Goal: Information Seeking & Learning: Learn about a topic

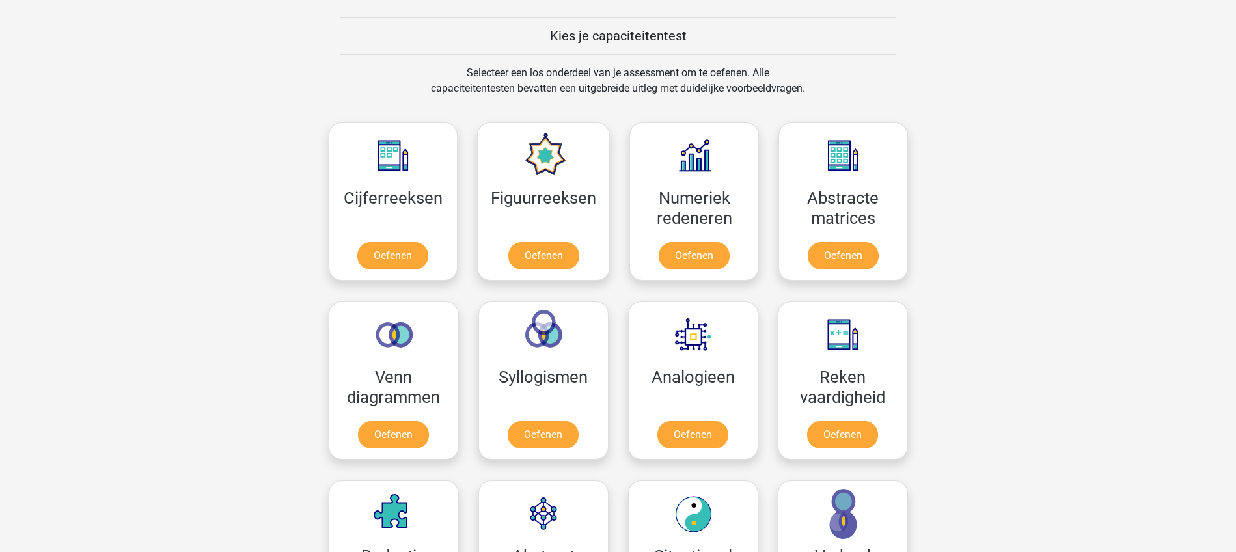
scroll to position [407, 0]
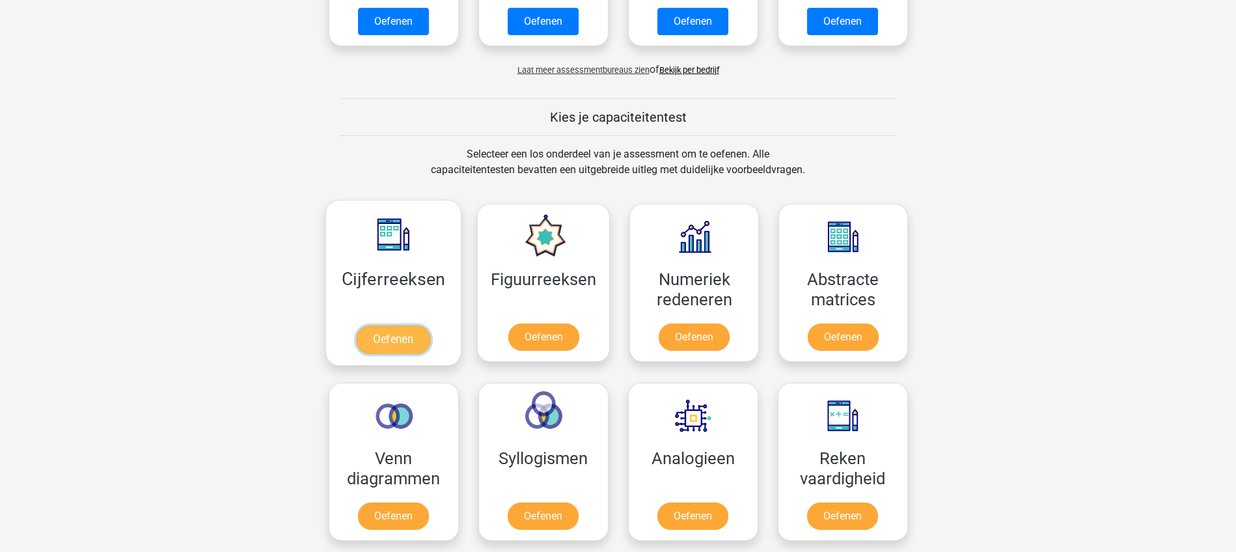
click at [398, 338] on link "Oefenen" at bounding box center [393, 339] width 74 height 29
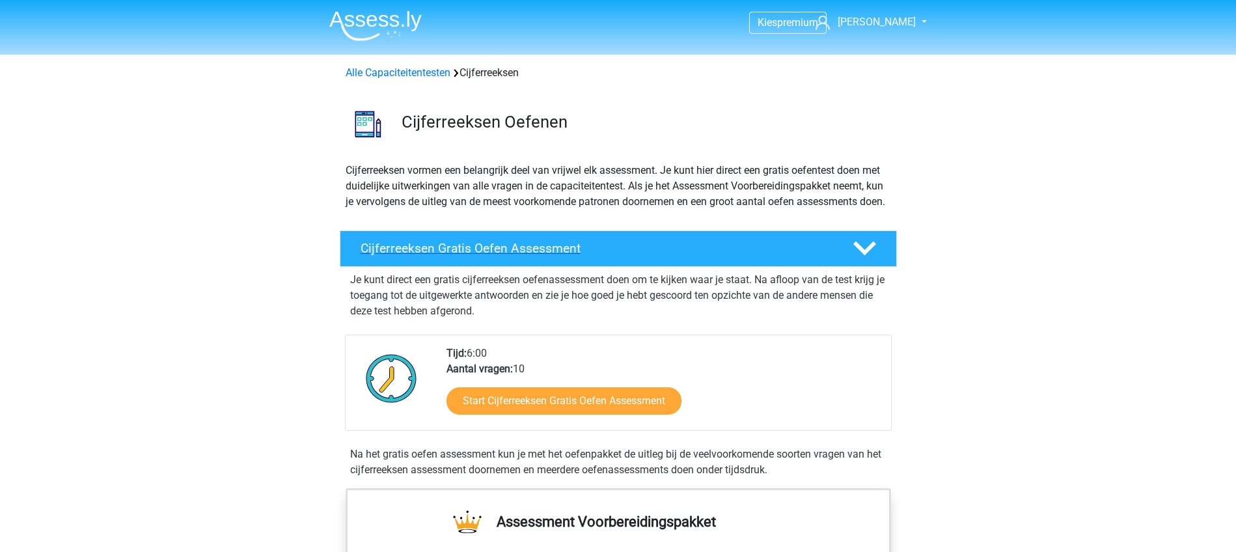
click at [452, 256] on h4 "Cijferreeksen Gratis Oefen Assessment" at bounding box center [596, 248] width 471 height 15
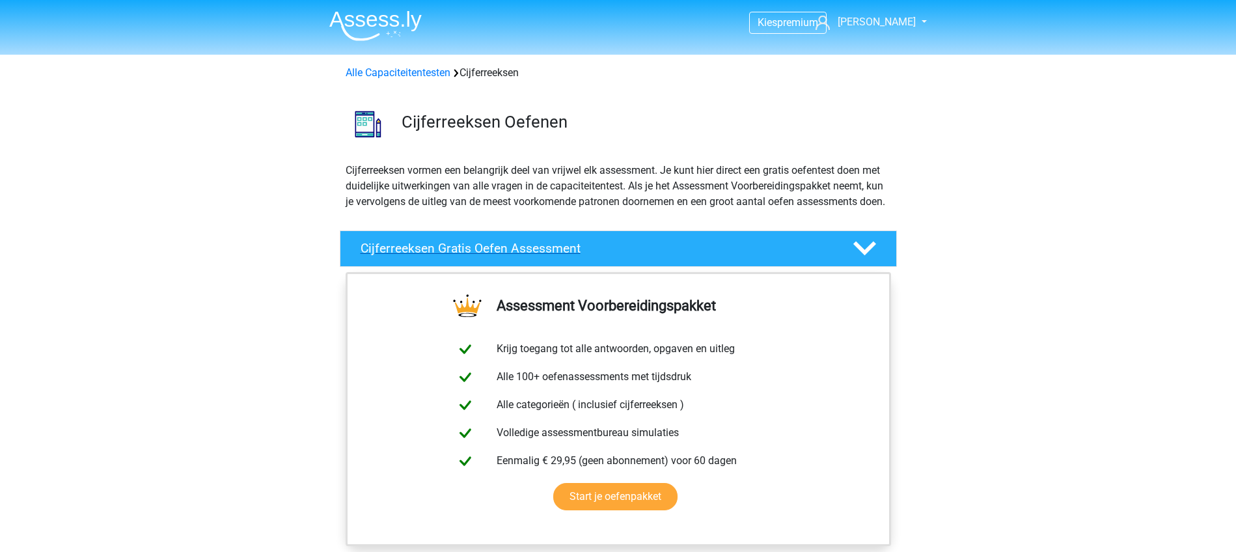
click at [504, 256] on h4 "Cijferreeksen Gratis Oefen Assessment" at bounding box center [596, 248] width 471 height 15
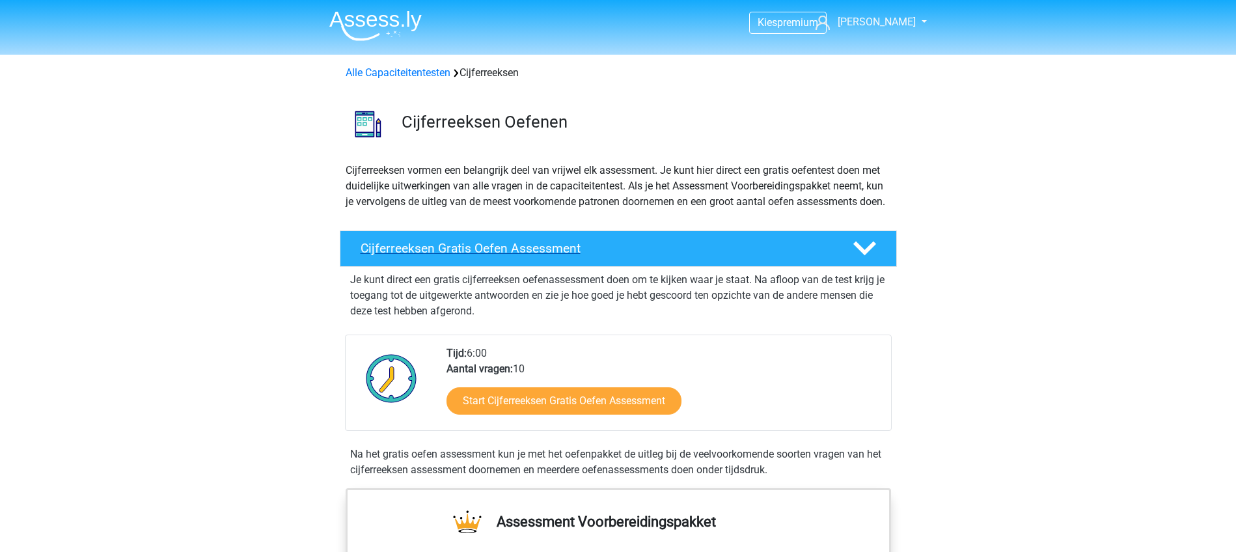
click at [504, 256] on h4 "Cijferreeksen Gratis Oefen Assessment" at bounding box center [596, 248] width 471 height 15
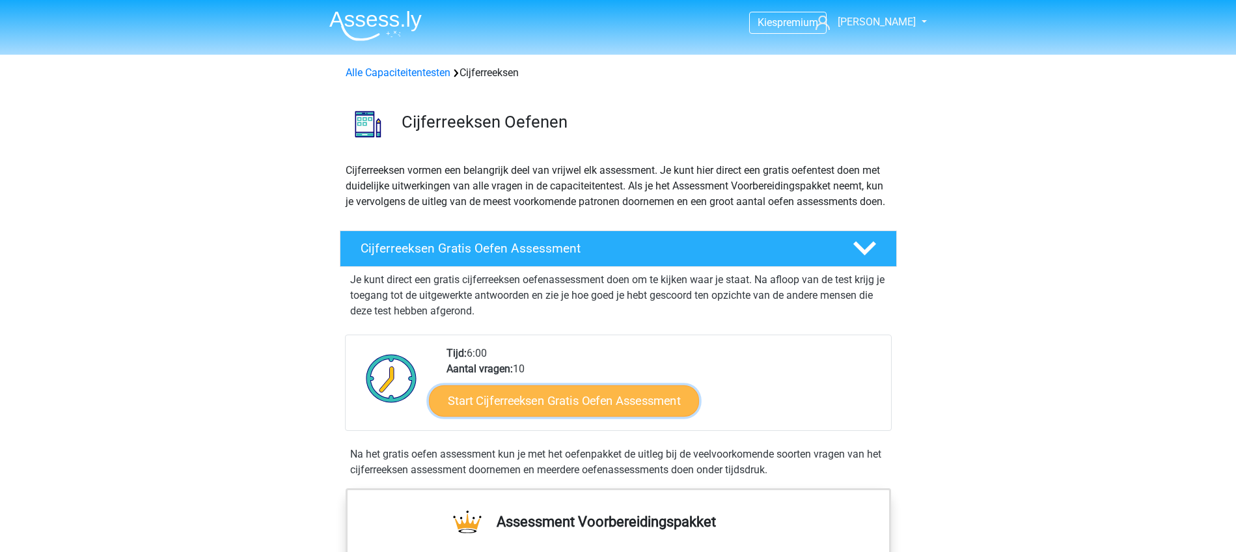
click at [511, 416] on link "Start Cijferreeksen Gratis Oefen Assessment" at bounding box center [564, 400] width 270 height 31
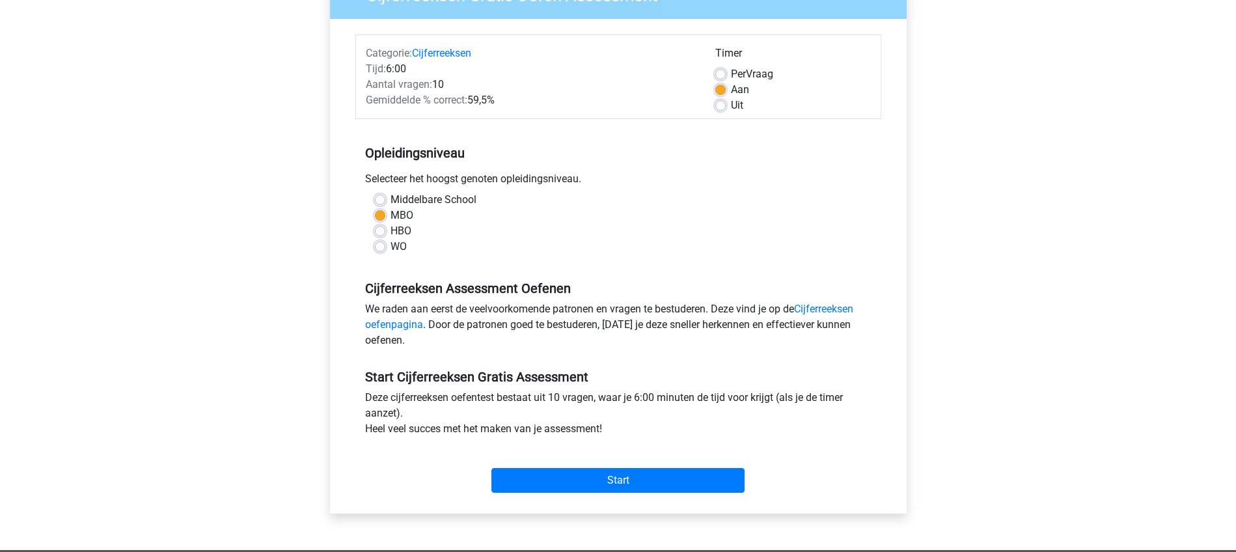
scroll to position [163, 0]
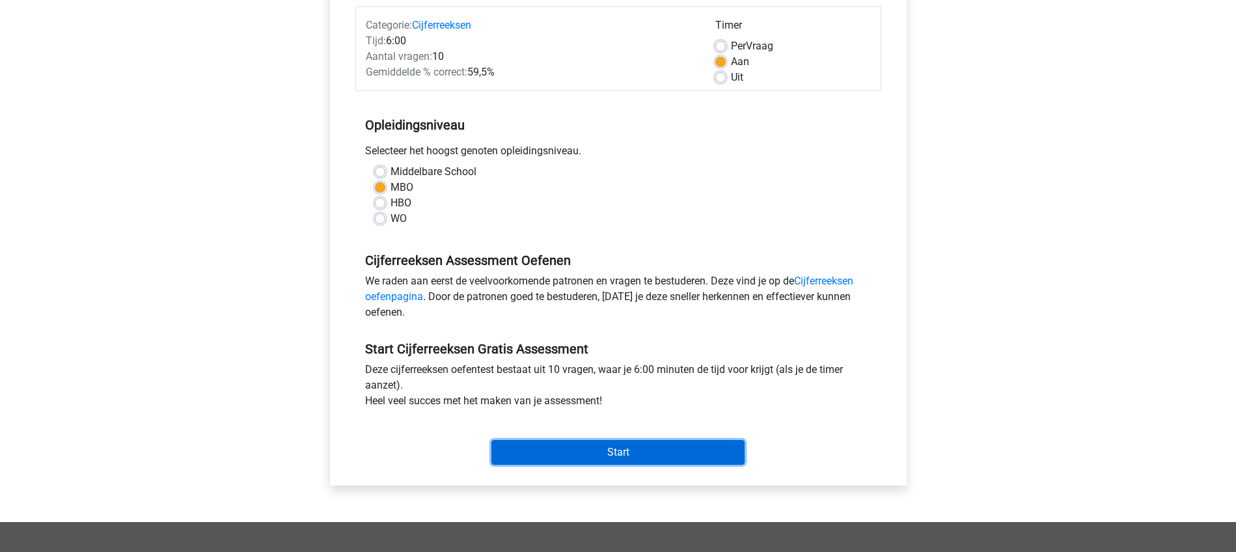
click at [602, 450] on input "Start" at bounding box center [617, 452] width 253 height 25
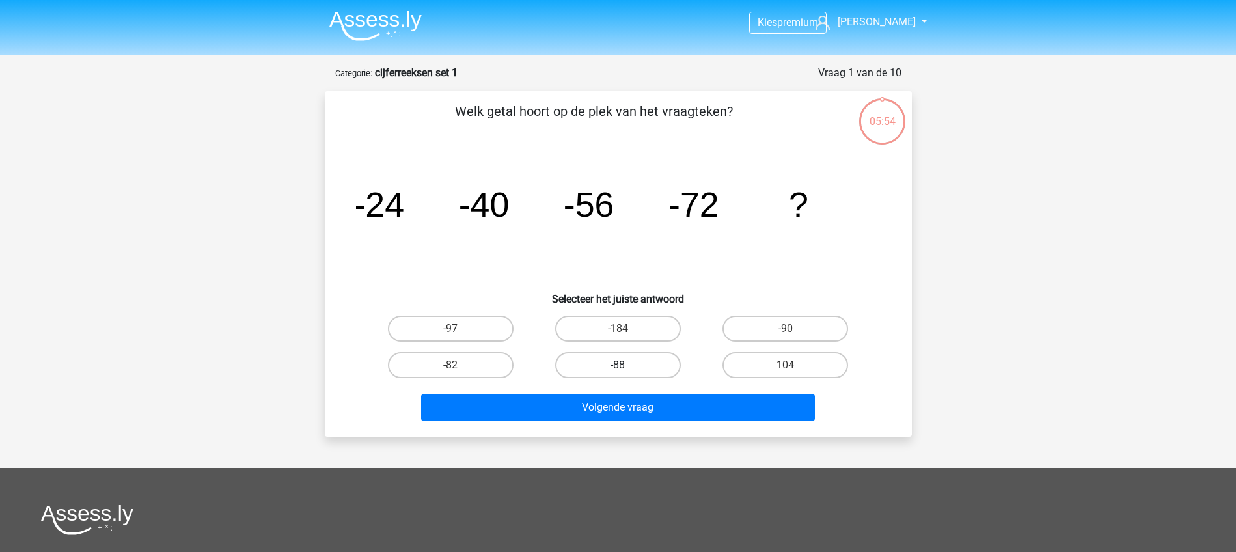
click at [620, 363] on label "-88" at bounding box center [618, 365] width 126 height 26
click at [620, 365] on input "-88" at bounding box center [622, 369] width 8 height 8
radio input "true"
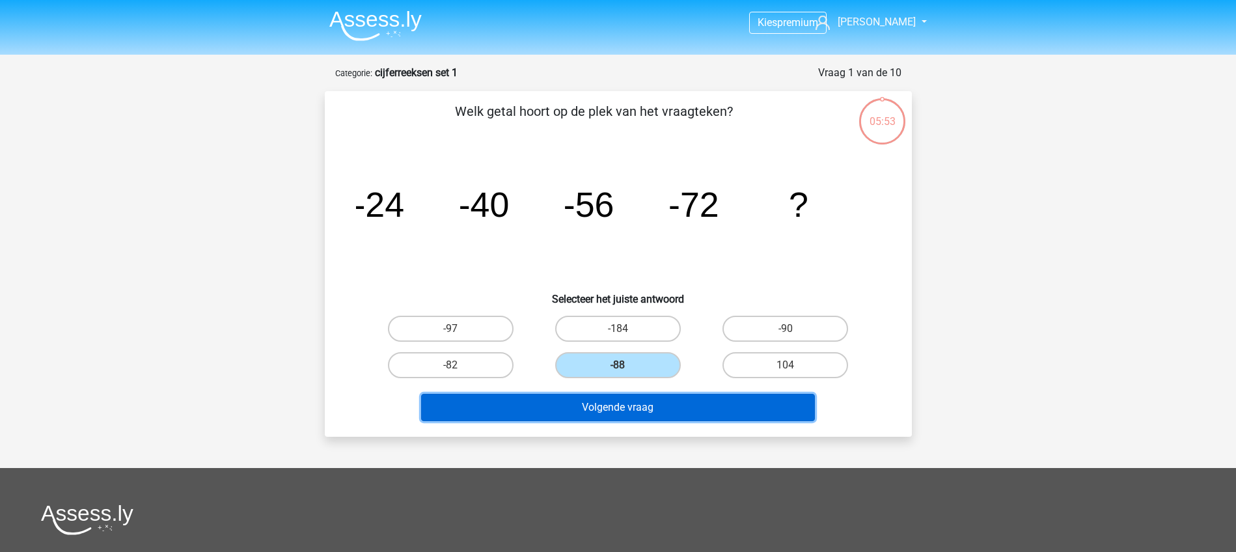
click at [618, 408] on button "Volgende vraag" at bounding box center [618, 407] width 394 height 27
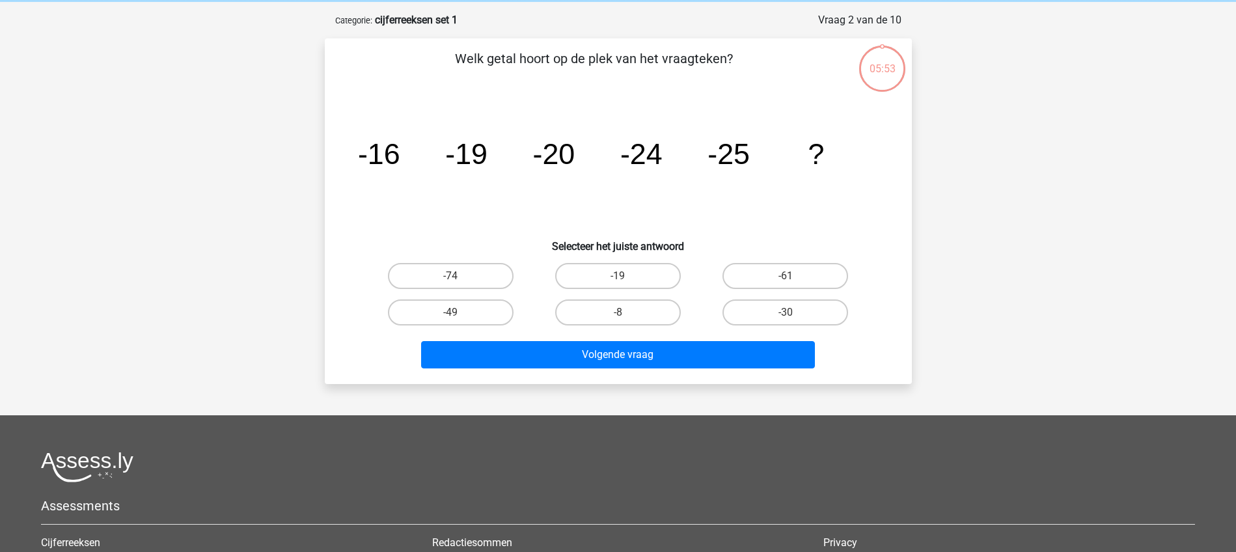
scroll to position [65, 0]
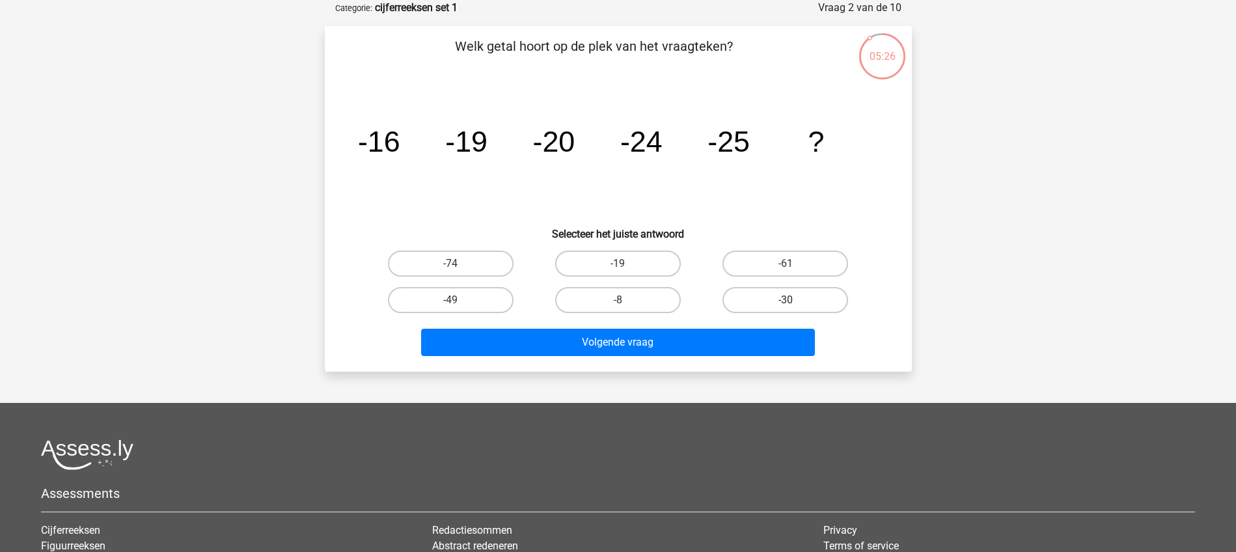
click at [784, 301] on label "-30" at bounding box center [785, 300] width 126 height 26
click at [786, 301] on input "-30" at bounding box center [790, 304] width 8 height 8
radio input "true"
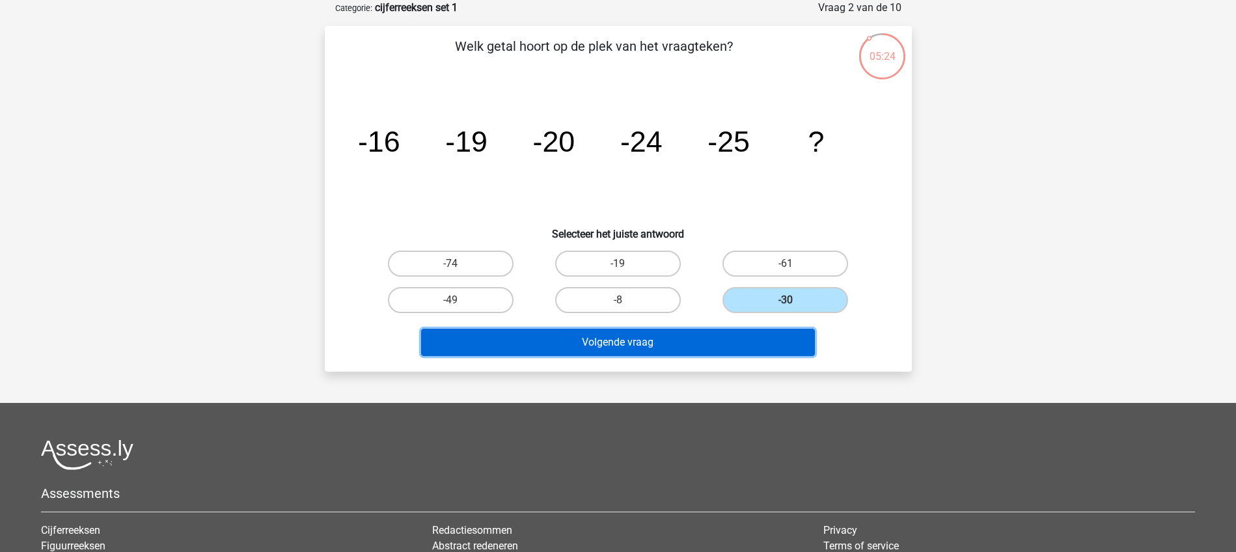
click at [667, 340] on button "Volgende vraag" at bounding box center [618, 342] width 394 height 27
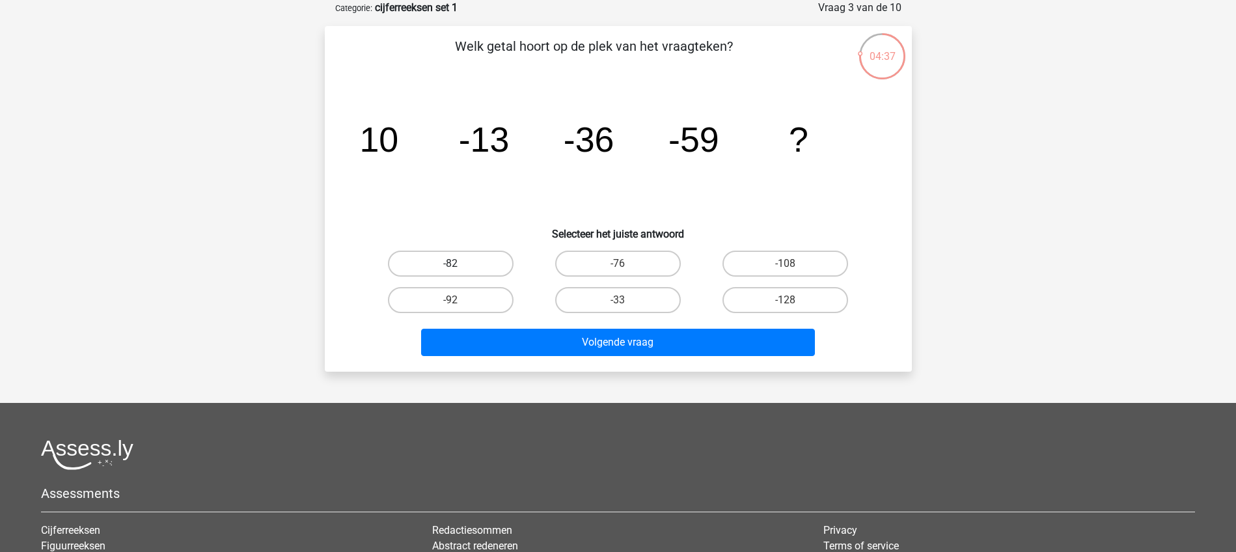
click at [460, 262] on label "-82" at bounding box center [451, 264] width 126 height 26
click at [459, 264] on input "-82" at bounding box center [454, 268] width 8 height 8
radio input "true"
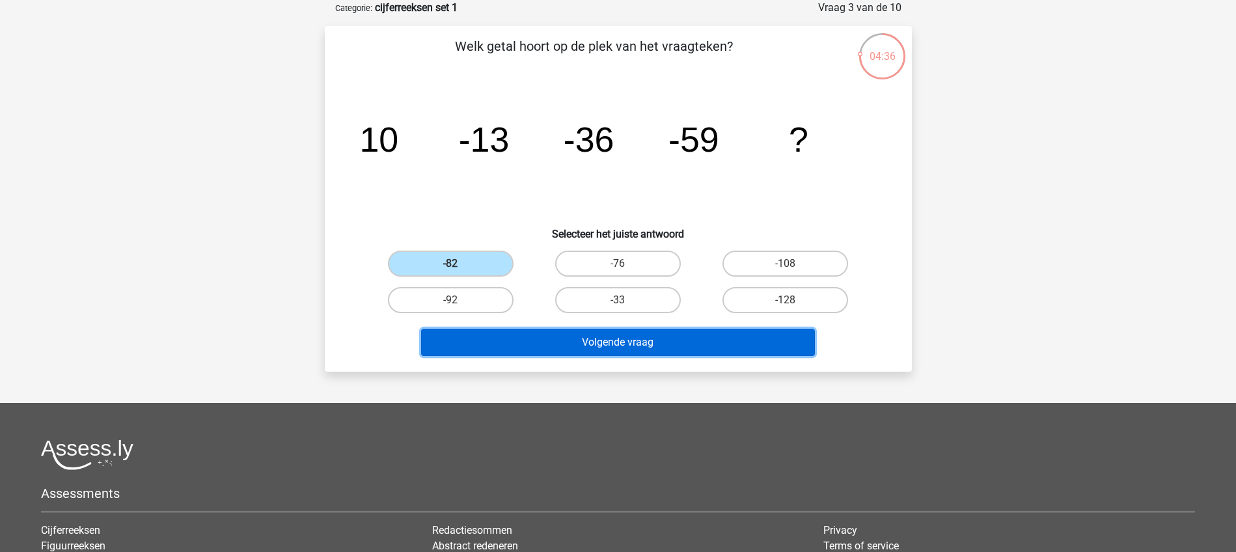
click at [600, 344] on button "Volgende vraag" at bounding box center [618, 342] width 394 height 27
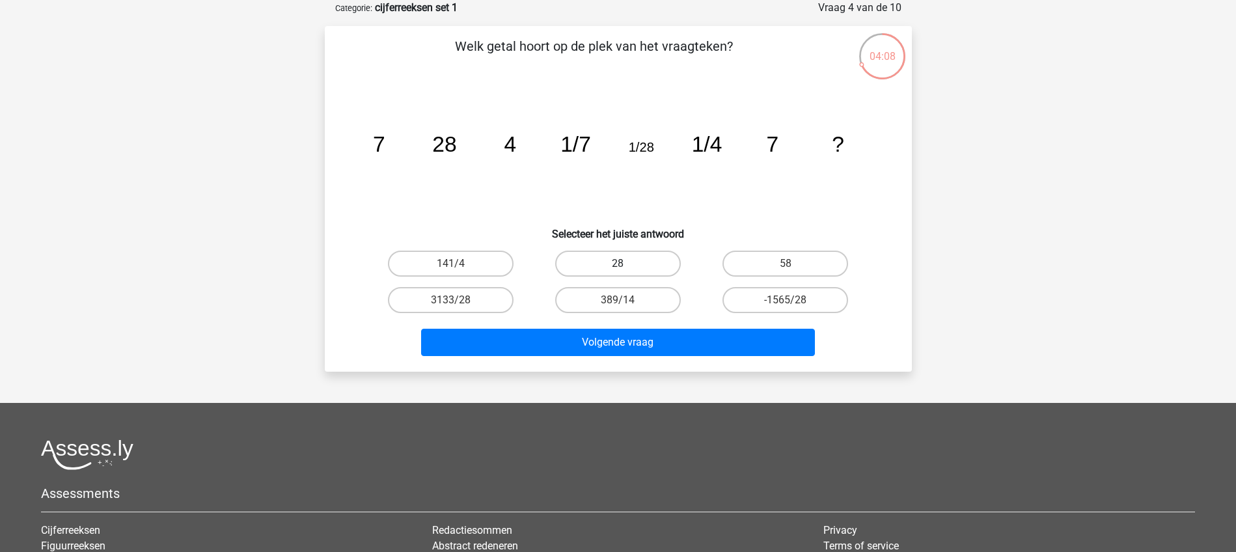
click at [631, 262] on label "28" at bounding box center [618, 264] width 126 height 26
click at [626, 264] on input "28" at bounding box center [622, 268] width 8 height 8
radio input "true"
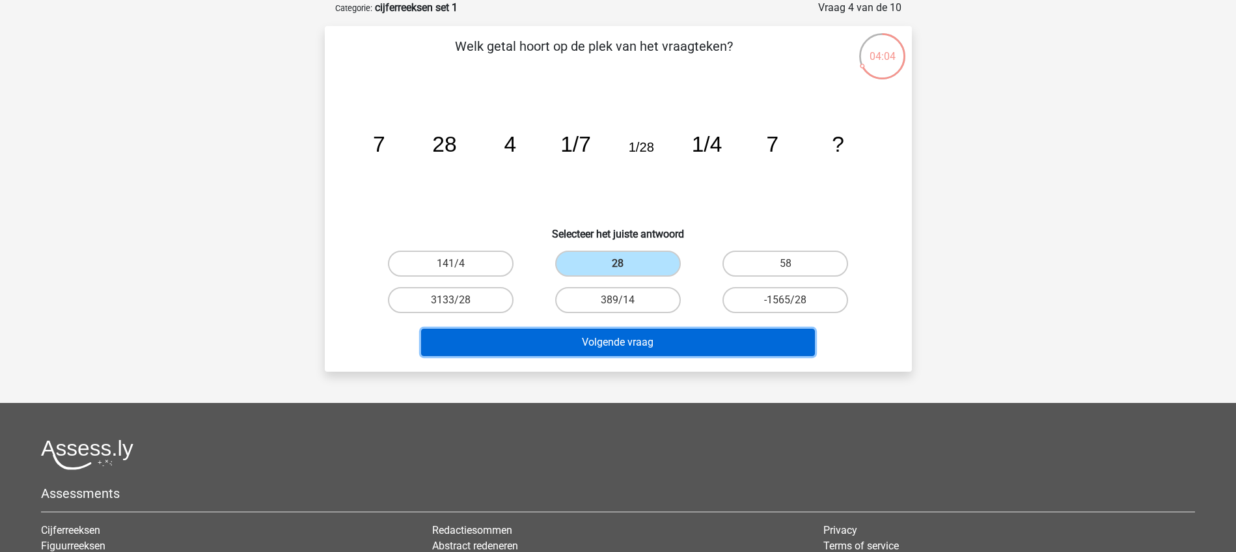
click at [631, 340] on button "Volgende vraag" at bounding box center [618, 342] width 394 height 27
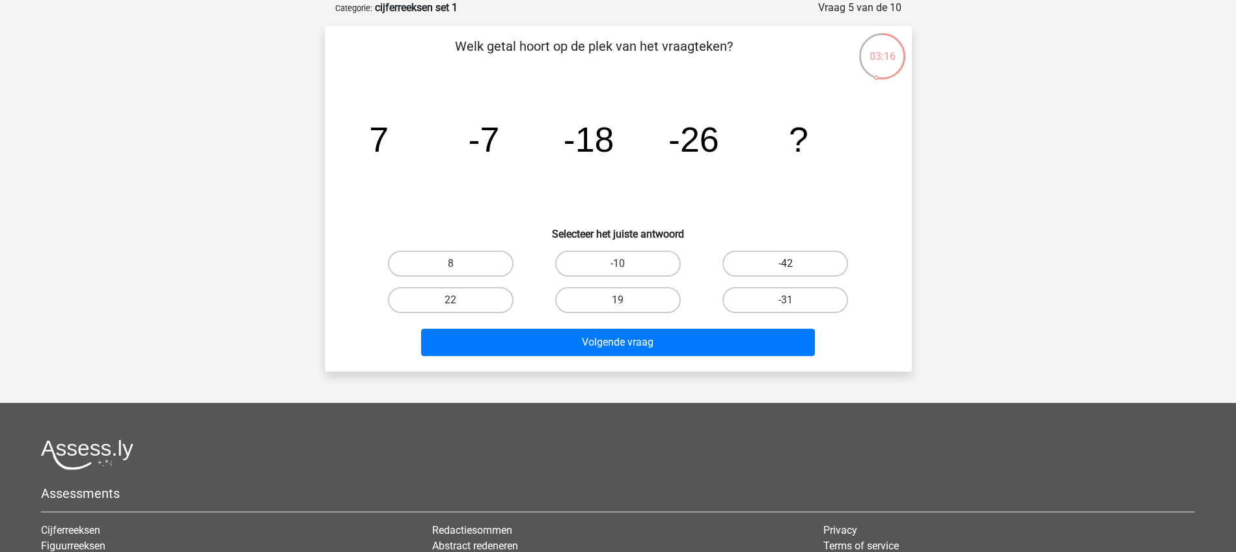
click at [769, 266] on label "-42" at bounding box center [785, 264] width 126 height 26
click at [786, 266] on input "-42" at bounding box center [790, 268] width 8 height 8
radio input "true"
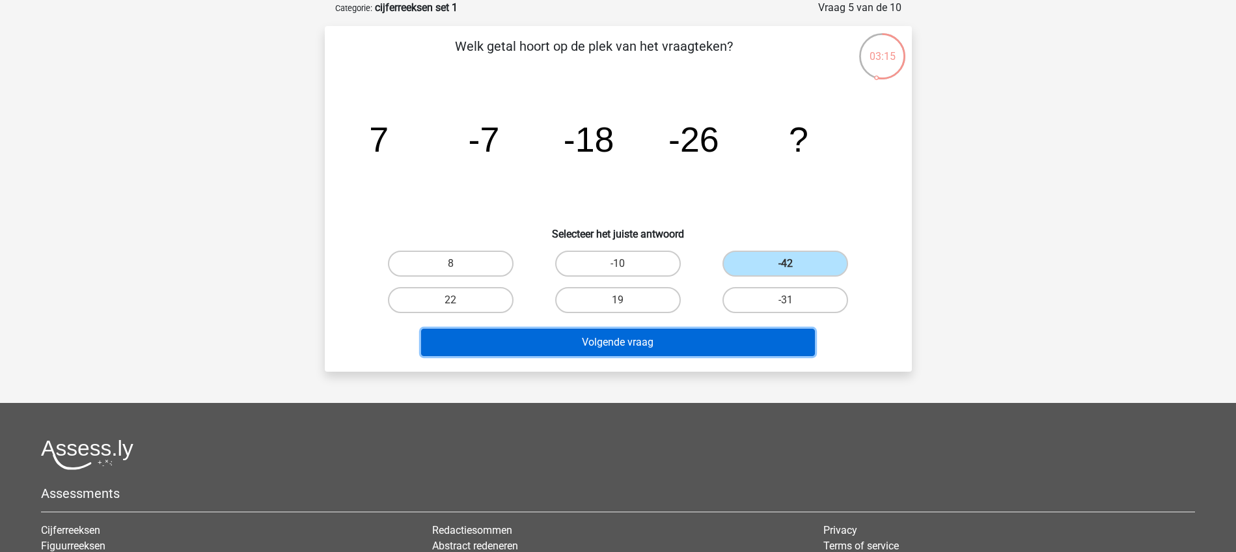
click at [629, 344] on button "Volgende vraag" at bounding box center [618, 342] width 394 height 27
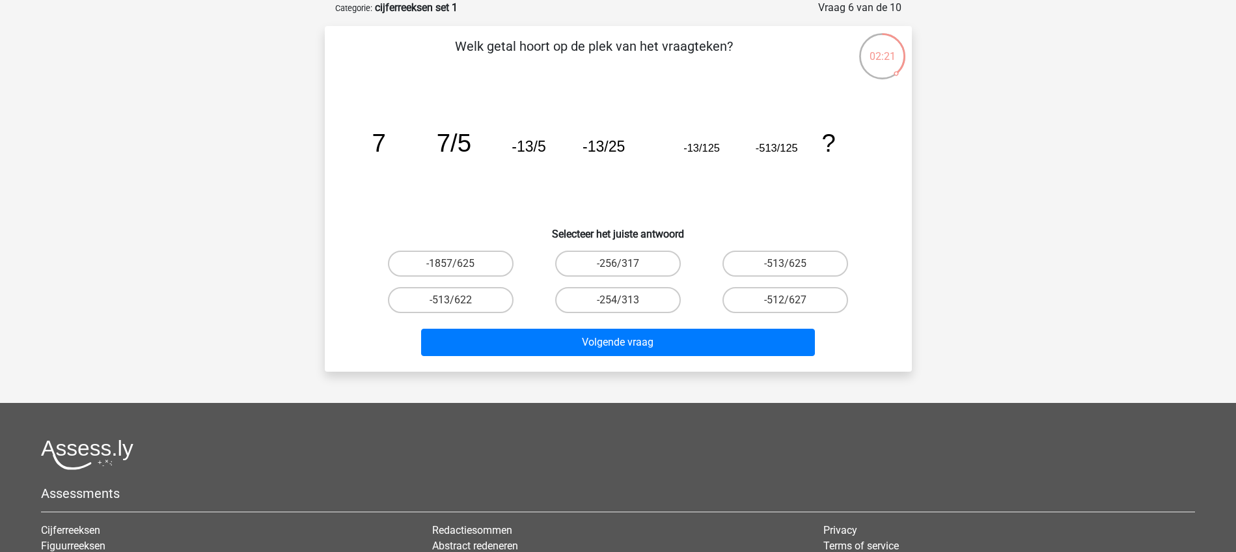
click at [769, 249] on div "-513/625" at bounding box center [785, 263] width 167 height 36
click at [767, 263] on label "-513/625" at bounding box center [785, 264] width 126 height 26
click at [786, 264] on input "-513/625" at bounding box center [790, 268] width 8 height 8
radio input "true"
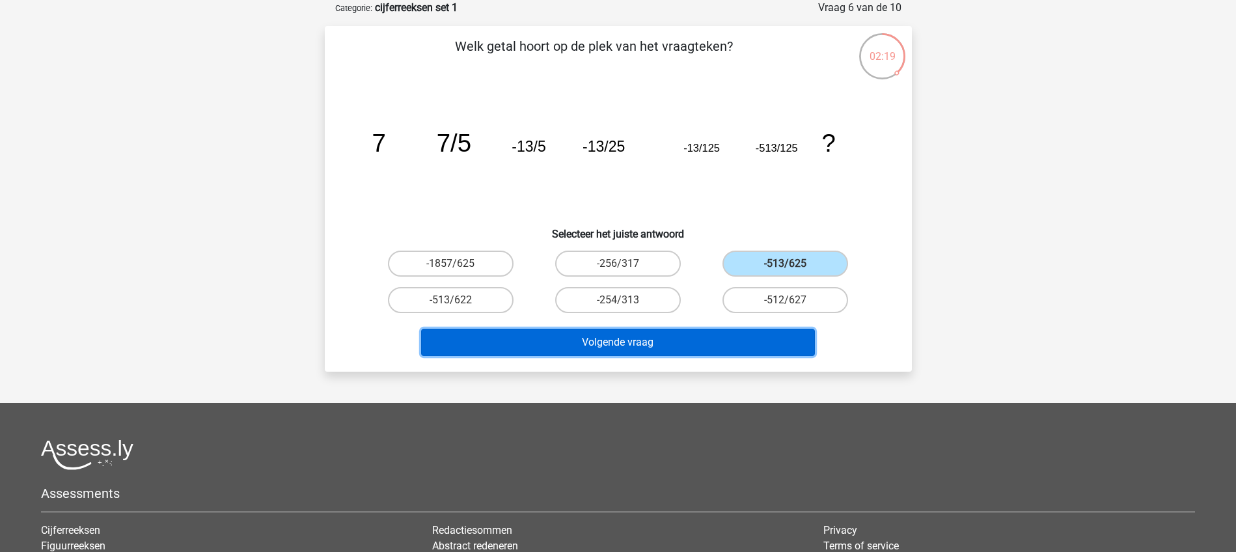
click at [623, 338] on button "Volgende vraag" at bounding box center [618, 342] width 394 height 27
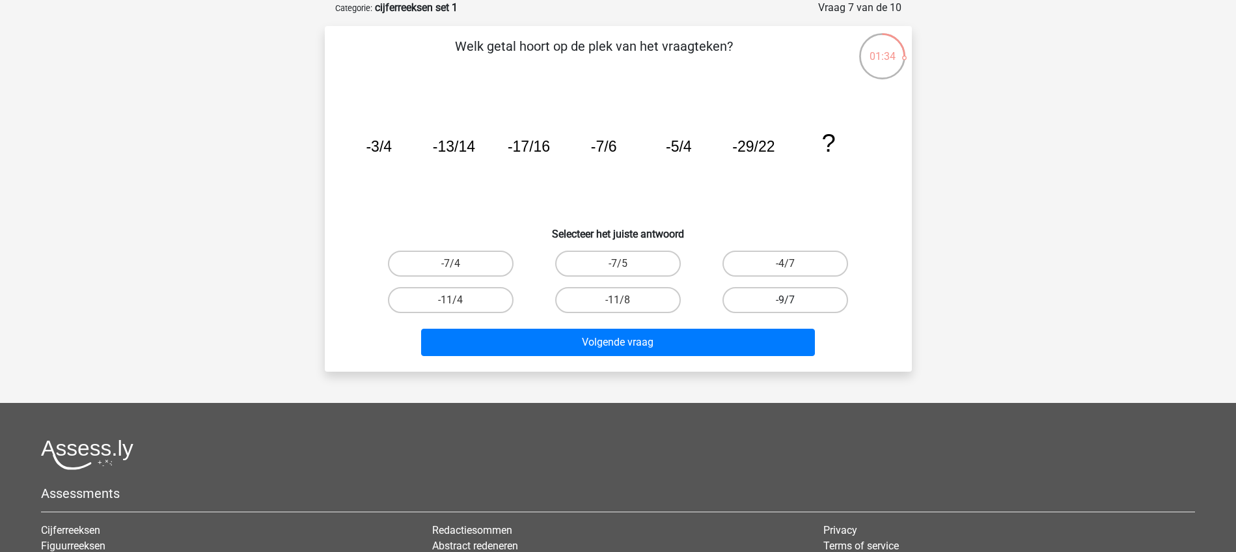
click at [769, 300] on label "-9/7" at bounding box center [785, 300] width 126 height 26
click at [786, 300] on input "-9/7" at bounding box center [790, 304] width 8 height 8
radio input "true"
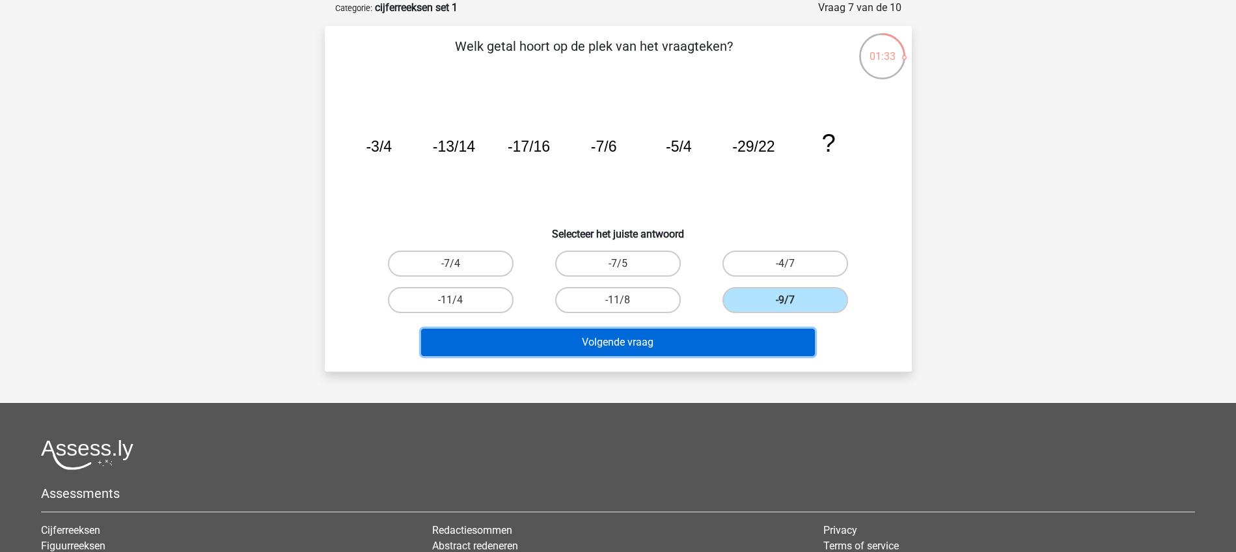
click at [630, 341] on button "Volgende vraag" at bounding box center [618, 342] width 394 height 27
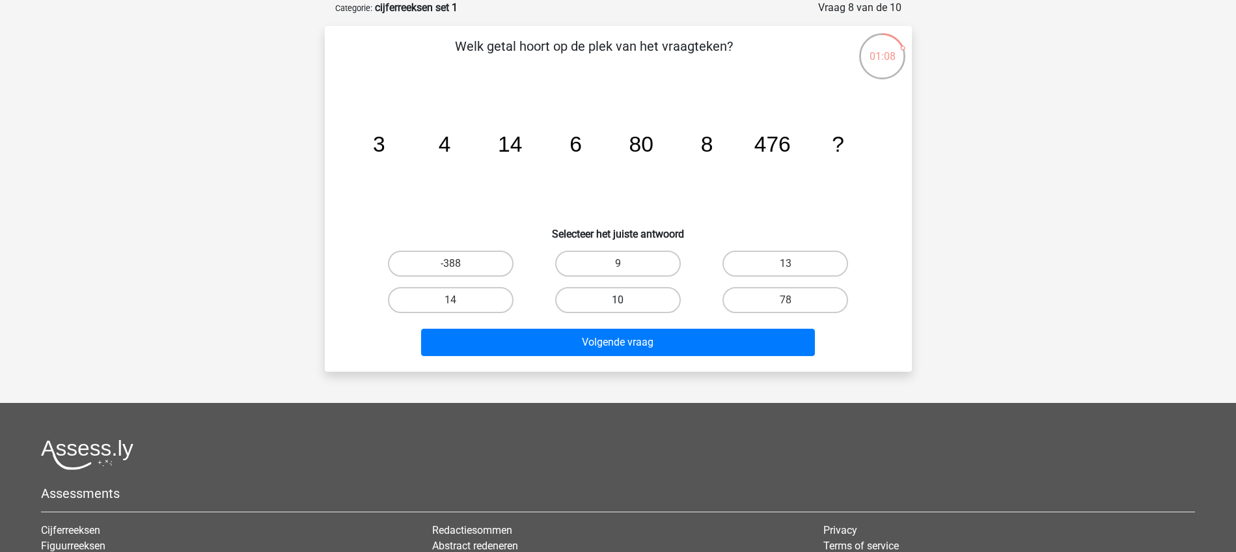
click at [614, 297] on label "10" at bounding box center [618, 300] width 126 height 26
click at [618, 300] on input "10" at bounding box center [622, 304] width 8 height 8
radio input "true"
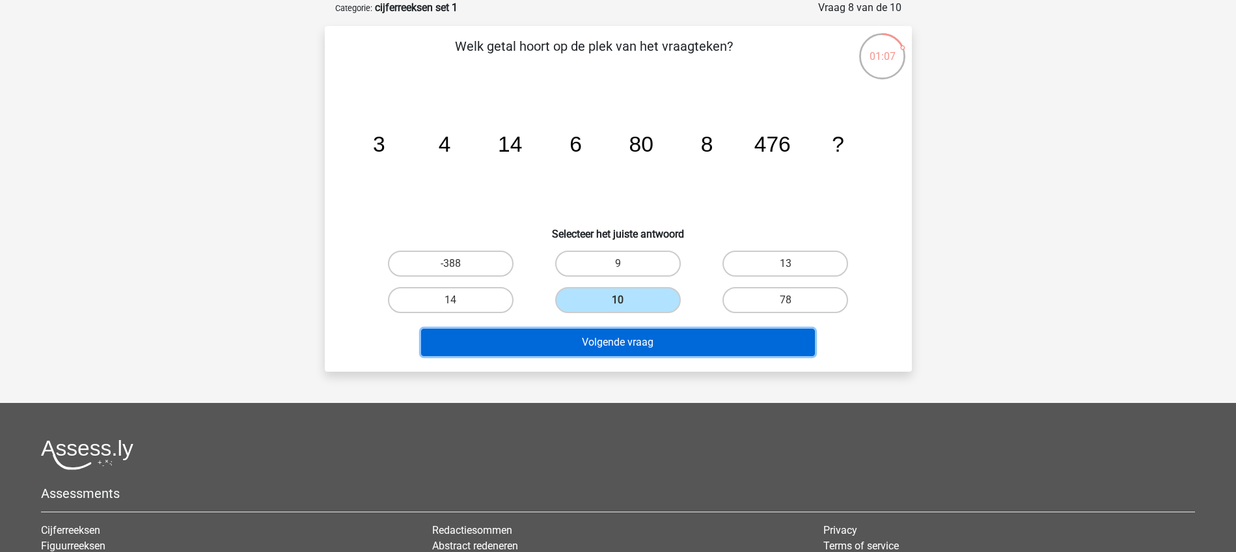
click at [606, 344] on button "Volgende vraag" at bounding box center [618, 342] width 394 height 27
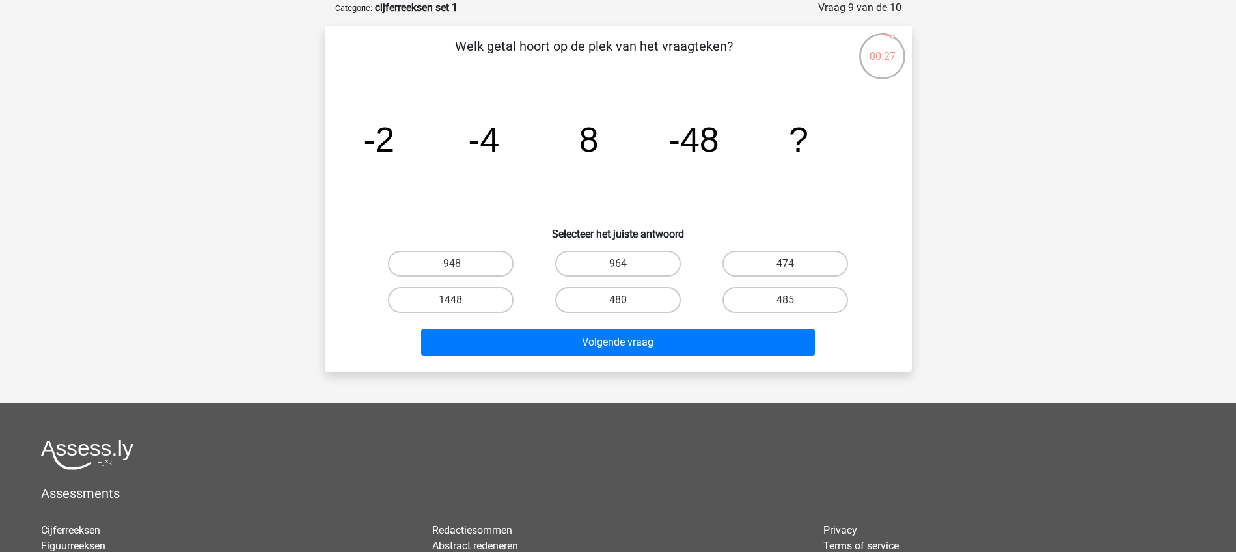
click at [620, 304] on input "480" at bounding box center [622, 304] width 8 height 8
radio input "true"
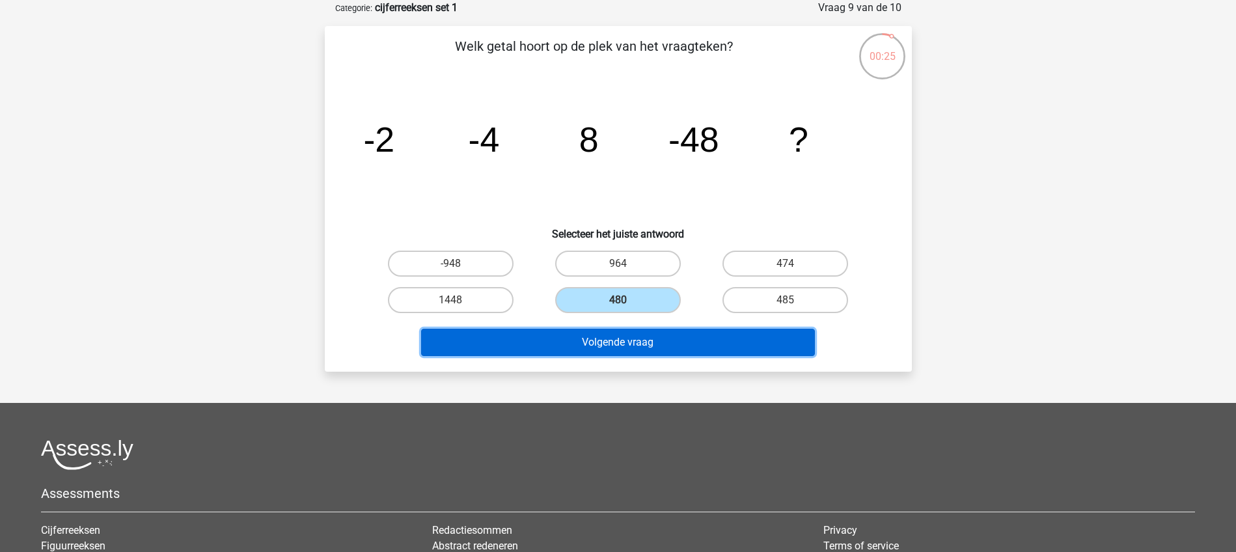
click at [612, 340] on button "Volgende vraag" at bounding box center [618, 342] width 394 height 27
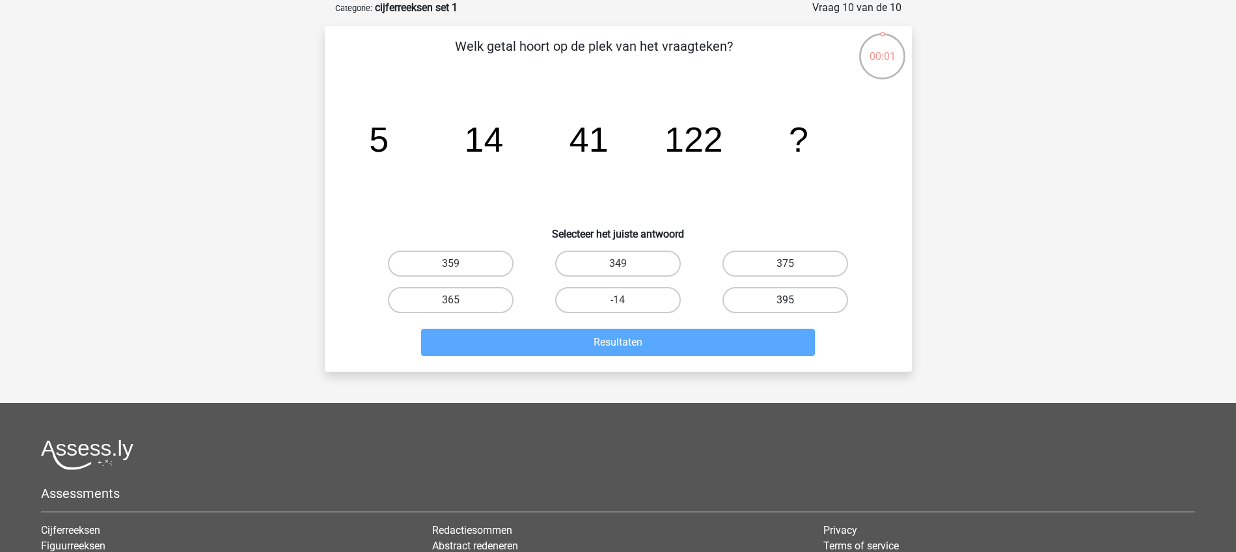
click at [768, 305] on label "395" at bounding box center [785, 300] width 126 height 26
click at [786, 305] on input "395" at bounding box center [790, 304] width 8 height 8
radio input "true"
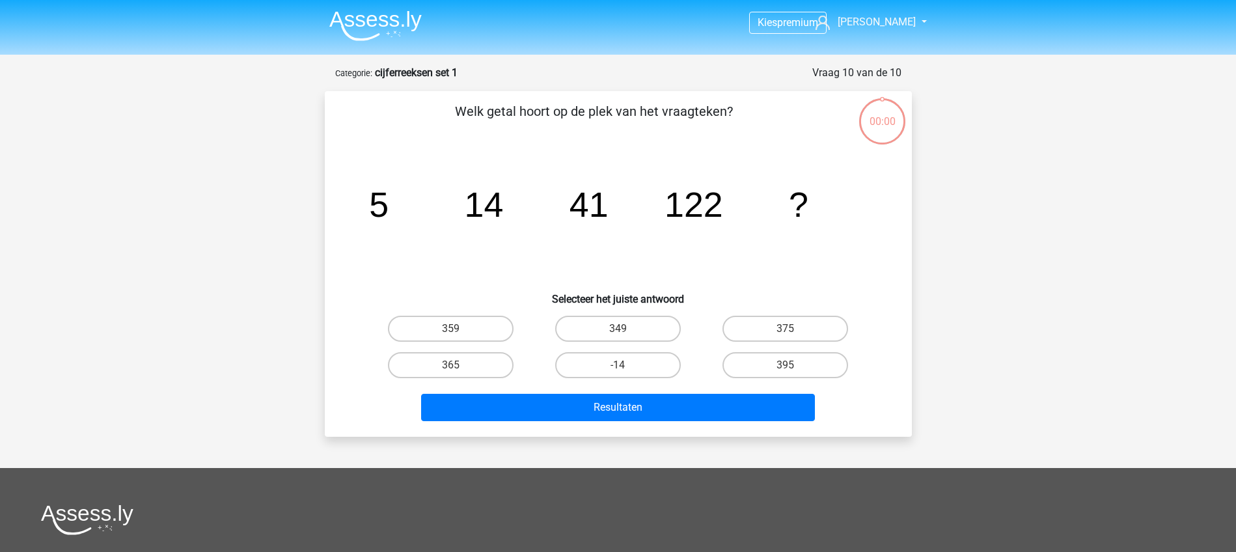
scroll to position [65, 0]
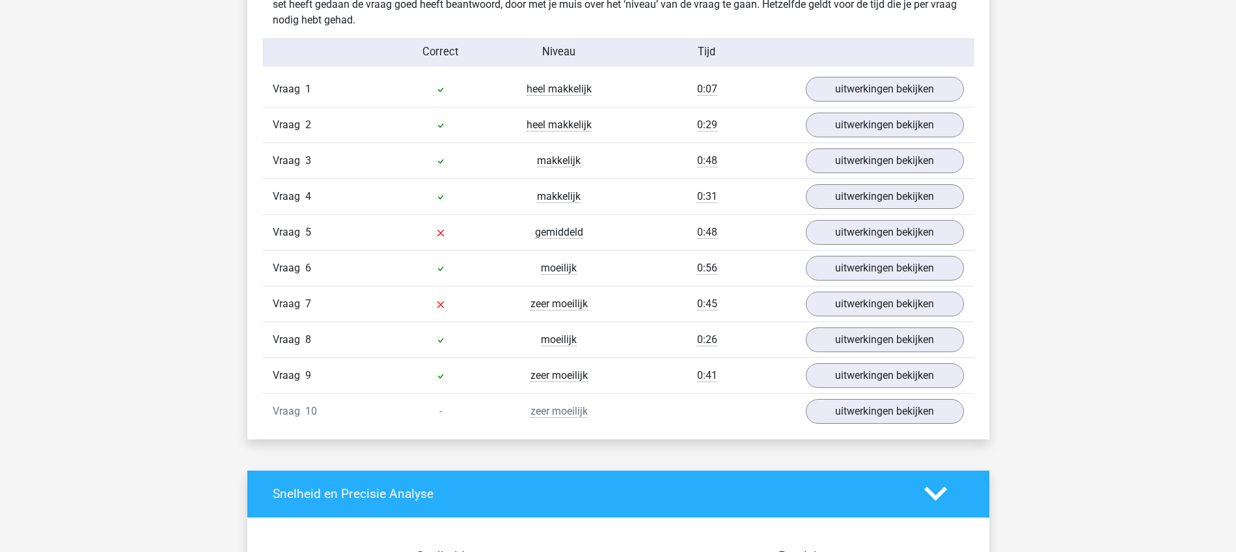
scroll to position [1058, 0]
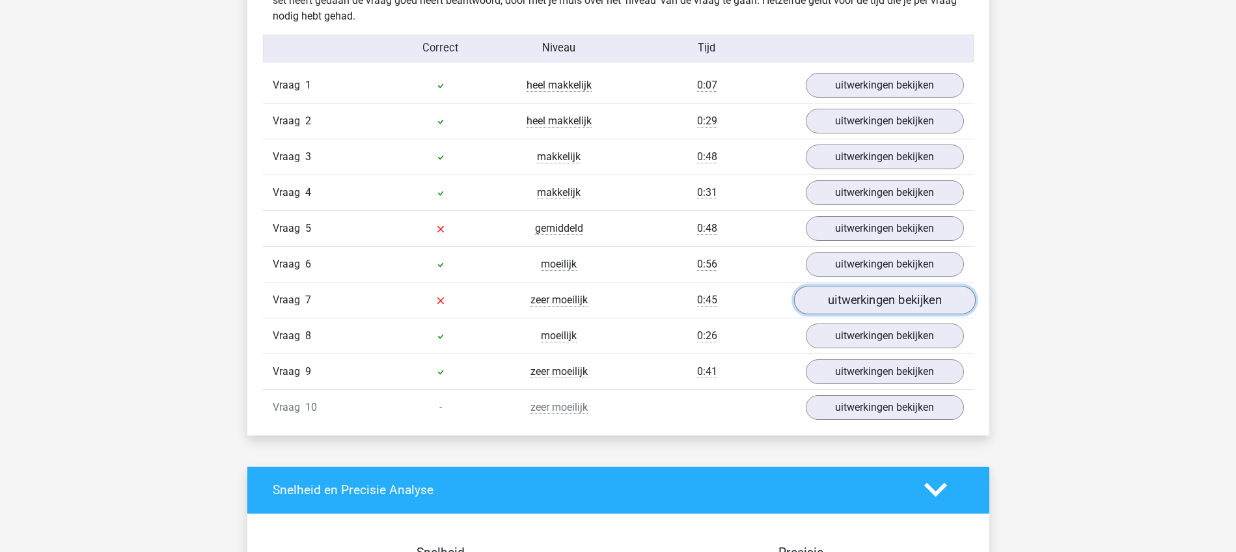
click at [836, 299] on link "uitwerkingen bekijken" at bounding box center [884, 300] width 182 height 29
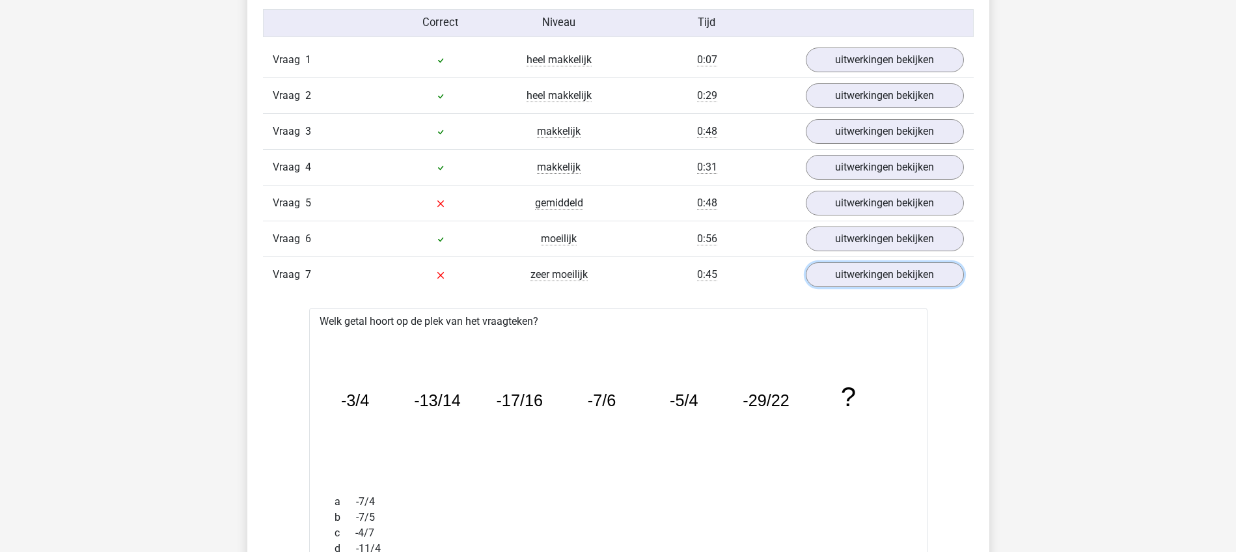
scroll to position [976, 0]
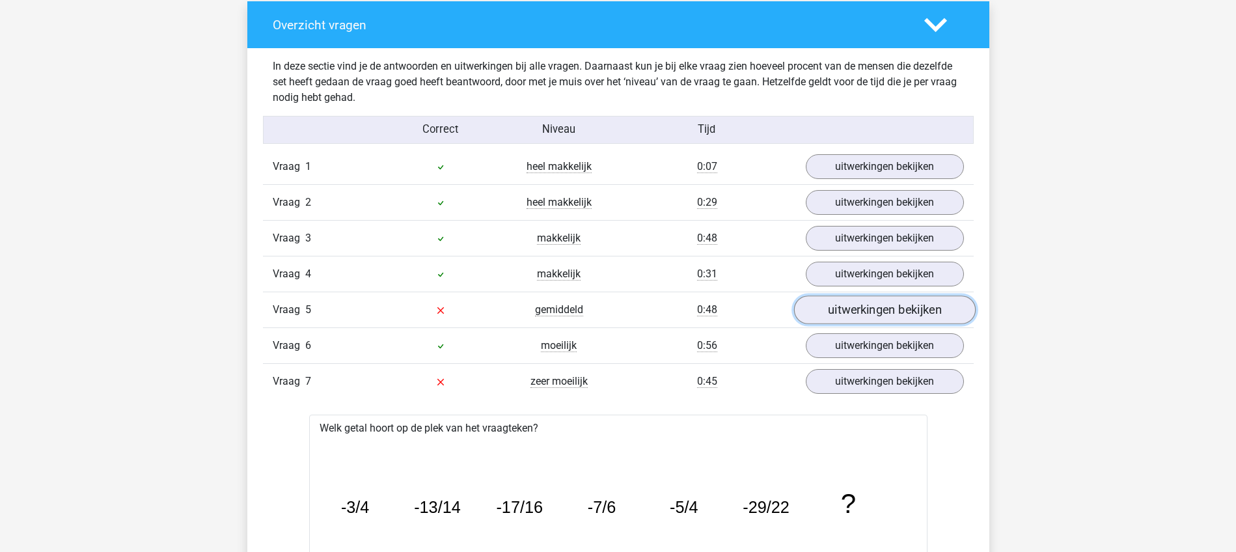
click at [885, 308] on link "uitwerkingen bekijken" at bounding box center [884, 309] width 182 height 29
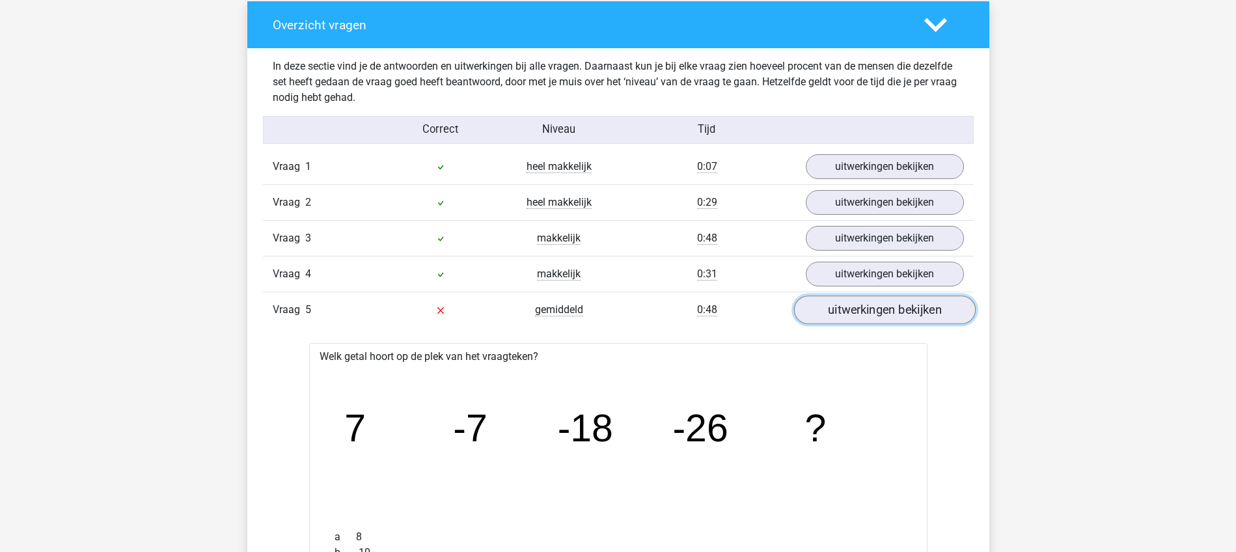
click at [911, 310] on link "uitwerkingen bekijken" at bounding box center [884, 309] width 182 height 29
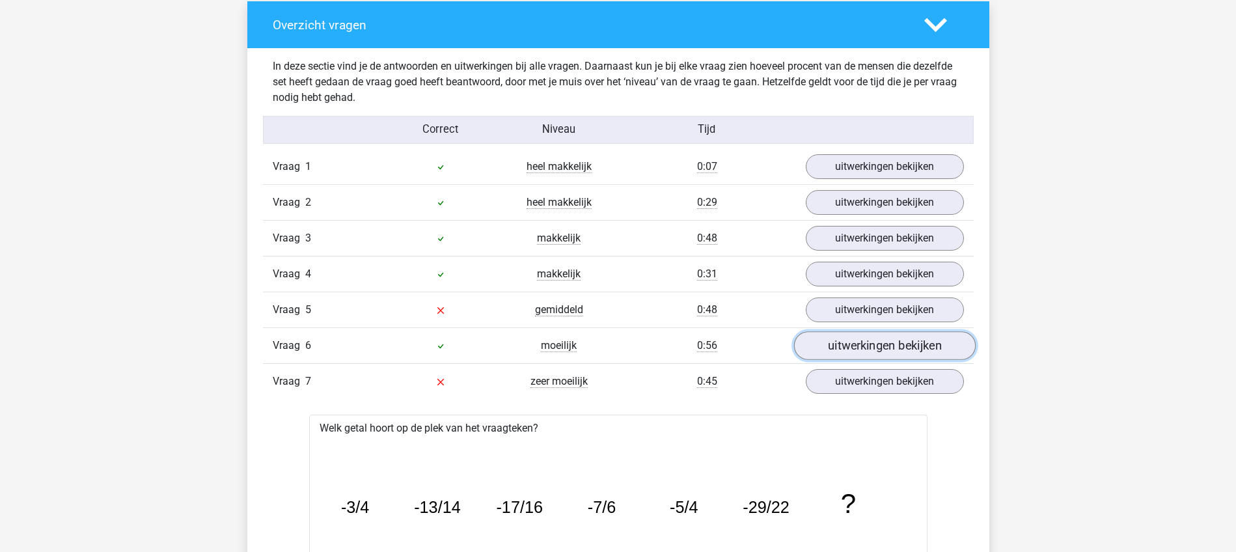
click at [856, 346] on link "uitwerkingen bekijken" at bounding box center [884, 345] width 182 height 29
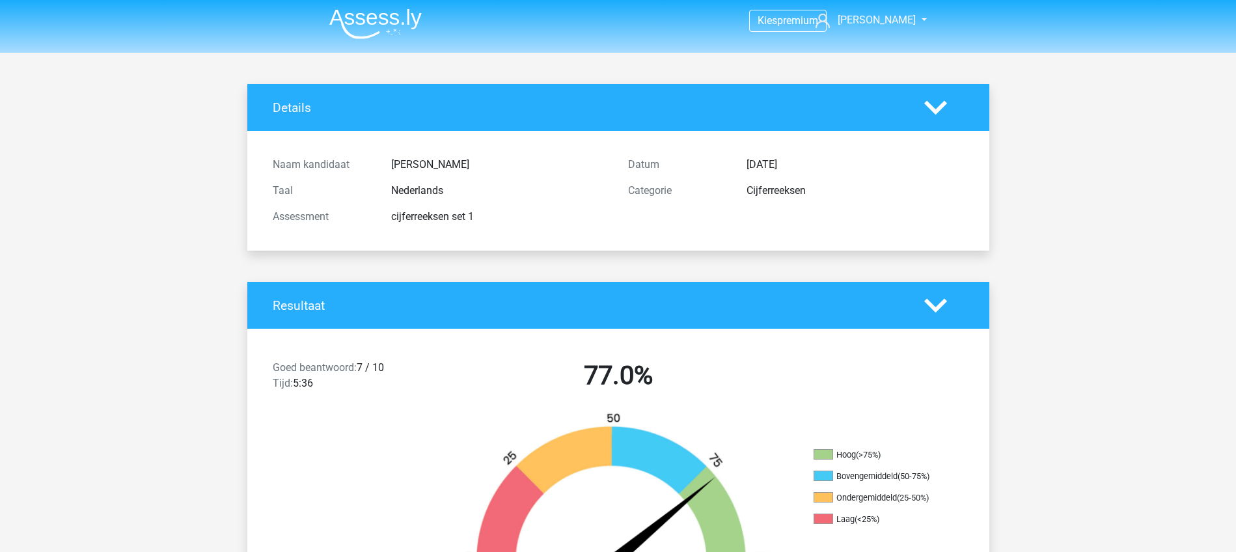
scroll to position [0, 0]
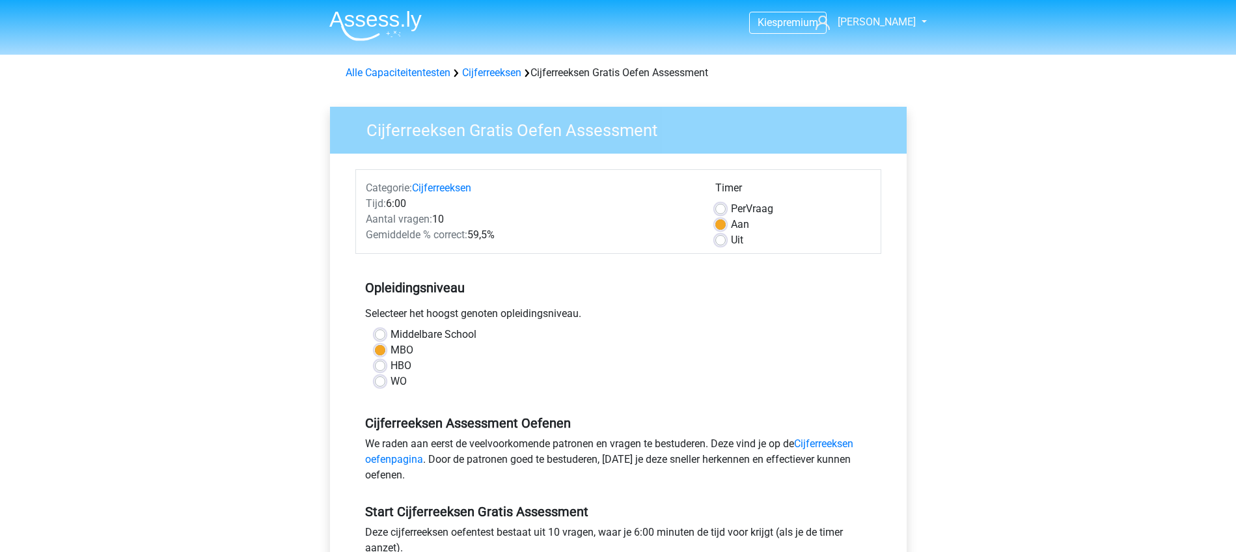
scroll to position [163, 0]
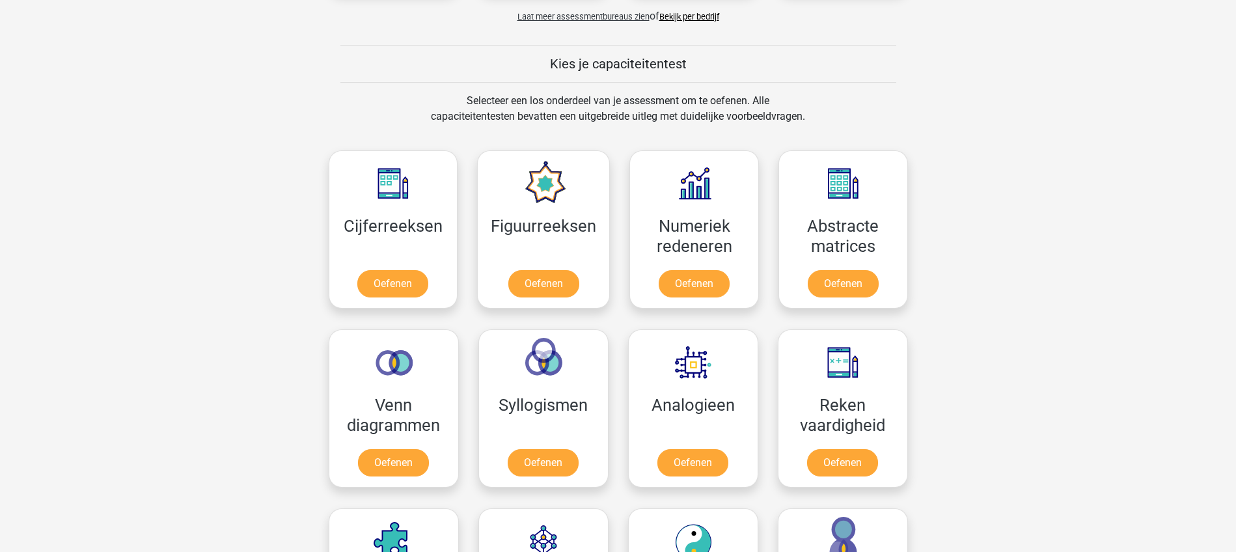
scroll to position [488, 0]
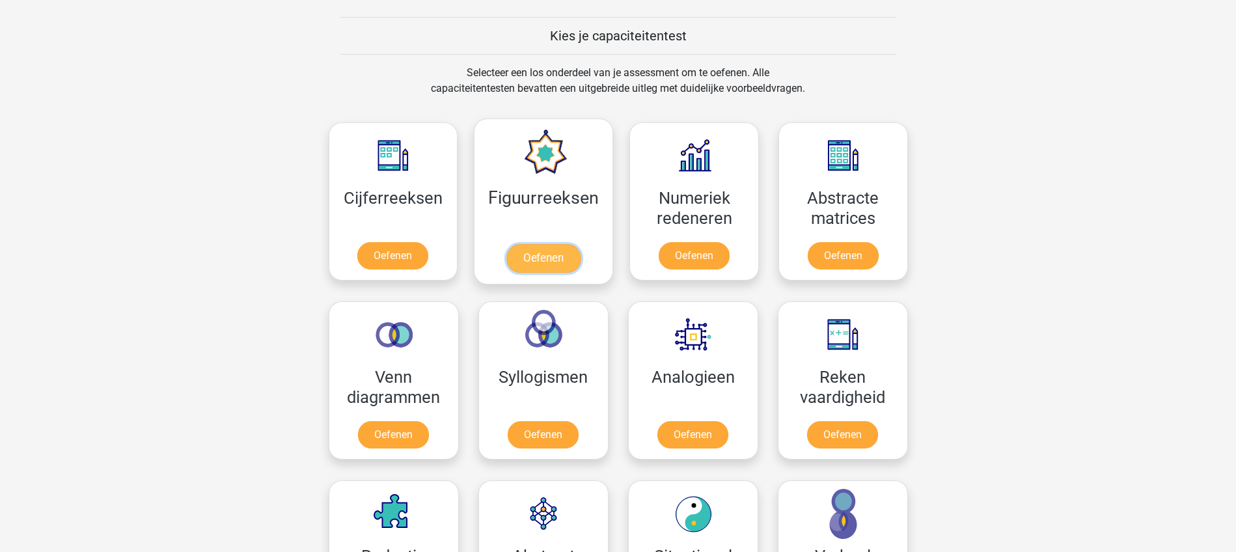
click at [543, 256] on link "Oefenen" at bounding box center [543, 258] width 74 height 29
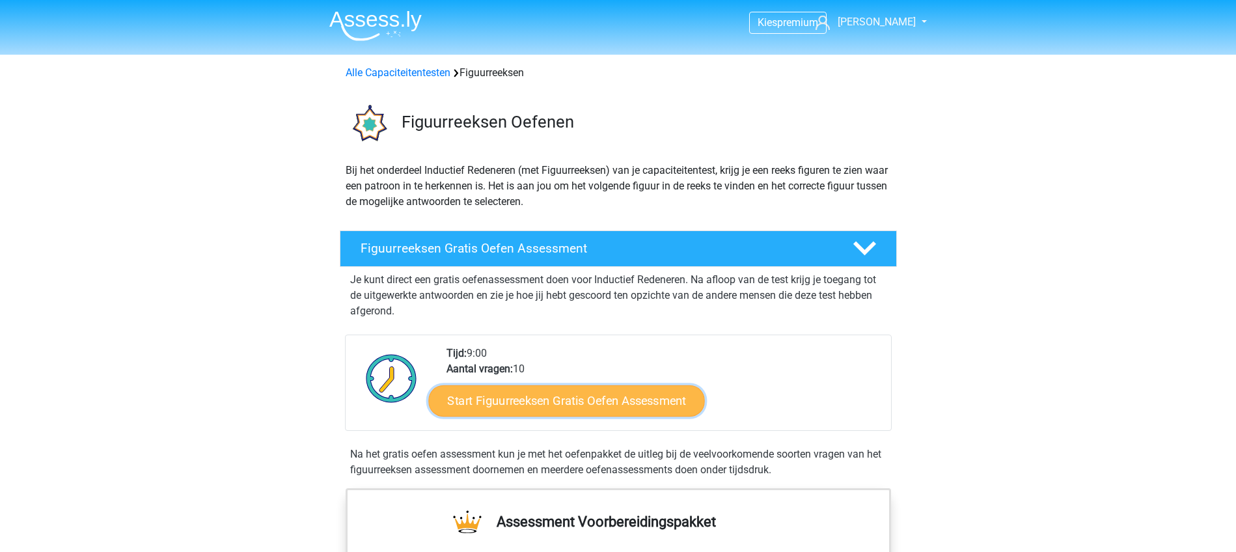
click at [573, 394] on link "Start Figuurreeksen Gratis Oefen Assessment" at bounding box center [566, 400] width 276 height 31
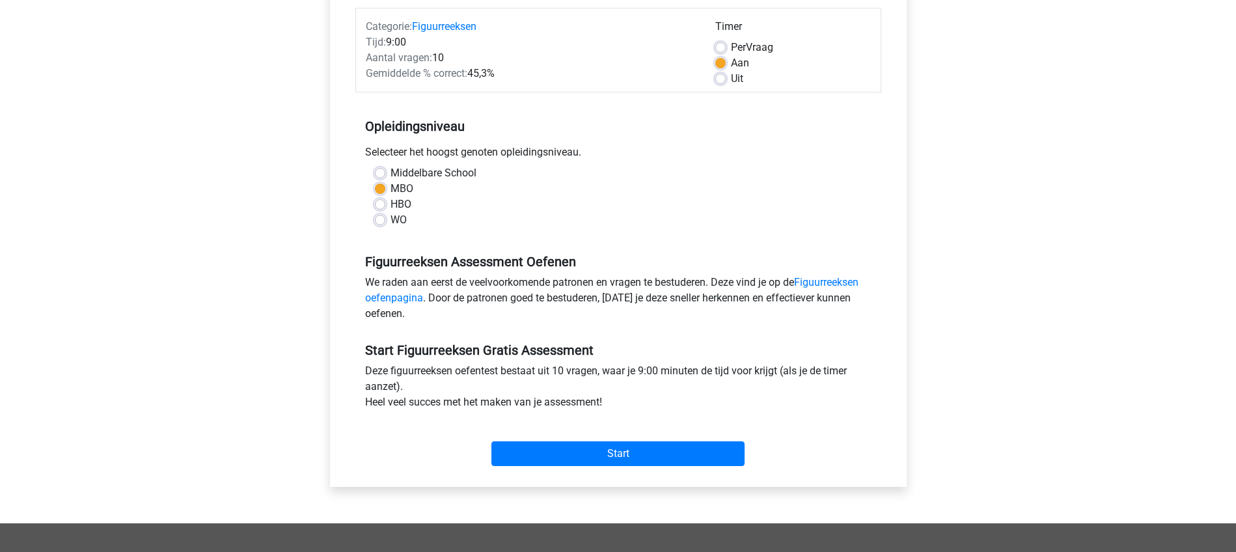
scroll to position [163, 0]
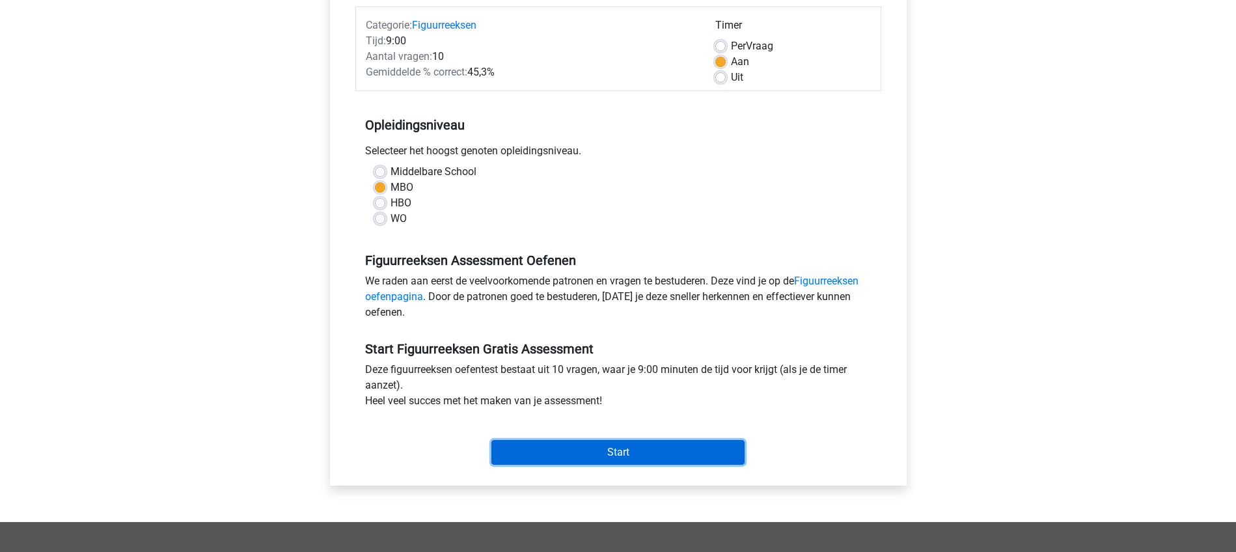
click at [617, 454] on input "Start" at bounding box center [617, 452] width 253 height 25
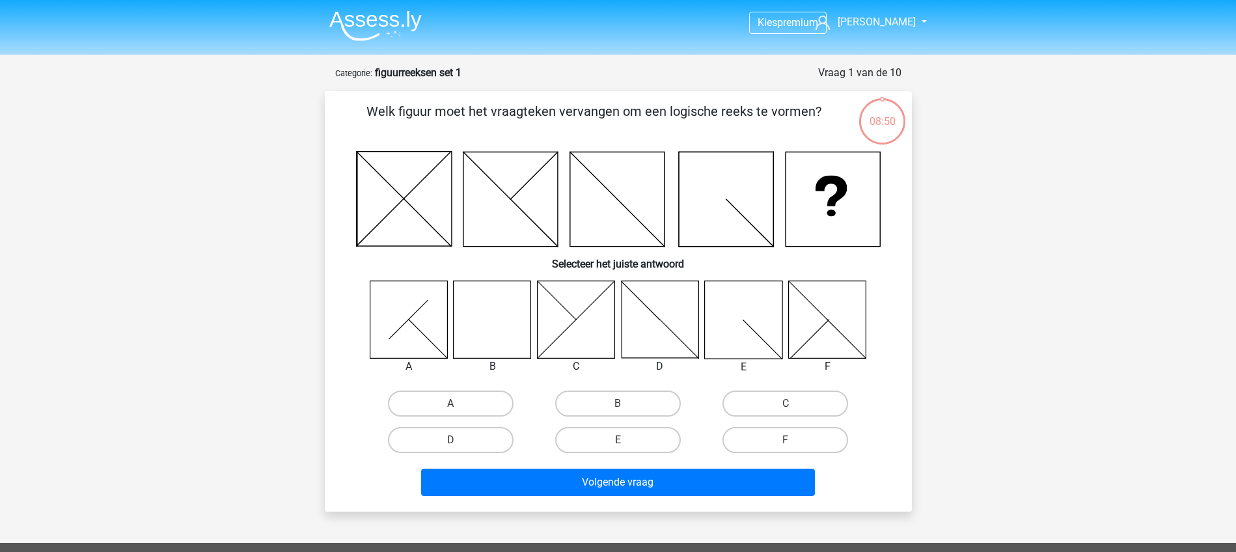
click at [625, 404] on input "B" at bounding box center [622, 408] width 8 height 8
radio input "true"
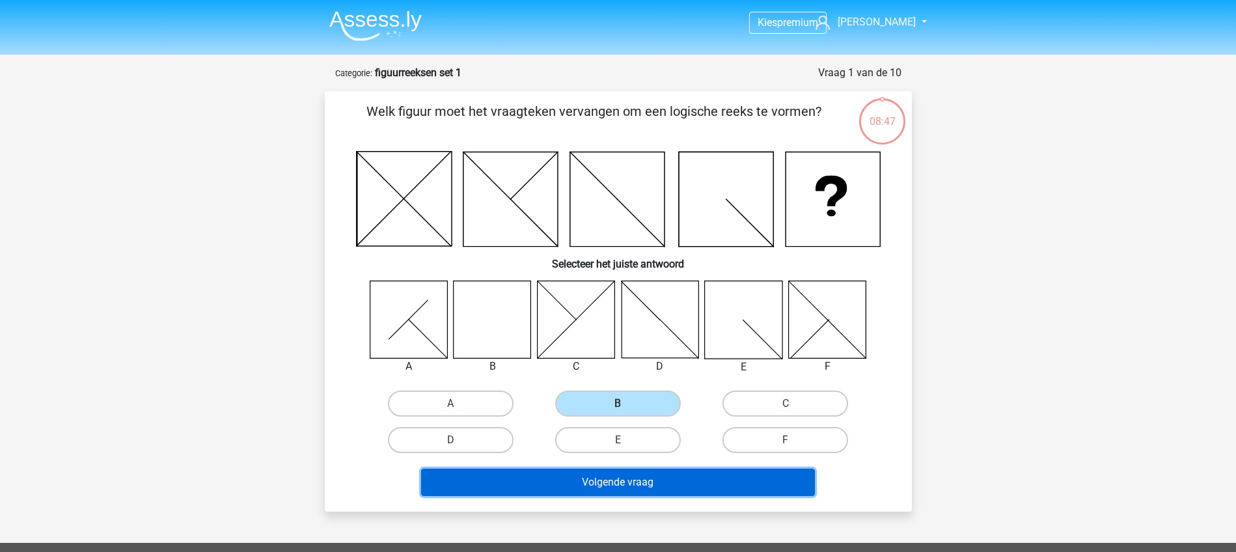
click at [613, 481] on button "Volgende vraag" at bounding box center [618, 482] width 394 height 27
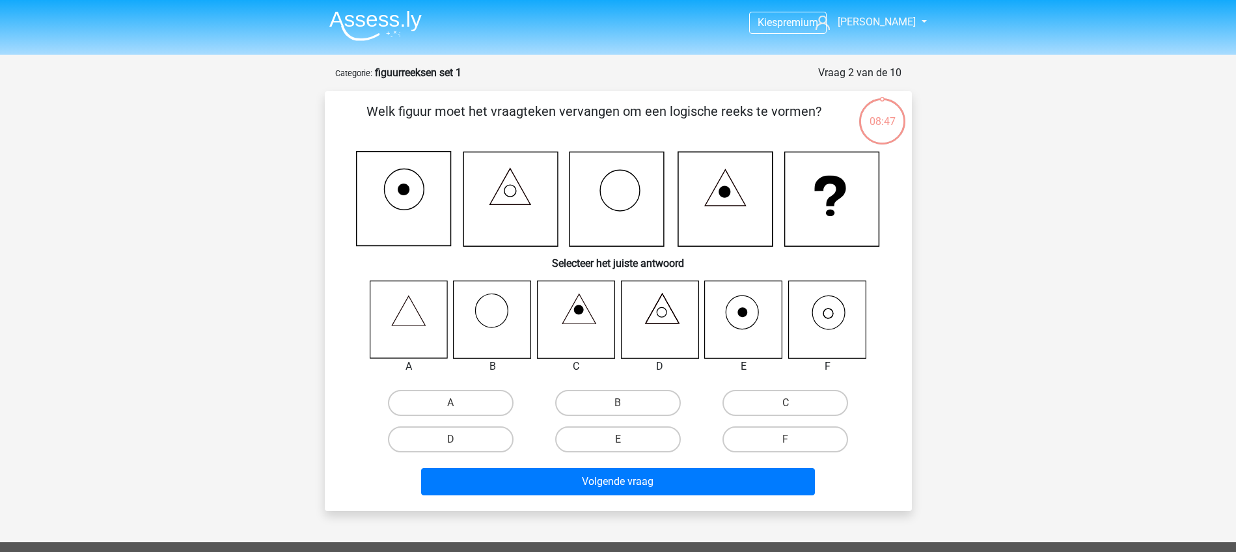
scroll to position [65, 0]
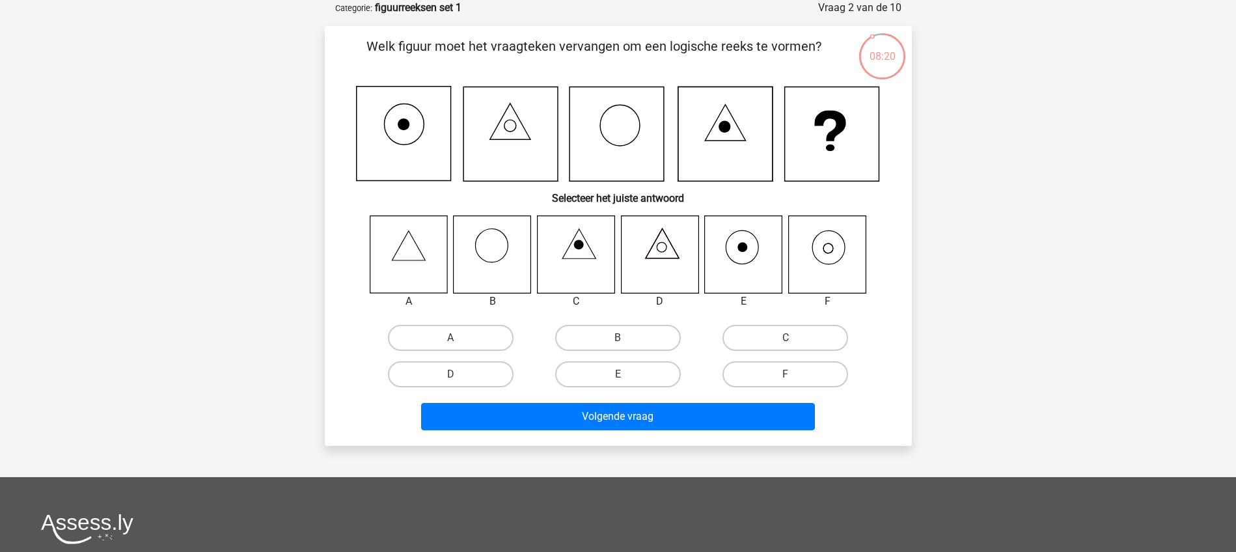
click at [823, 252] on icon at bounding box center [826, 253] width 77 height 77
click at [778, 374] on label "F" at bounding box center [785, 374] width 126 height 26
click at [786, 374] on input "F" at bounding box center [790, 378] width 8 height 8
radio input "true"
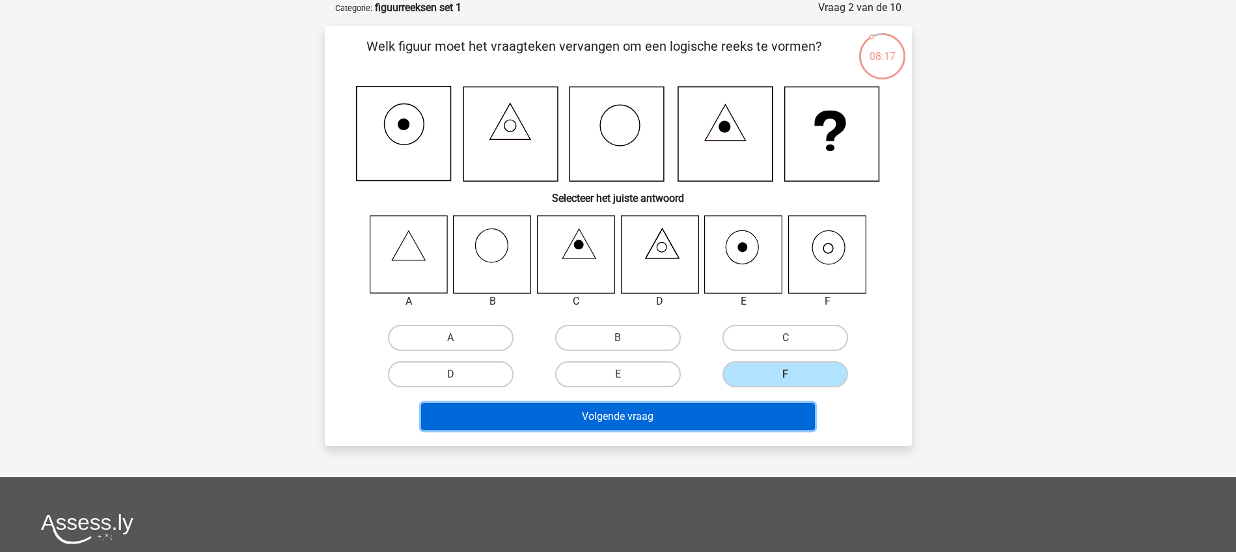
click at [616, 415] on button "Volgende vraag" at bounding box center [618, 416] width 394 height 27
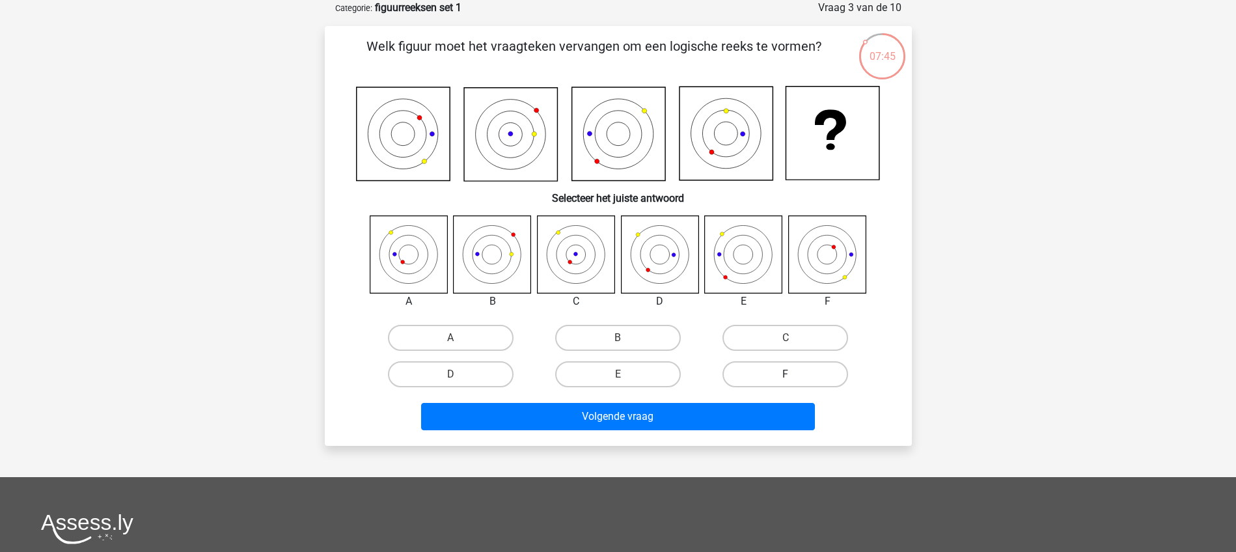
click at [783, 377] on label "F" at bounding box center [785, 374] width 126 height 26
click at [786, 377] on input "F" at bounding box center [790, 378] width 8 height 8
radio input "true"
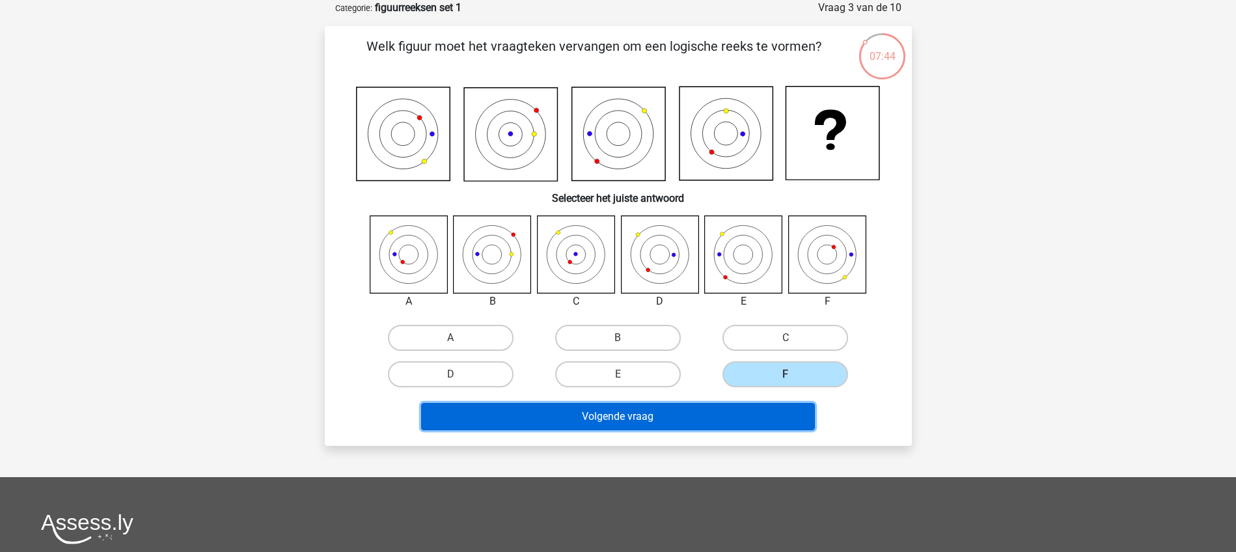
click at [651, 416] on button "Volgende vraag" at bounding box center [618, 416] width 394 height 27
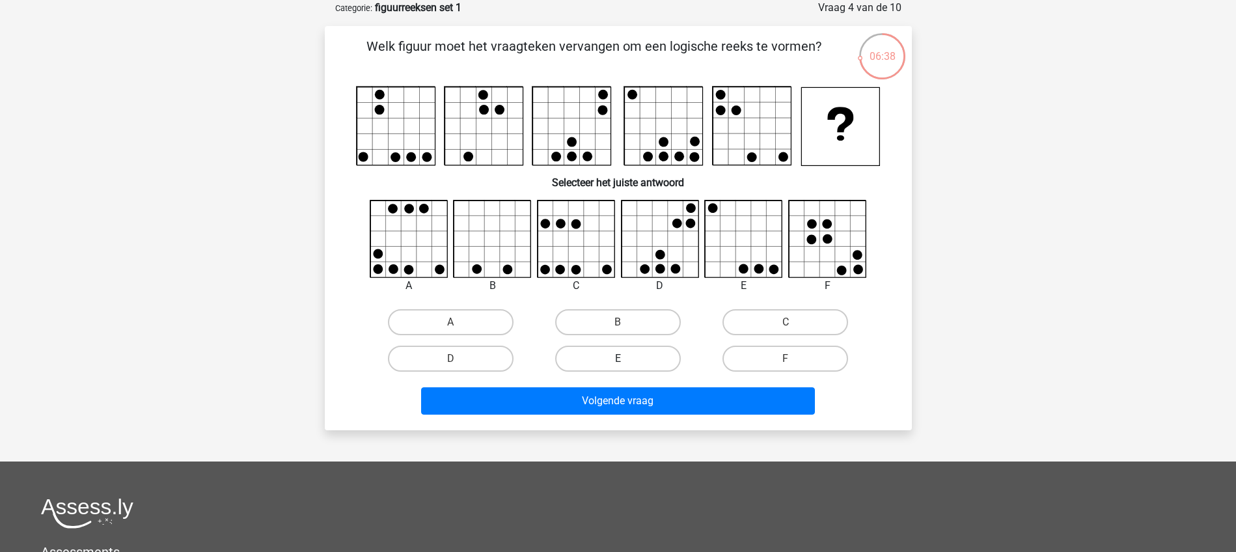
click at [609, 358] on label "E" at bounding box center [618, 359] width 126 height 26
click at [618, 359] on input "E" at bounding box center [622, 363] width 8 height 8
radio input "true"
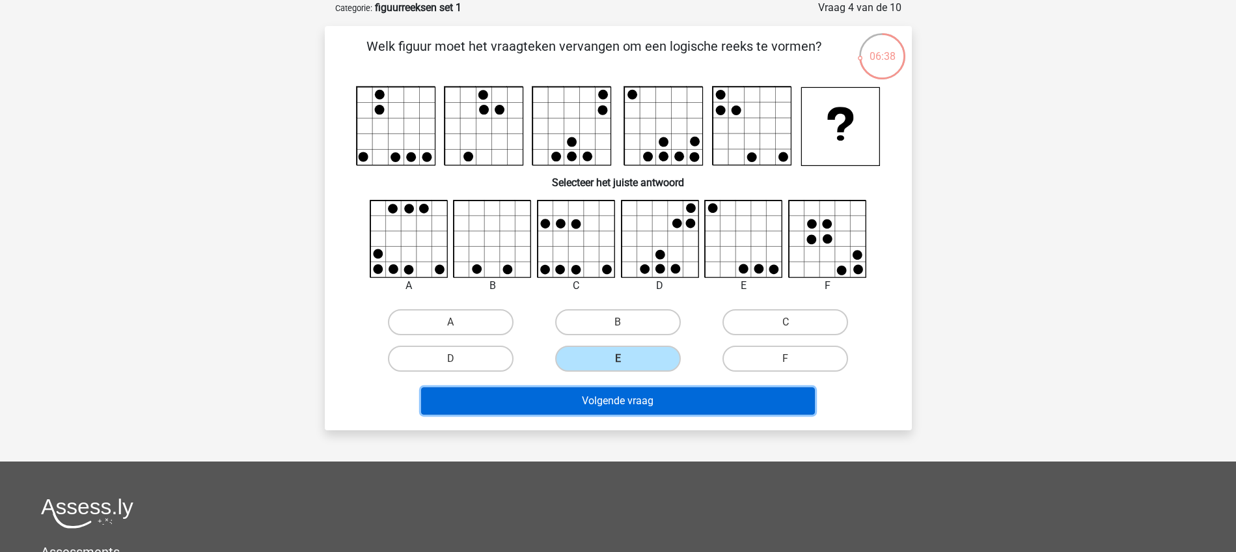
click at [612, 400] on button "Volgende vraag" at bounding box center [618, 400] width 394 height 27
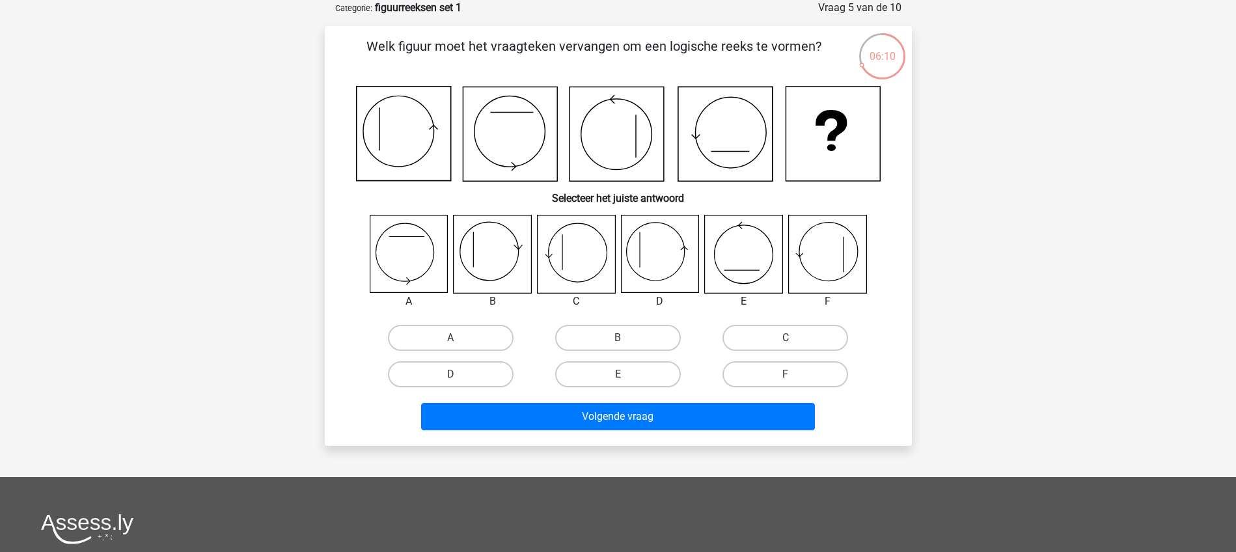
click at [776, 376] on label "F" at bounding box center [785, 374] width 126 height 26
click at [786, 376] on input "F" at bounding box center [790, 378] width 8 height 8
radio input "true"
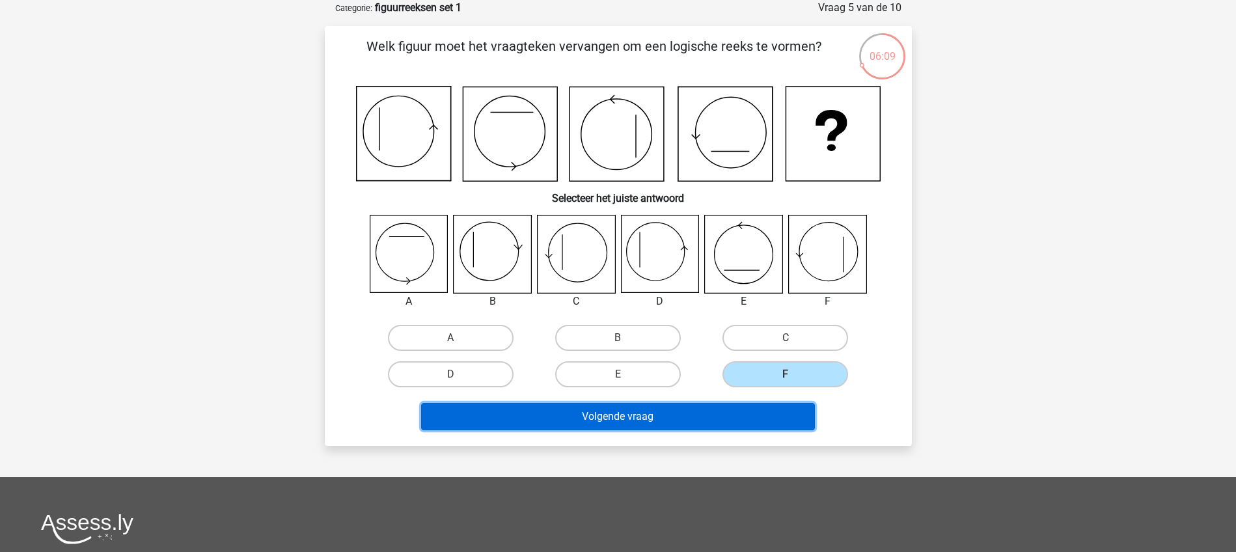
click at [721, 415] on button "Volgende vraag" at bounding box center [618, 416] width 394 height 27
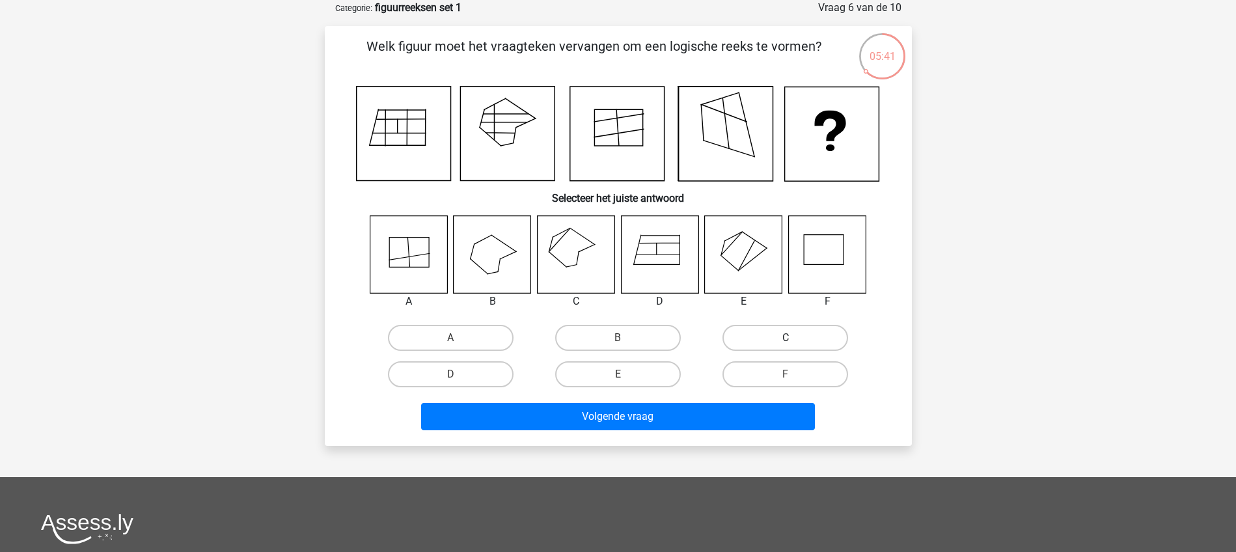
click at [773, 336] on label "C" at bounding box center [785, 338] width 126 height 26
click at [786, 338] on input "C" at bounding box center [790, 342] width 8 height 8
radio input "true"
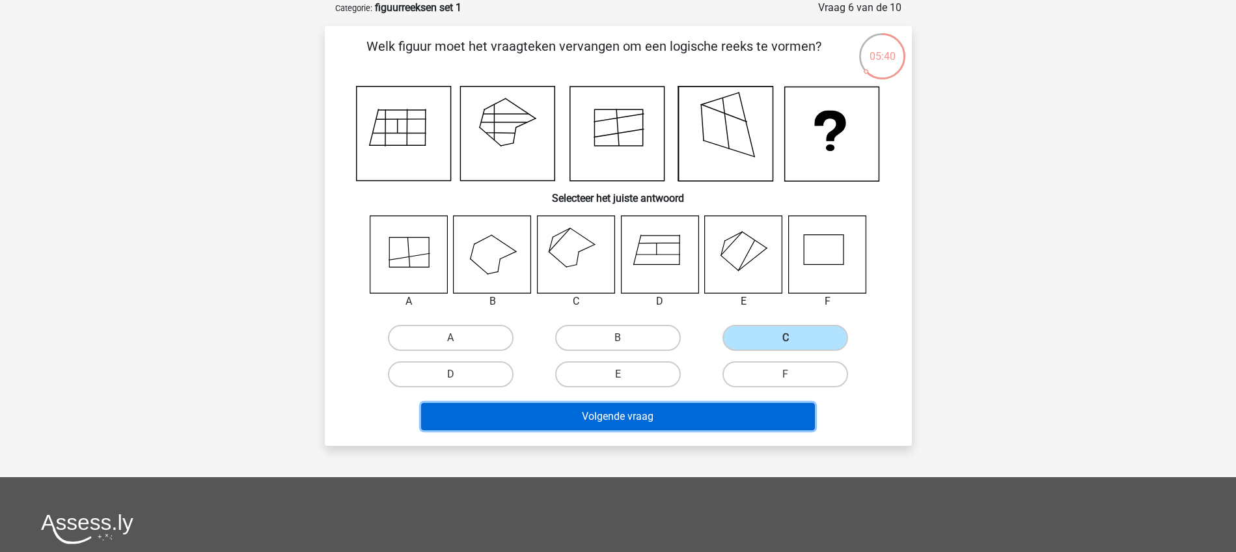
click at [630, 420] on button "Volgende vraag" at bounding box center [618, 416] width 394 height 27
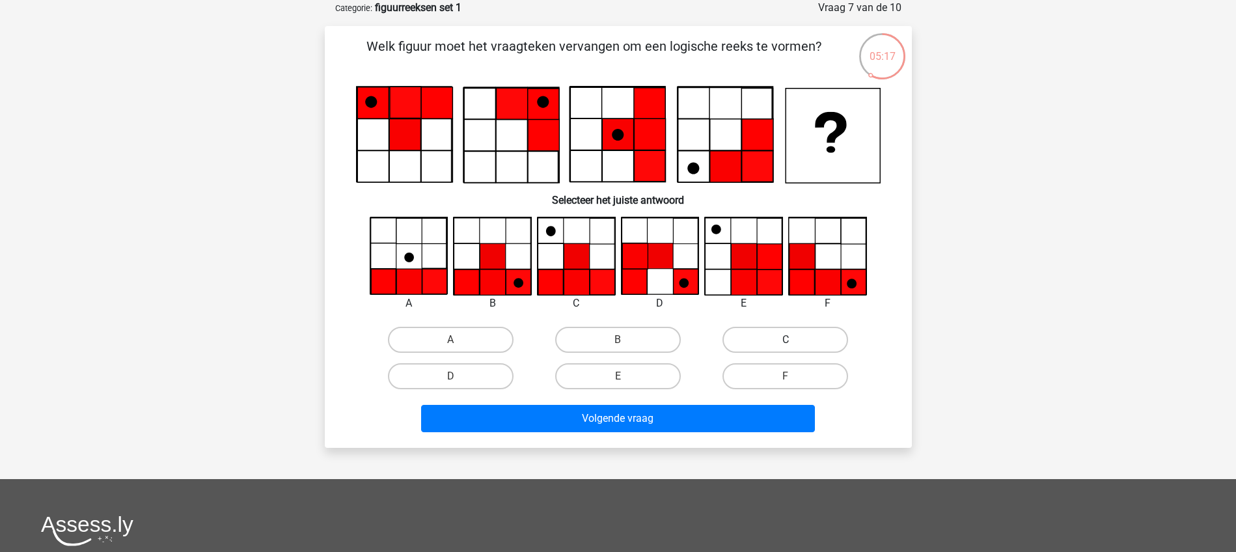
click at [769, 336] on label "C" at bounding box center [785, 340] width 126 height 26
click at [786, 340] on input "C" at bounding box center [790, 344] width 8 height 8
radio input "true"
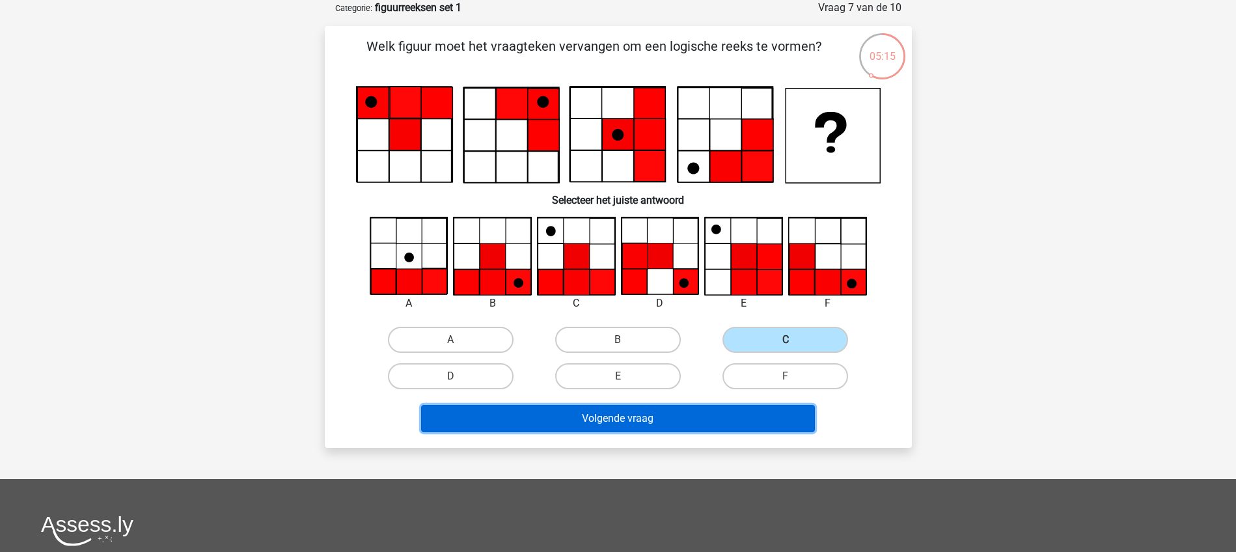
click at [658, 417] on button "Volgende vraag" at bounding box center [618, 418] width 394 height 27
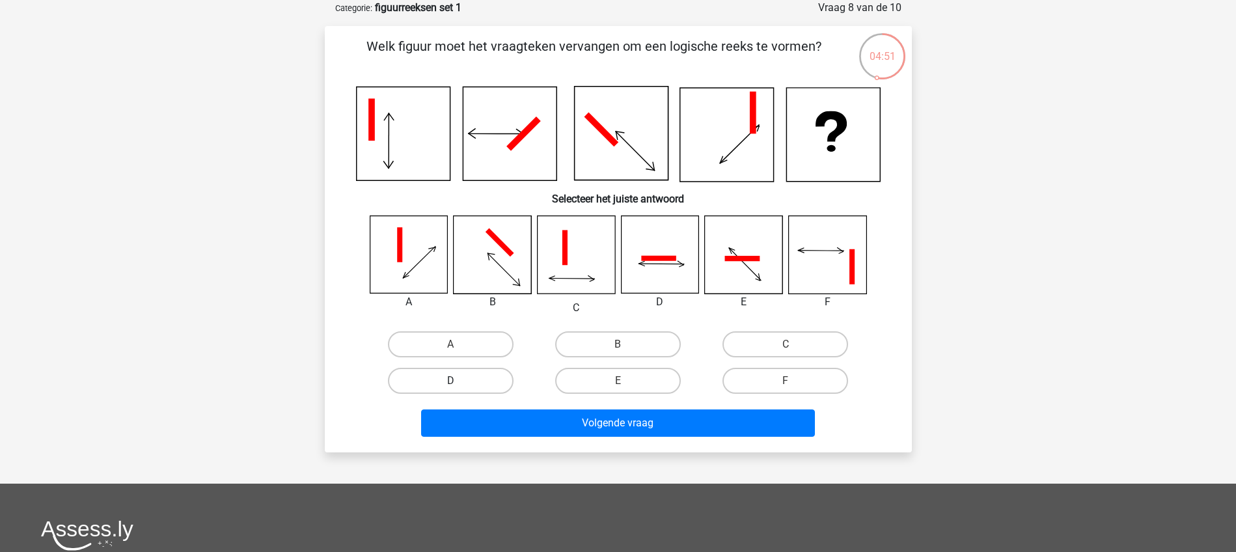
click at [480, 375] on label "D" at bounding box center [451, 381] width 126 height 26
click at [459, 381] on input "D" at bounding box center [454, 385] width 8 height 8
radio input "true"
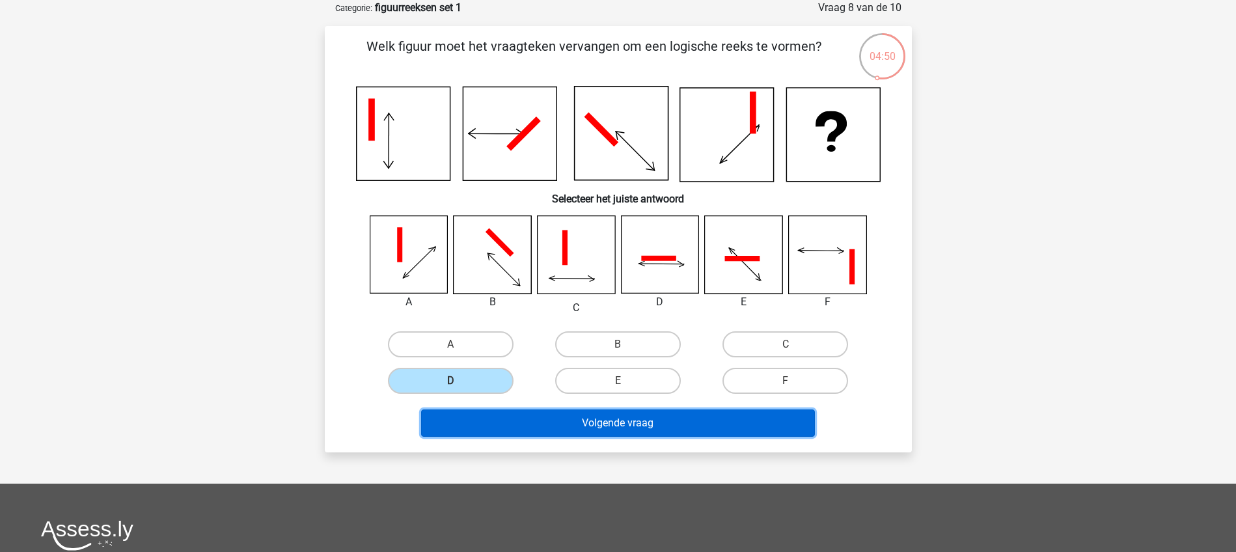
click at [614, 418] on button "Volgende vraag" at bounding box center [618, 422] width 394 height 27
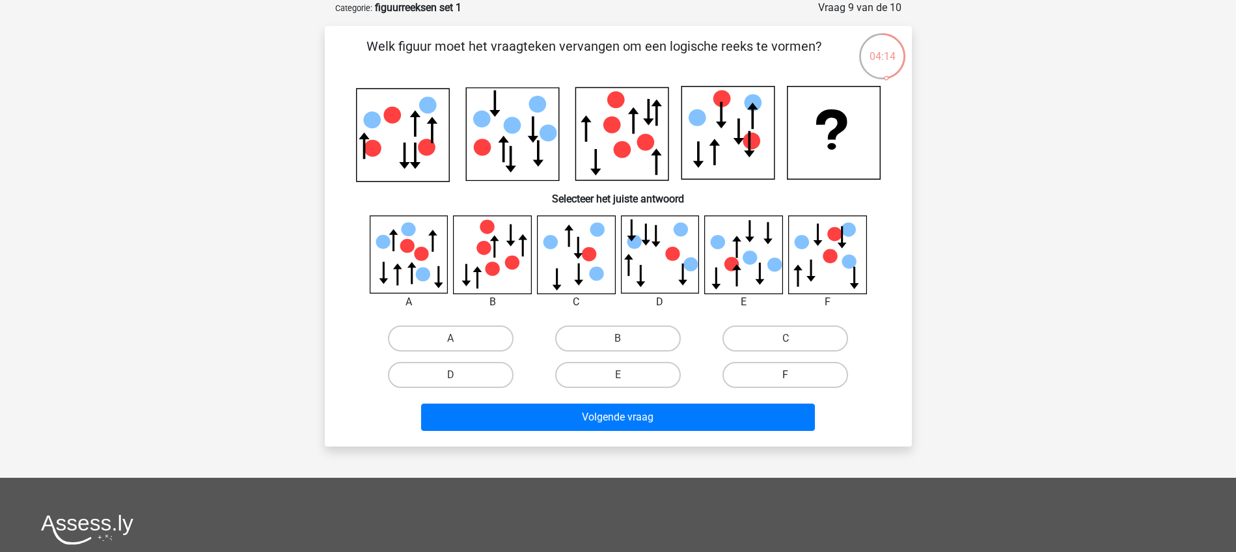
click at [782, 370] on label "F" at bounding box center [785, 375] width 126 height 26
click at [786, 375] on input "F" at bounding box center [790, 379] width 8 height 8
radio input "true"
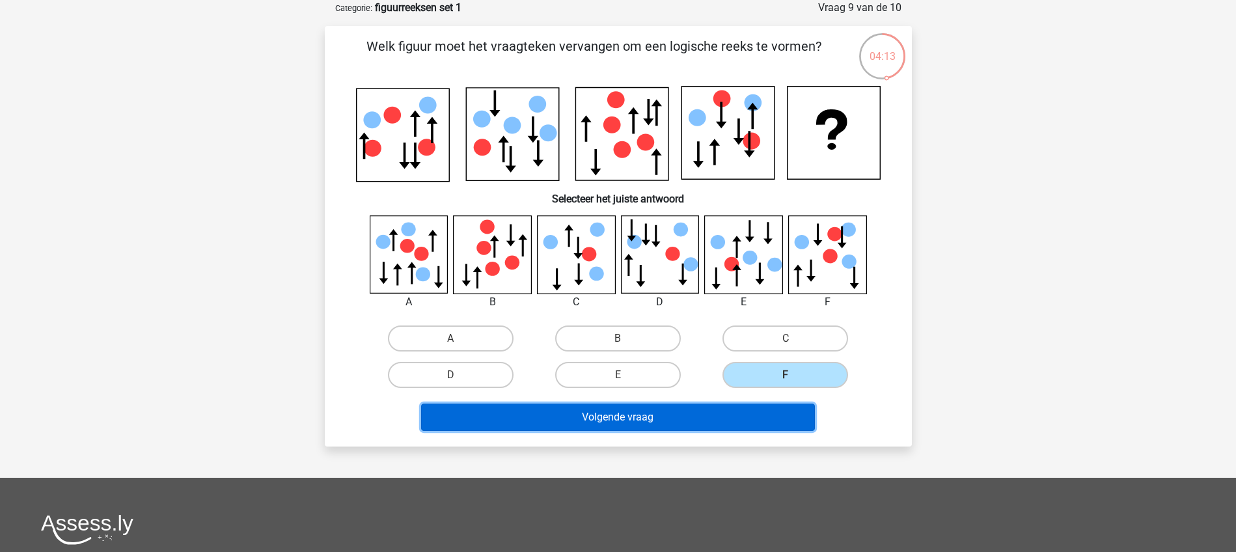
click at [649, 416] on button "Volgende vraag" at bounding box center [618, 417] width 394 height 27
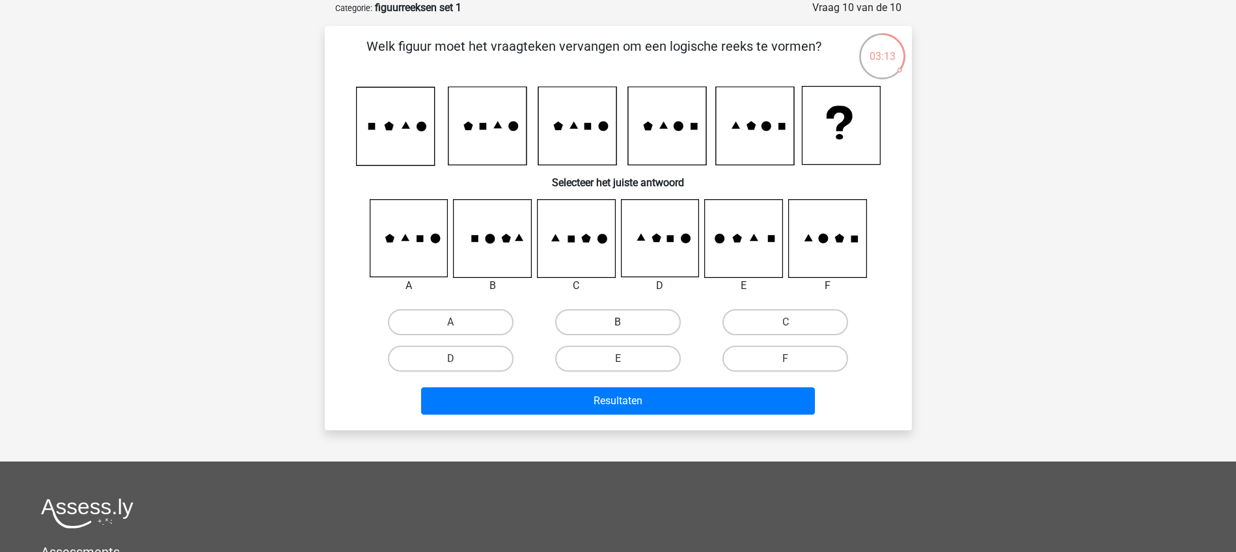
click at [622, 318] on label "B" at bounding box center [618, 322] width 126 height 26
click at [622, 322] on input "B" at bounding box center [622, 326] width 8 height 8
radio input "true"
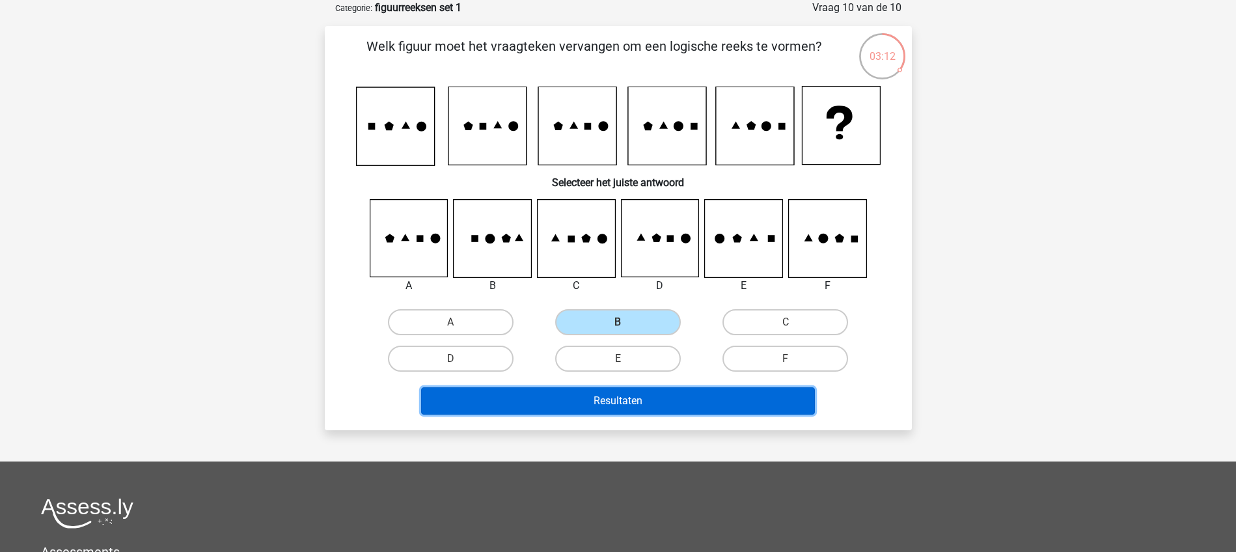
click at [627, 396] on button "Resultaten" at bounding box center [618, 400] width 394 height 27
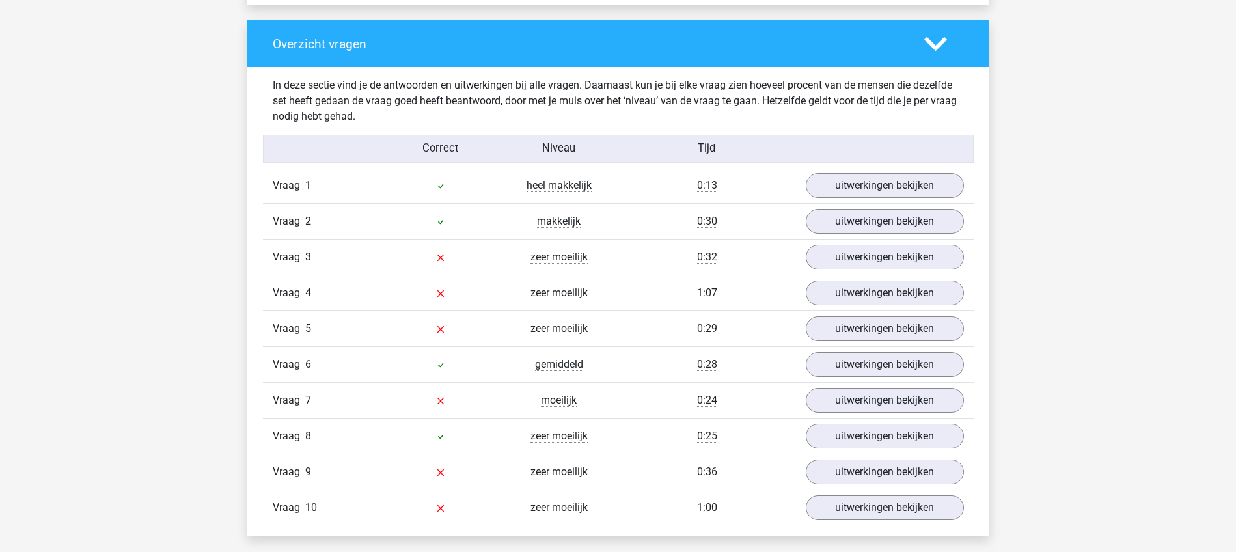
scroll to position [976, 0]
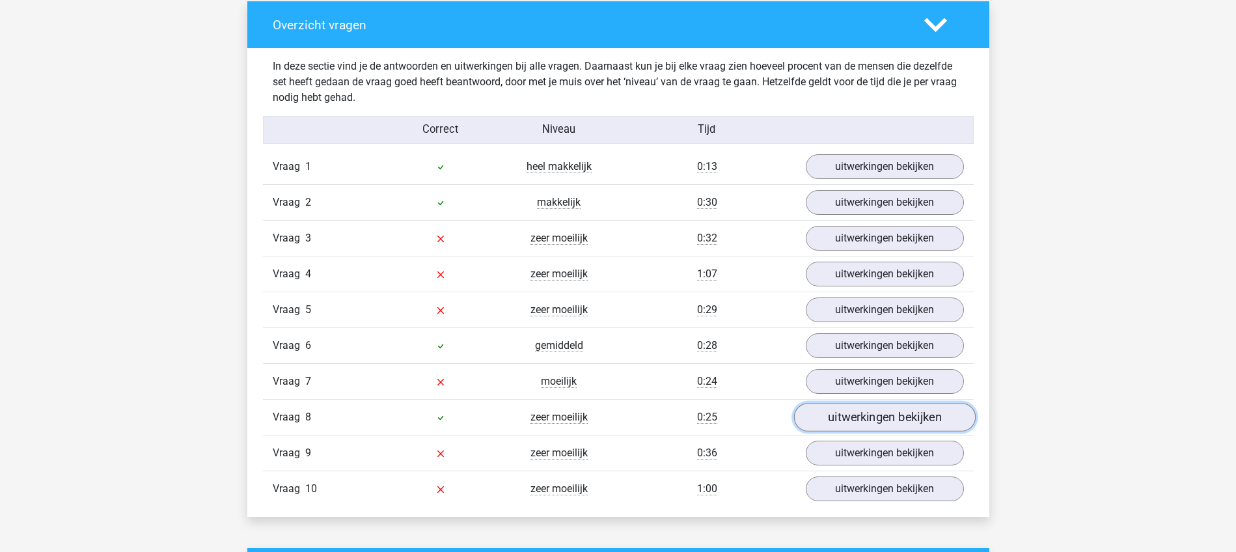
click at [817, 416] on link "uitwerkingen bekijken" at bounding box center [884, 417] width 182 height 29
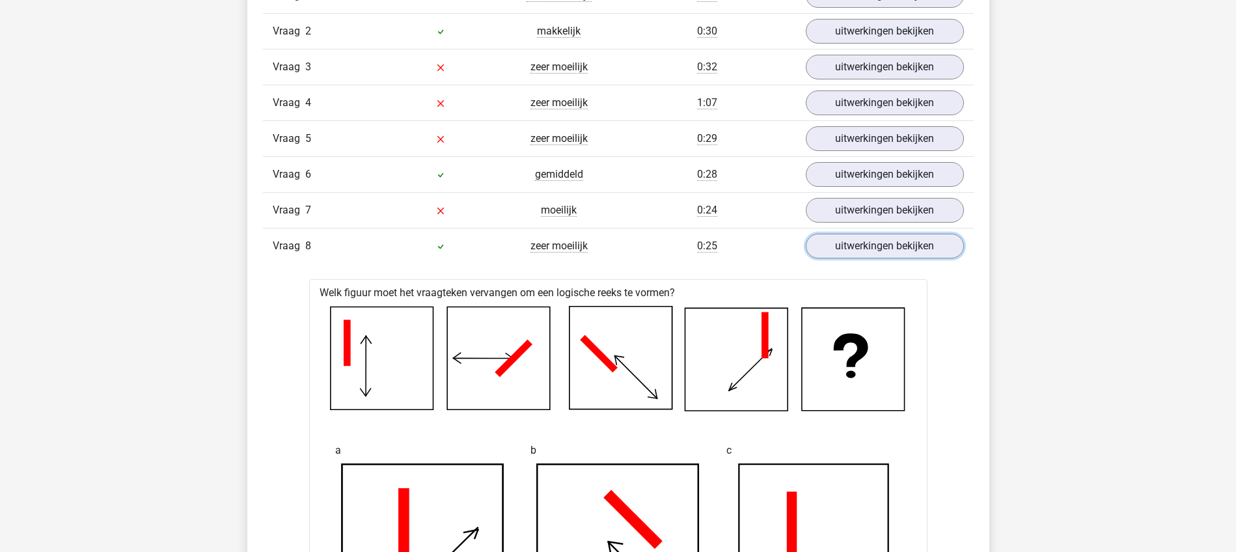
scroll to position [1058, 0]
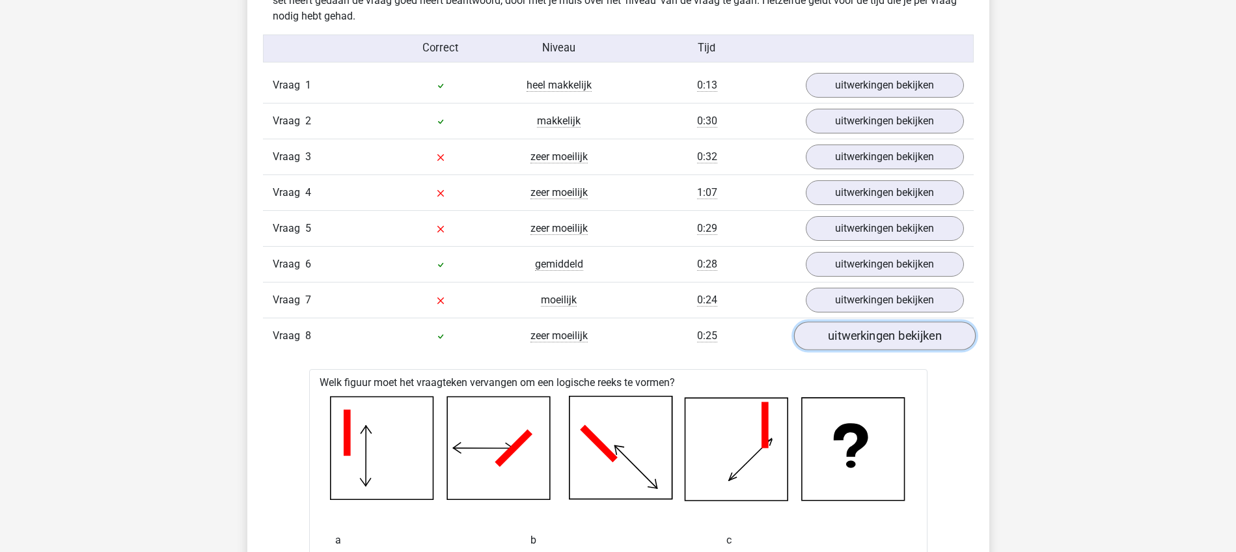
click at [845, 339] on link "uitwerkingen bekijken" at bounding box center [884, 336] width 182 height 29
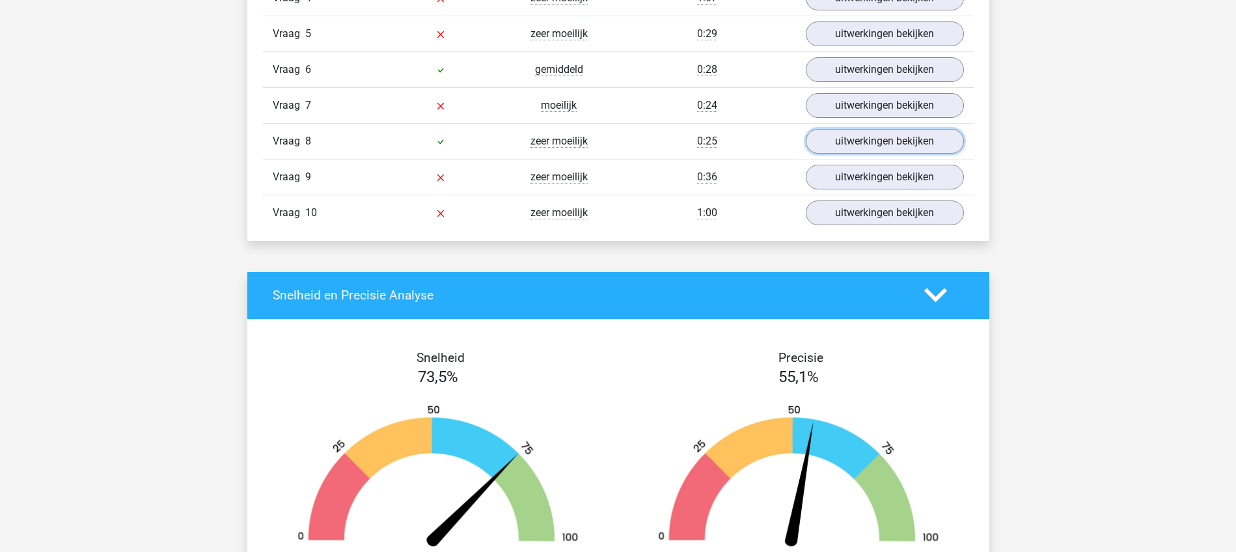
scroll to position [1302, 0]
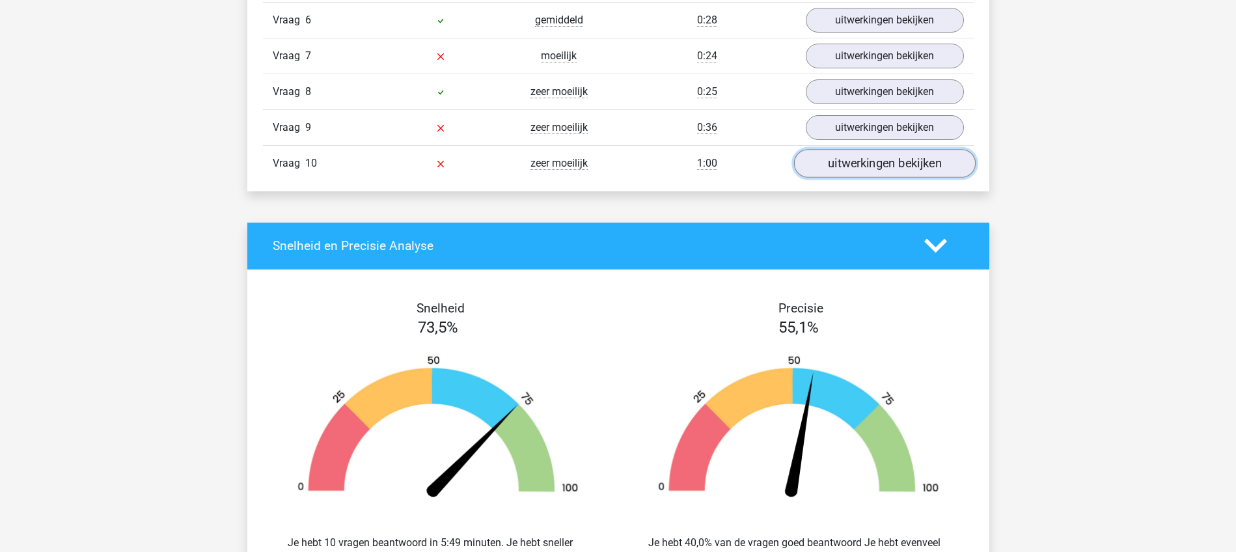
click at [853, 159] on link "uitwerkingen bekijken" at bounding box center [884, 163] width 182 height 29
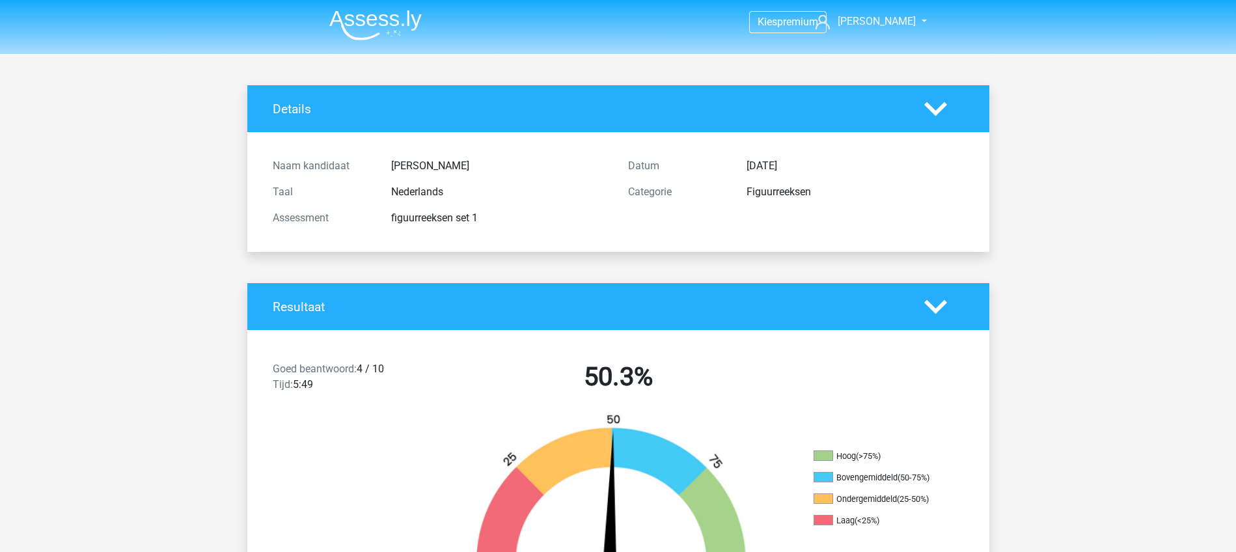
scroll to position [0, 0]
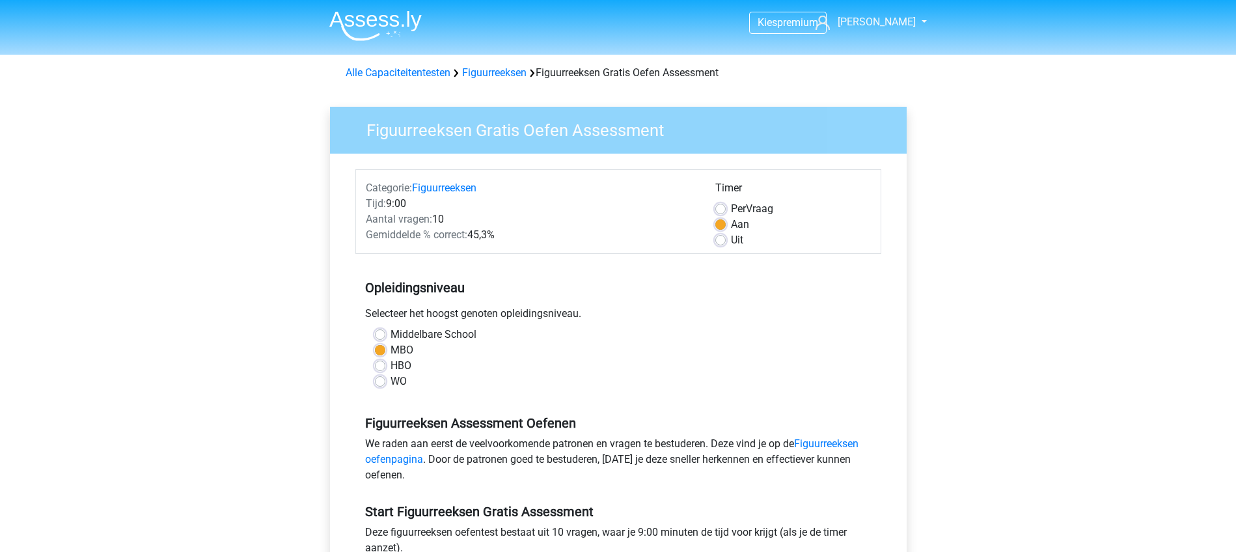
scroll to position [163, 0]
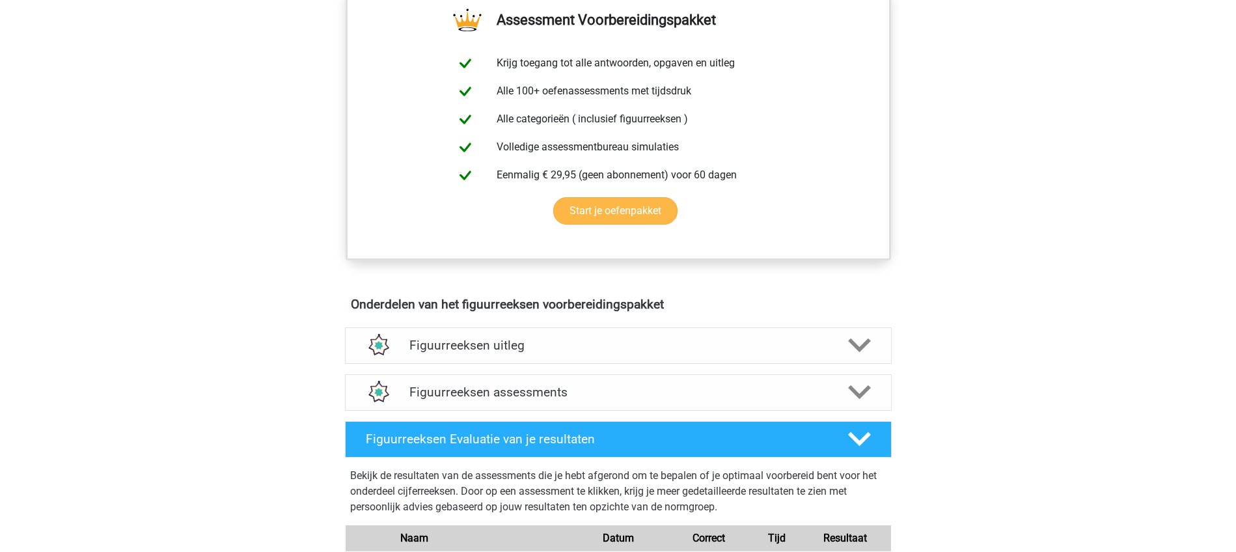
scroll to position [488, 0]
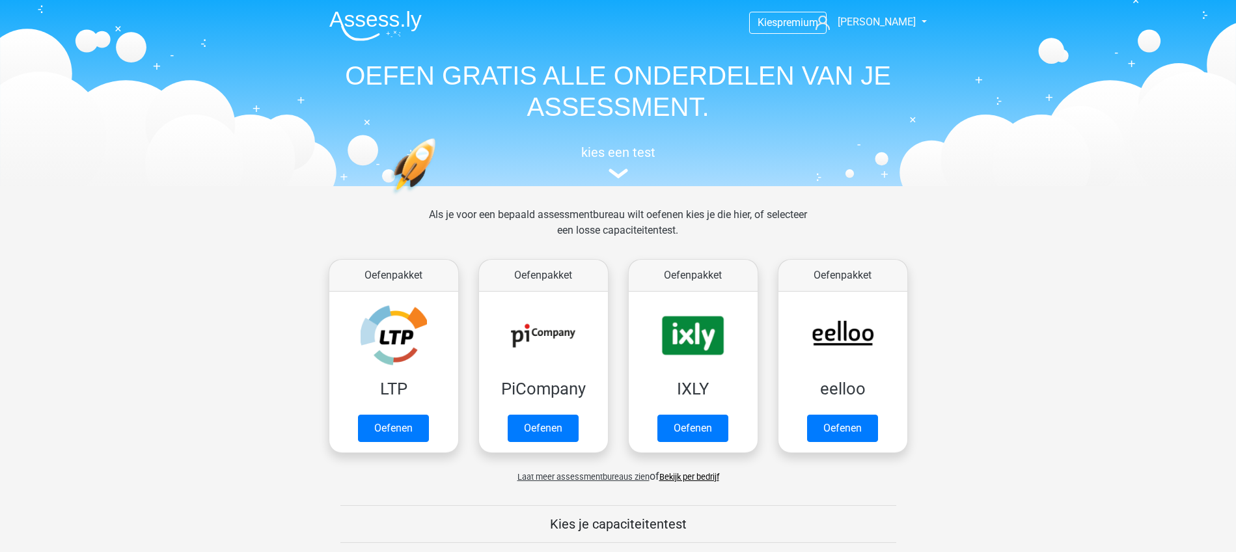
scroll to position [488, 0]
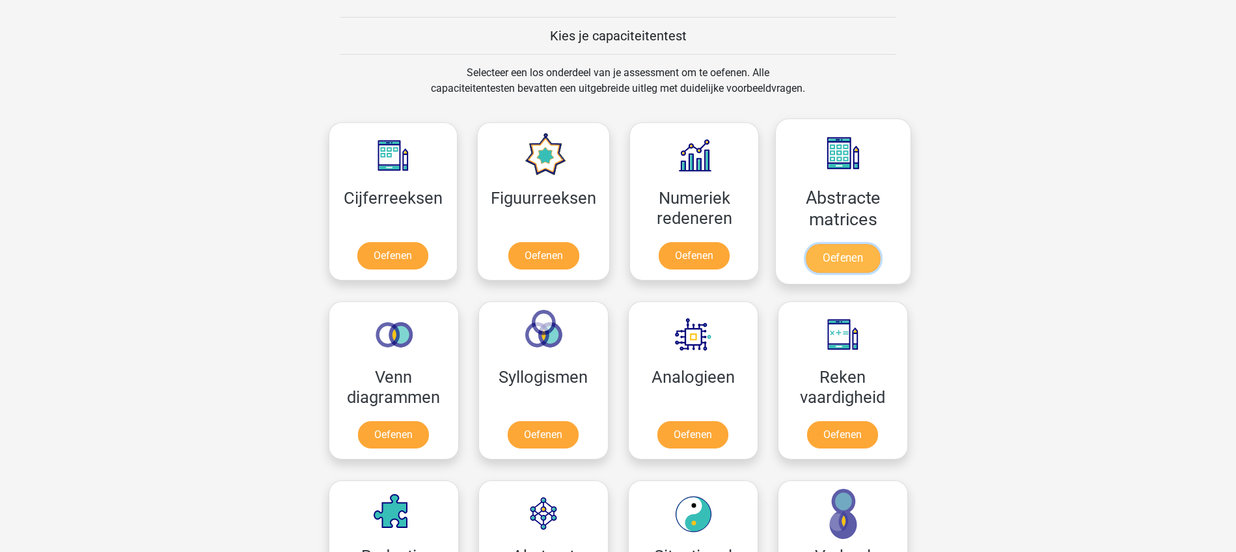
click at [853, 258] on link "Oefenen" at bounding box center [843, 258] width 74 height 29
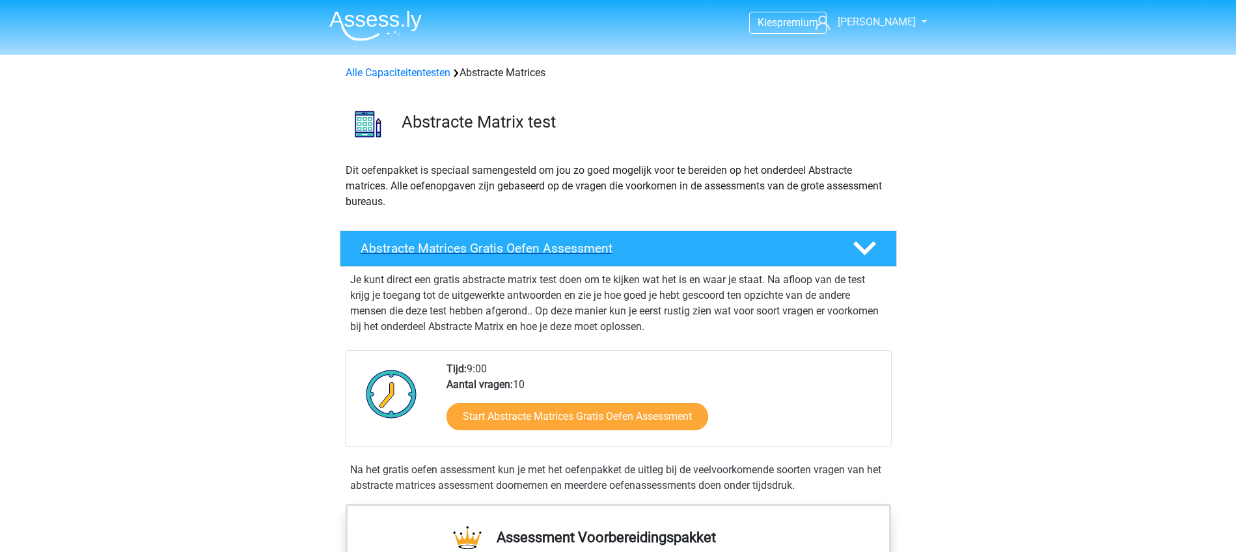
click at [566, 245] on h4 "Abstracte Matrices Gratis Oefen Assessment" at bounding box center [596, 248] width 471 height 15
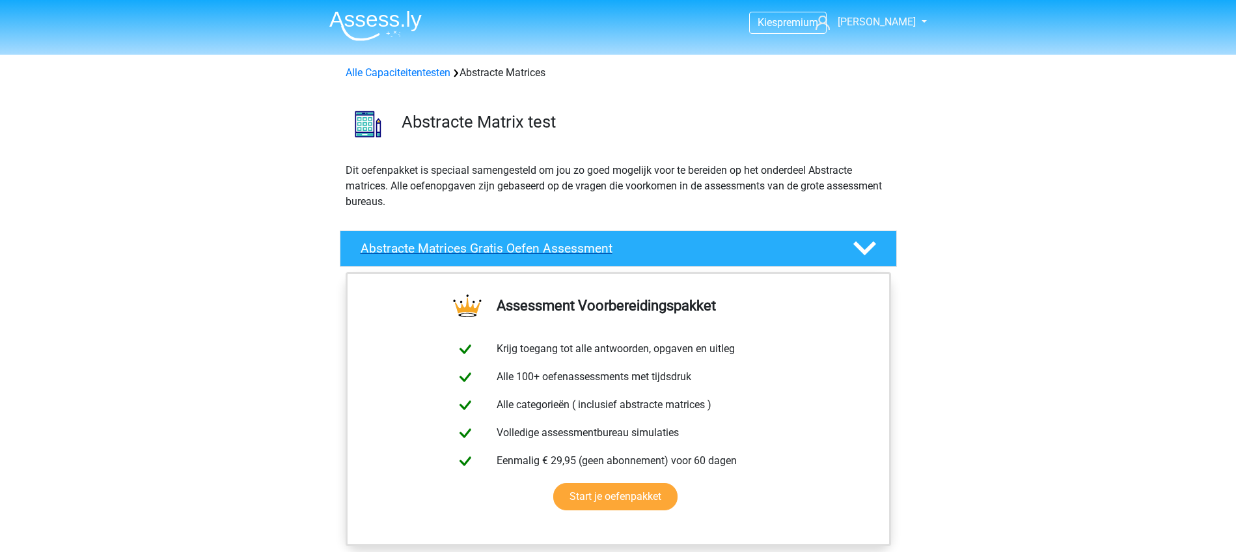
click at [589, 241] on h4 "Abstracte Matrices Gratis Oefen Assessment" at bounding box center [596, 248] width 471 height 15
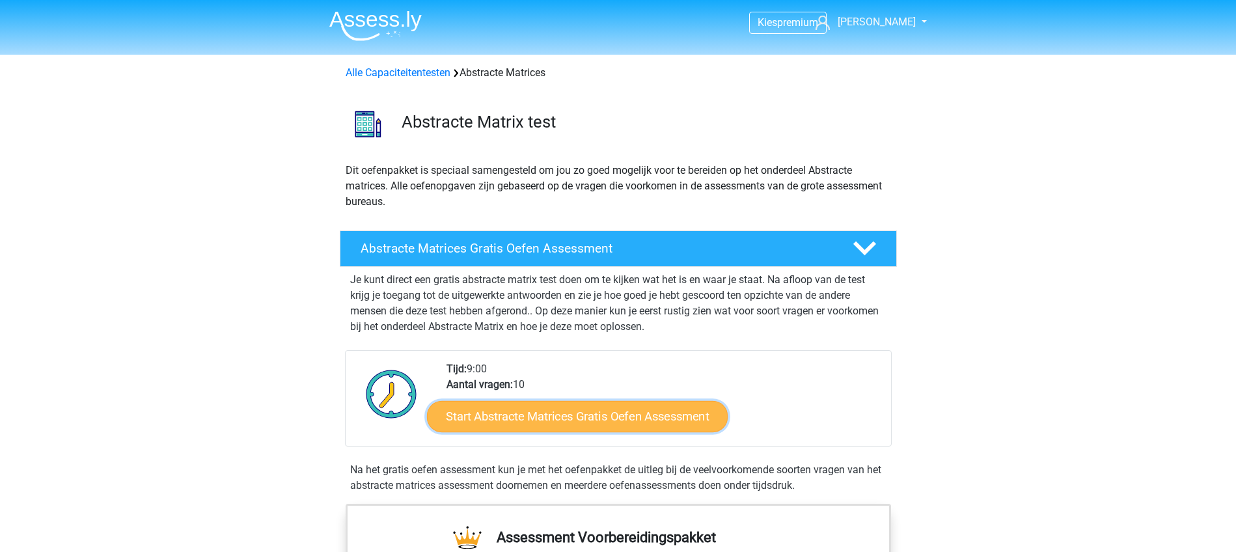
click at [648, 415] on link "Start Abstracte Matrices Gratis Oefen Assessment" at bounding box center [577, 415] width 301 height 31
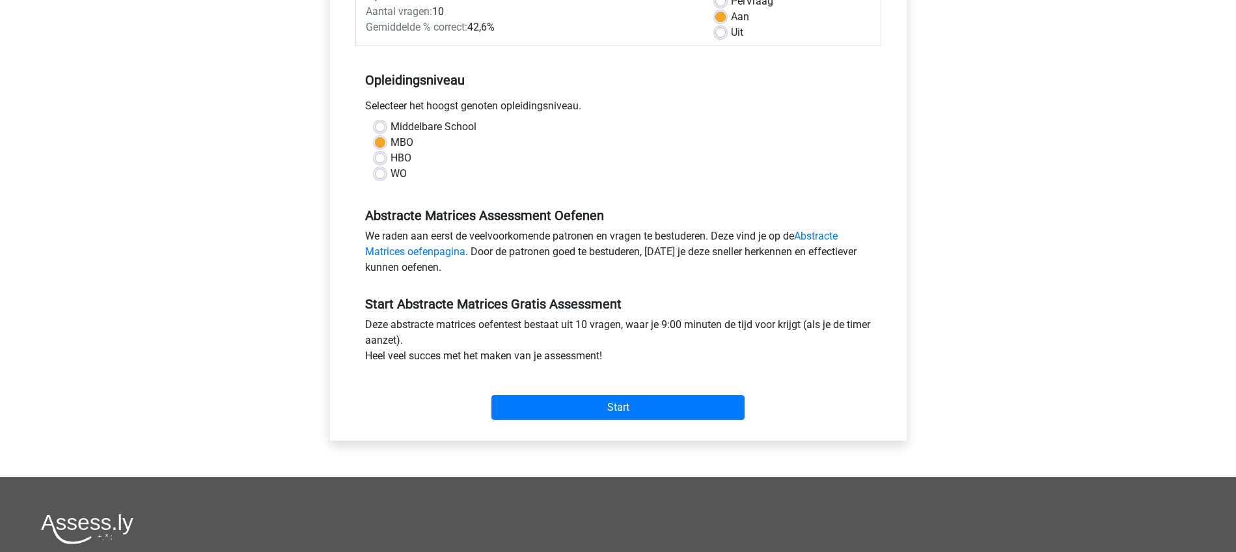
scroll to position [244, 0]
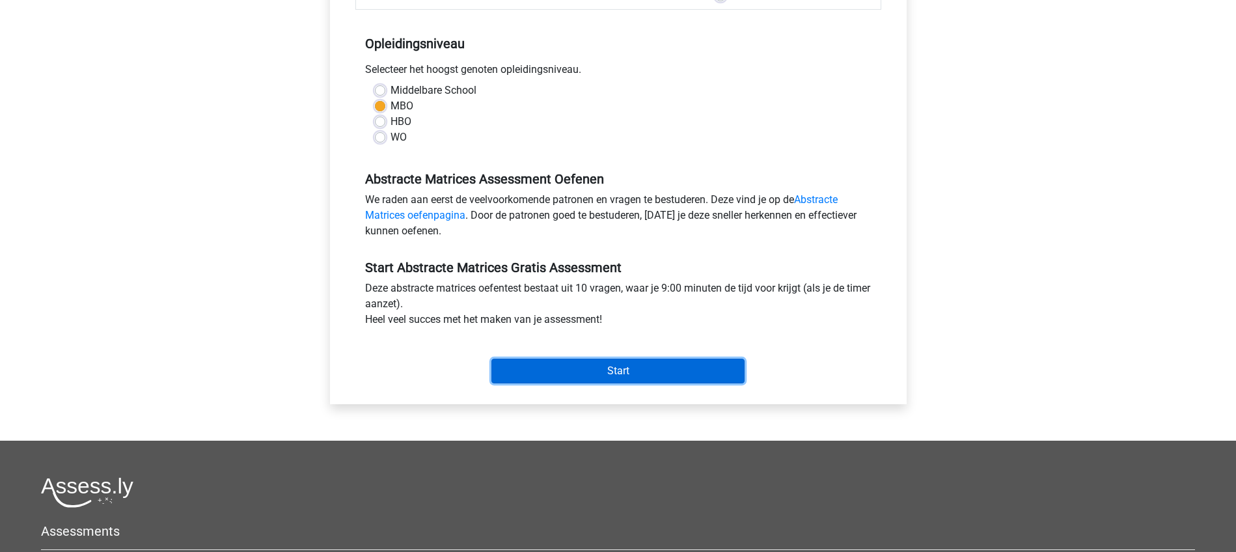
click at [629, 368] on input "Start" at bounding box center [617, 371] width 253 height 25
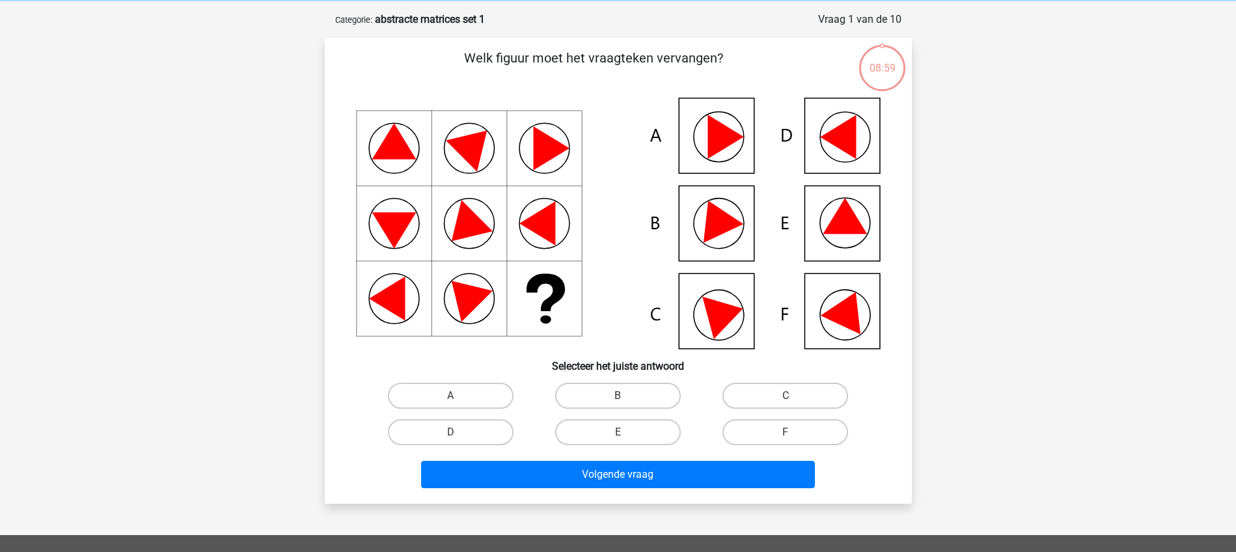
scroll to position [81, 0]
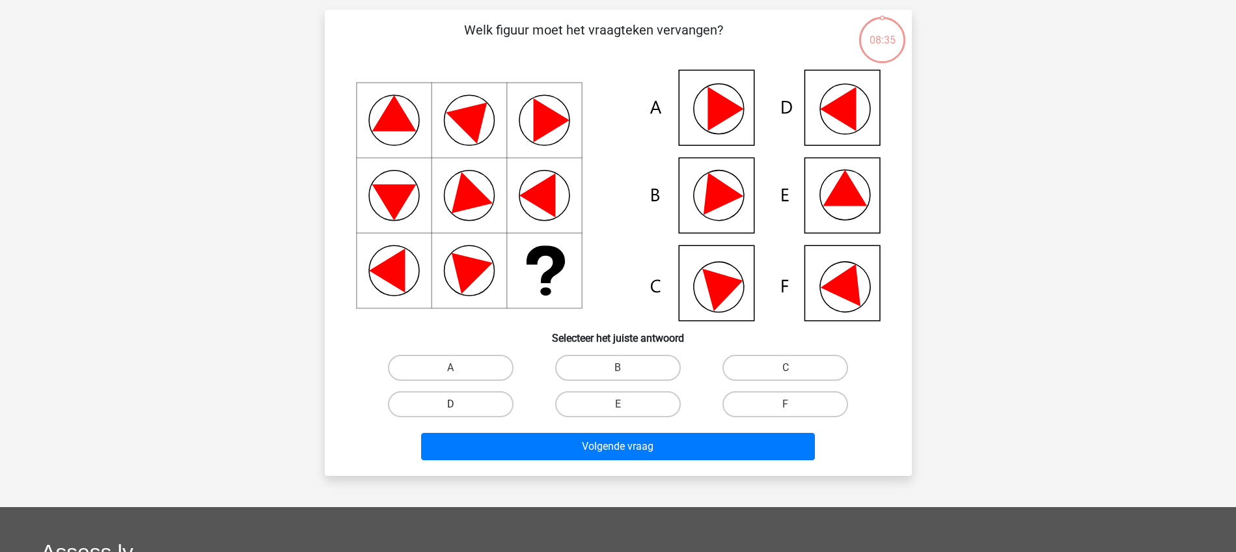
click at [462, 403] on label "D" at bounding box center [451, 404] width 126 height 26
click at [459, 404] on input "D" at bounding box center [454, 408] width 8 height 8
radio input "true"
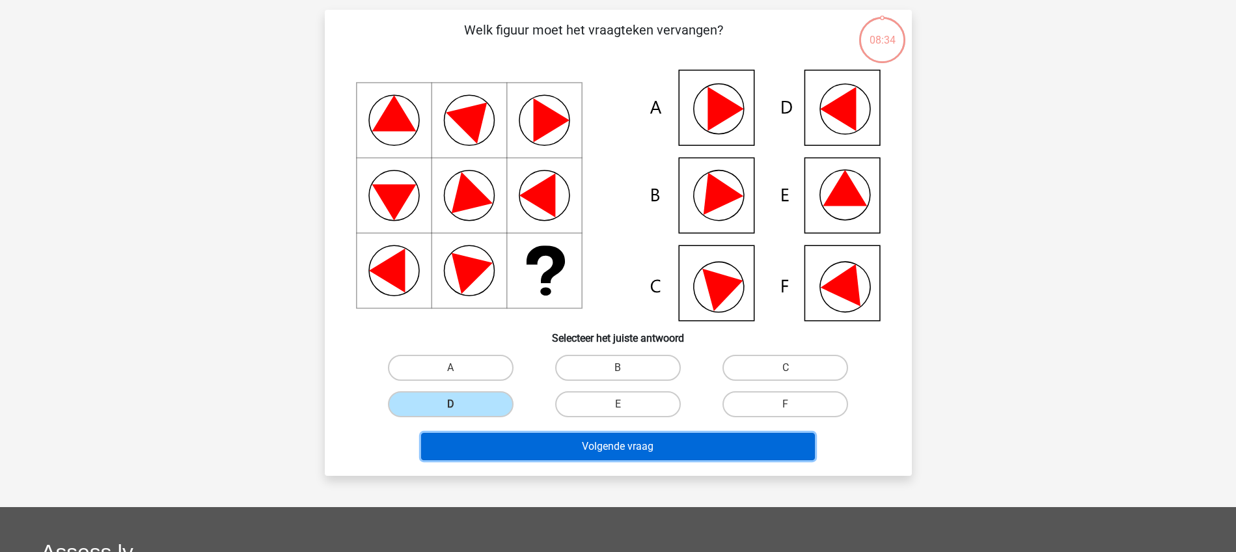
click at [594, 448] on button "Volgende vraag" at bounding box center [618, 446] width 394 height 27
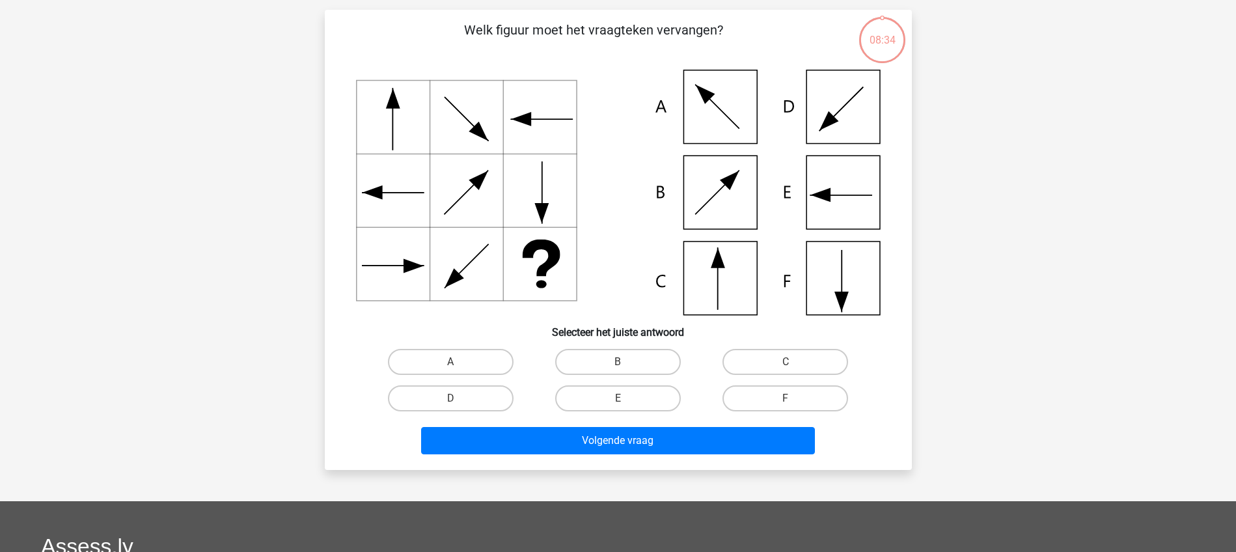
scroll to position [65, 0]
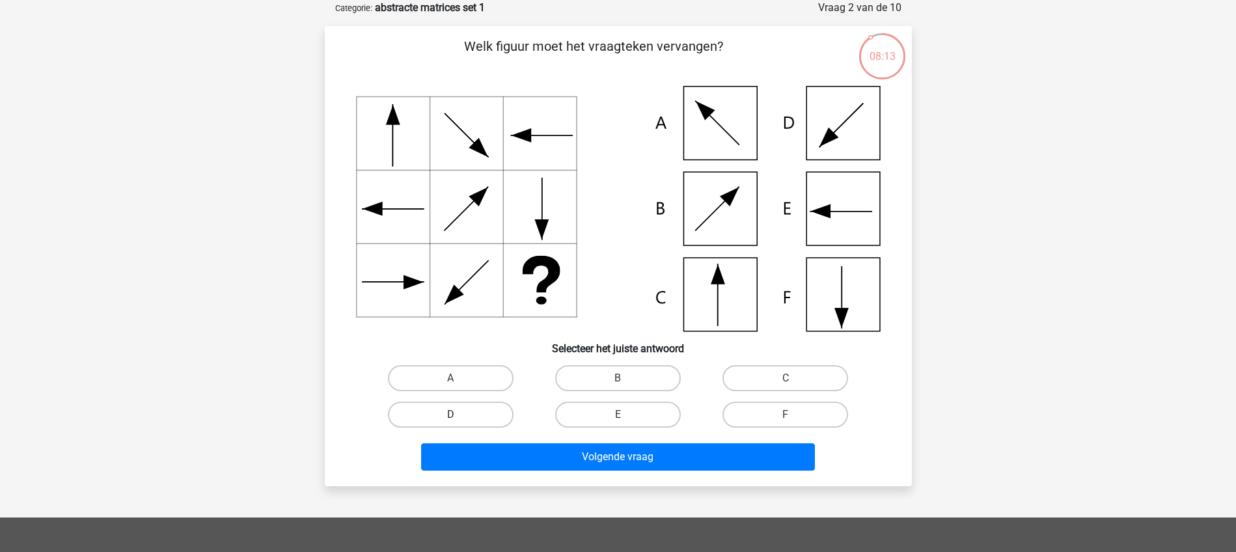
click at [453, 412] on label "D" at bounding box center [451, 415] width 126 height 26
click at [453, 415] on input "D" at bounding box center [454, 419] width 8 height 8
radio input "true"
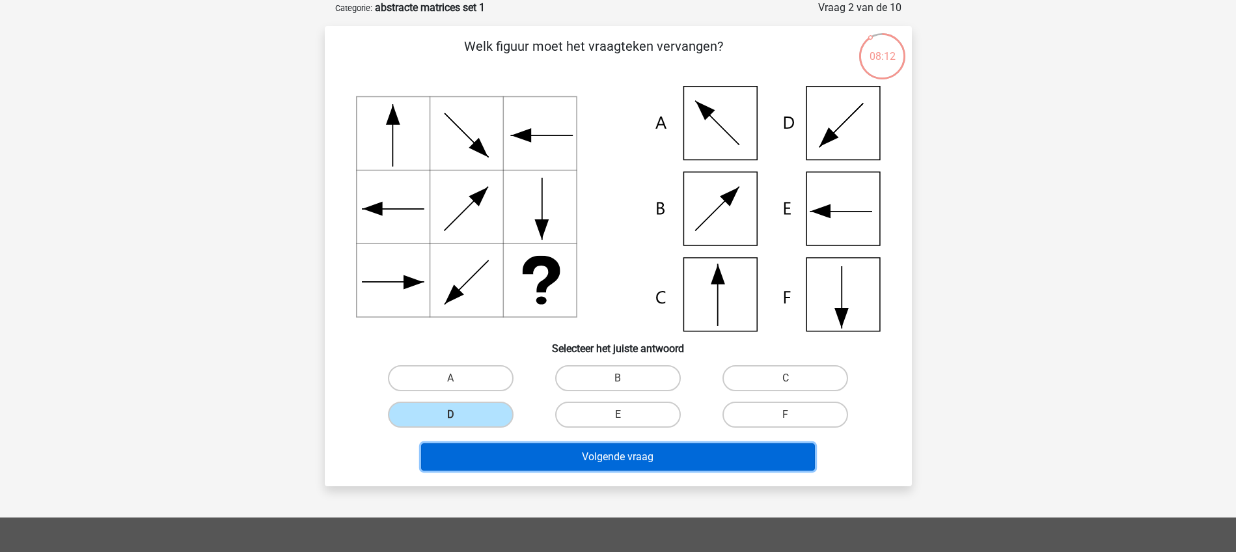
click at [578, 457] on button "Volgende vraag" at bounding box center [618, 456] width 394 height 27
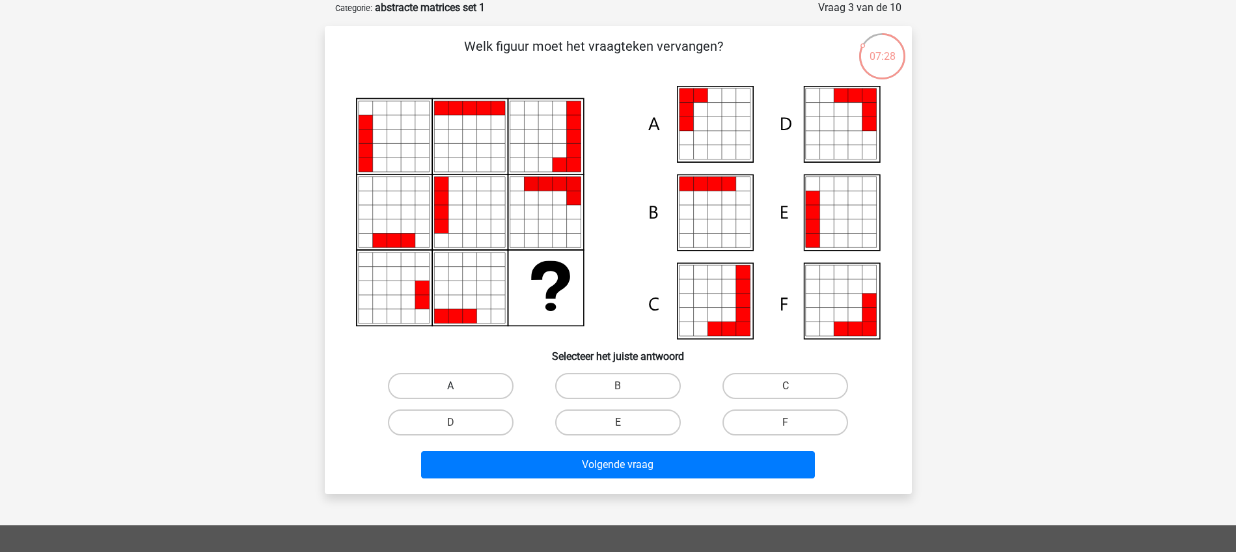
click at [482, 382] on label "A" at bounding box center [451, 386] width 126 height 26
click at [459, 386] on input "A" at bounding box center [454, 390] width 8 height 8
radio input "true"
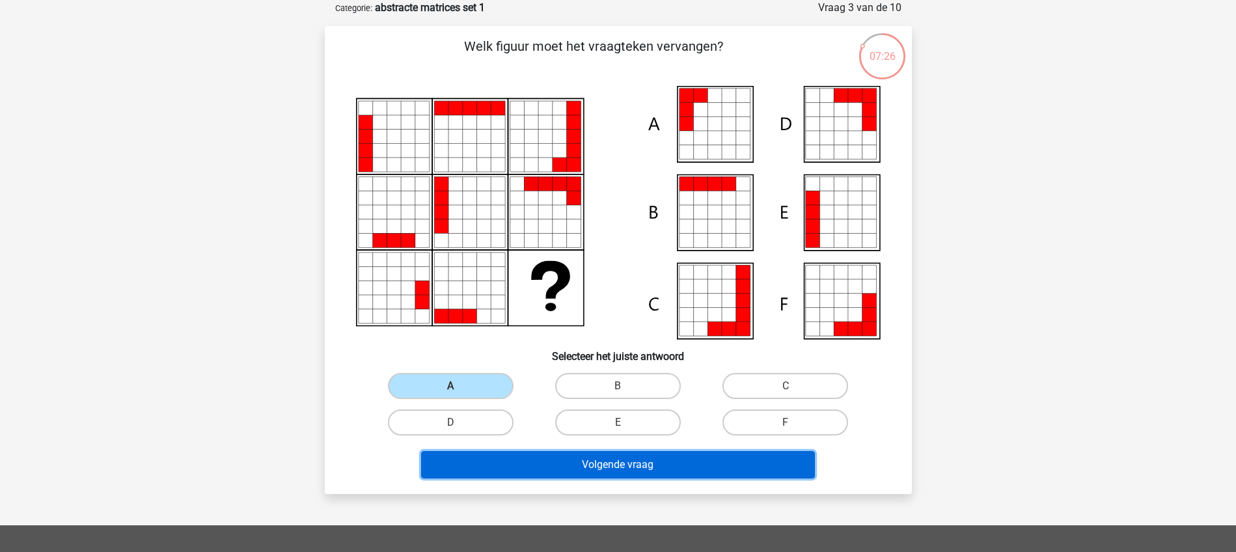
click at [620, 463] on button "Volgende vraag" at bounding box center [618, 464] width 394 height 27
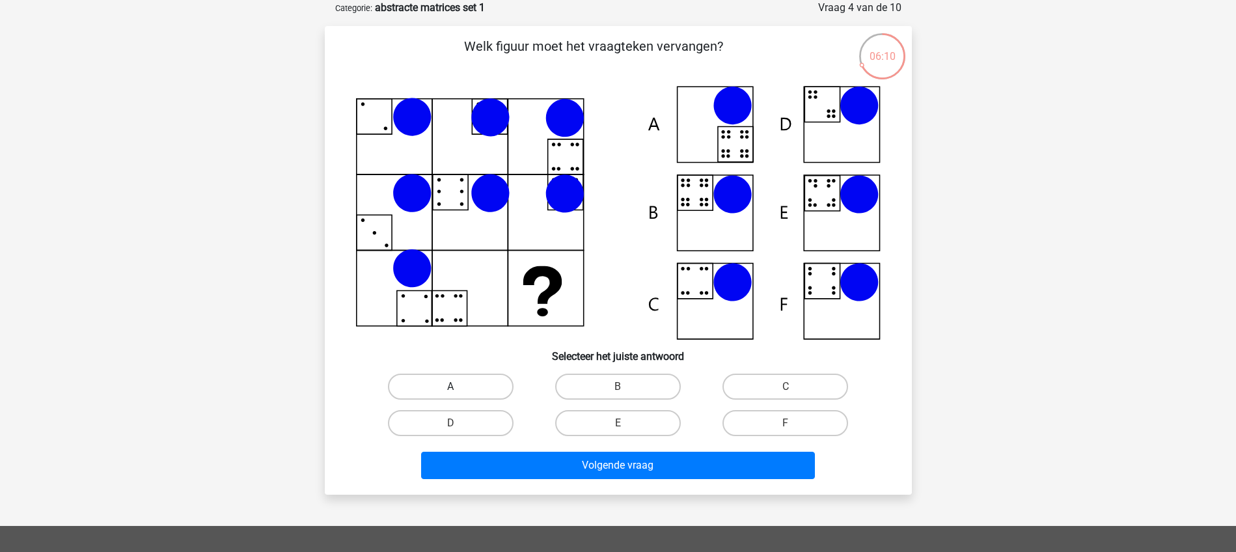
click at [459, 385] on label "A" at bounding box center [451, 387] width 126 height 26
click at [459, 387] on input "A" at bounding box center [454, 391] width 8 height 8
radio input "true"
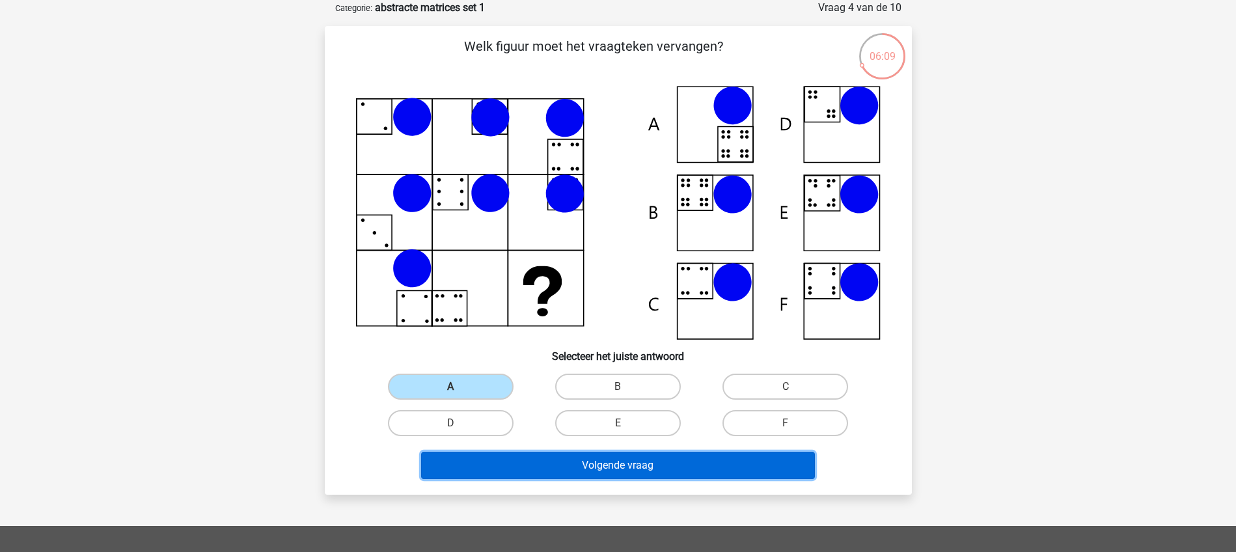
click at [586, 463] on button "Volgende vraag" at bounding box center [618, 465] width 394 height 27
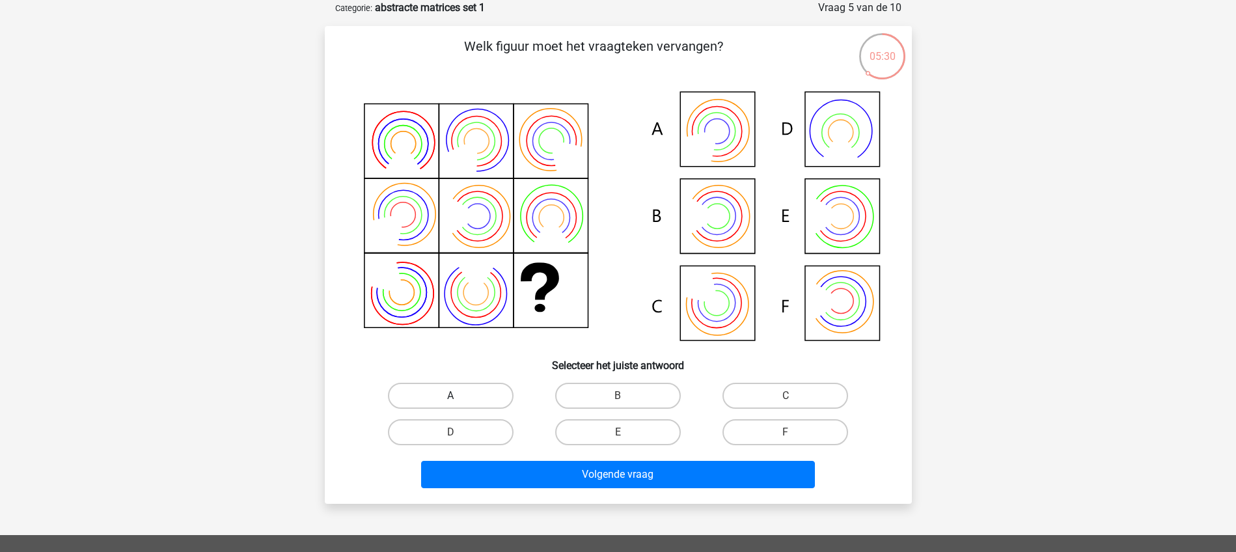
click at [463, 398] on label "A" at bounding box center [451, 396] width 126 height 26
click at [459, 398] on input "A" at bounding box center [454, 400] width 8 height 8
radio input "true"
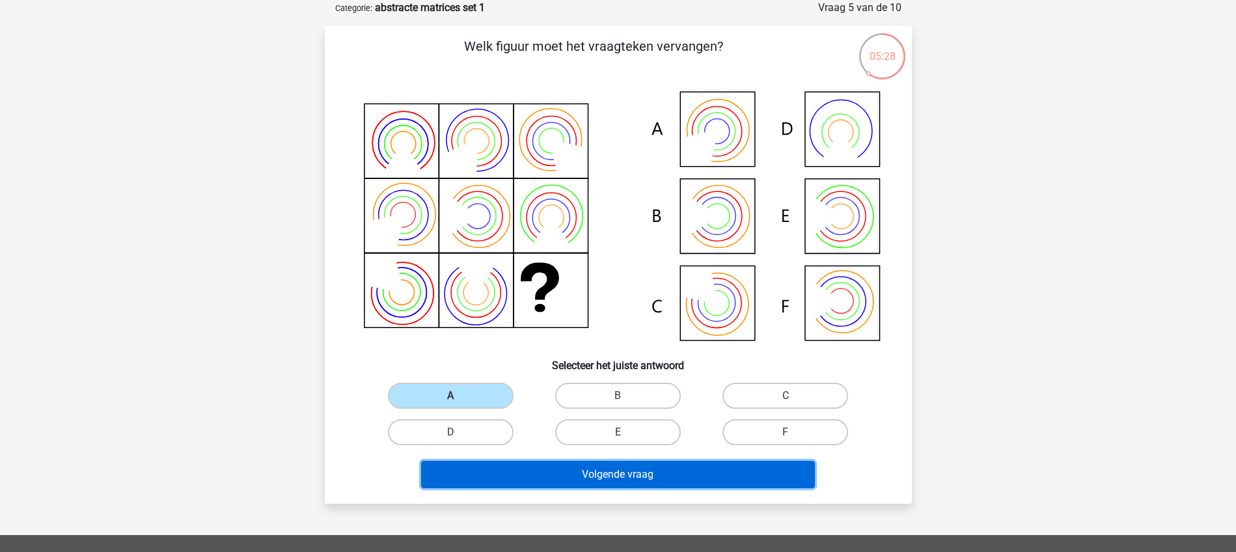
click at [607, 472] on button "Volgende vraag" at bounding box center [618, 474] width 394 height 27
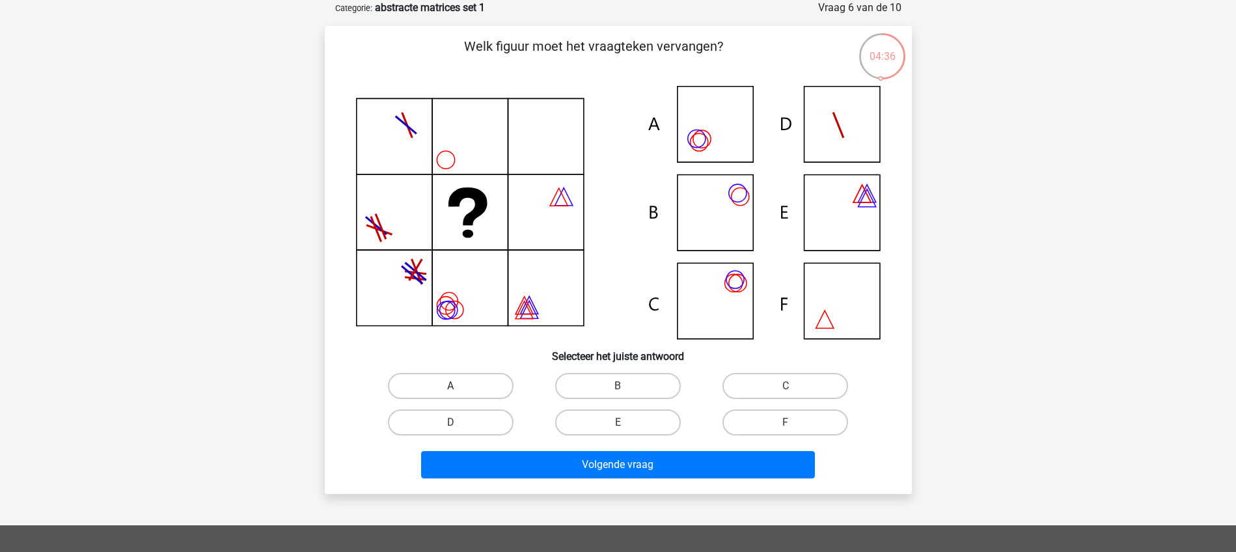
click at [456, 383] on label "A" at bounding box center [451, 386] width 126 height 26
click at [456, 386] on input "A" at bounding box center [454, 390] width 8 height 8
radio input "true"
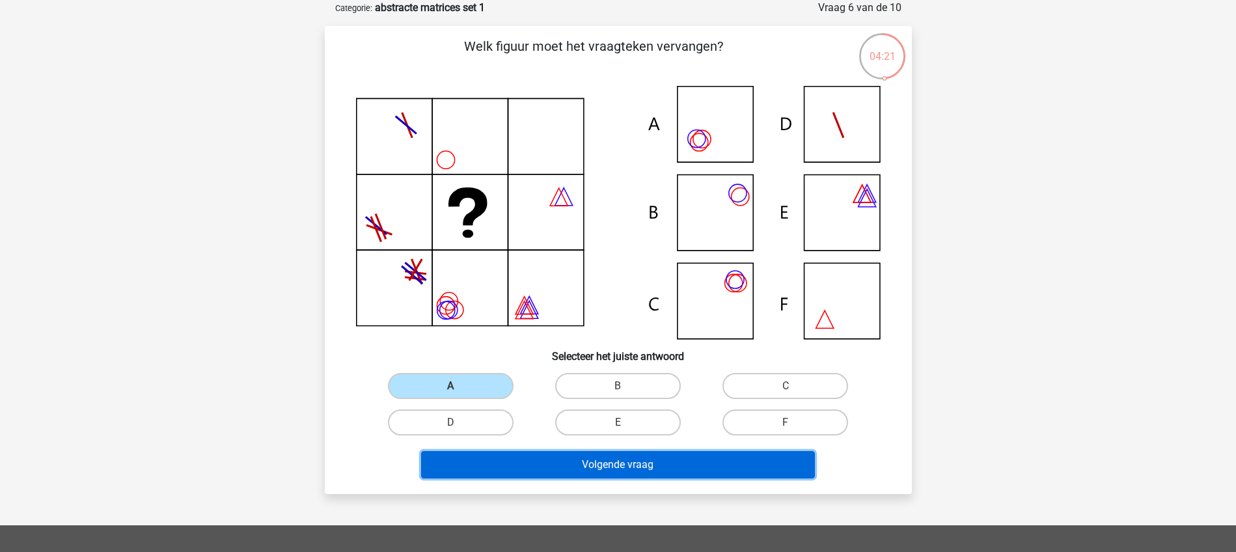
click at [569, 464] on button "Volgende vraag" at bounding box center [618, 464] width 394 height 27
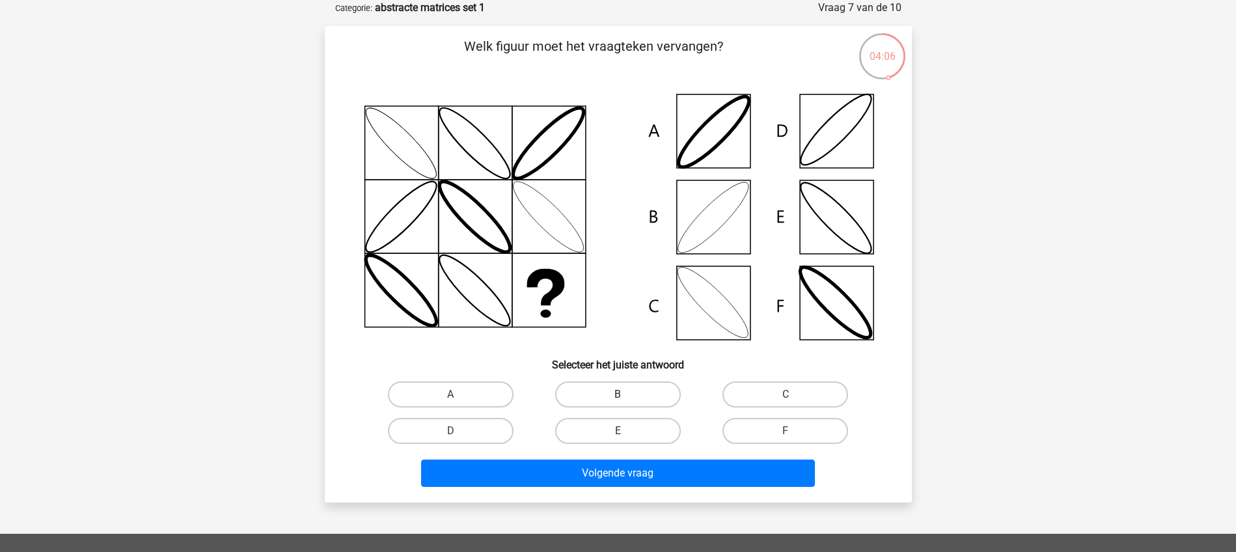
click at [633, 394] on label "B" at bounding box center [618, 394] width 126 height 26
click at [626, 394] on input "B" at bounding box center [622, 398] width 8 height 8
radio input "true"
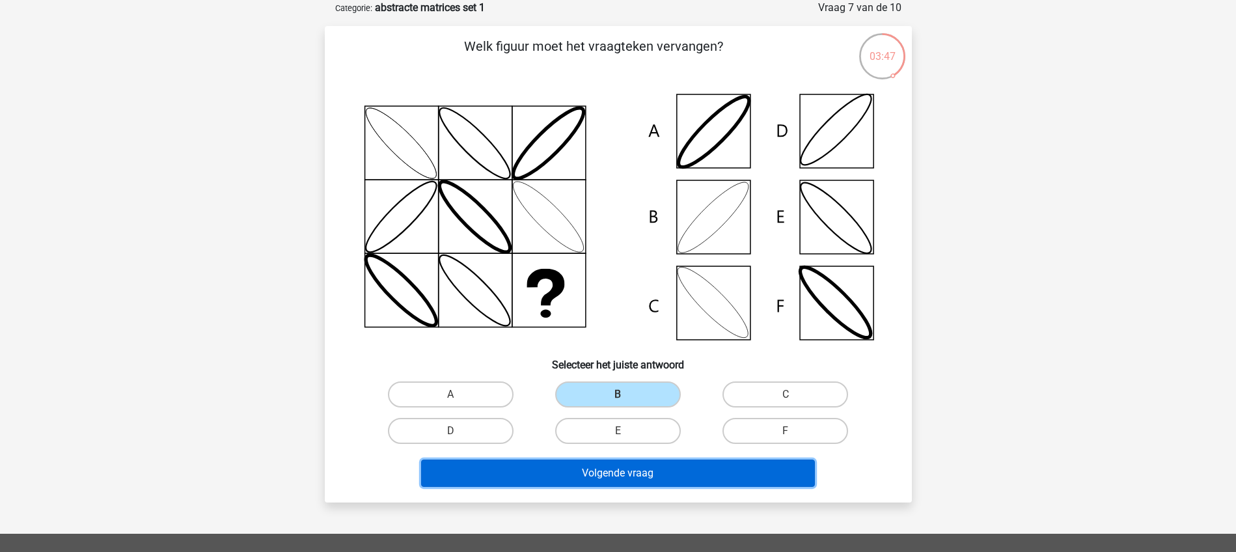
click at [629, 473] on button "Volgende vraag" at bounding box center [618, 472] width 394 height 27
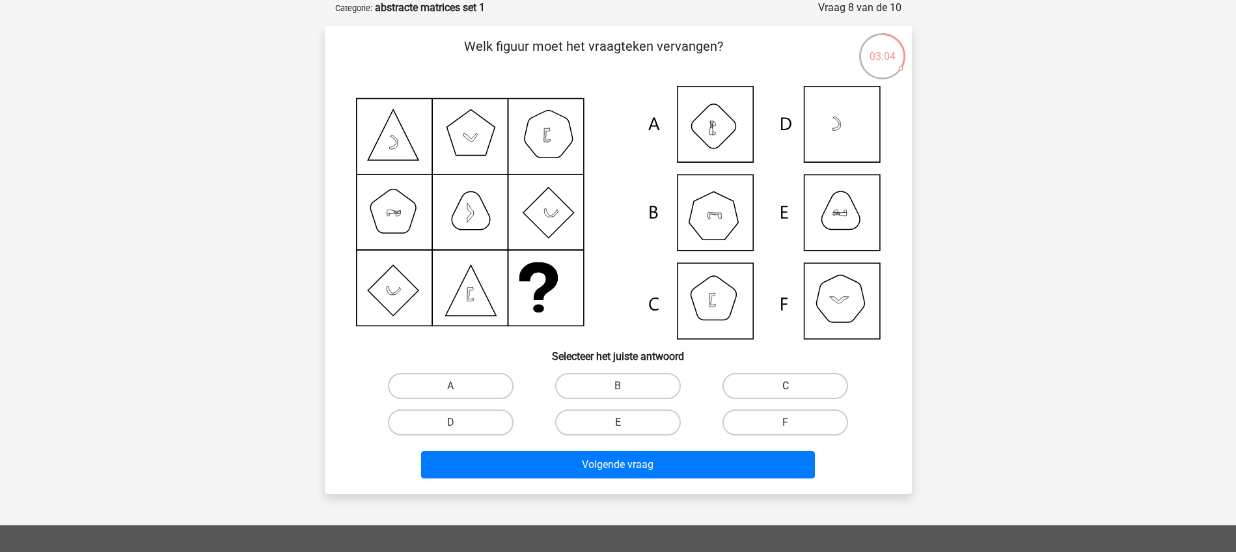
click at [774, 390] on label "C" at bounding box center [785, 386] width 126 height 26
click at [786, 390] on input "C" at bounding box center [790, 390] width 8 height 8
radio input "true"
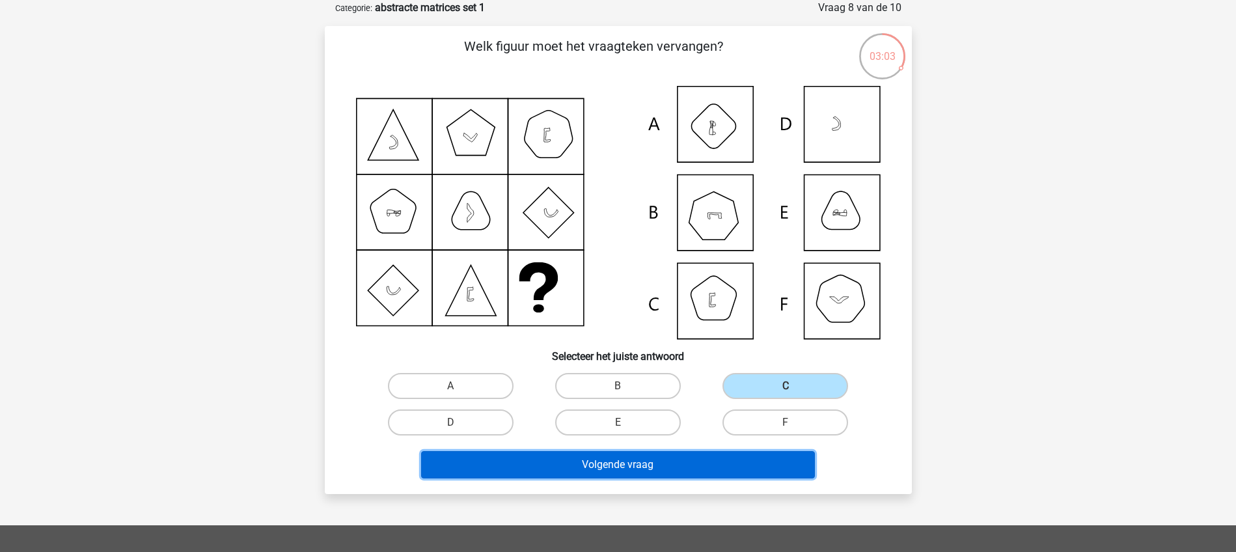
click at [636, 465] on button "Volgende vraag" at bounding box center [618, 464] width 394 height 27
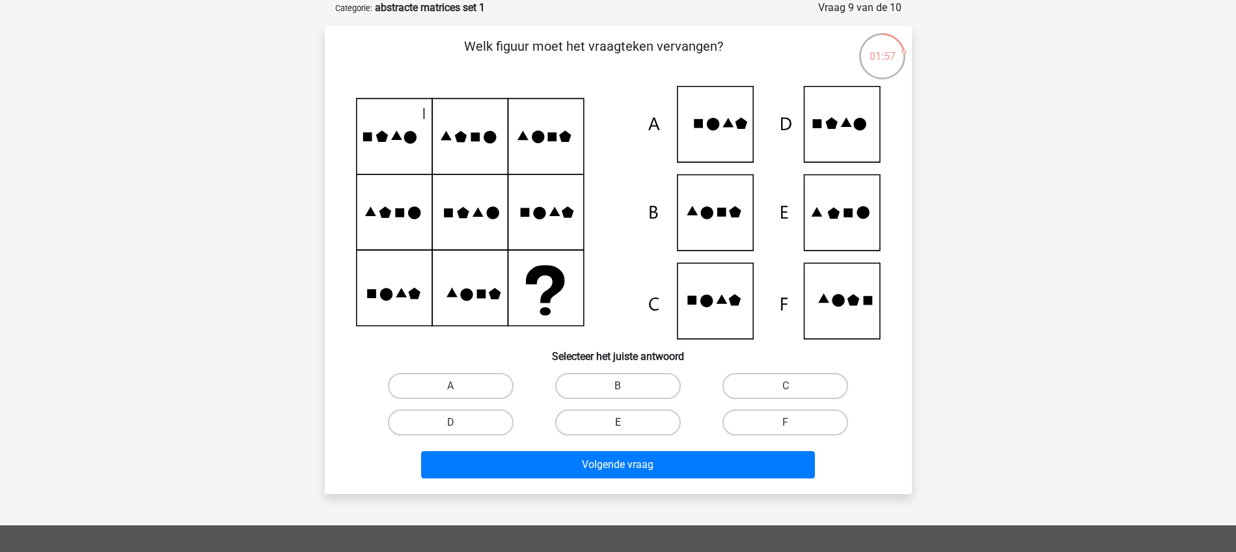
click at [630, 425] on label "E" at bounding box center [618, 422] width 126 height 26
click at [626, 425] on input "E" at bounding box center [622, 426] width 8 height 8
radio input "true"
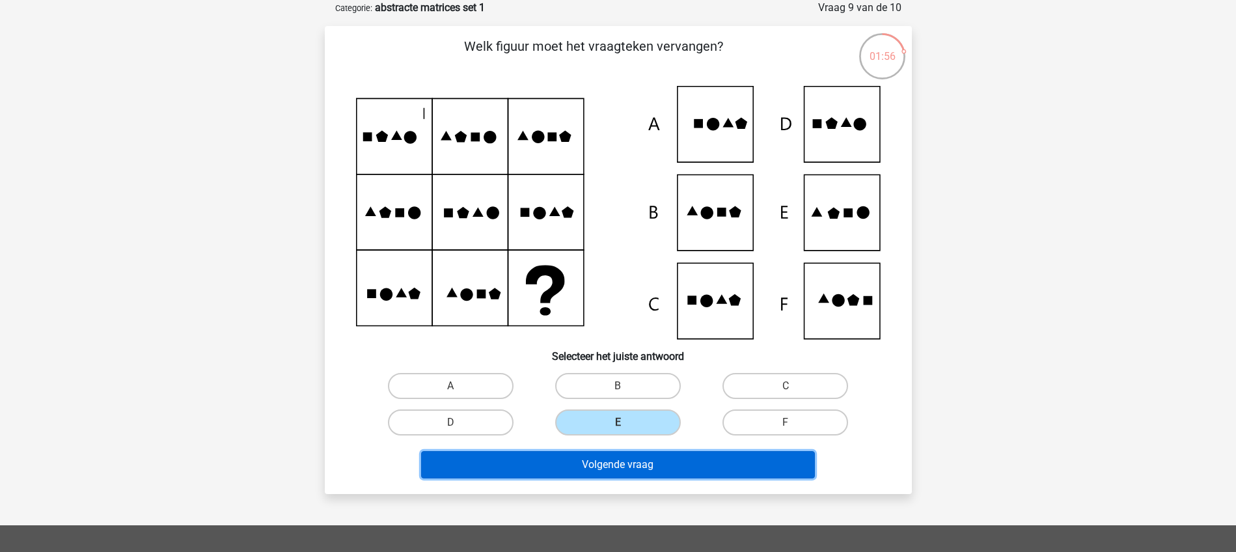
click at [653, 471] on button "Volgende vraag" at bounding box center [618, 464] width 394 height 27
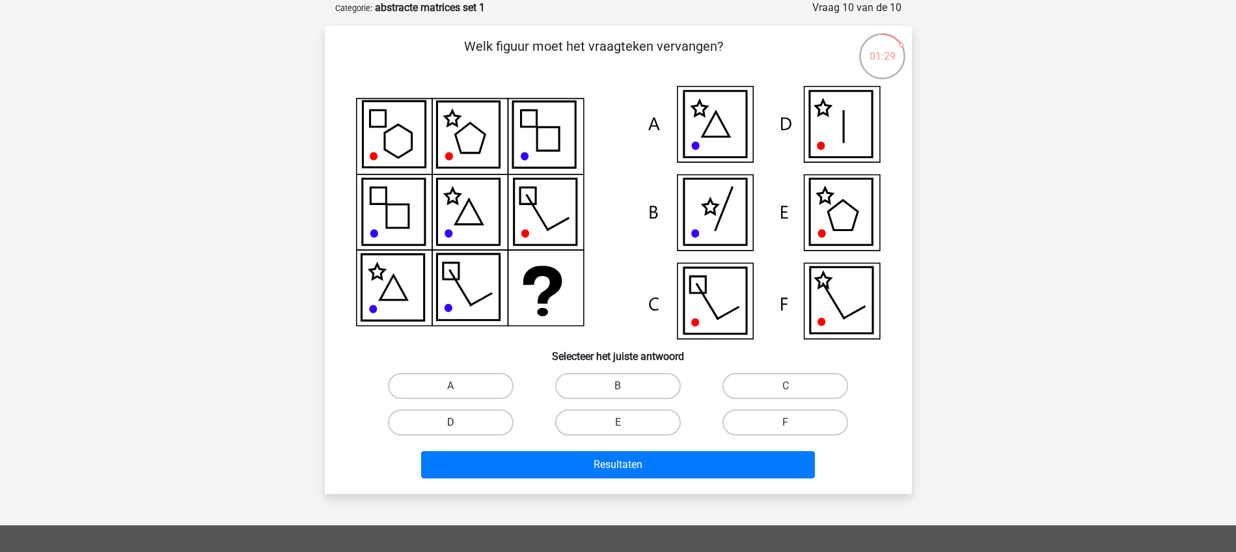
click at [460, 424] on label "D" at bounding box center [451, 422] width 126 height 26
click at [459, 424] on input "D" at bounding box center [454, 426] width 8 height 8
radio input "true"
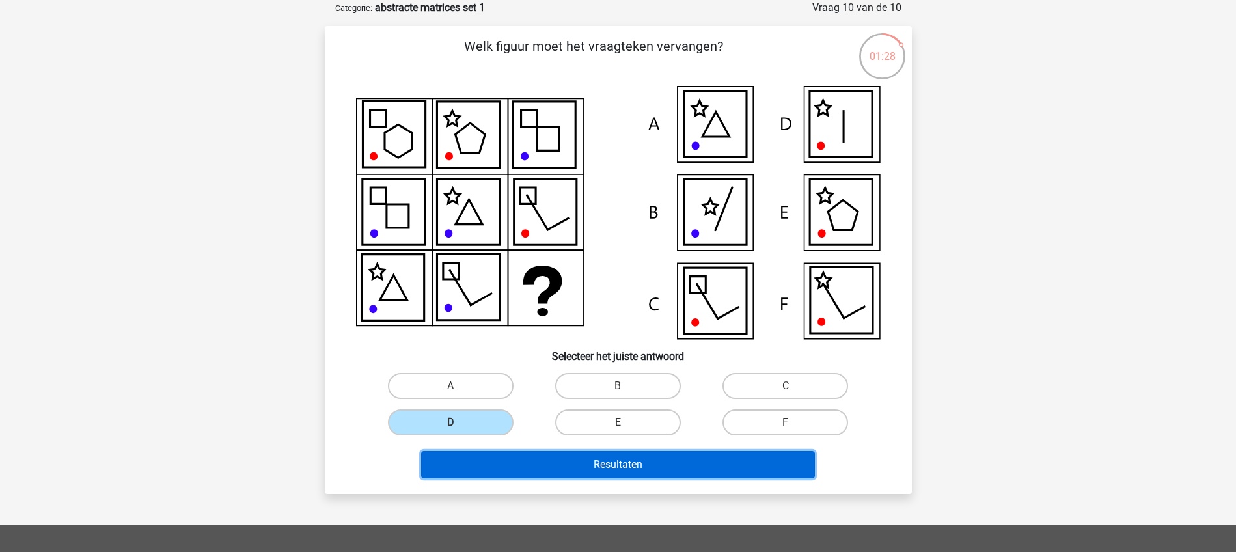
click at [614, 465] on button "Resultaten" at bounding box center [618, 464] width 394 height 27
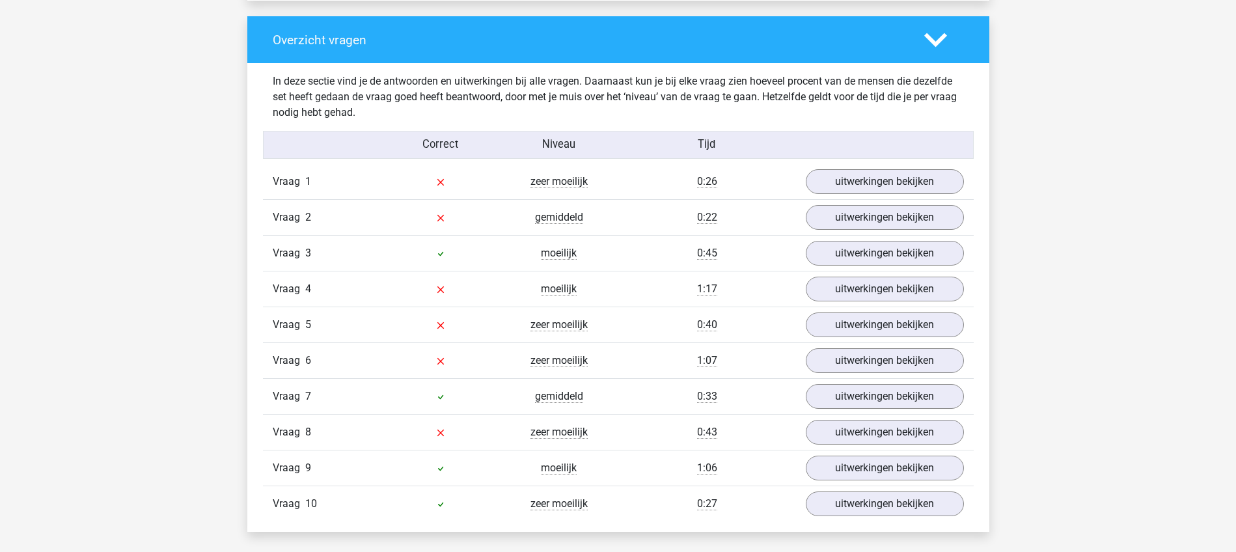
scroll to position [976, 0]
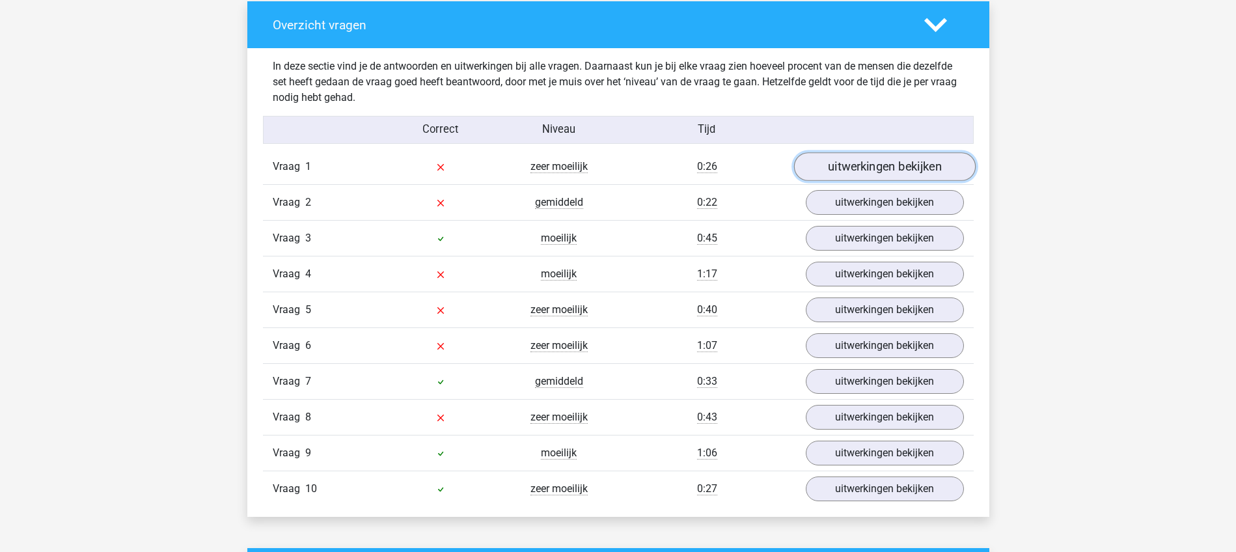
click at [878, 163] on link "uitwerkingen bekijken" at bounding box center [884, 166] width 182 height 29
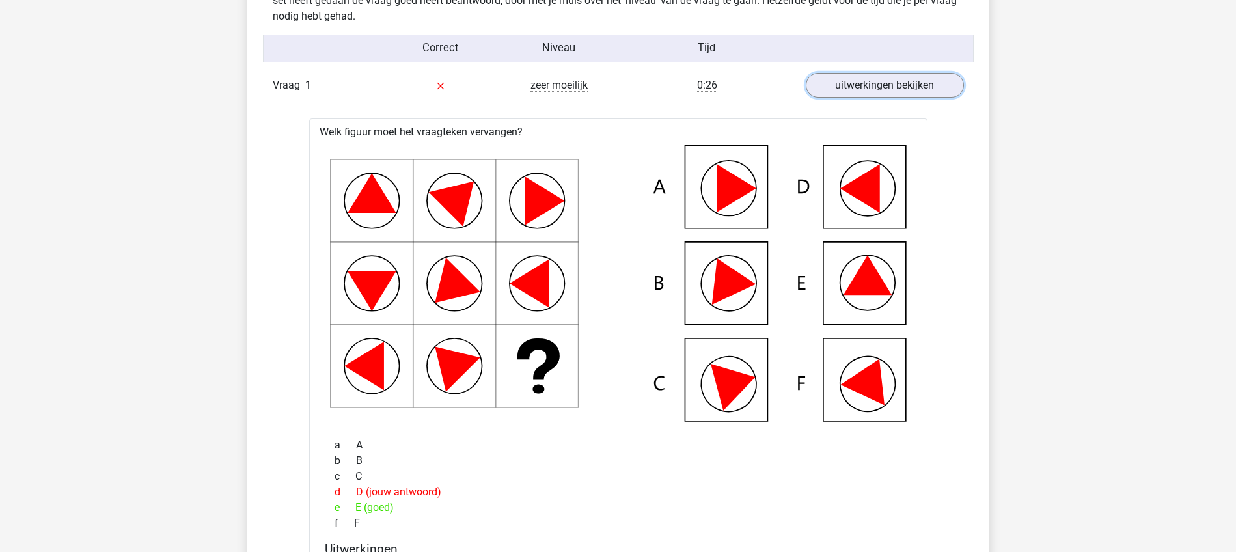
scroll to position [895, 0]
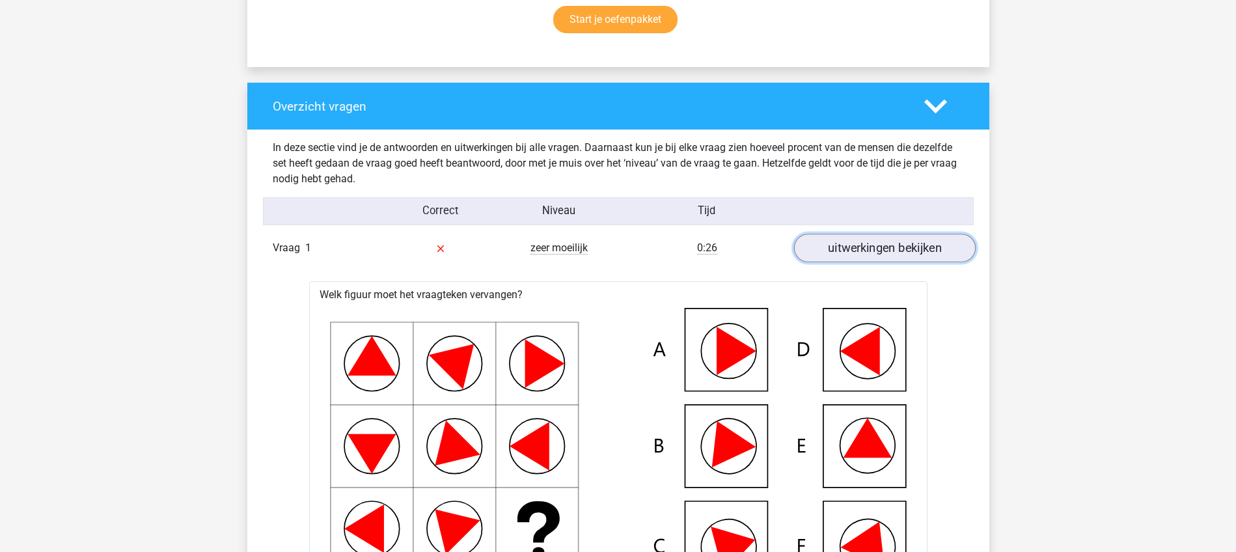
click at [881, 249] on link "uitwerkingen bekijken" at bounding box center [884, 248] width 182 height 29
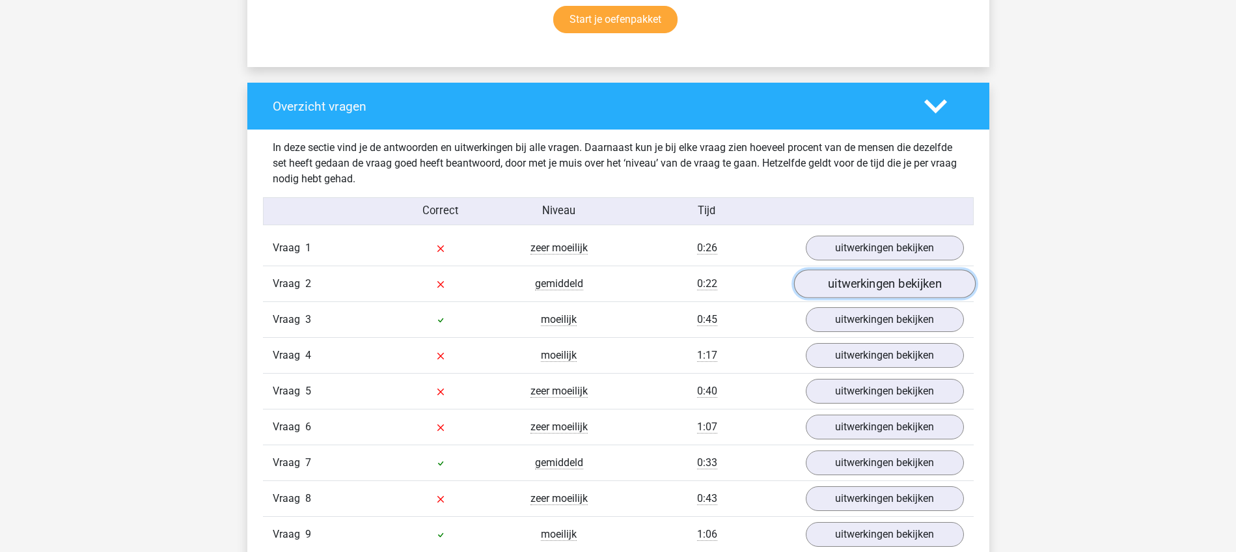
click at [883, 286] on link "uitwerkingen bekijken" at bounding box center [884, 283] width 182 height 29
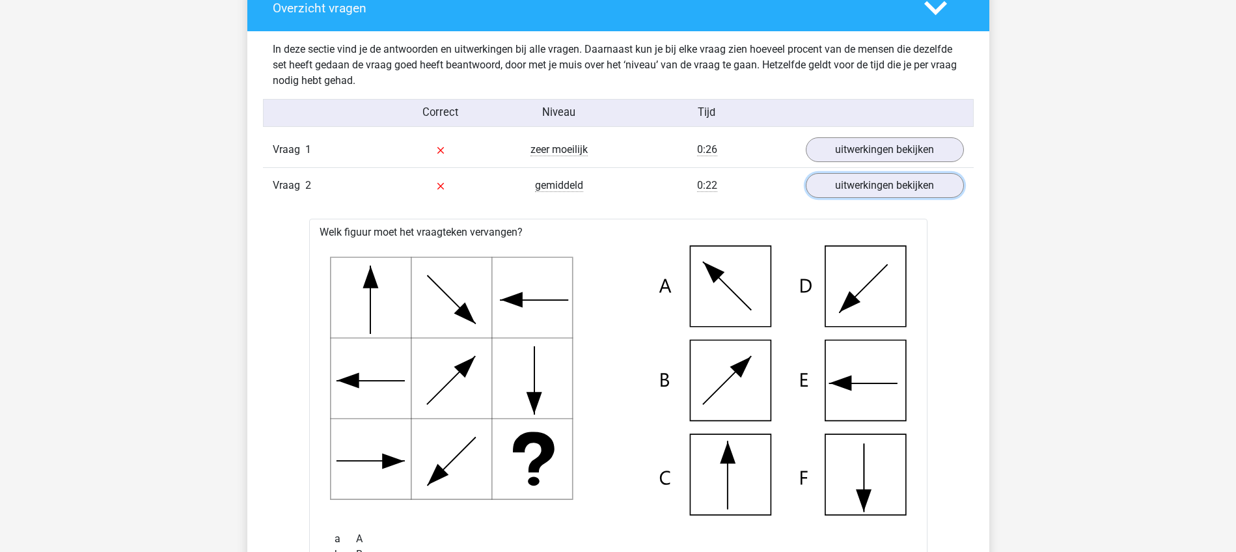
scroll to position [976, 0]
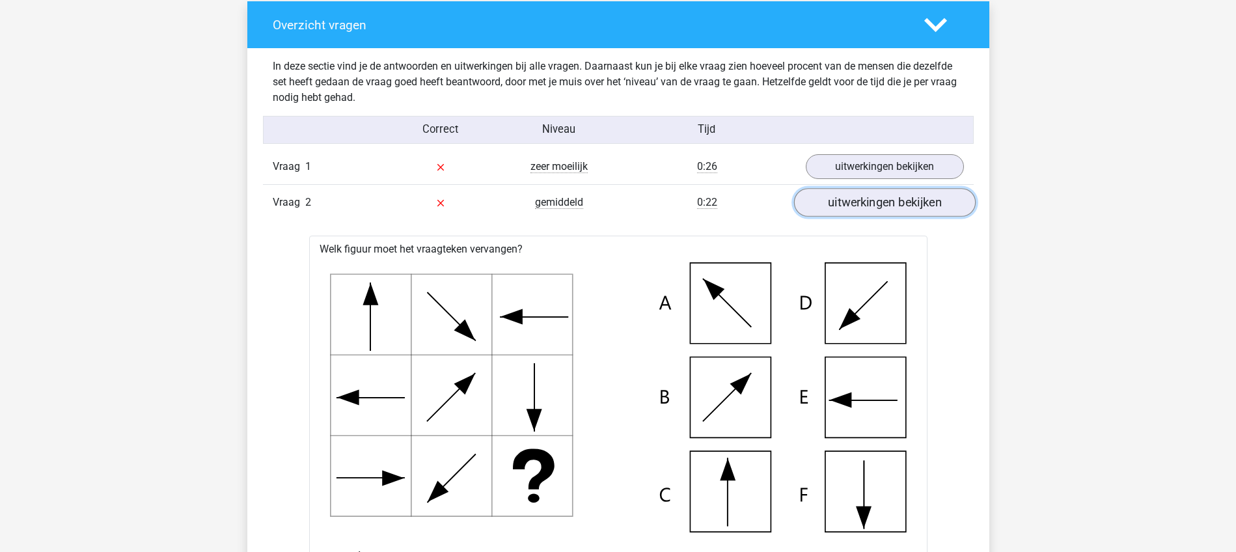
click at [894, 199] on link "uitwerkingen bekijken" at bounding box center [884, 202] width 182 height 29
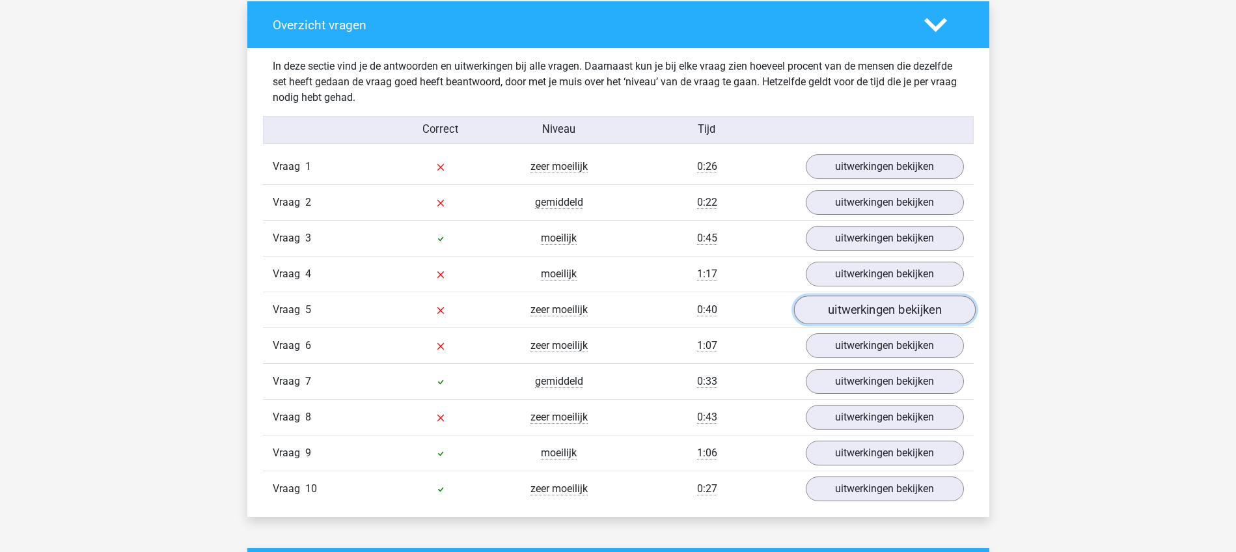
click at [898, 311] on link "uitwerkingen bekijken" at bounding box center [884, 309] width 182 height 29
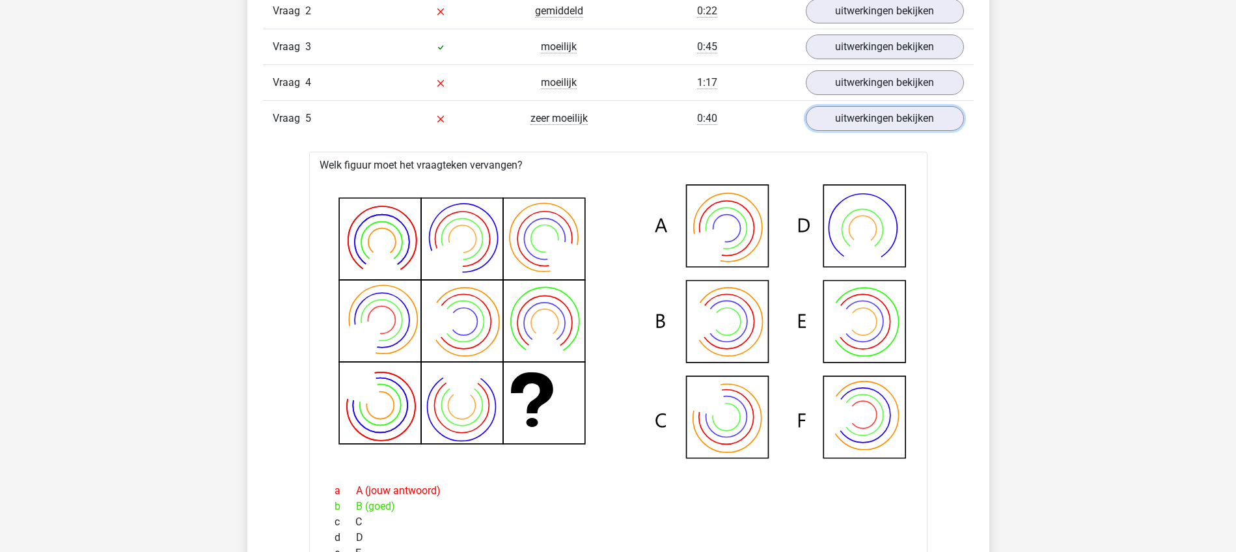
scroll to position [1139, 0]
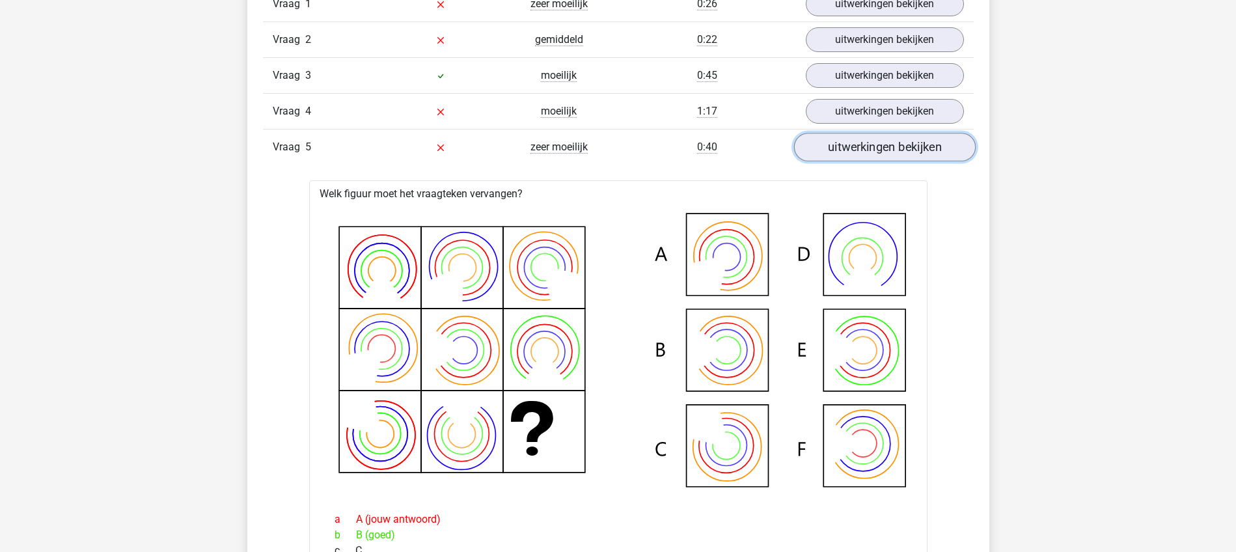
click at [884, 151] on link "uitwerkingen bekijken" at bounding box center [884, 147] width 182 height 29
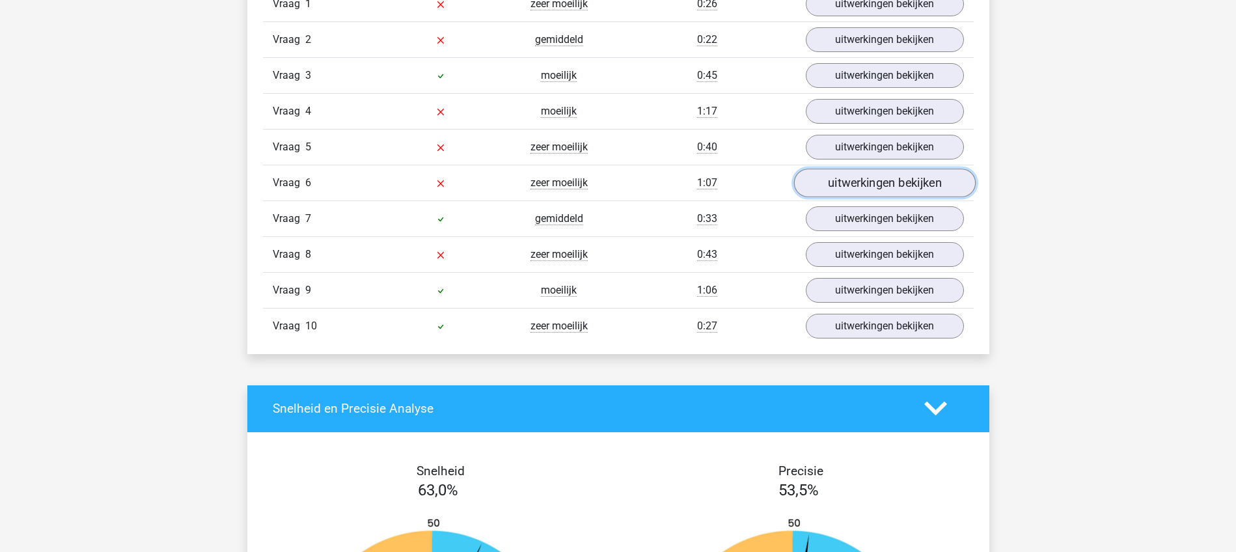
click at [886, 180] on link "uitwerkingen bekijken" at bounding box center [884, 183] width 182 height 29
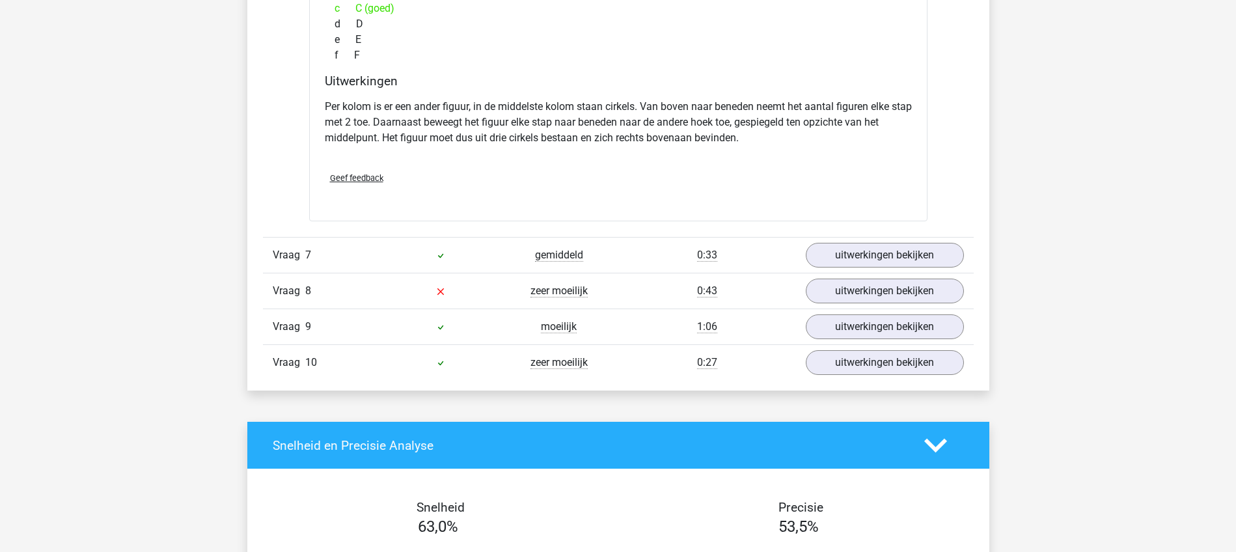
scroll to position [1708, 0]
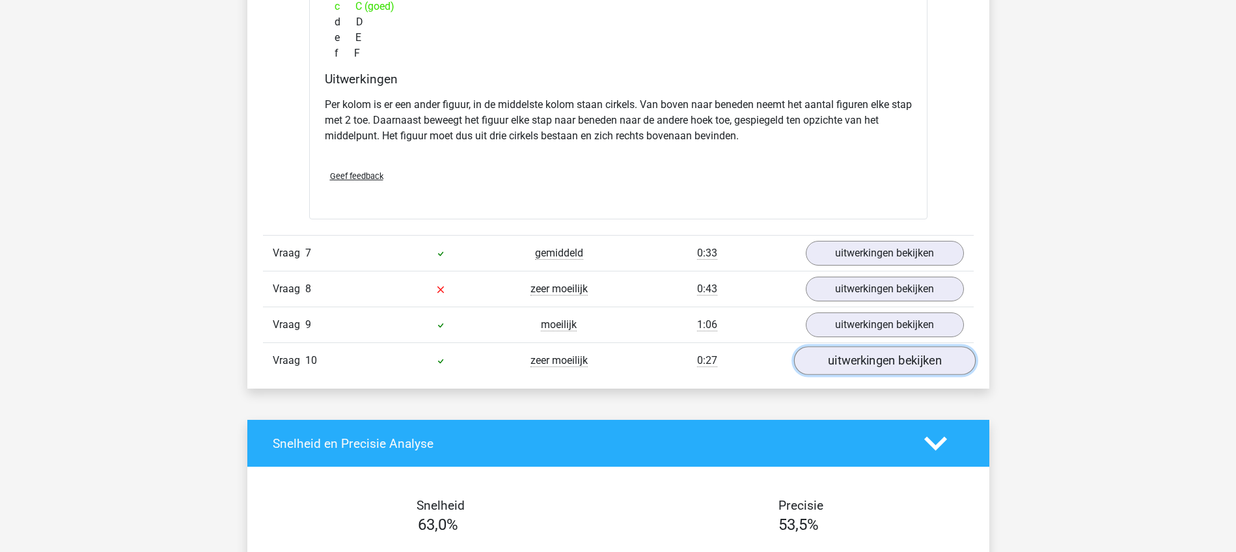
click at [877, 364] on link "uitwerkingen bekijken" at bounding box center [884, 360] width 182 height 29
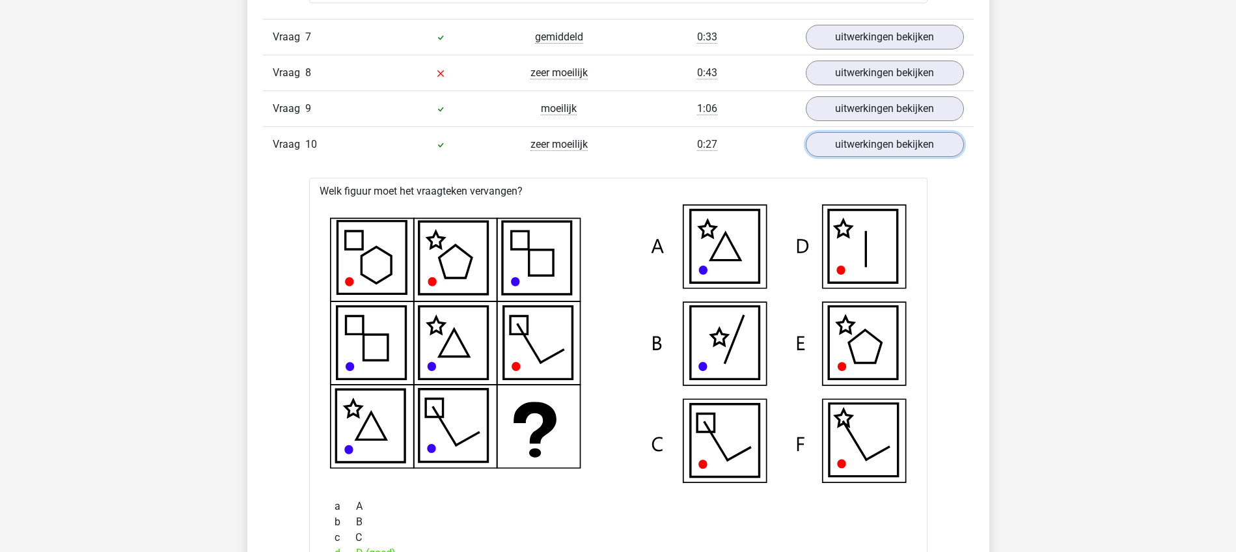
scroll to position [1952, 0]
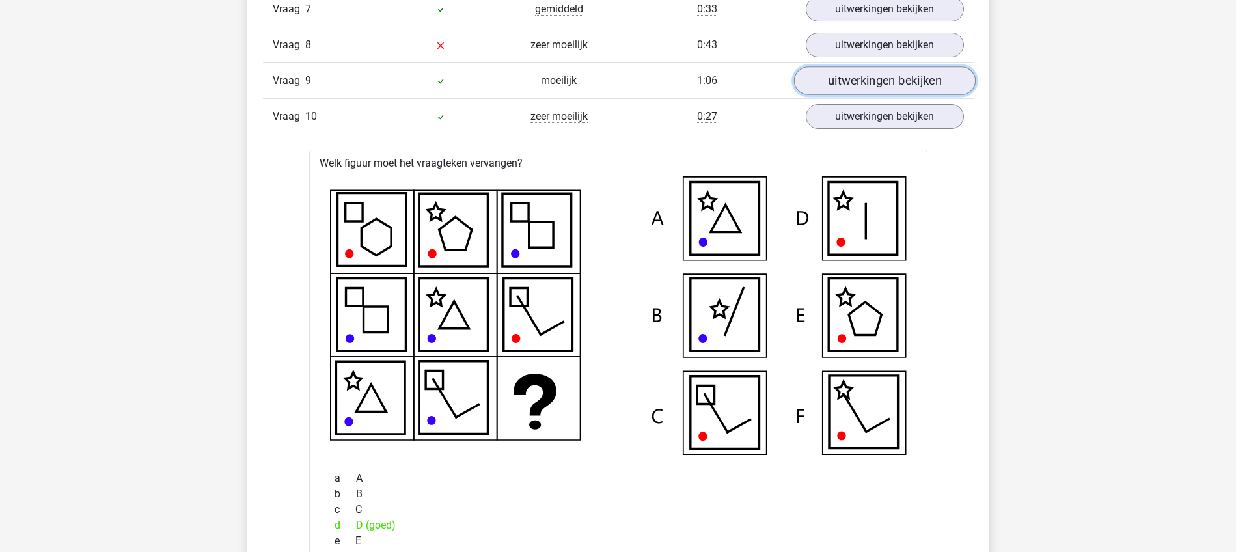
click at [880, 81] on link "uitwerkingen bekijken" at bounding box center [884, 80] width 182 height 29
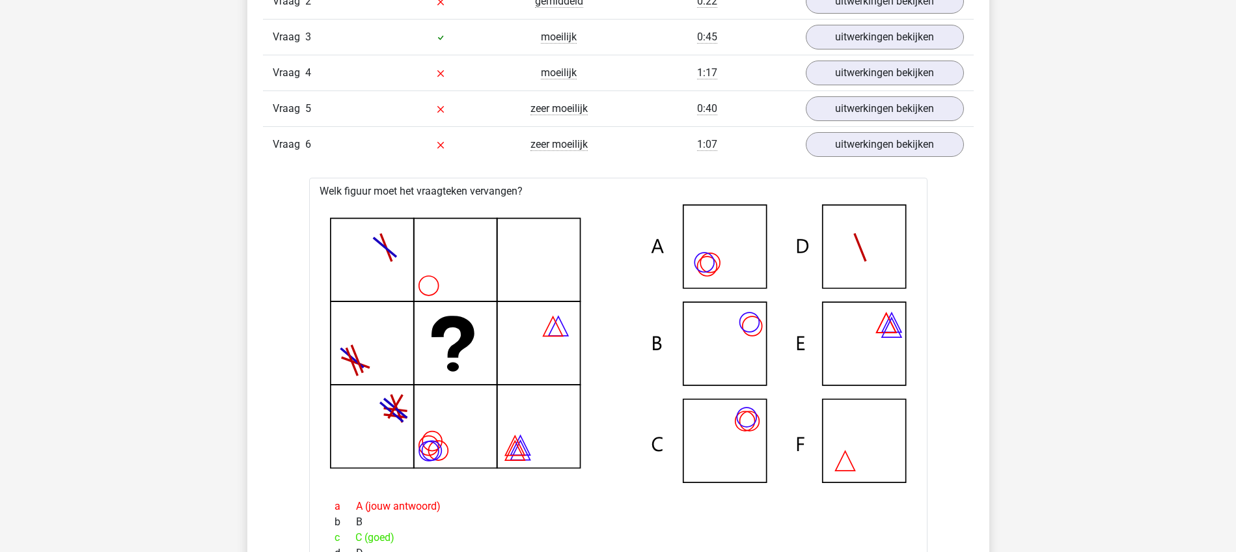
scroll to position [1139, 0]
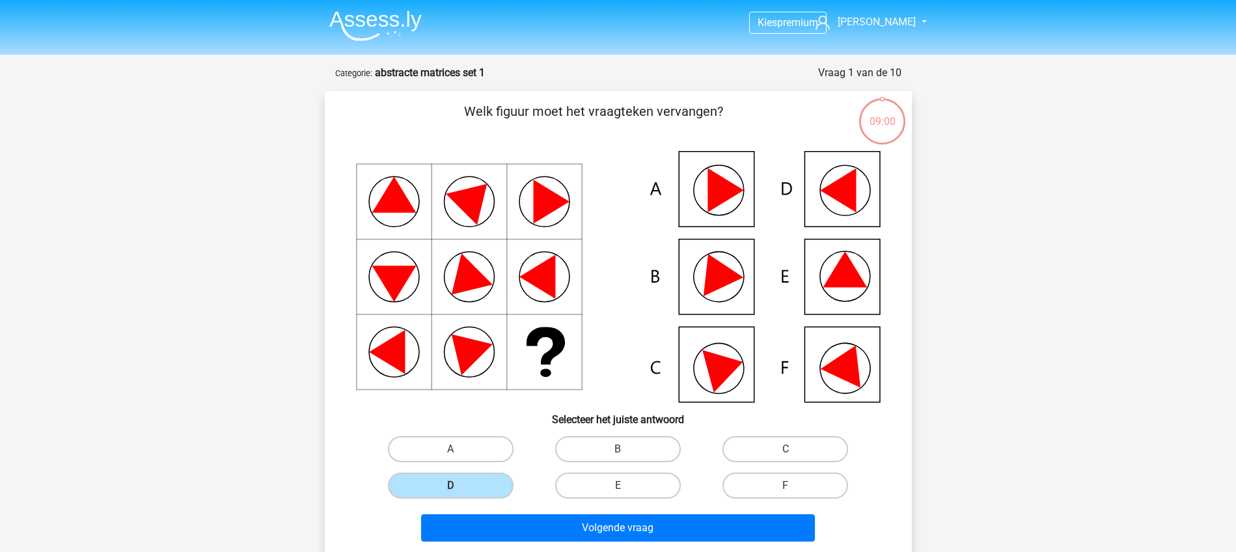
scroll to position [65, 0]
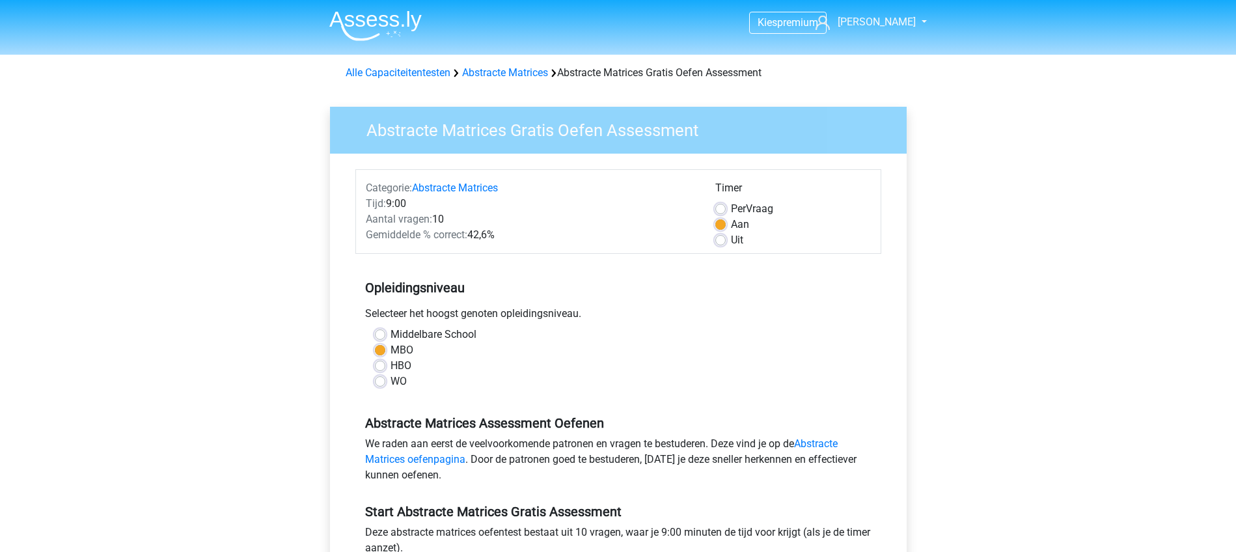
scroll to position [244, 0]
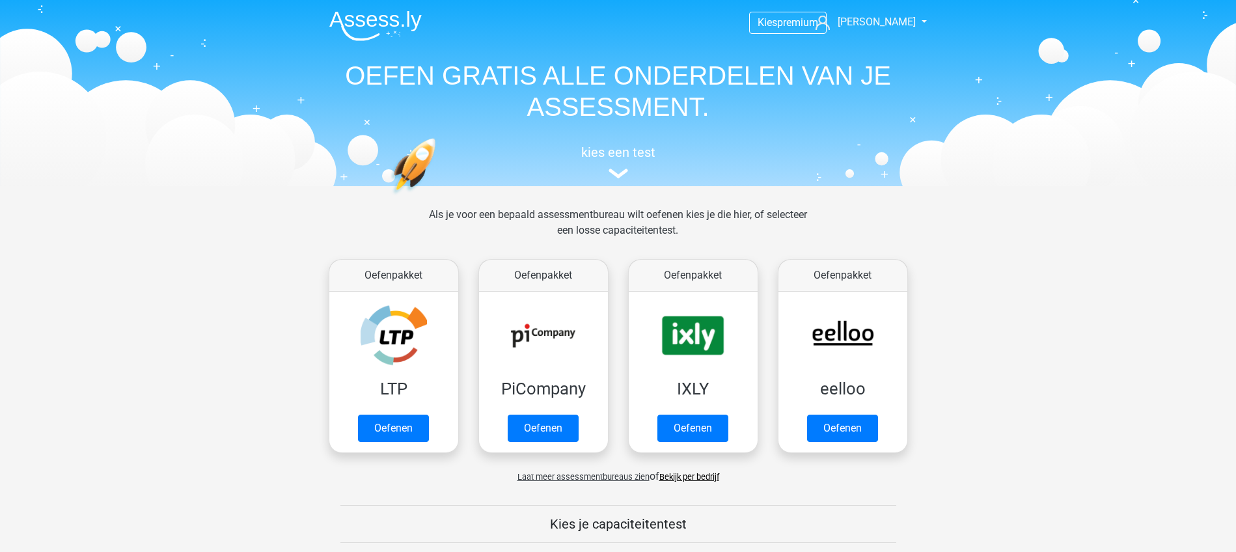
scroll to position [488, 0]
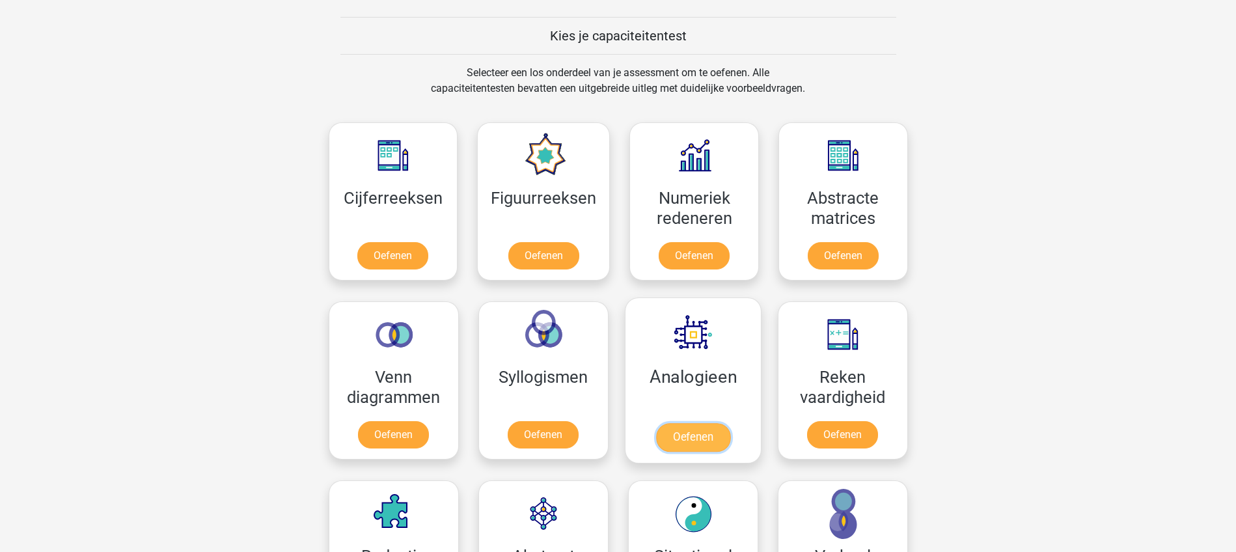
click at [692, 437] on link "Oefenen" at bounding box center [692, 437] width 74 height 29
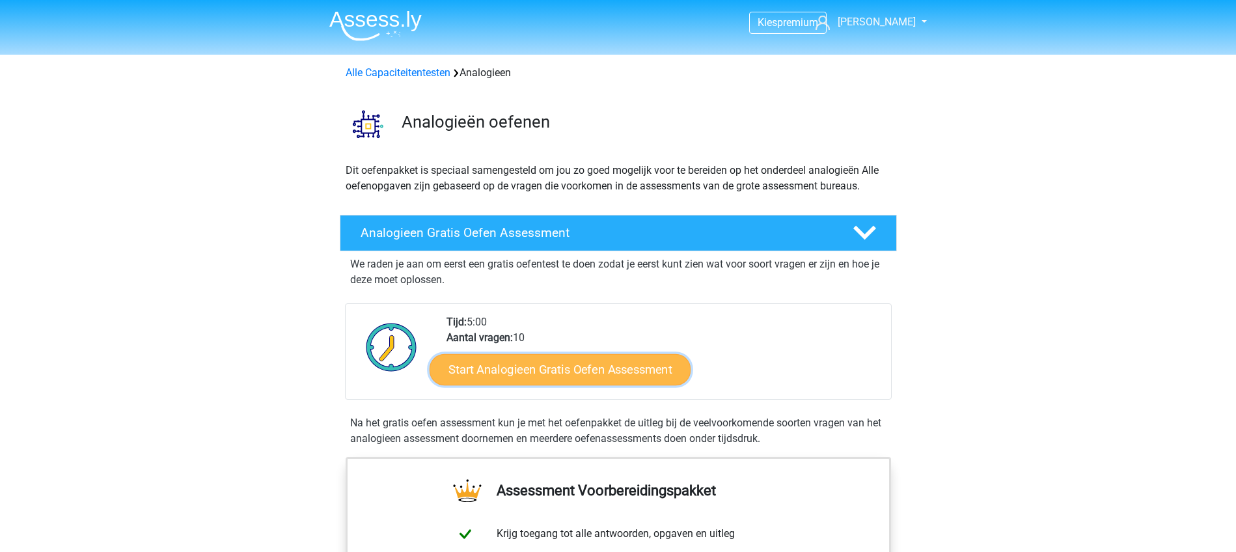
click at [577, 369] on link "Start Analogieen Gratis Oefen Assessment" at bounding box center [560, 368] width 261 height 31
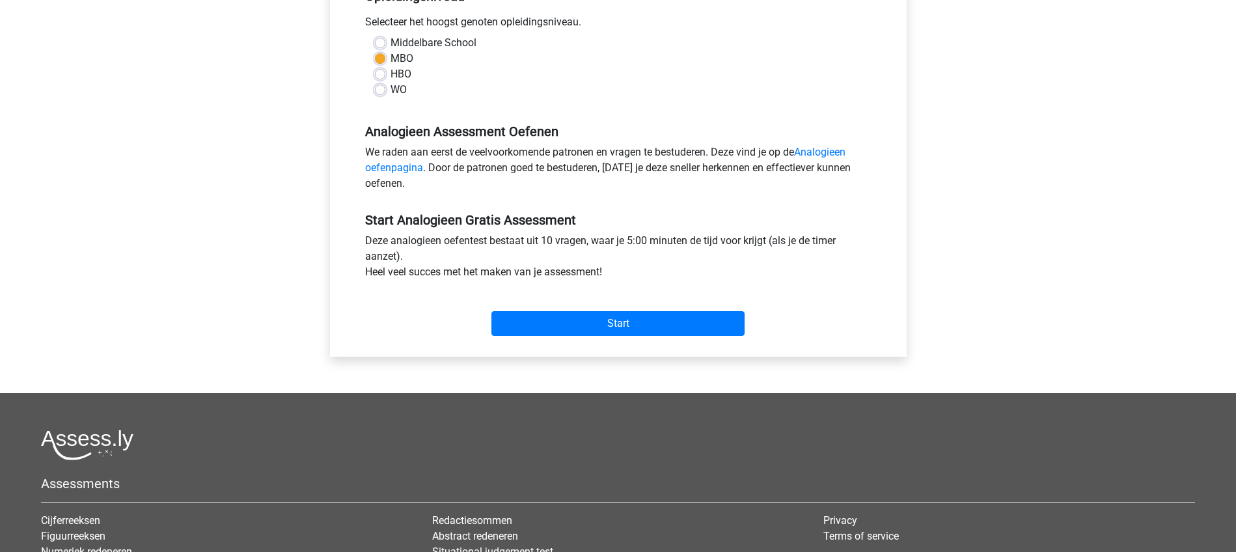
scroll to position [325, 0]
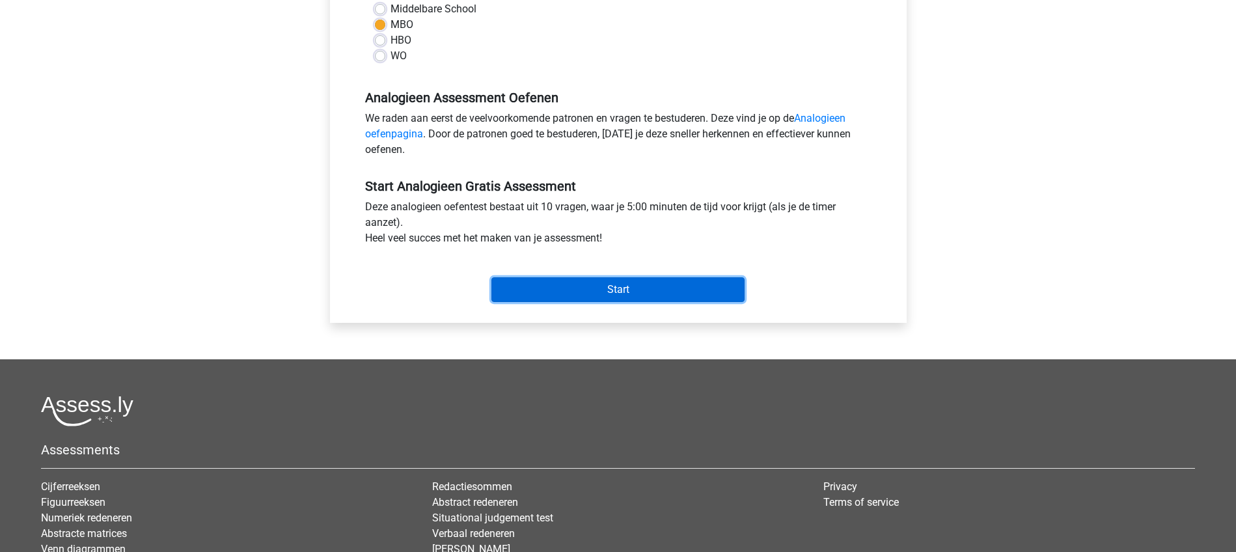
click at [618, 288] on input "Start" at bounding box center [617, 289] width 253 height 25
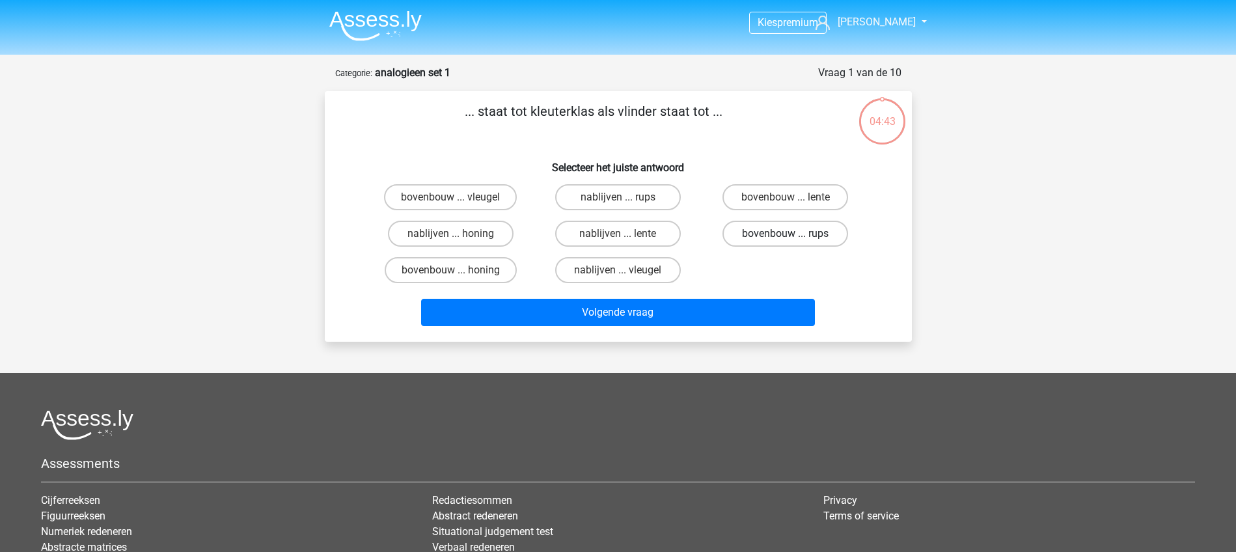
click at [748, 232] on label "bovenbouw ... rups" at bounding box center [785, 234] width 126 height 26
click at [786, 234] on input "bovenbouw ... rups" at bounding box center [790, 238] width 8 height 8
radio input "true"
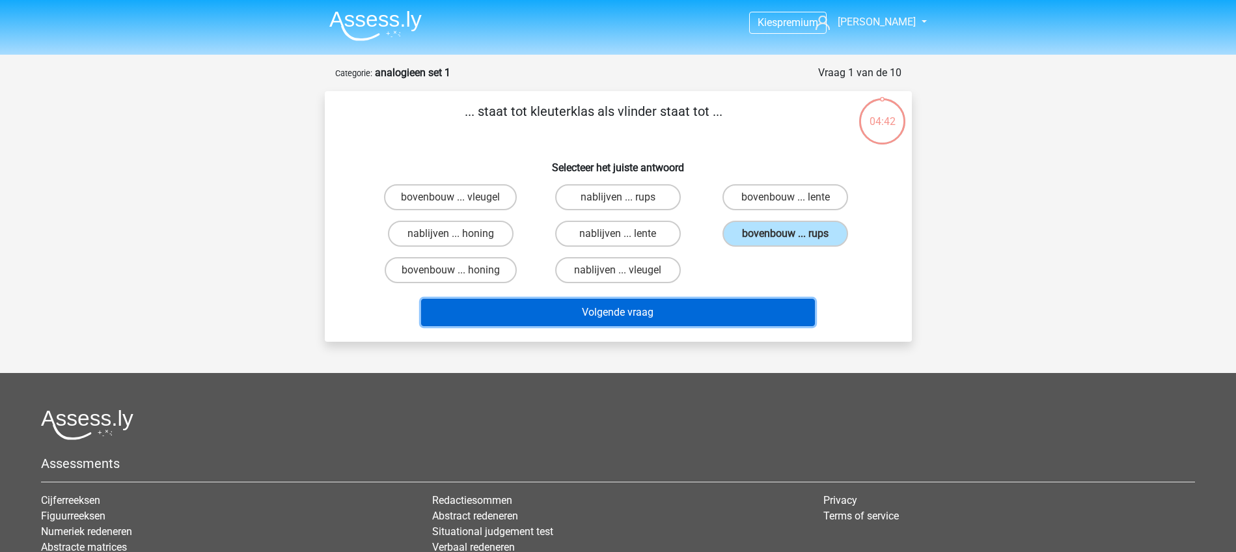
click at [627, 316] on button "Volgende vraag" at bounding box center [618, 312] width 394 height 27
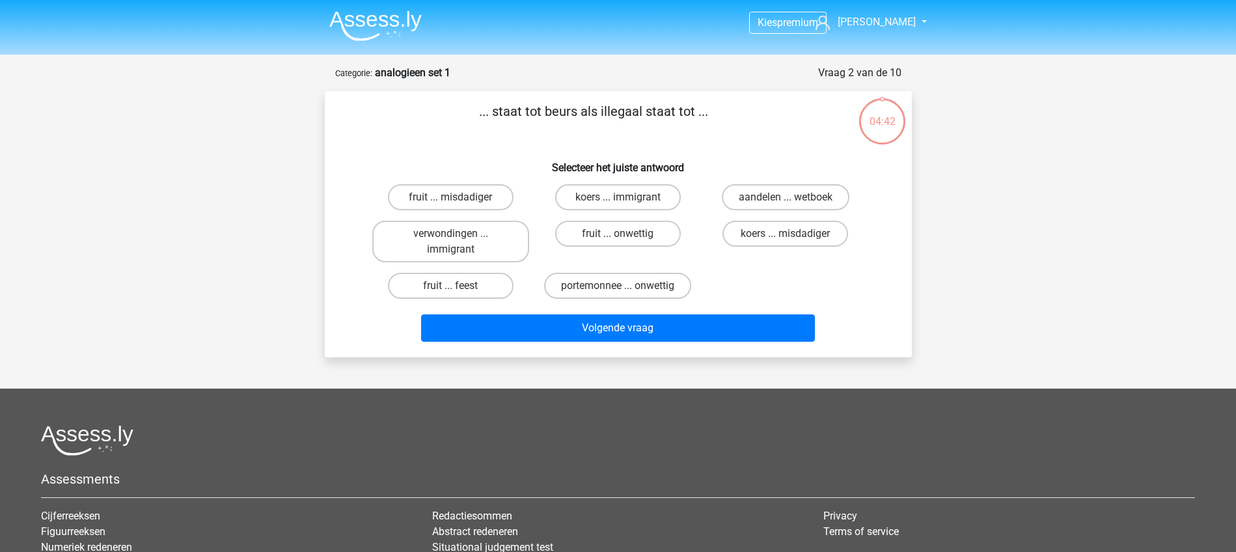
scroll to position [65, 0]
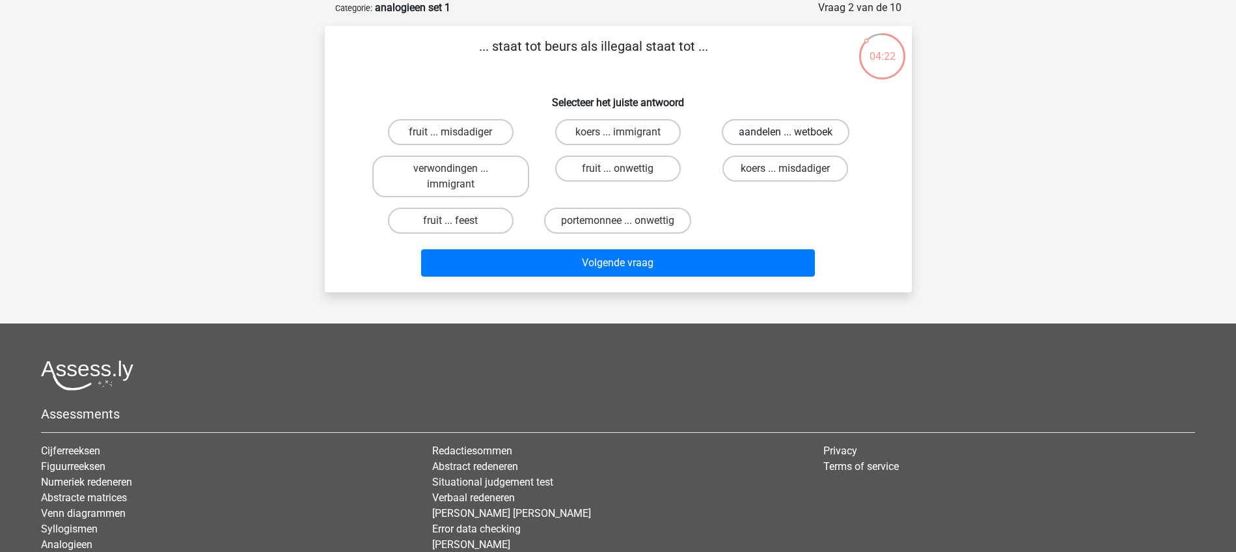
drag, startPoint x: 753, startPoint y: 126, endPoint x: 750, endPoint y: 135, distance: 8.9
click at [753, 128] on label "aandelen ... wetboek" at bounding box center [786, 132] width 128 height 26
click at [786, 132] on input "aandelen ... wetboek" at bounding box center [790, 136] width 8 height 8
radio input "true"
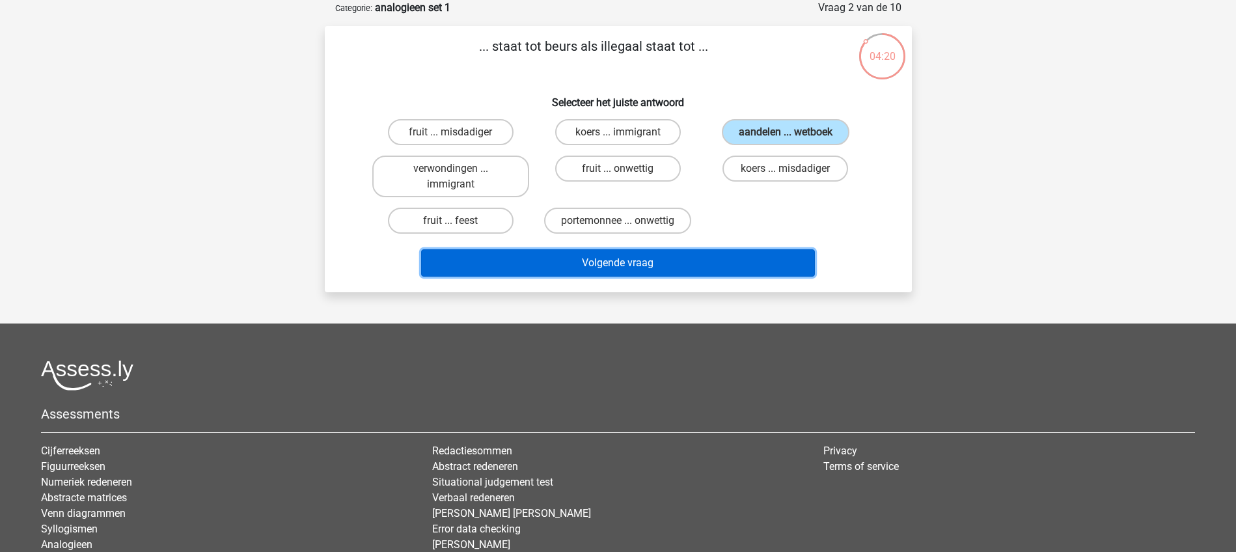
click at [629, 264] on button "Volgende vraag" at bounding box center [618, 262] width 394 height 27
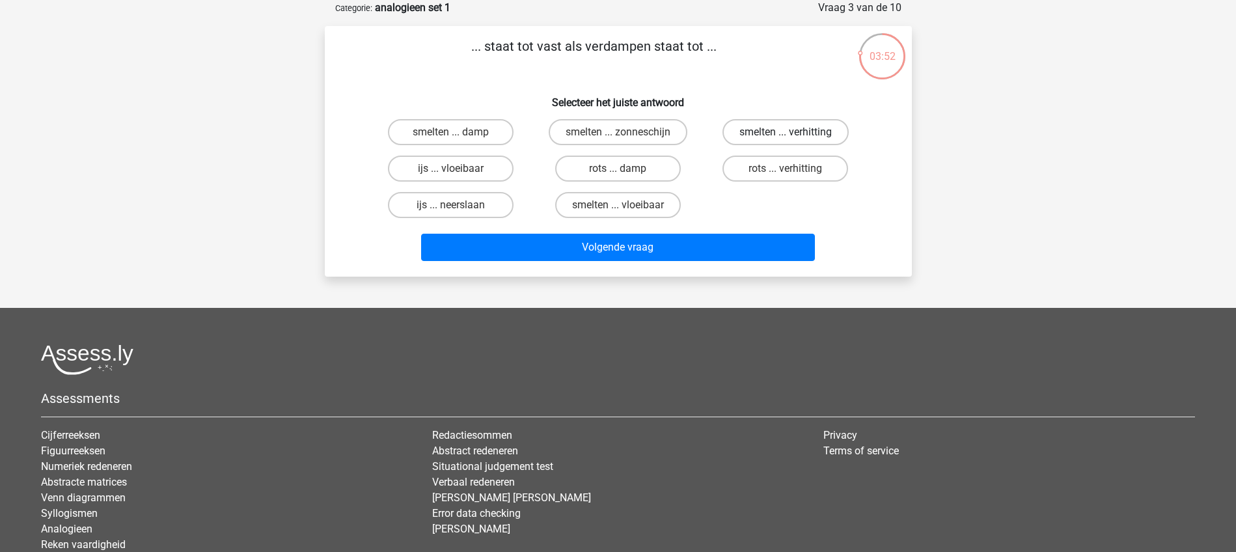
click at [774, 129] on label "smelten ... verhitting" at bounding box center [785, 132] width 126 height 26
click at [786, 132] on input "smelten ... verhitting" at bounding box center [790, 136] width 8 height 8
radio input "true"
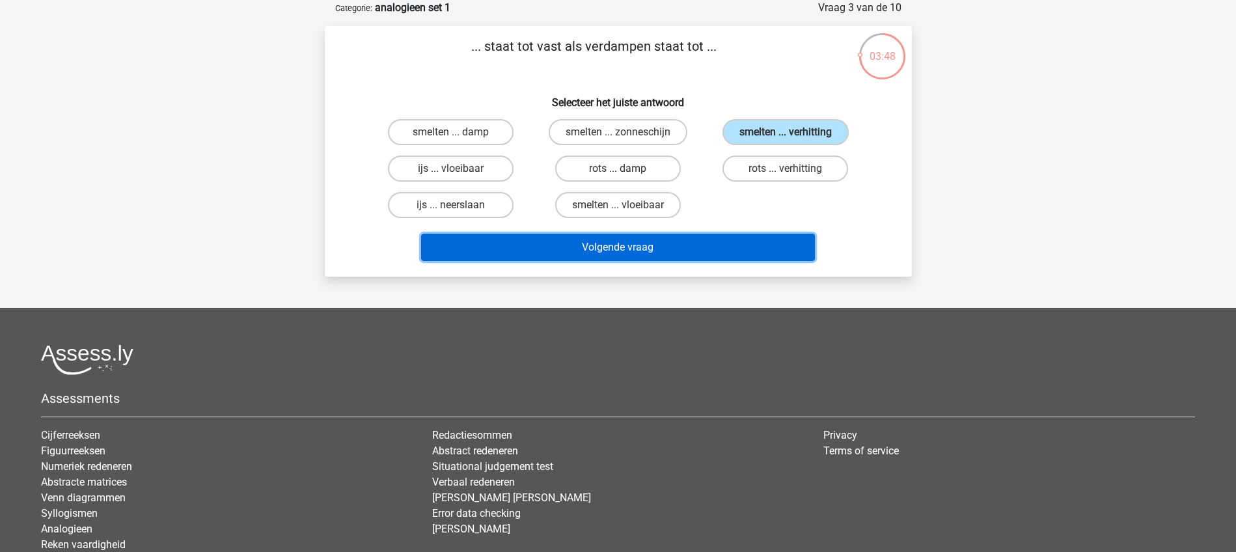
click at [615, 245] on button "Volgende vraag" at bounding box center [618, 247] width 394 height 27
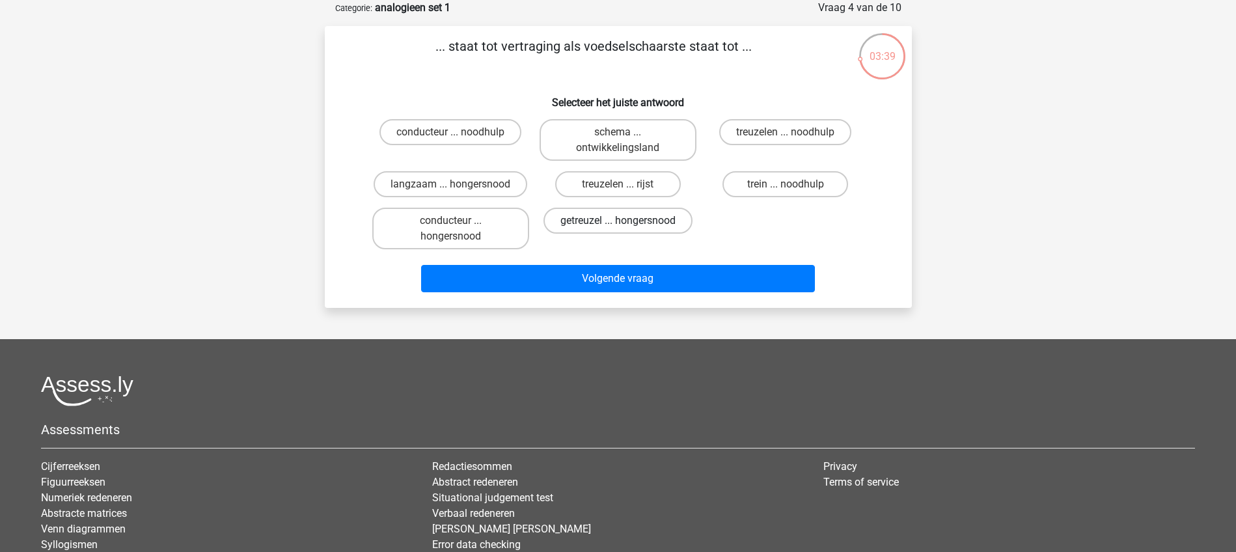
click at [635, 221] on label "getreuzel ... hongersnood" at bounding box center [617, 221] width 149 height 26
click at [626, 221] on input "getreuzel ... hongersnood" at bounding box center [622, 225] width 8 height 8
radio input "true"
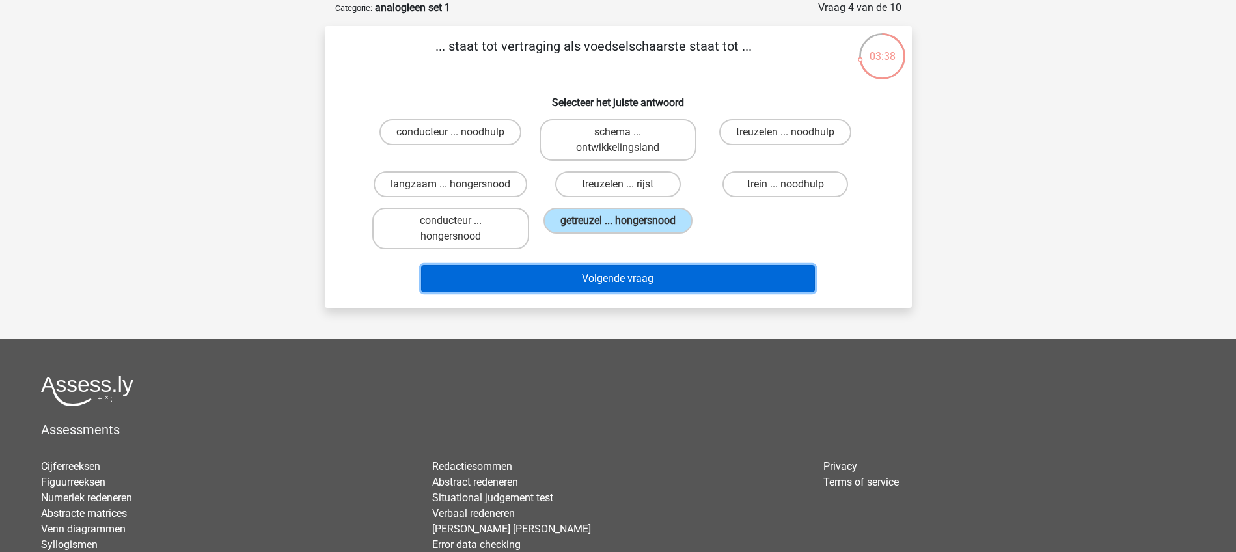
click at [622, 277] on button "Volgende vraag" at bounding box center [618, 278] width 394 height 27
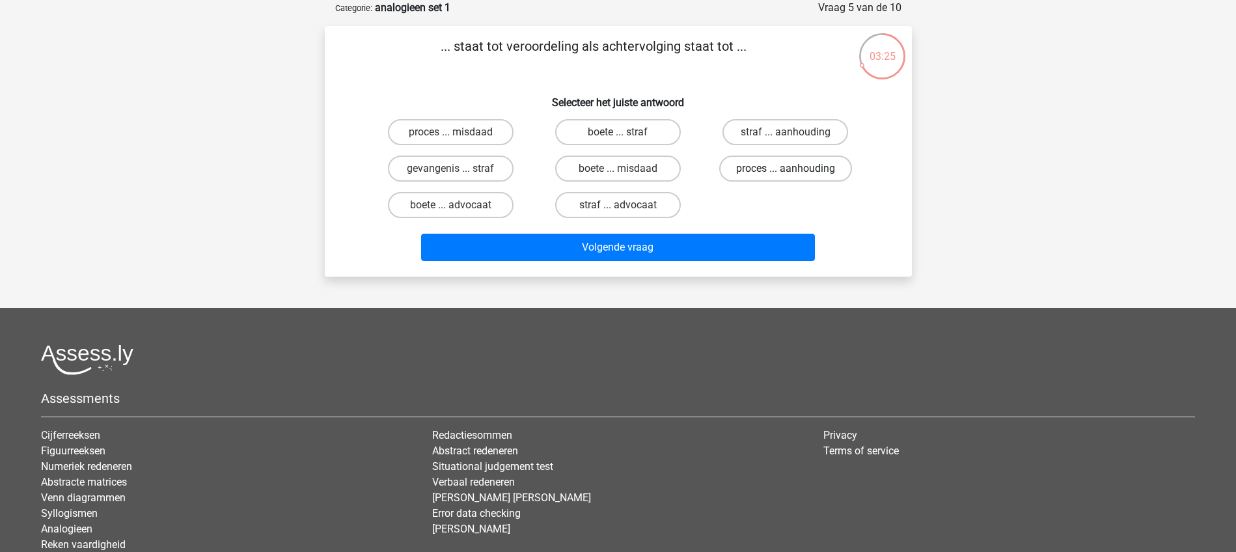
click at [782, 157] on label "proces ... aanhouding" at bounding box center [785, 169] width 133 height 26
click at [786, 169] on input "proces ... aanhouding" at bounding box center [790, 173] width 8 height 8
radio input "true"
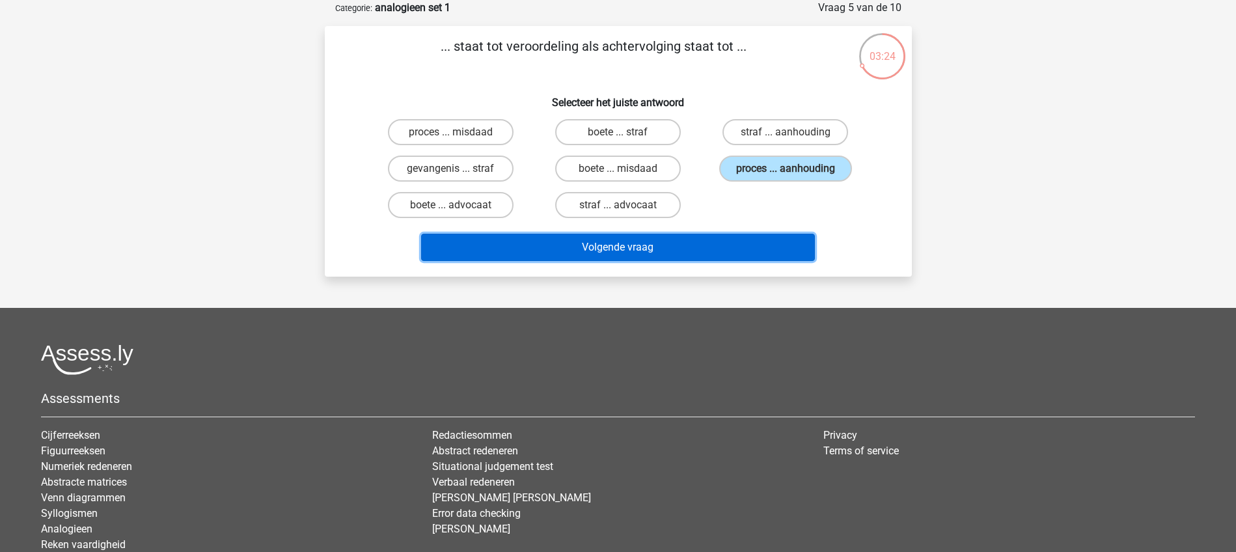
click at [658, 243] on button "Volgende vraag" at bounding box center [618, 247] width 394 height 27
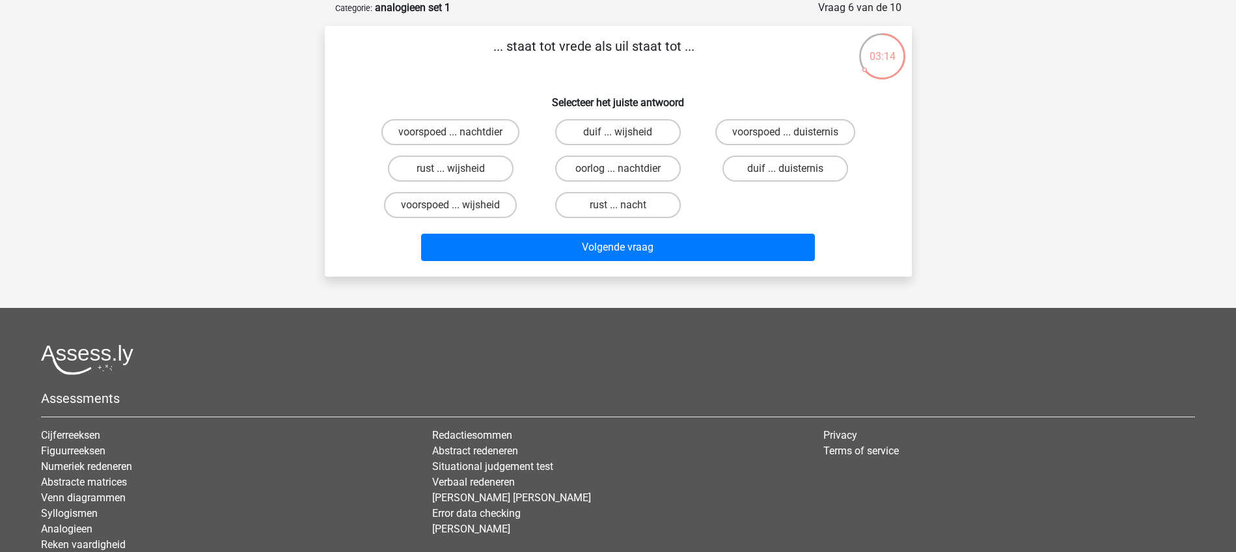
click at [623, 135] on input "duif ... wijsheid" at bounding box center [622, 136] width 8 height 8
radio input "true"
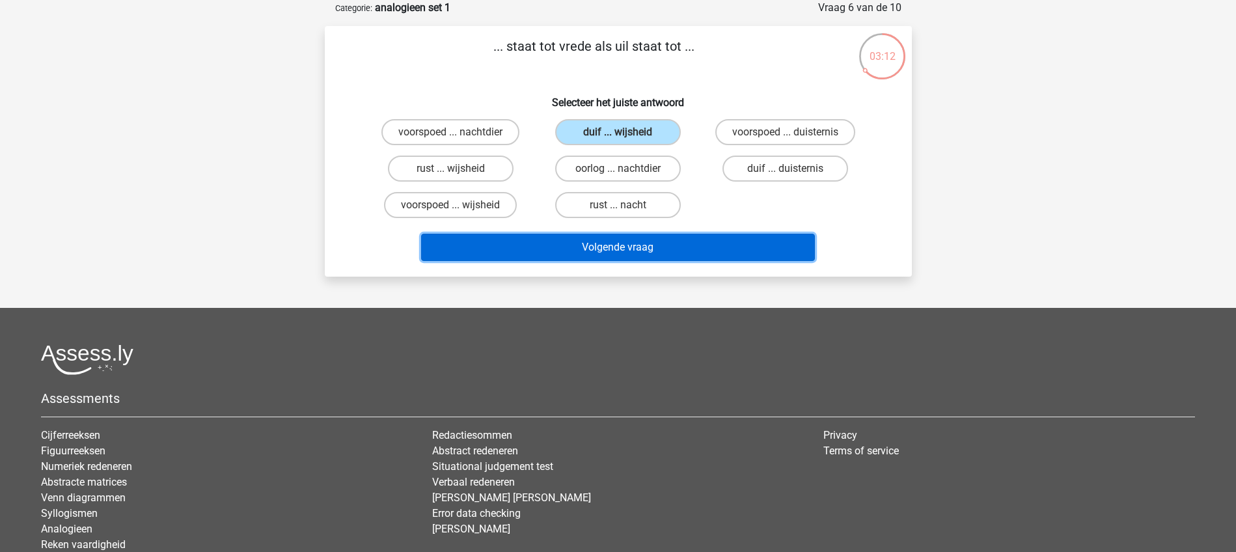
click at [625, 242] on button "Volgende vraag" at bounding box center [618, 247] width 394 height 27
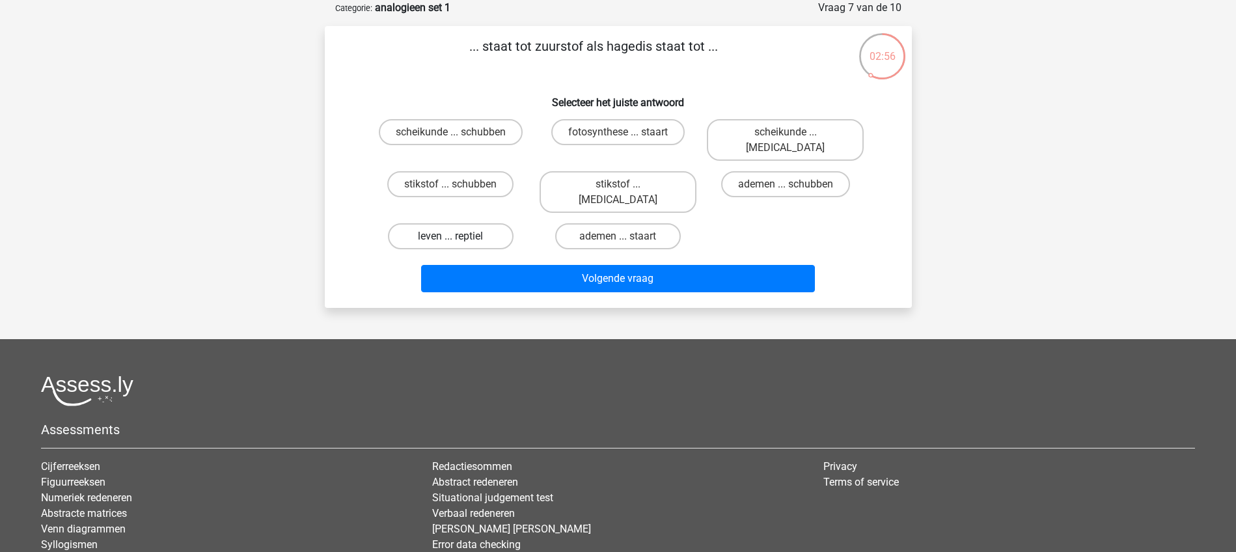
click at [484, 223] on label "leven ... reptiel" at bounding box center [451, 236] width 126 height 26
click at [459, 236] on input "leven ... reptiel" at bounding box center [454, 240] width 8 height 8
radio input "true"
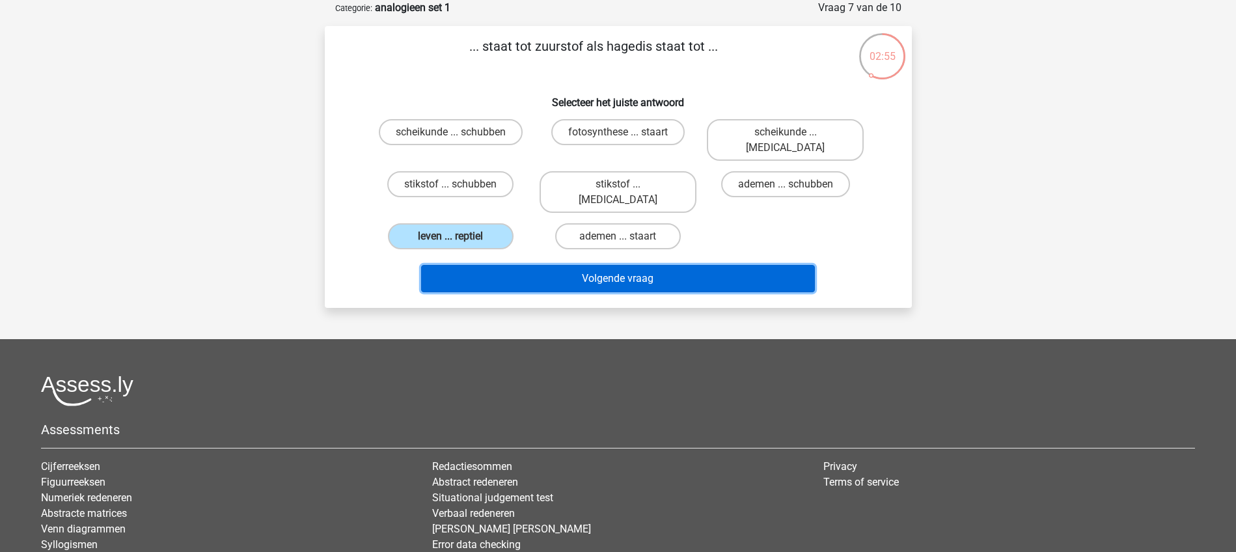
click at [602, 265] on button "Volgende vraag" at bounding box center [618, 278] width 394 height 27
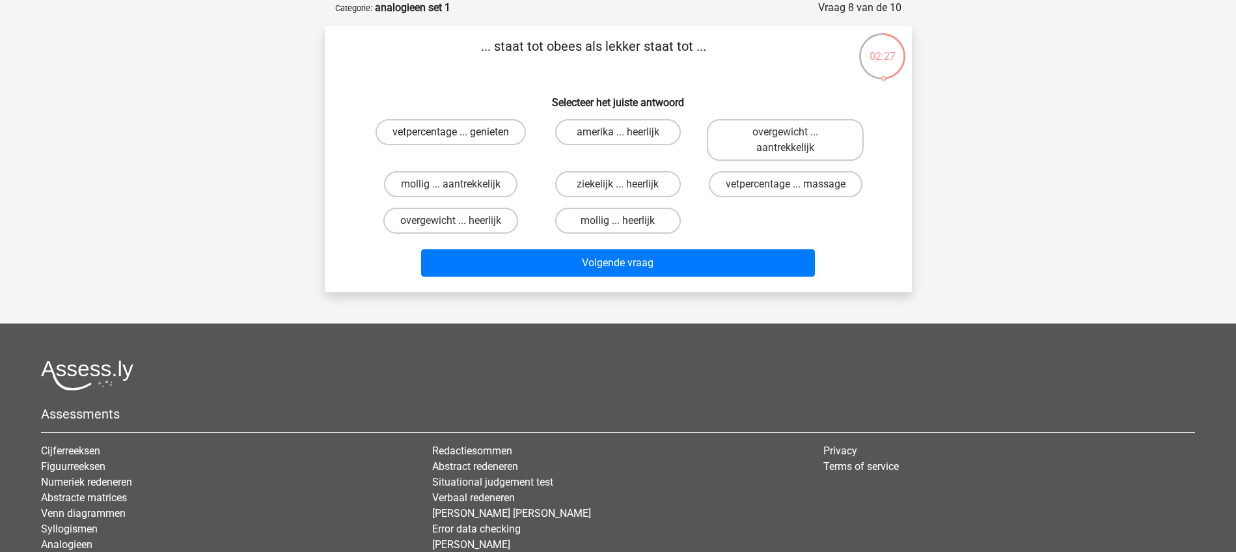
click at [476, 132] on label "vetpercentage ... genieten" at bounding box center [451, 132] width 150 height 26
click at [459, 132] on input "vetpercentage ... genieten" at bounding box center [454, 136] width 8 height 8
radio input "true"
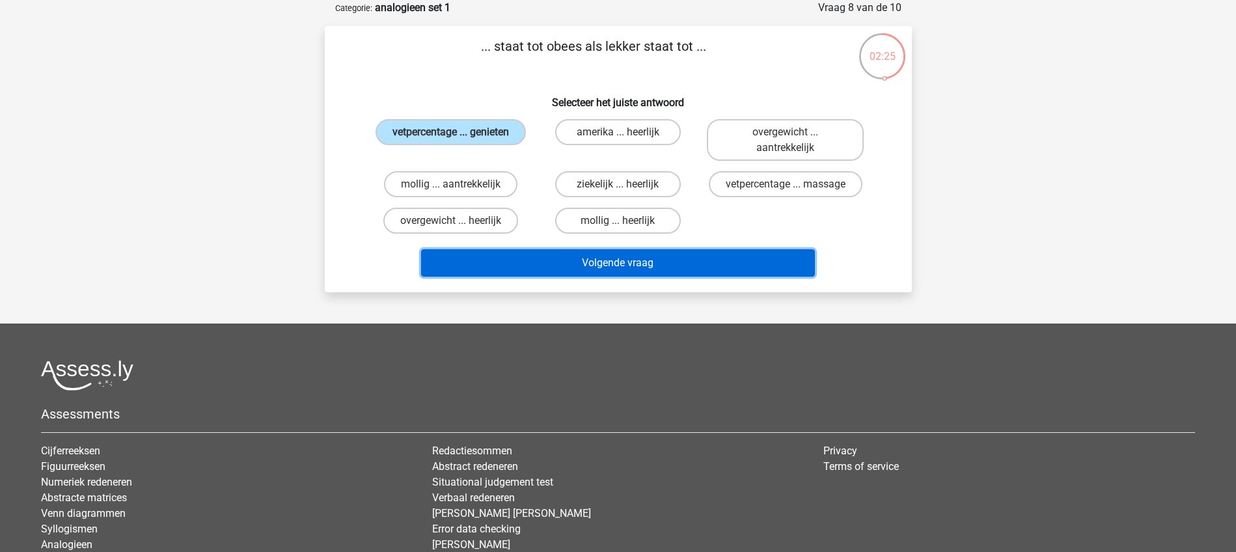
click at [623, 261] on button "Volgende vraag" at bounding box center [618, 262] width 394 height 27
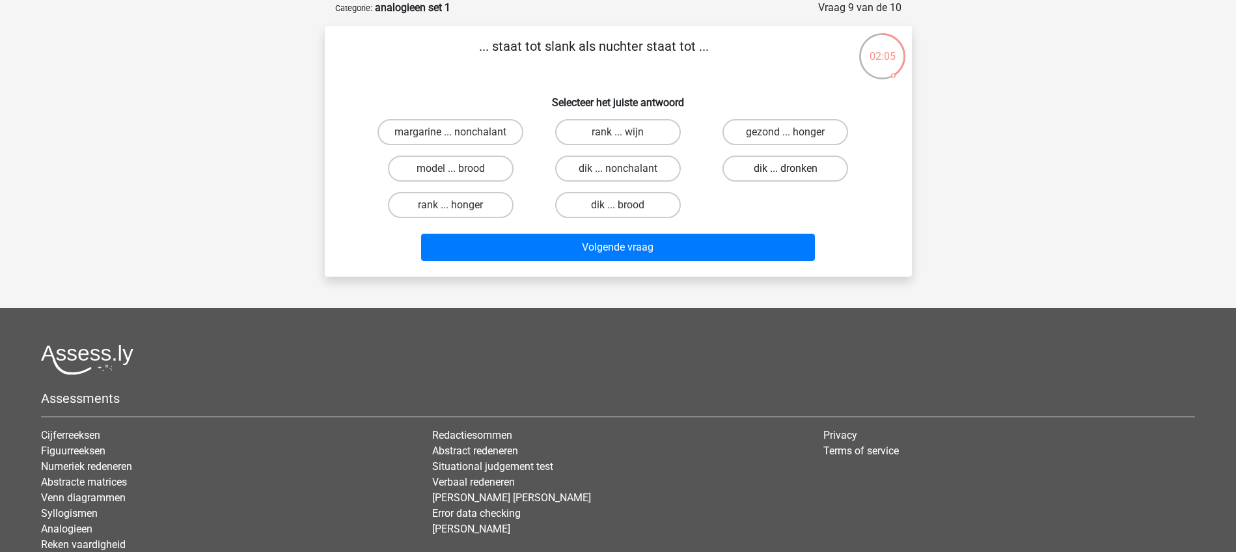
click at [756, 167] on label "dik ... dronken" at bounding box center [785, 169] width 126 height 26
click at [786, 169] on input "dik ... dronken" at bounding box center [790, 173] width 8 height 8
radio input "true"
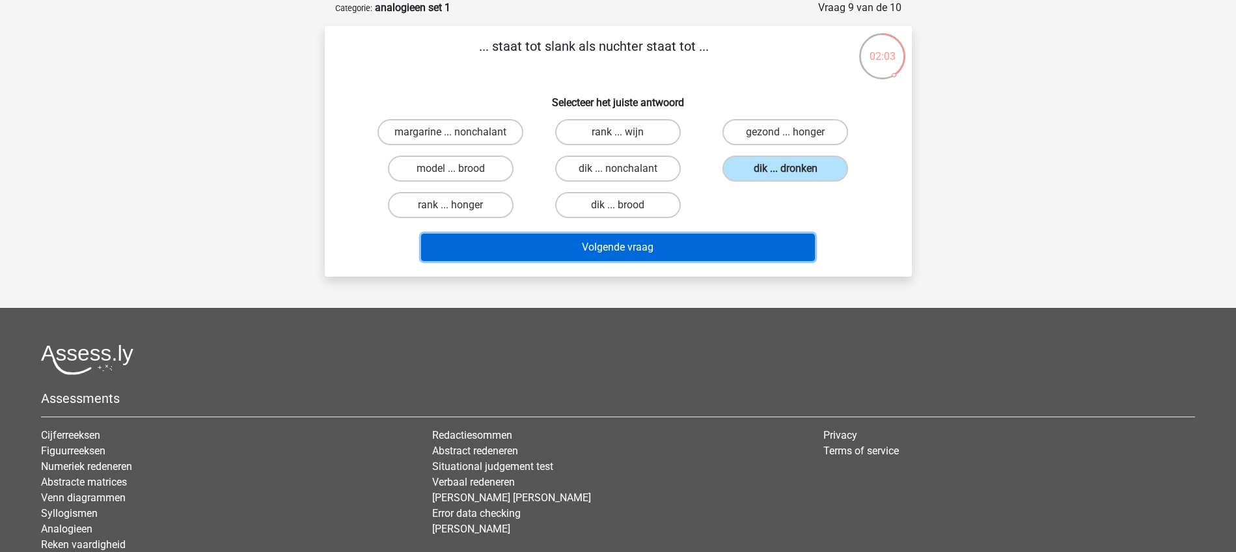
click at [609, 247] on button "Volgende vraag" at bounding box center [618, 247] width 394 height 27
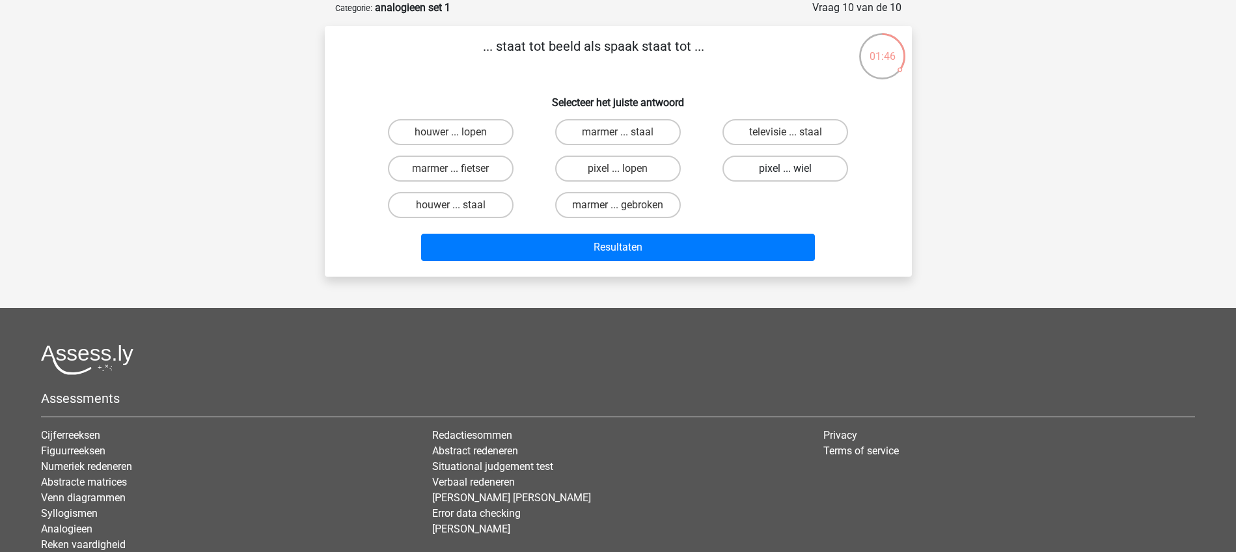
click at [775, 169] on label "pixel ... wiel" at bounding box center [785, 169] width 126 height 26
click at [786, 169] on input "pixel ... wiel" at bounding box center [790, 173] width 8 height 8
radio input "true"
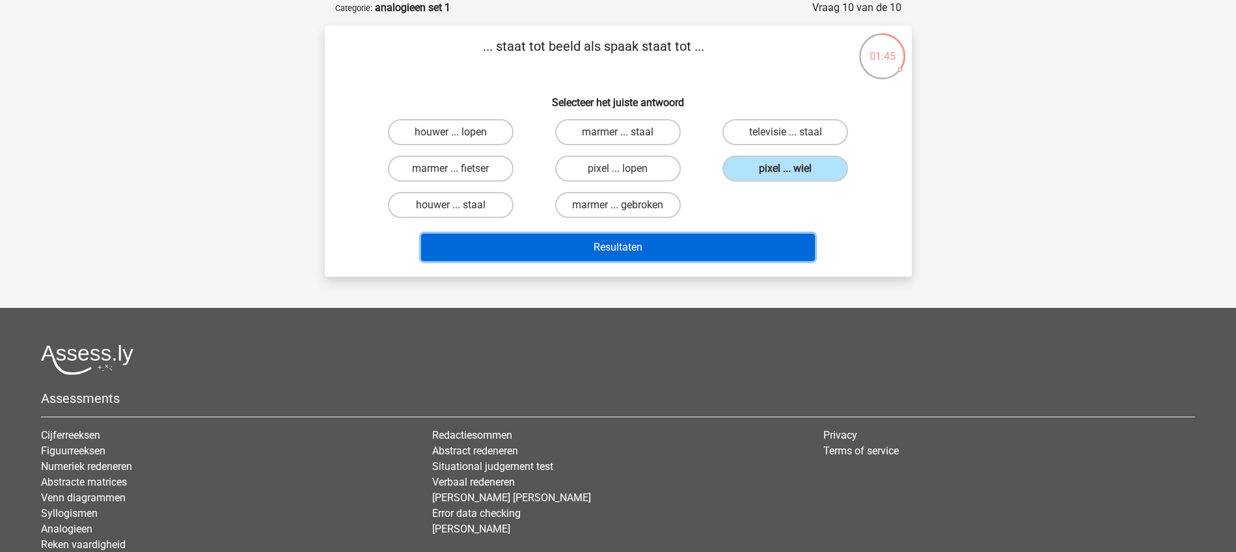
click at [644, 243] on button "Resultaten" at bounding box center [618, 247] width 394 height 27
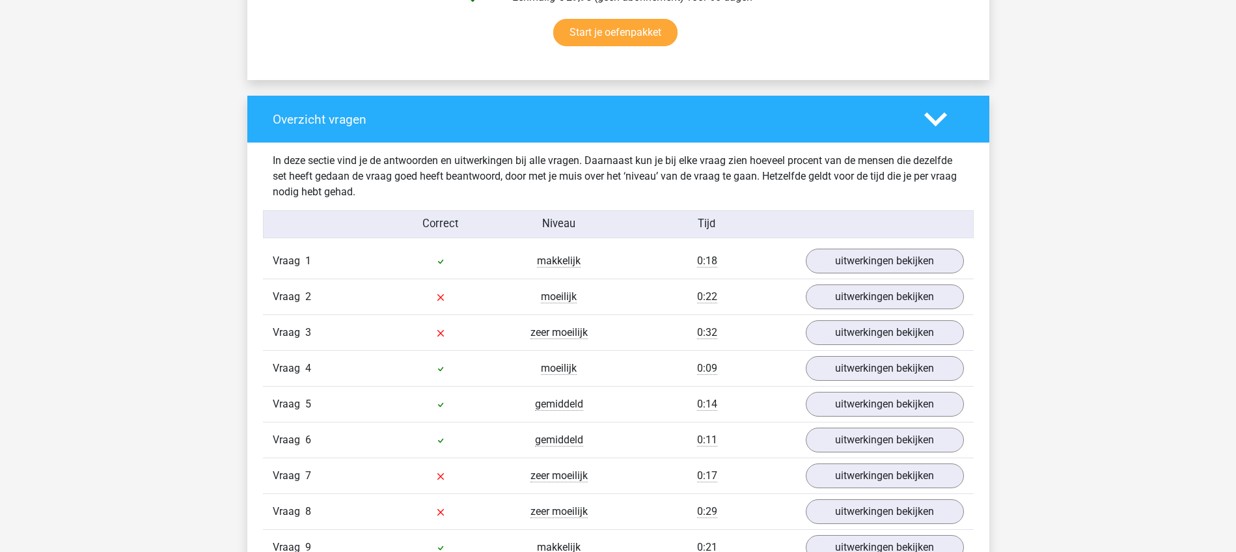
scroll to position [976, 0]
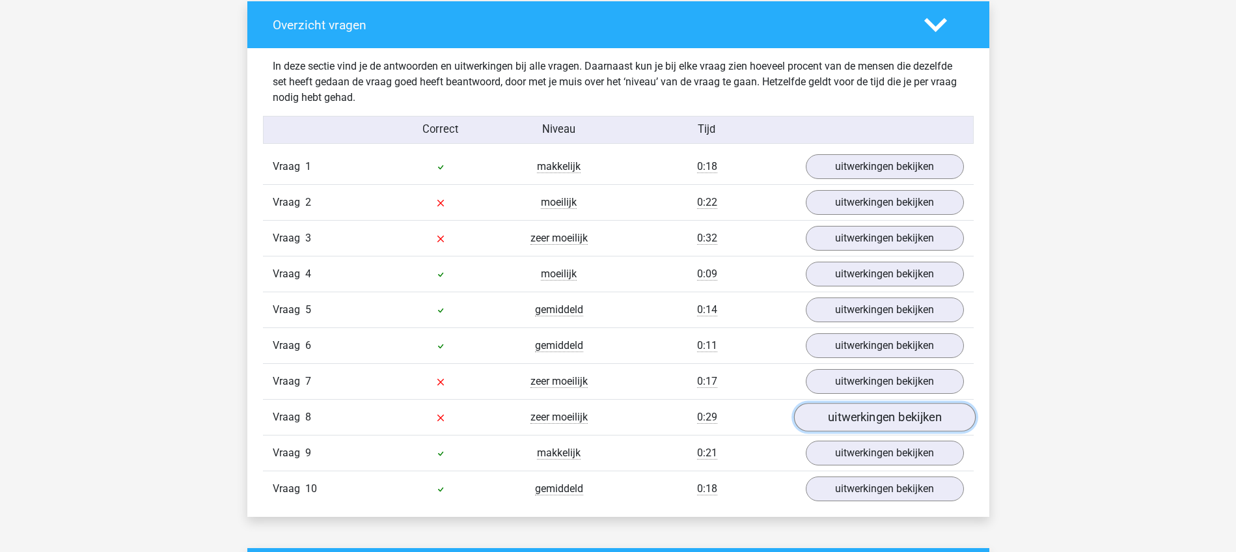
click at [881, 416] on link "uitwerkingen bekijken" at bounding box center [884, 417] width 182 height 29
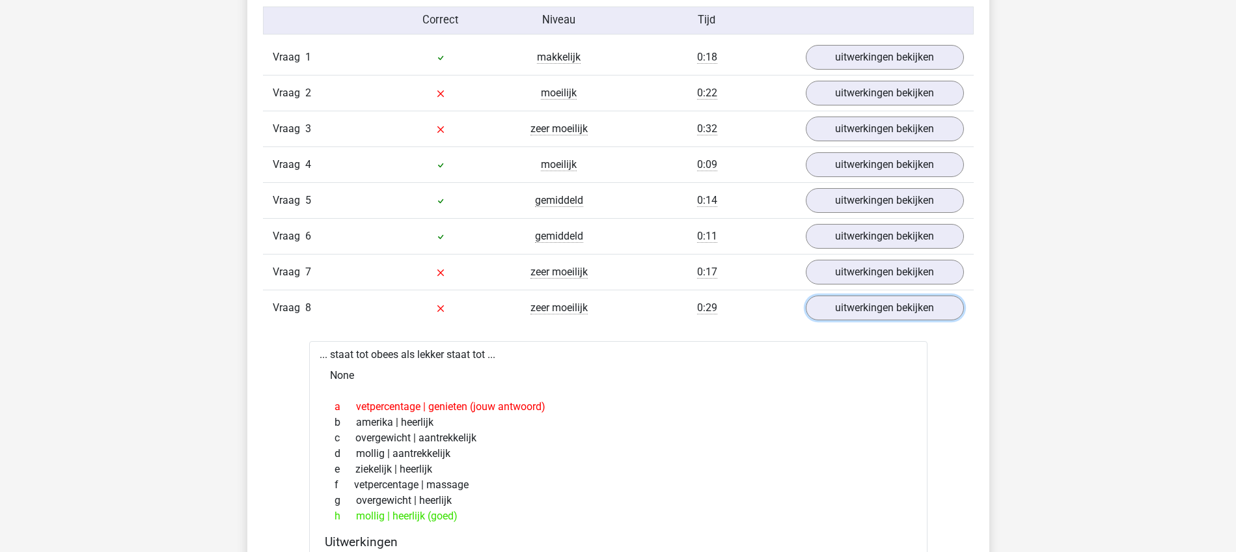
scroll to position [1058, 0]
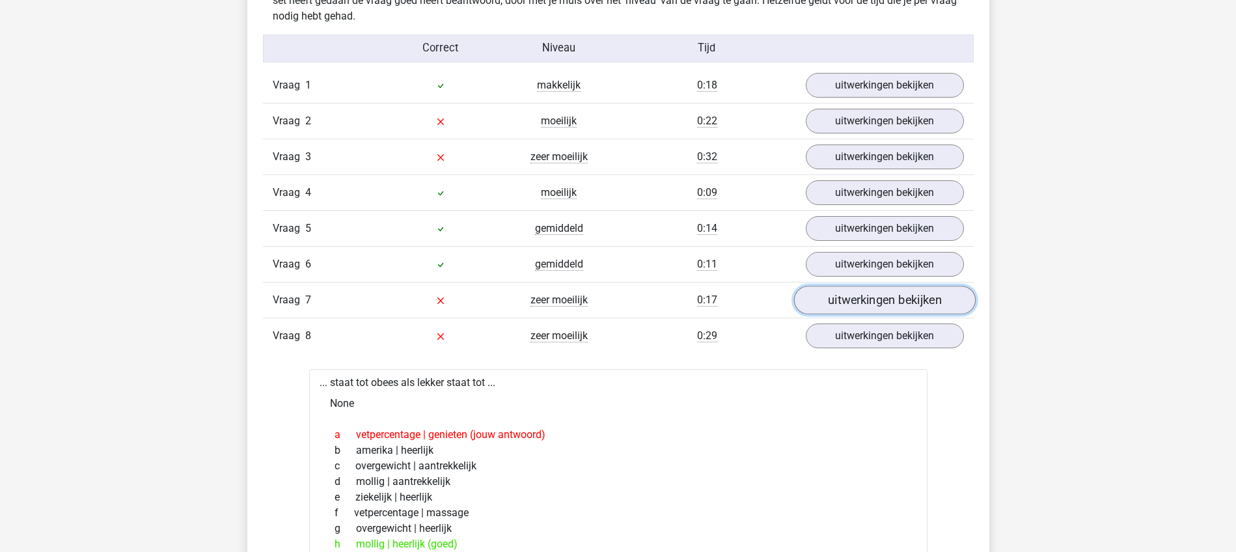
click at [856, 303] on link "uitwerkingen bekijken" at bounding box center [884, 300] width 182 height 29
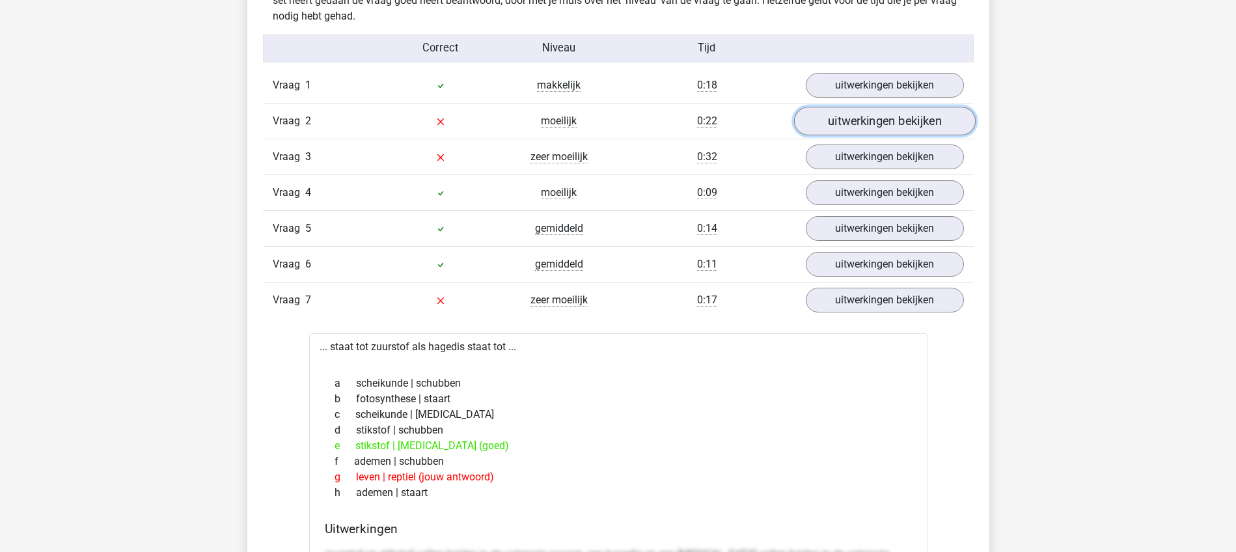
click at [884, 120] on link "uitwerkingen bekijken" at bounding box center [884, 121] width 182 height 29
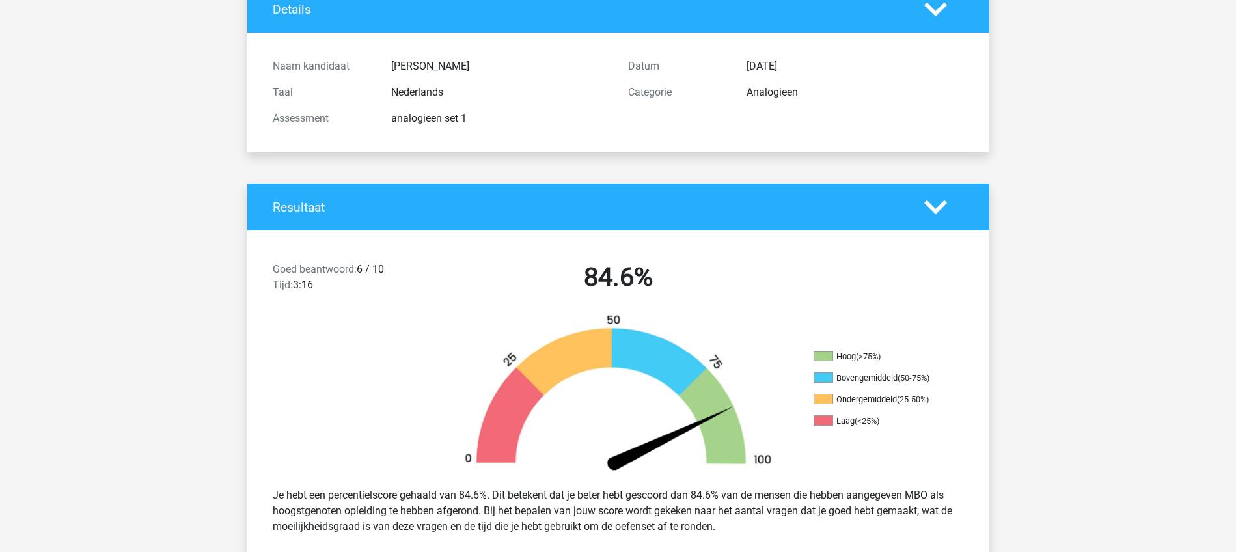
scroll to position [0, 0]
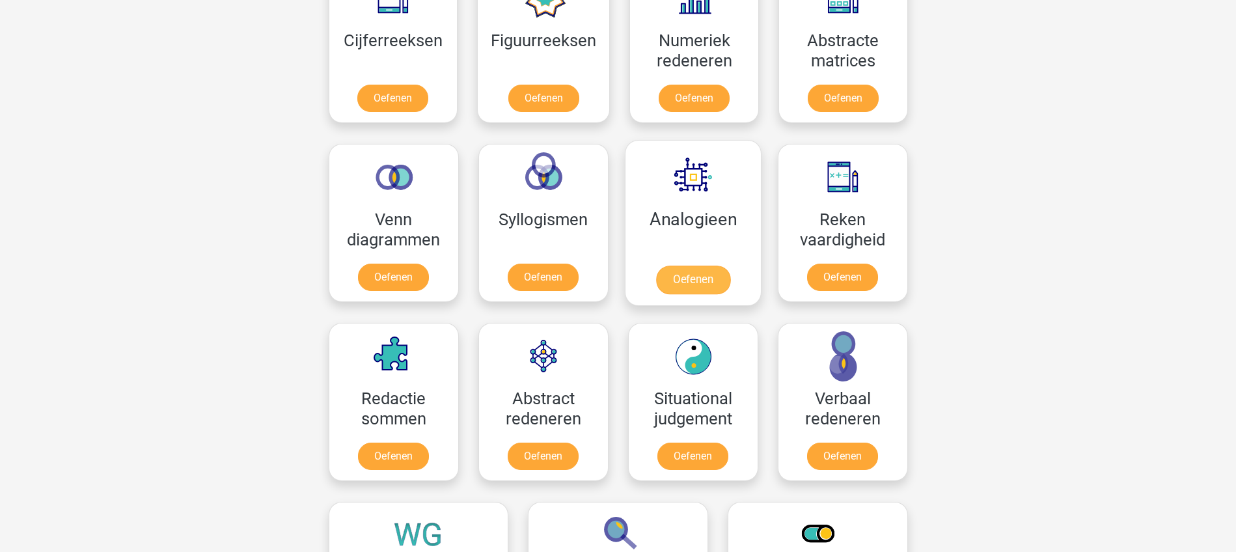
scroll to position [651, 0]
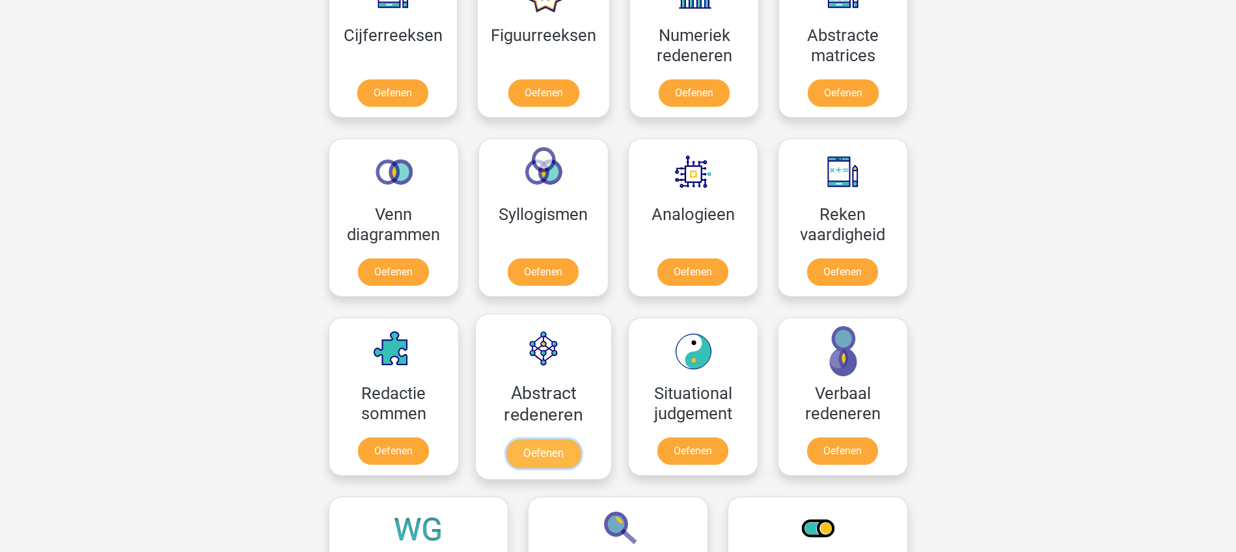
click at [539, 454] on link "Oefenen" at bounding box center [543, 453] width 74 height 29
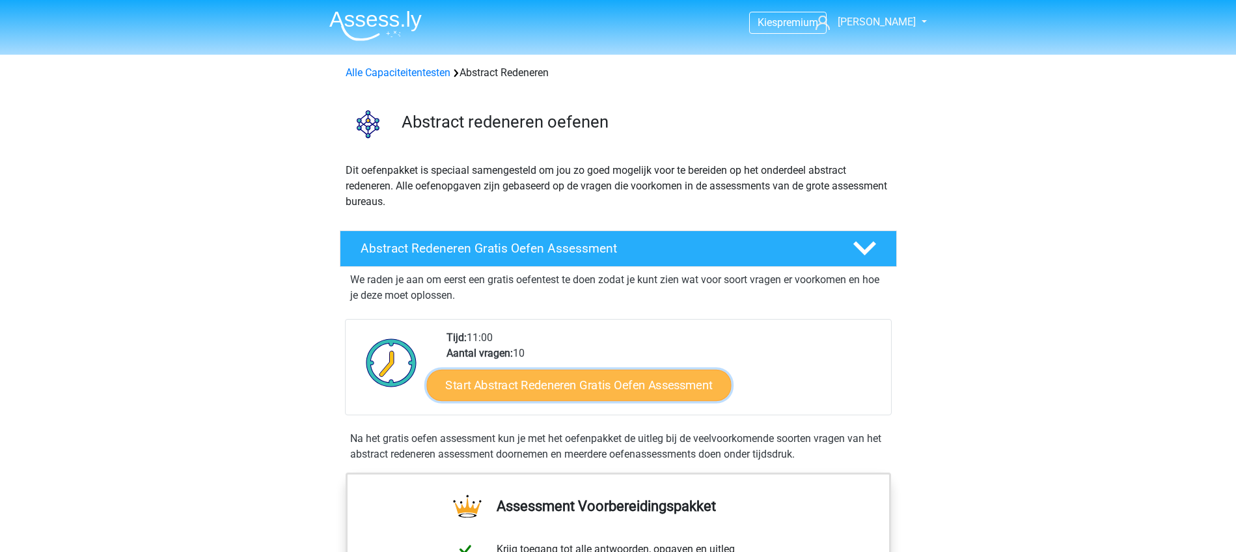
click at [586, 384] on link "Start Abstract Redeneren Gratis Oefen Assessment" at bounding box center [578, 384] width 305 height 31
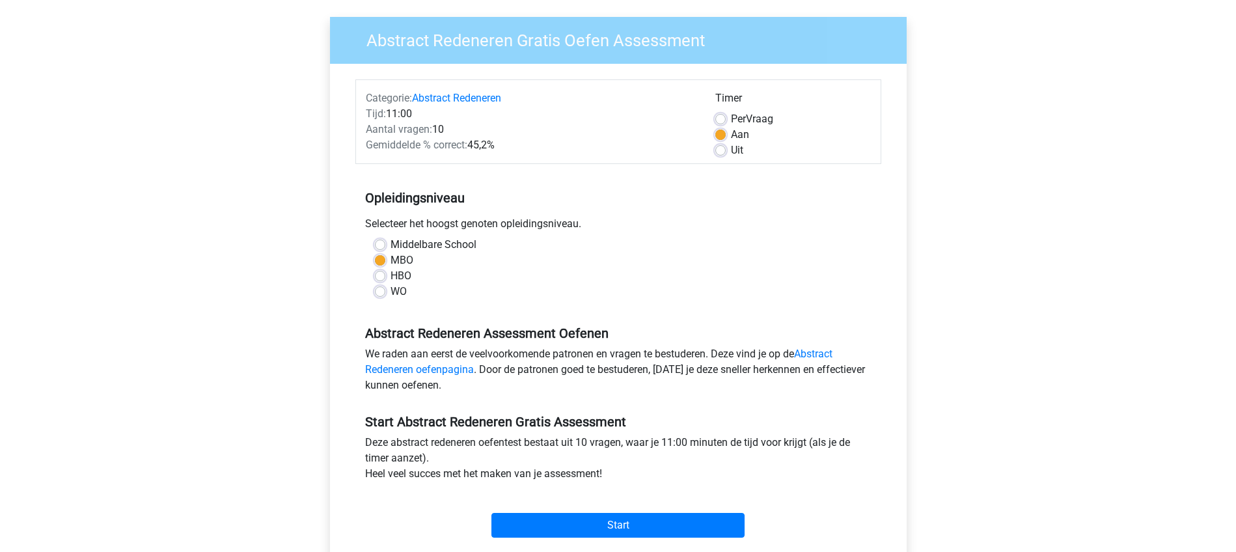
scroll to position [407, 0]
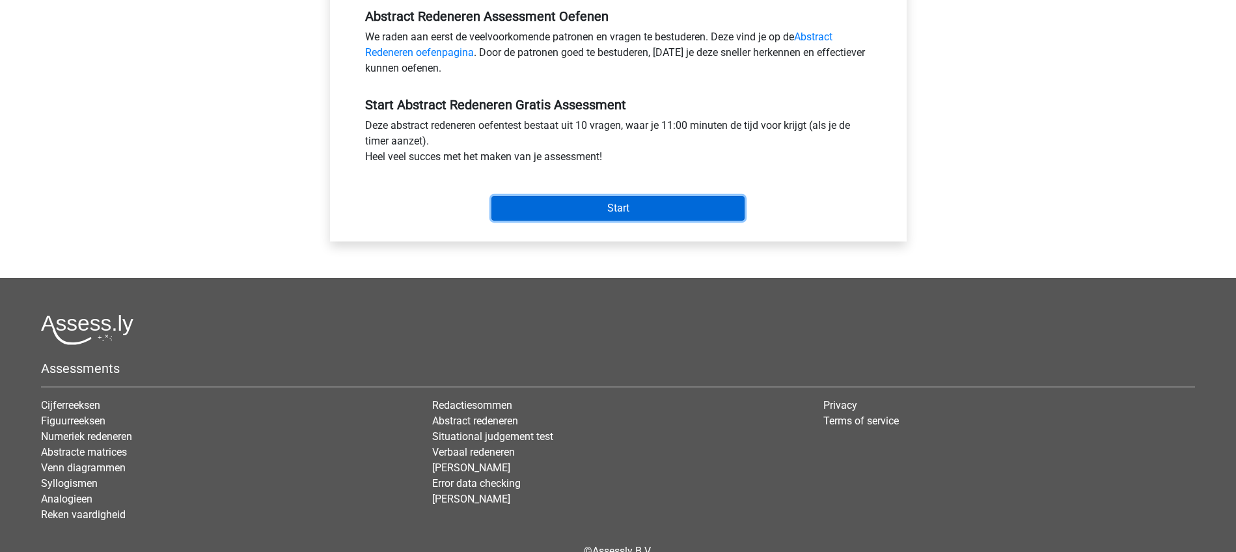
click at [607, 208] on input "Start" at bounding box center [617, 208] width 253 height 25
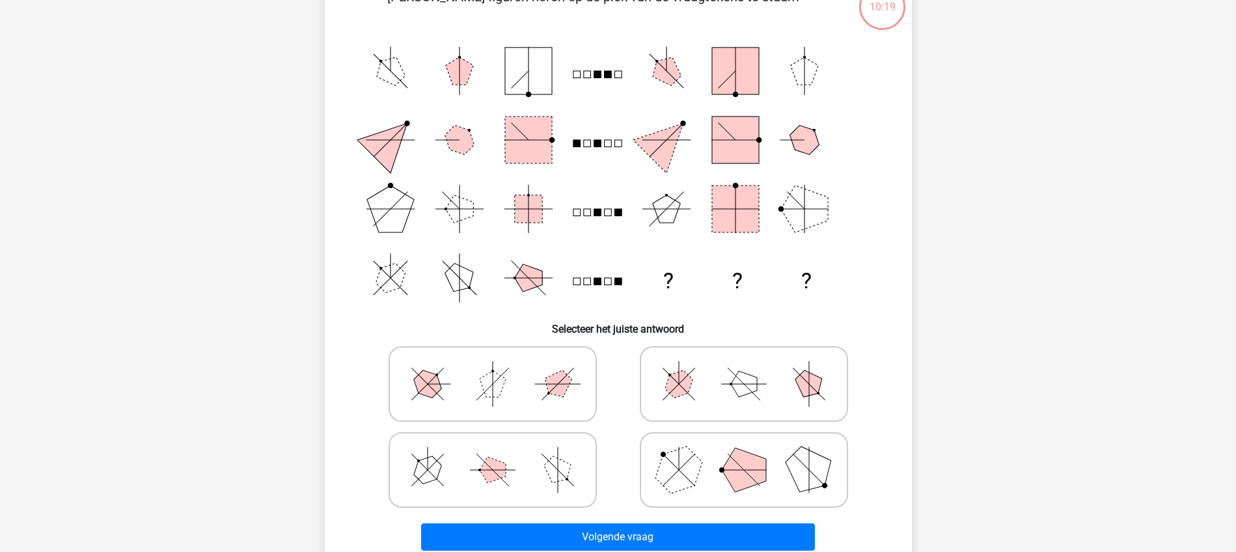
scroll to position [81, 0]
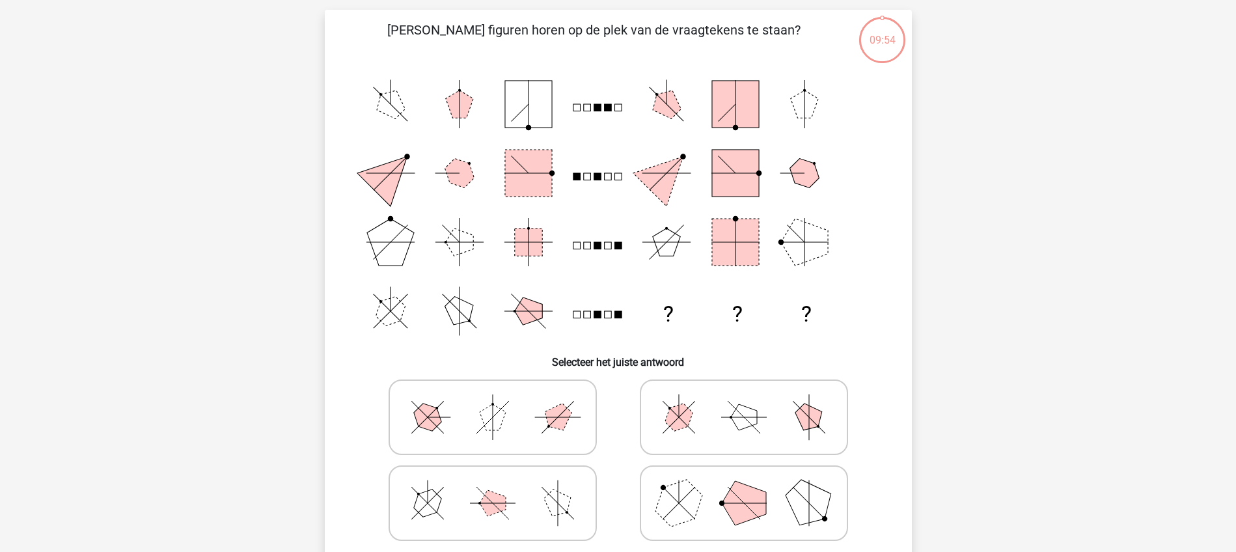
click at [493, 500] on polygon at bounding box center [493, 503] width 26 height 26
click at [493, 487] on input "radio" at bounding box center [497, 482] width 8 height 8
radio input "true"
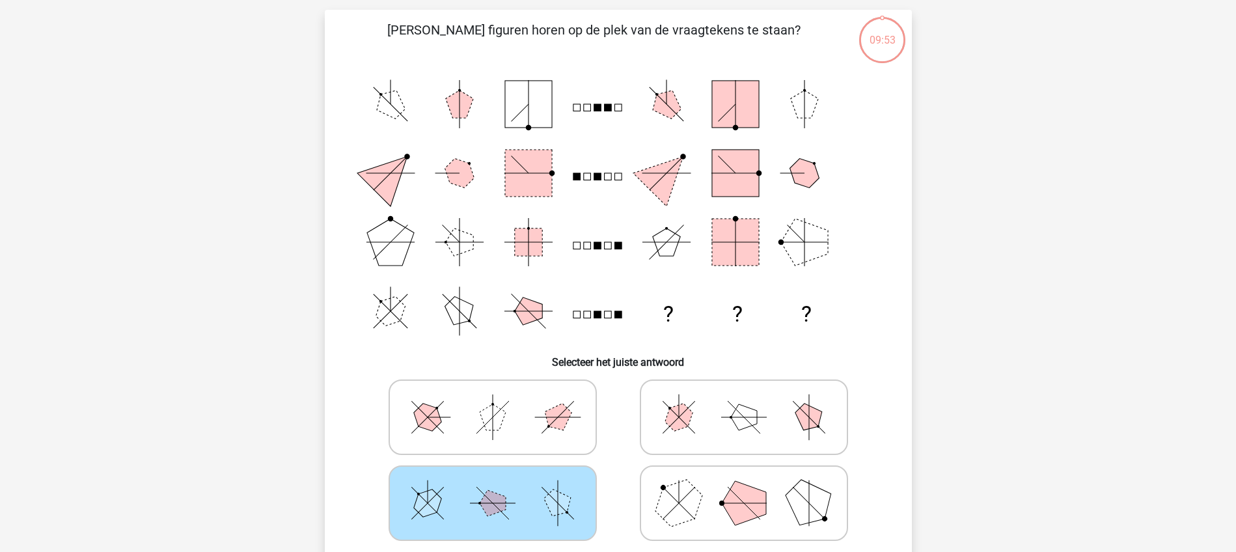
scroll to position [163, 0]
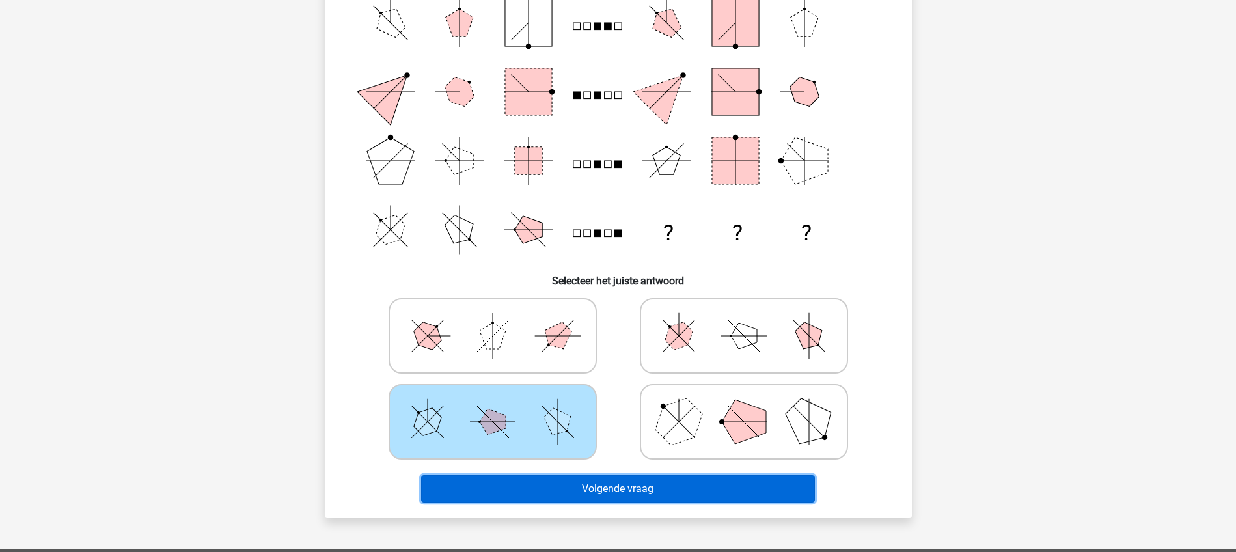
click at [632, 487] on button "Volgende vraag" at bounding box center [618, 488] width 394 height 27
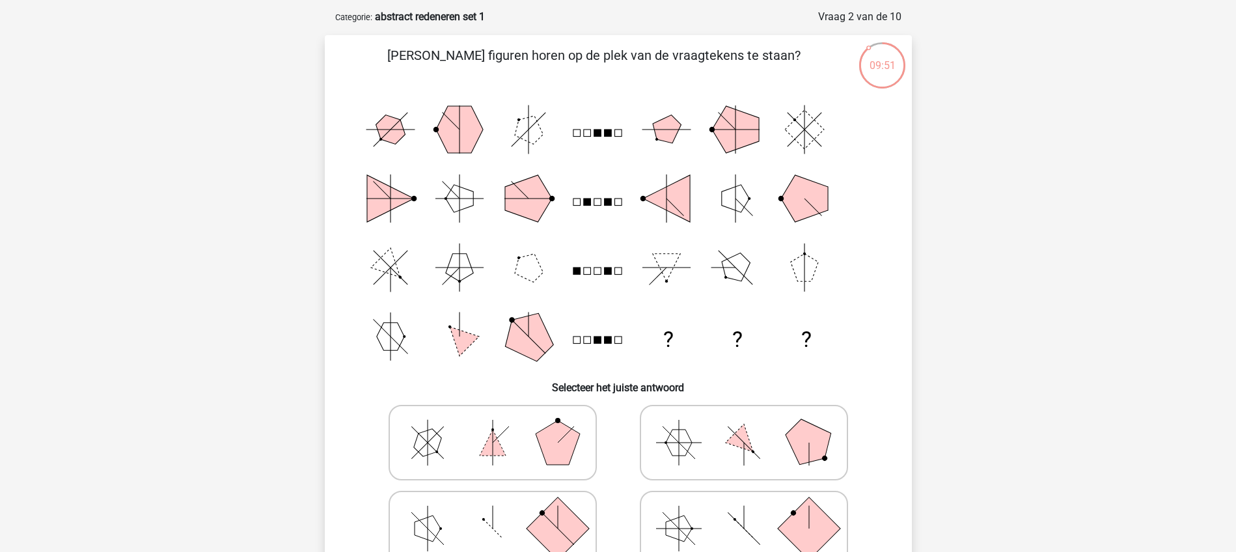
scroll to position [81, 0]
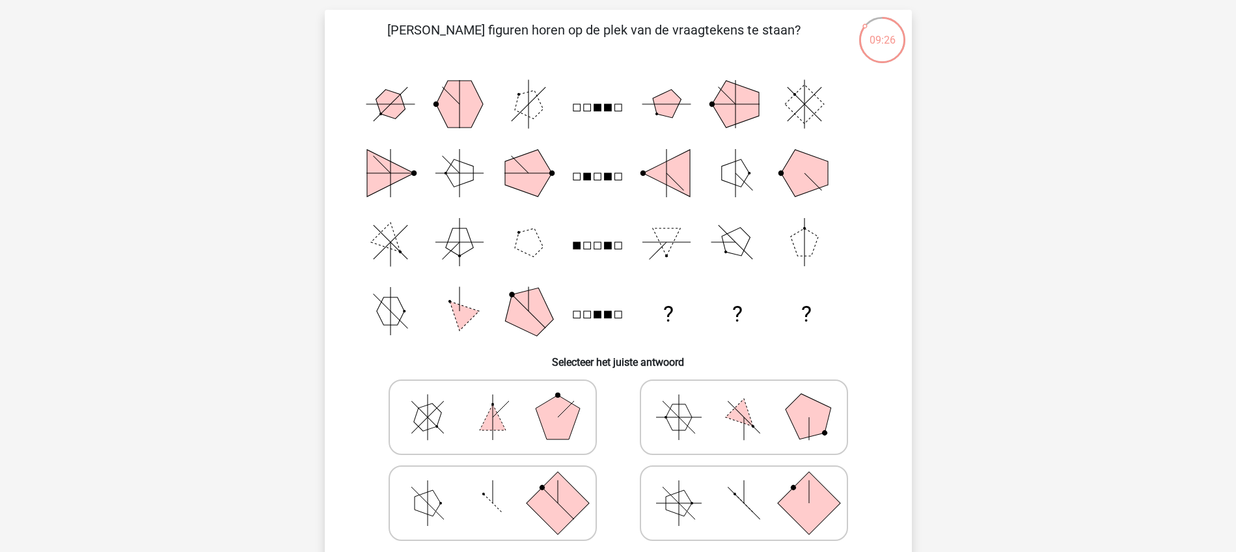
click at [704, 490] on icon at bounding box center [743, 503] width 195 height 65
click at [744, 487] on input "radio" at bounding box center [748, 482] width 8 height 8
radio input "true"
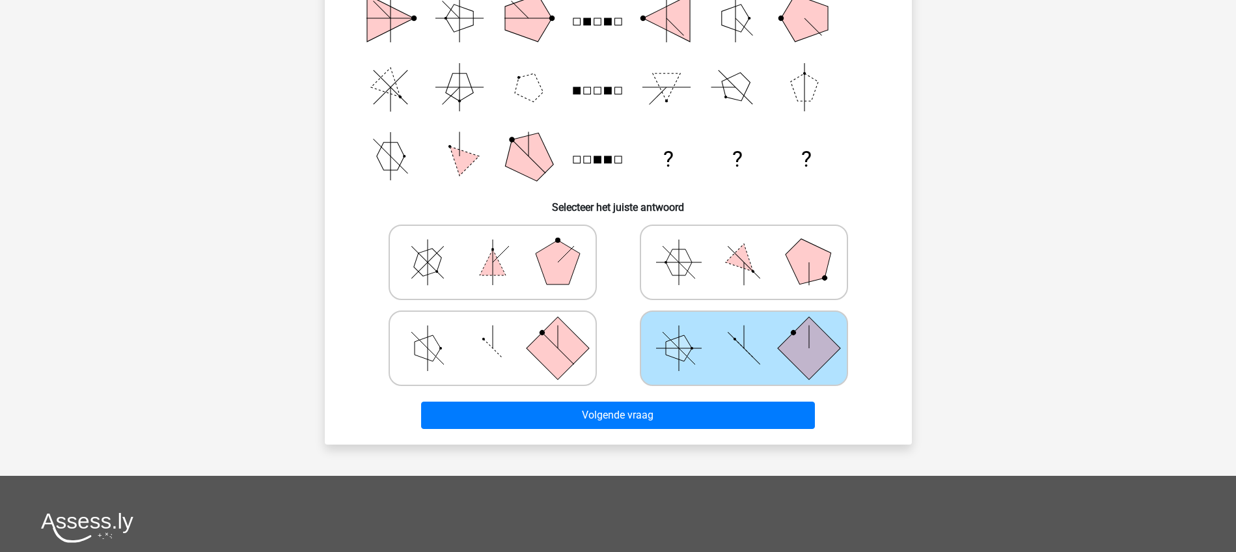
scroll to position [244, 0]
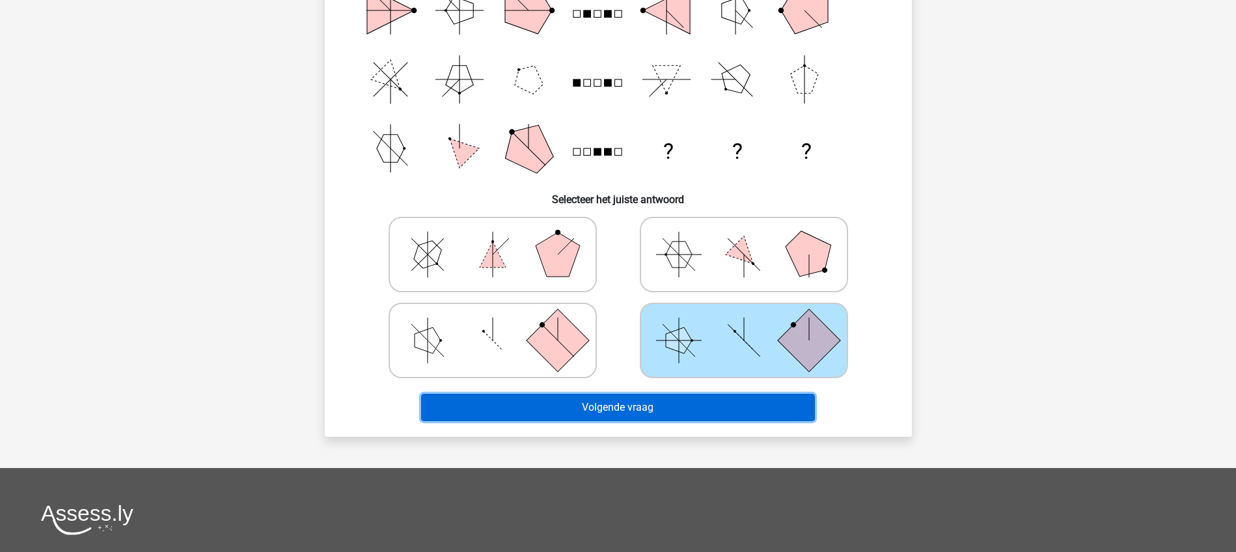
click at [641, 408] on button "Volgende vraag" at bounding box center [618, 407] width 394 height 27
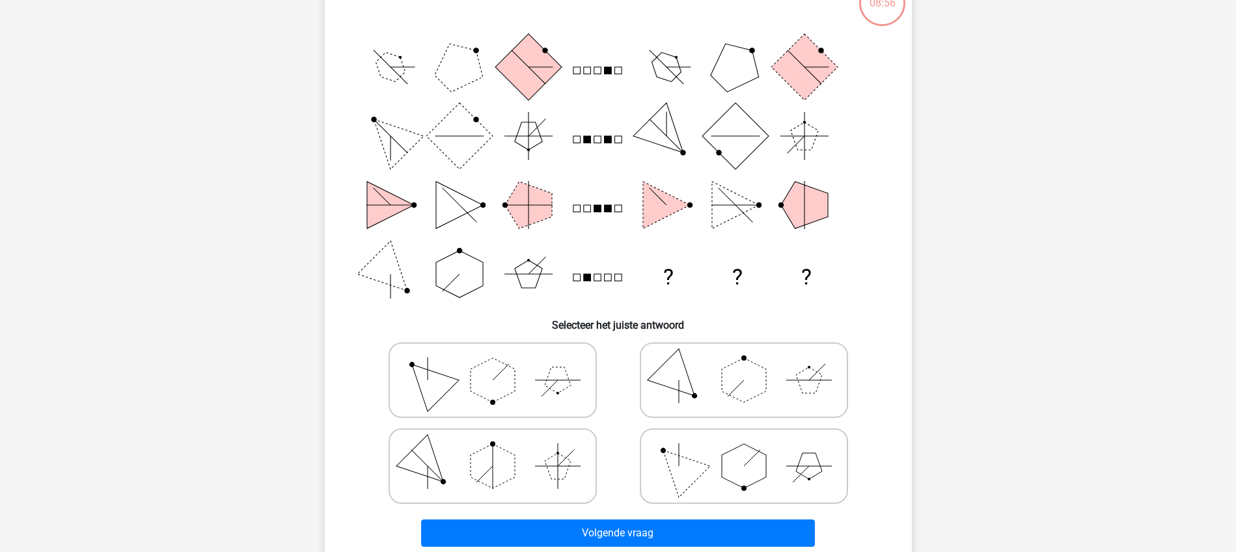
scroll to position [146, 0]
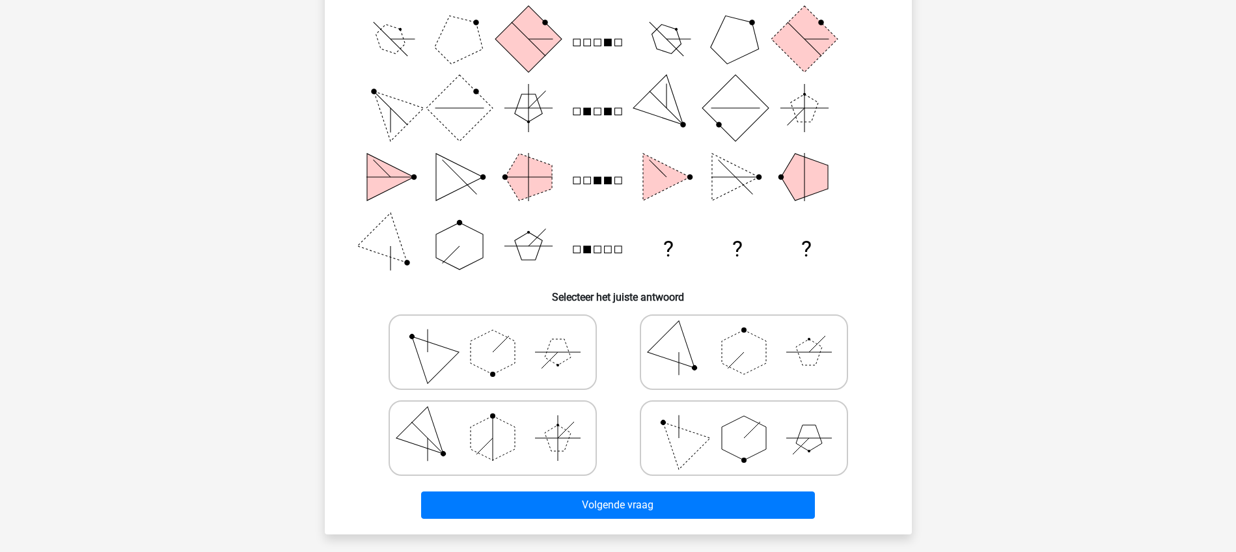
click at [724, 446] on polygon at bounding box center [744, 438] width 44 height 44
click at [744, 422] on input "radio" at bounding box center [748, 417] width 8 height 8
radio input "true"
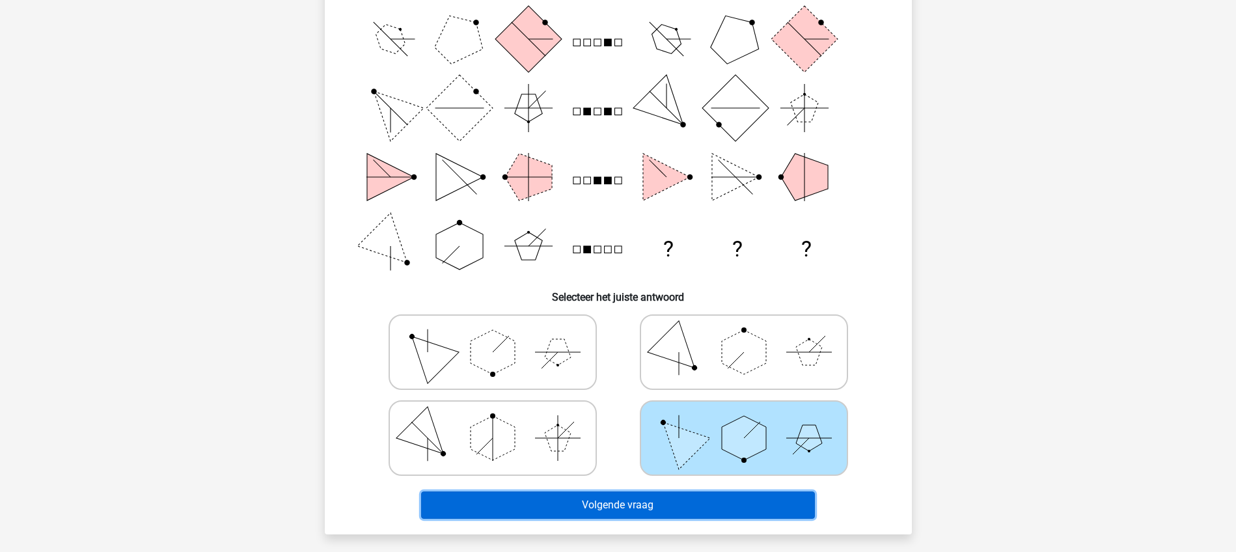
click at [629, 507] on button "Volgende vraag" at bounding box center [618, 504] width 394 height 27
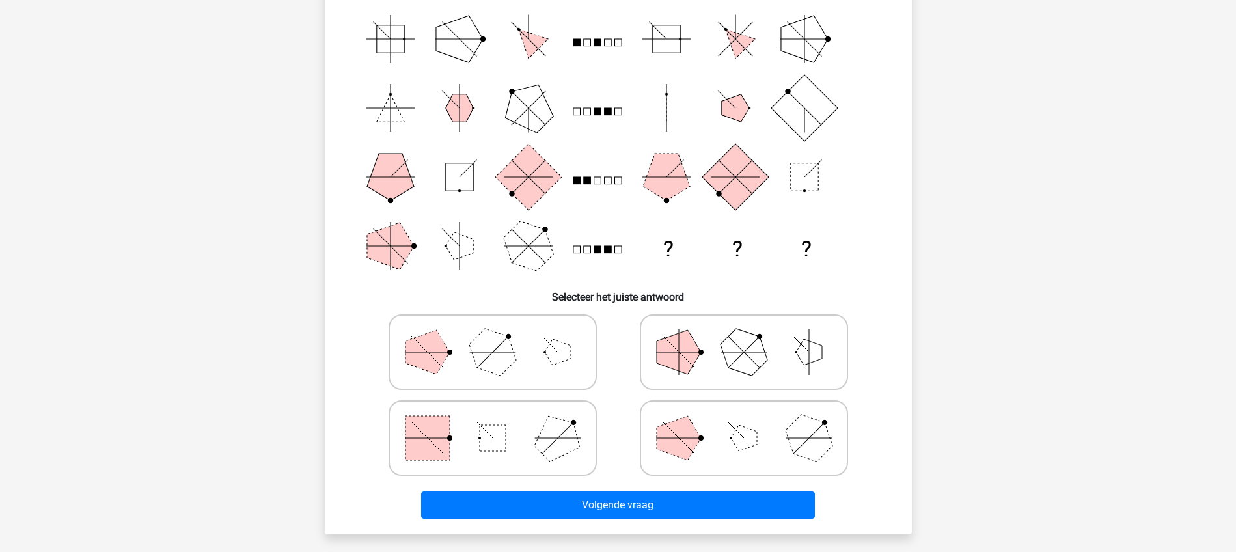
click at [499, 352] on polygon at bounding box center [492, 351] width 62 height 62
click at [499, 336] on input "radio" at bounding box center [497, 331] width 8 height 8
radio input "true"
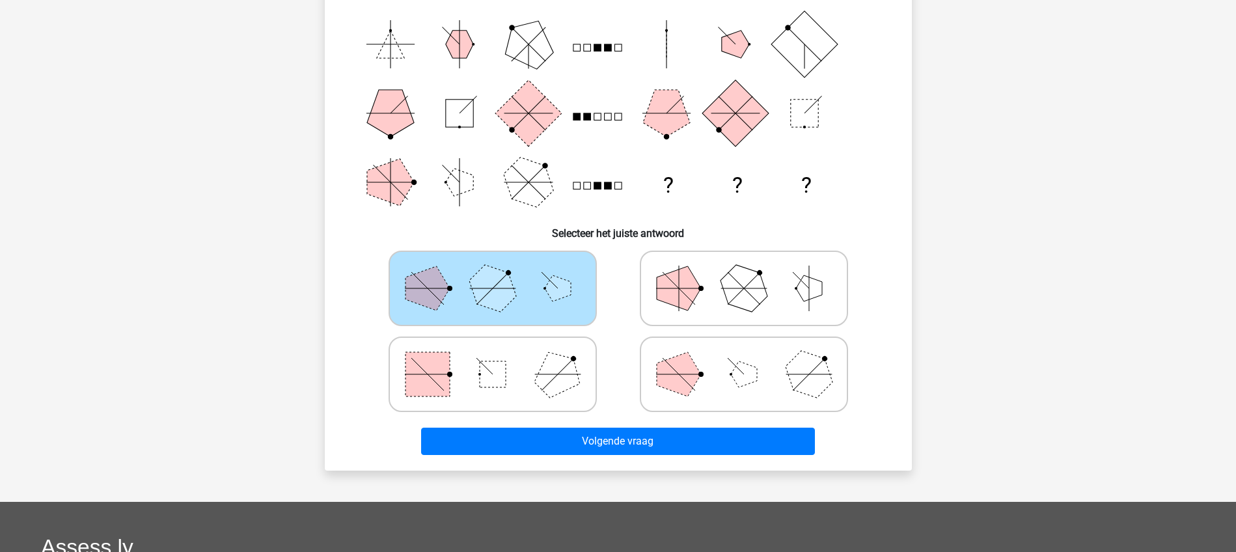
scroll to position [228, 0]
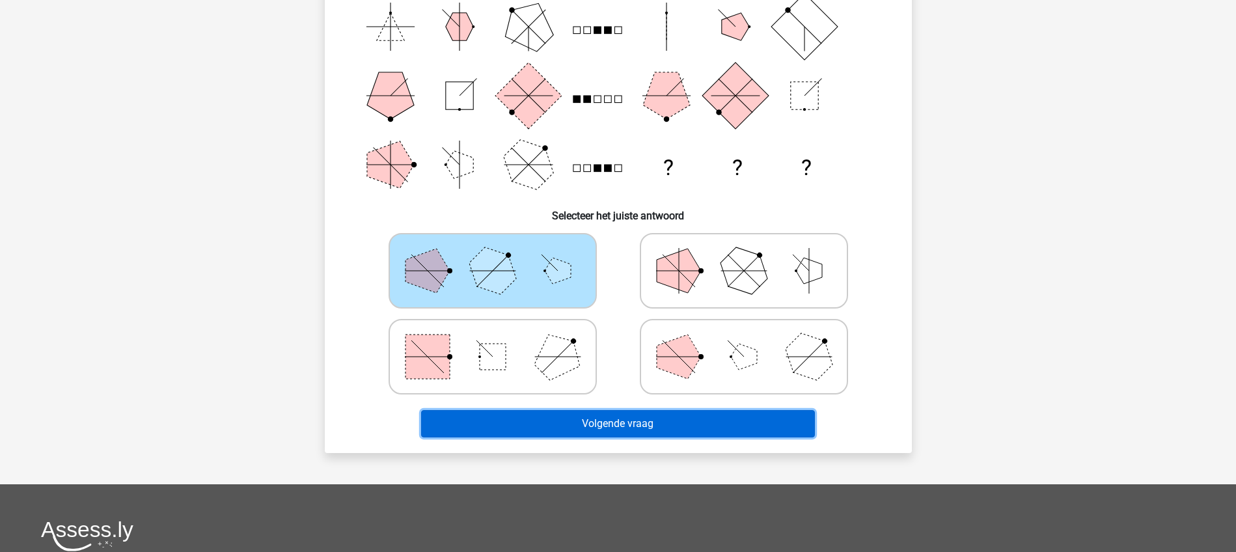
click at [611, 422] on button "Volgende vraag" at bounding box center [618, 423] width 394 height 27
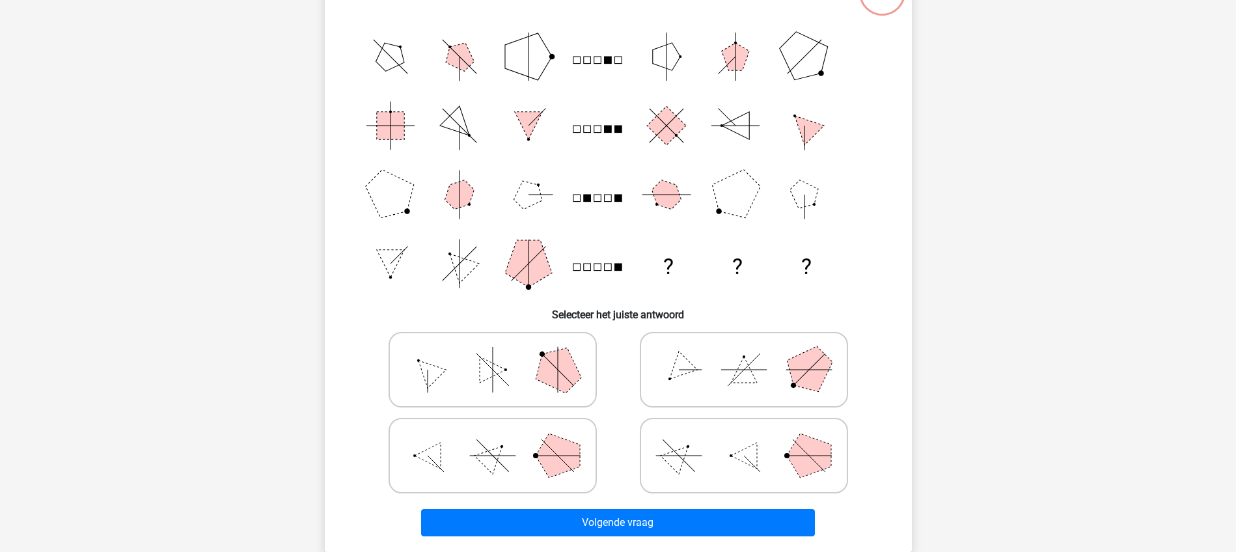
scroll to position [146, 0]
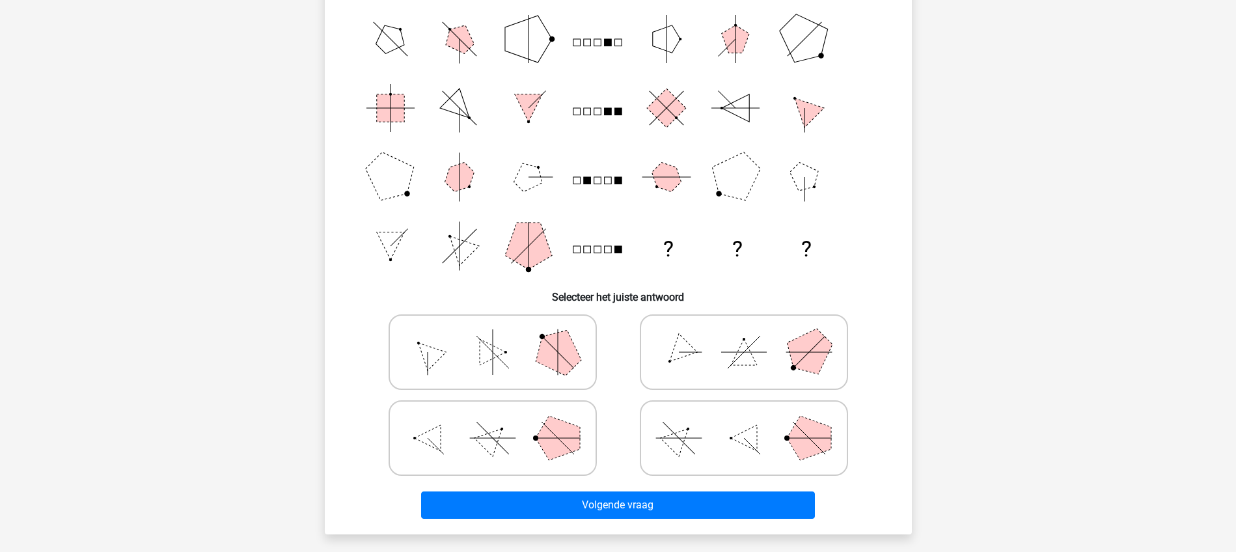
click at [723, 435] on icon at bounding box center [743, 437] width 195 height 65
click at [744, 422] on input "radio" at bounding box center [748, 417] width 8 height 8
radio input "true"
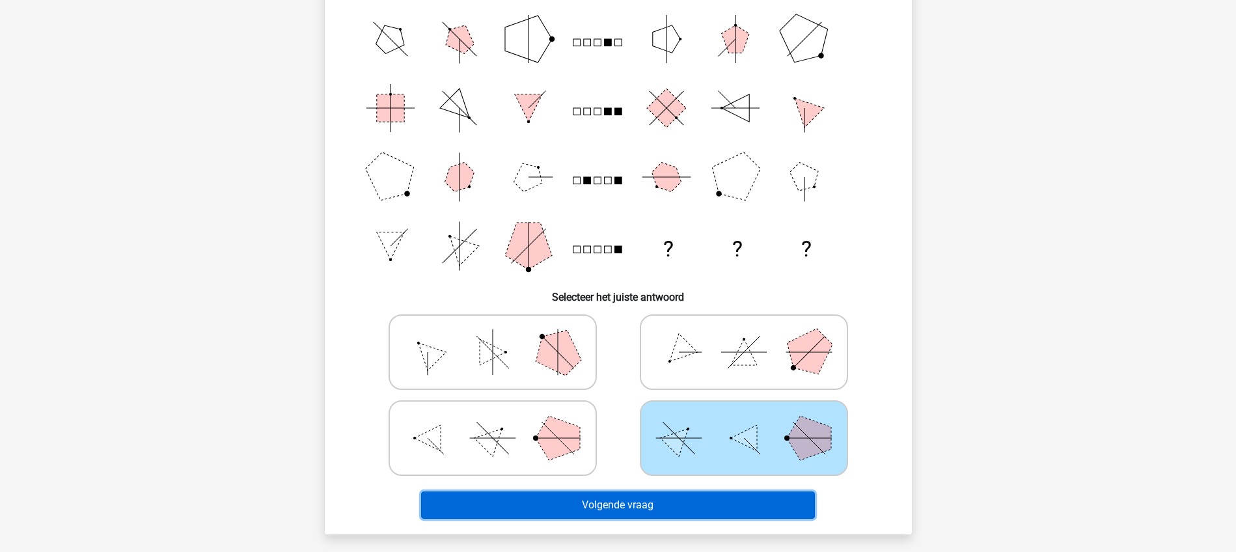
click at [709, 512] on button "Volgende vraag" at bounding box center [618, 504] width 394 height 27
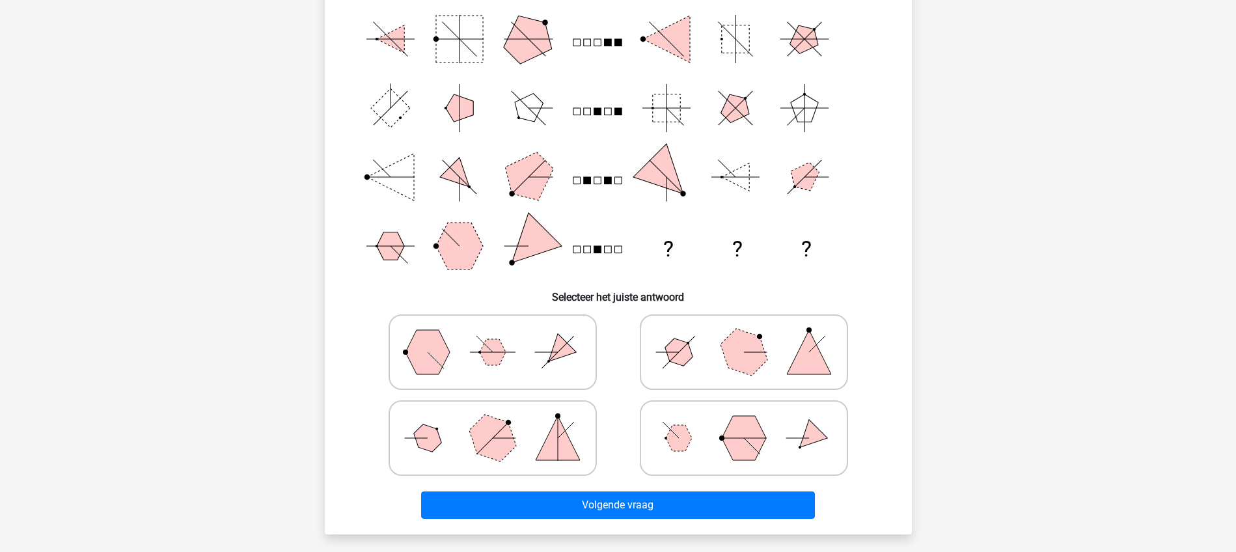
click at [691, 364] on icon at bounding box center [743, 352] width 195 height 65
click at [744, 336] on input "radio" at bounding box center [748, 331] width 8 height 8
radio input "true"
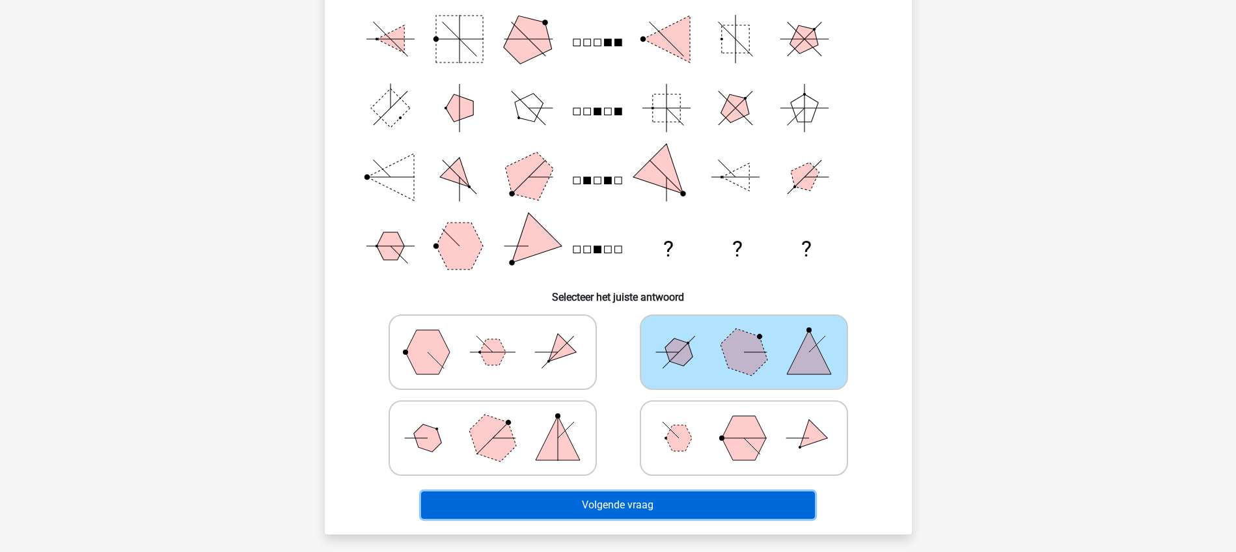
click at [642, 504] on button "Volgende vraag" at bounding box center [618, 504] width 394 height 27
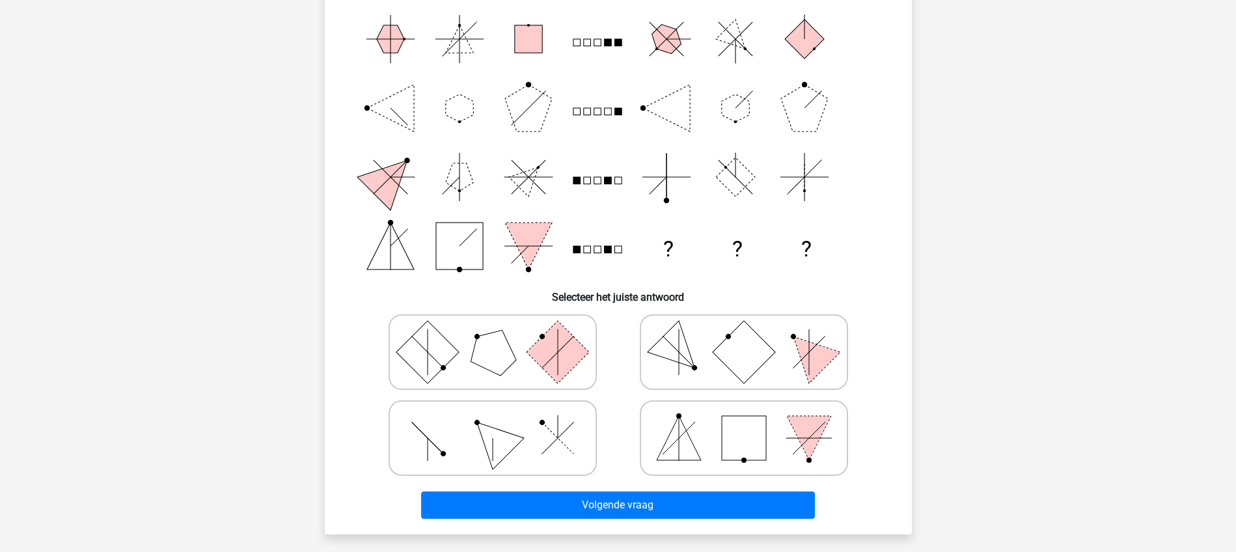
click at [523, 433] on icon at bounding box center [492, 437] width 195 height 65
click at [501, 422] on input "radio" at bounding box center [497, 417] width 8 height 8
radio input "true"
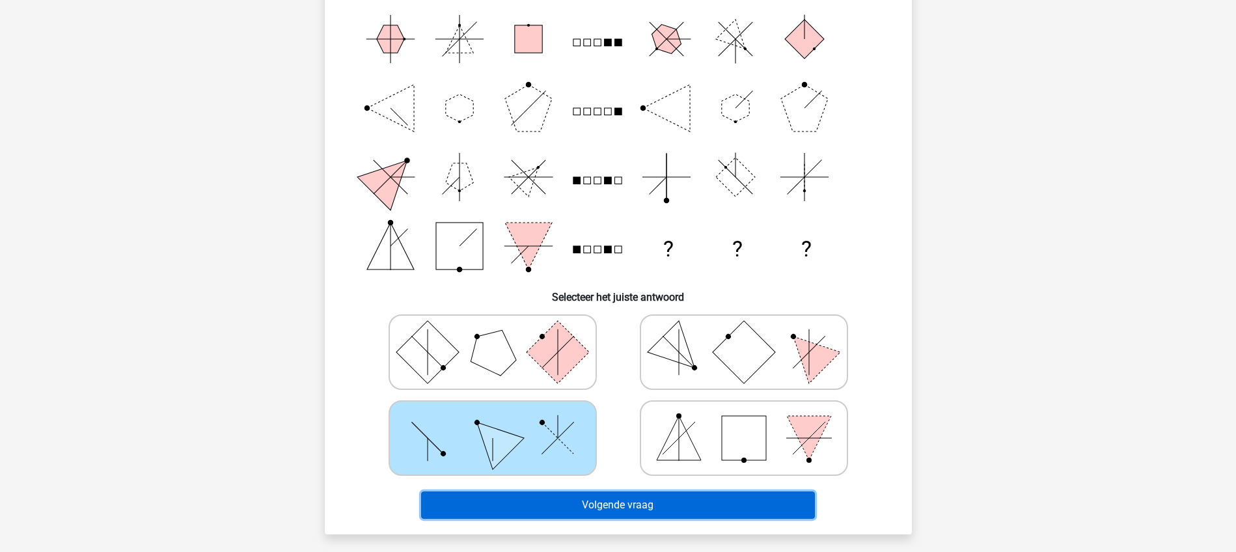
click at [623, 505] on button "Volgende vraag" at bounding box center [618, 504] width 394 height 27
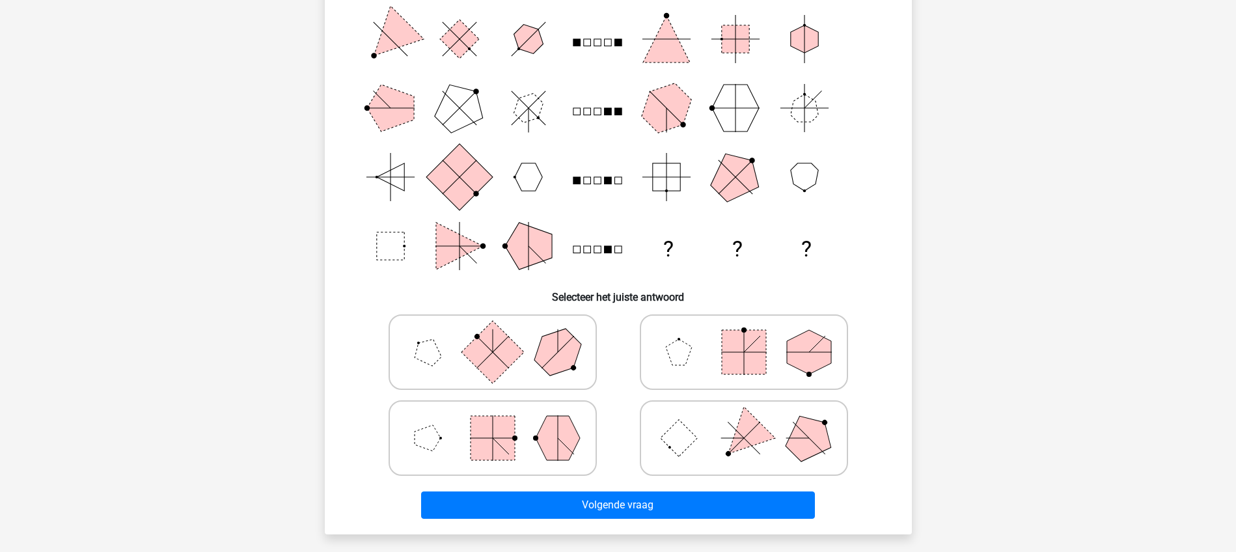
click at [696, 440] on icon at bounding box center [743, 437] width 195 height 65
click at [744, 422] on input "radio" at bounding box center [748, 417] width 8 height 8
radio input "true"
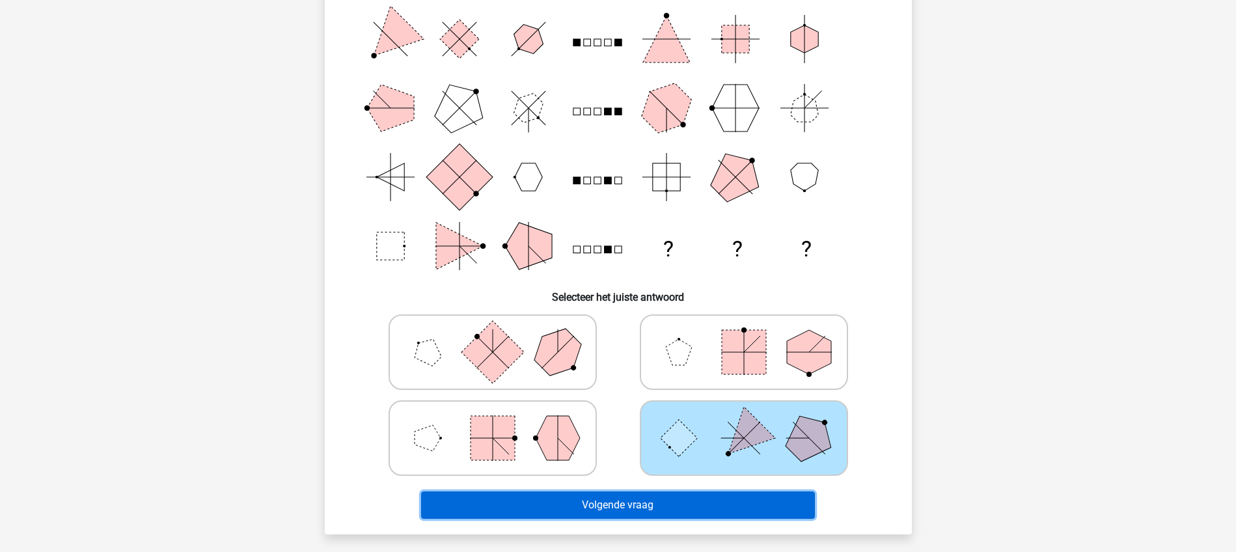
click at [618, 506] on button "Volgende vraag" at bounding box center [618, 504] width 394 height 27
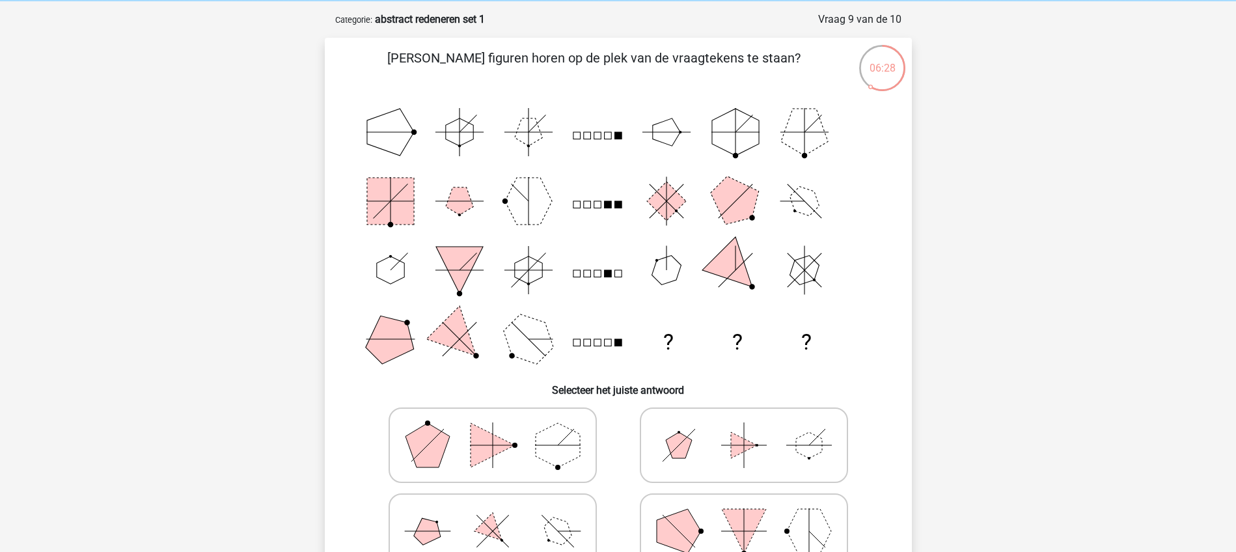
scroll to position [81, 0]
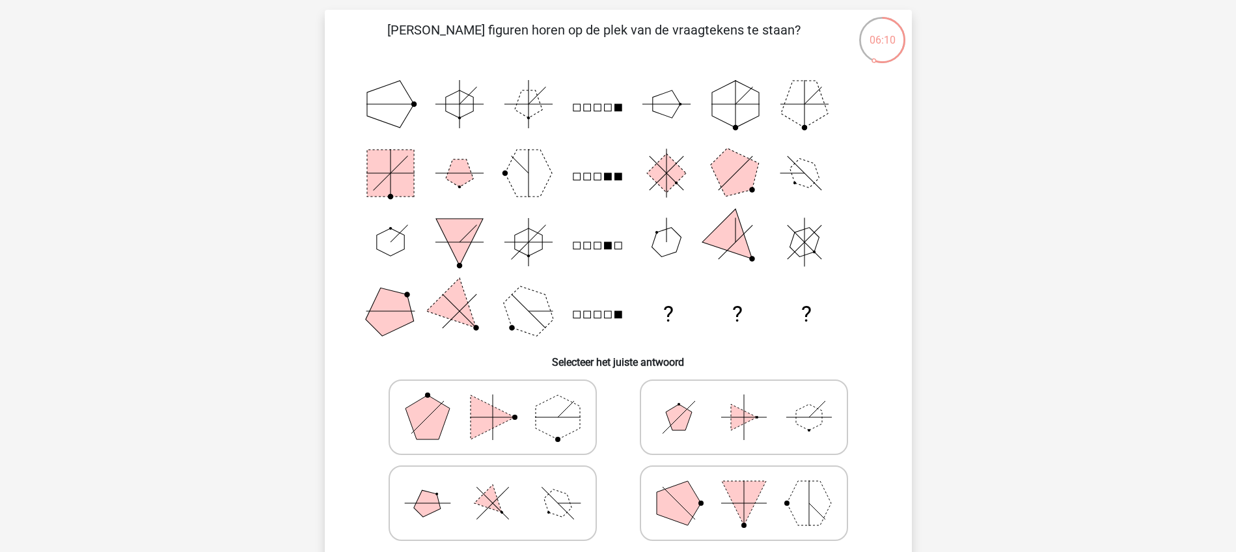
click at [728, 502] on icon at bounding box center [743, 503] width 195 height 65
click at [744, 487] on input "radio" at bounding box center [748, 482] width 8 height 8
radio input "true"
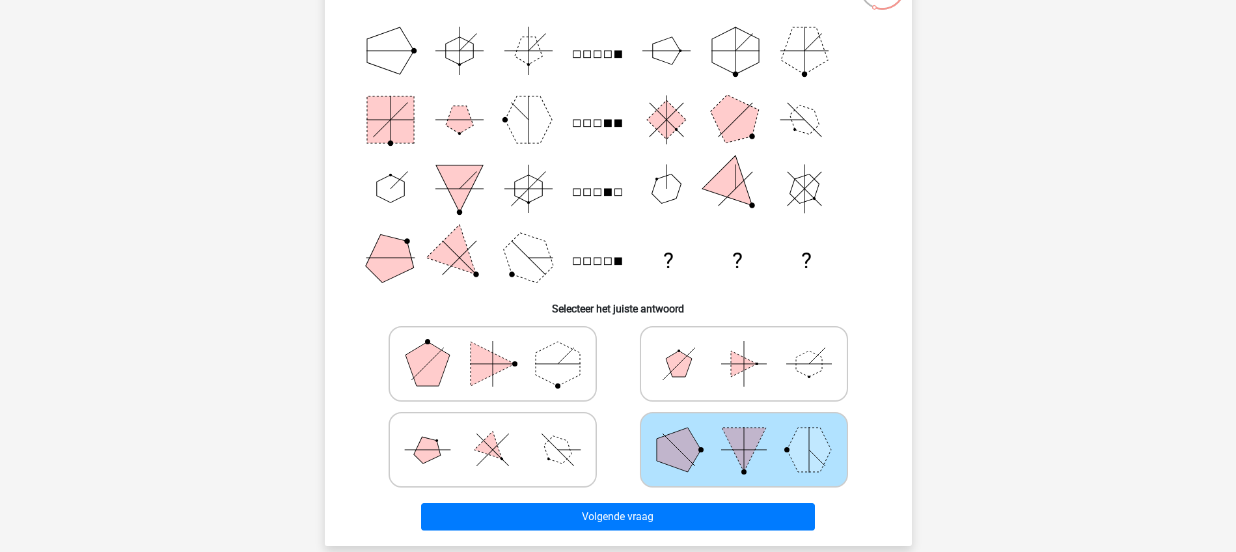
scroll to position [163, 0]
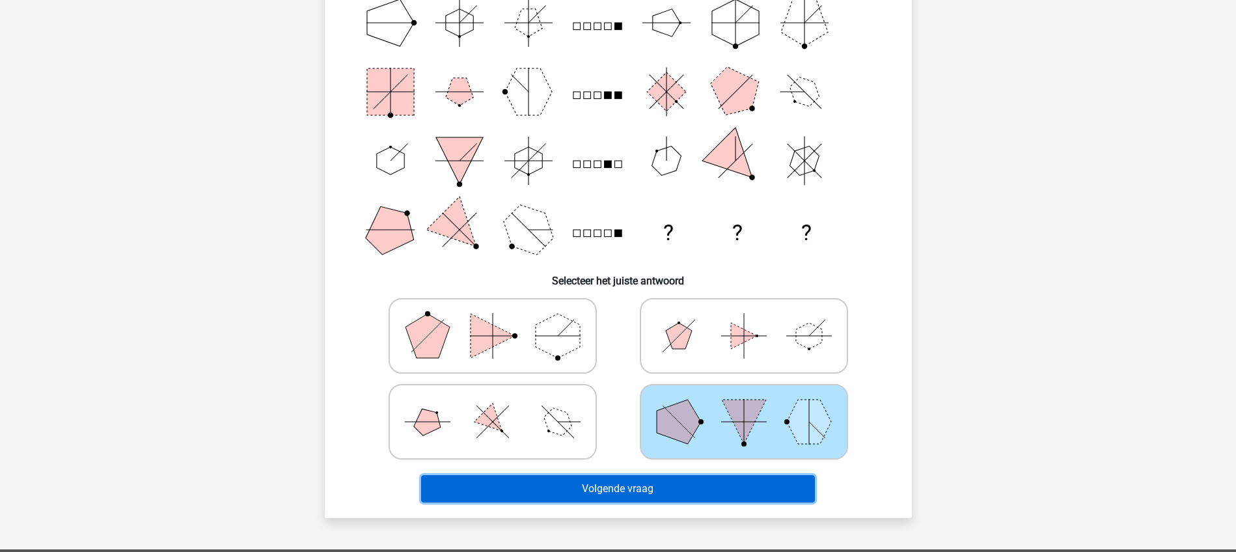
click at [695, 487] on button "Volgende vraag" at bounding box center [618, 488] width 394 height 27
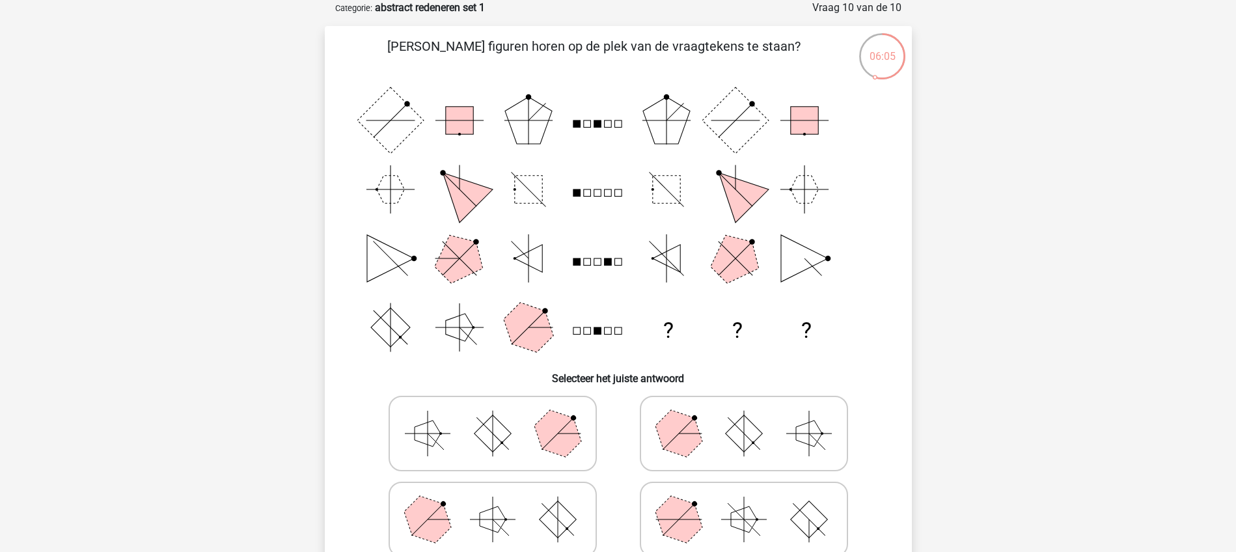
scroll to position [146, 0]
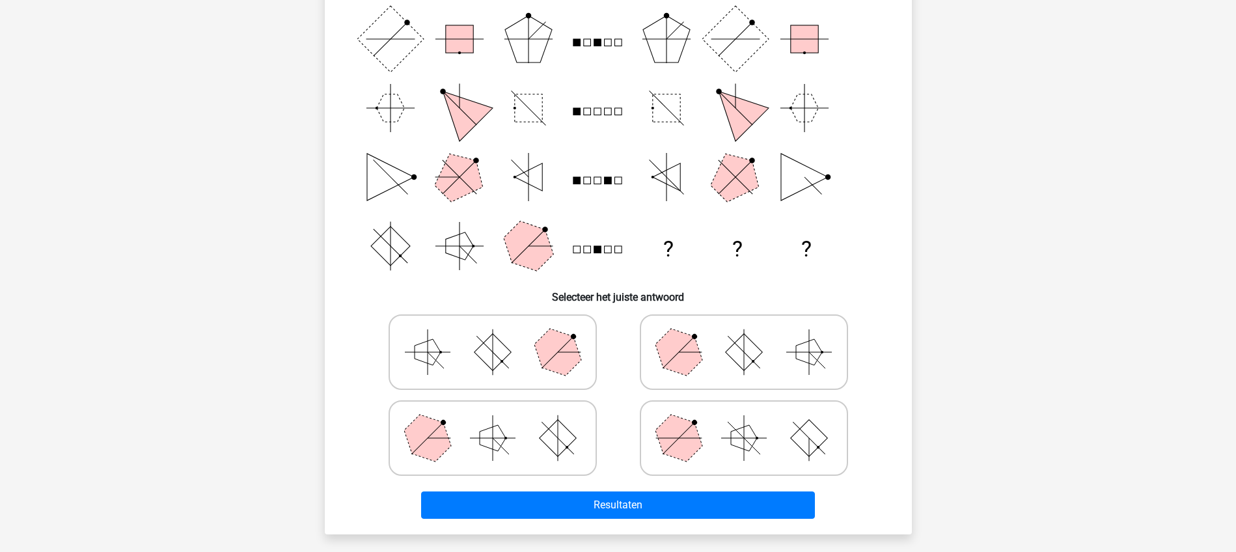
click at [483, 363] on icon at bounding box center [492, 352] width 195 height 65
click at [493, 336] on input "radio" at bounding box center [497, 331] width 8 height 8
radio input "true"
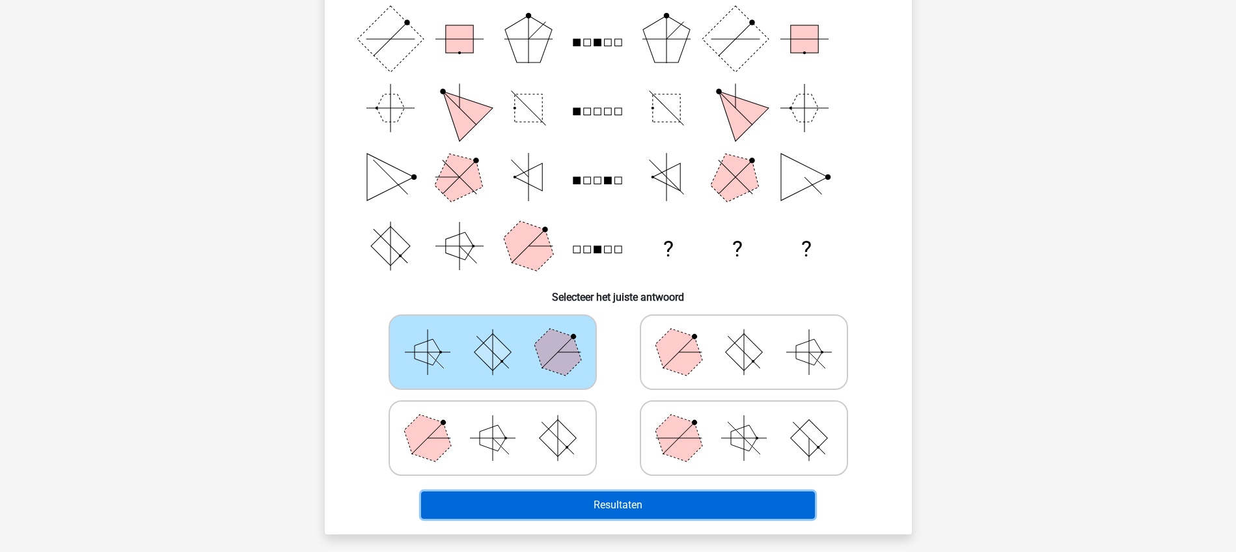
click at [613, 505] on button "Resultaten" at bounding box center [618, 504] width 394 height 27
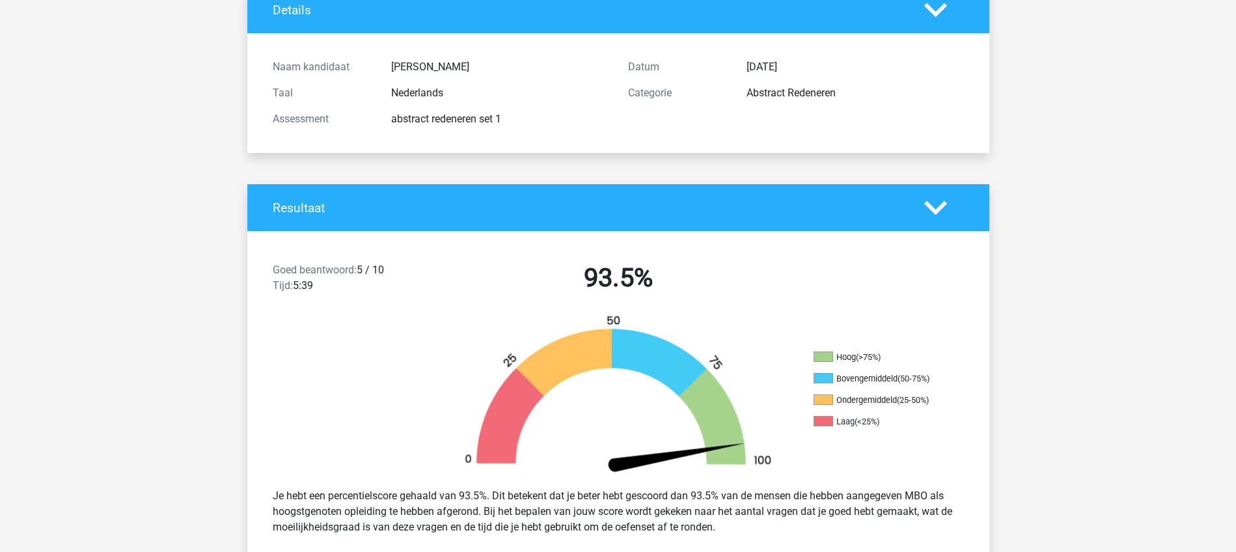
scroll to position [81, 0]
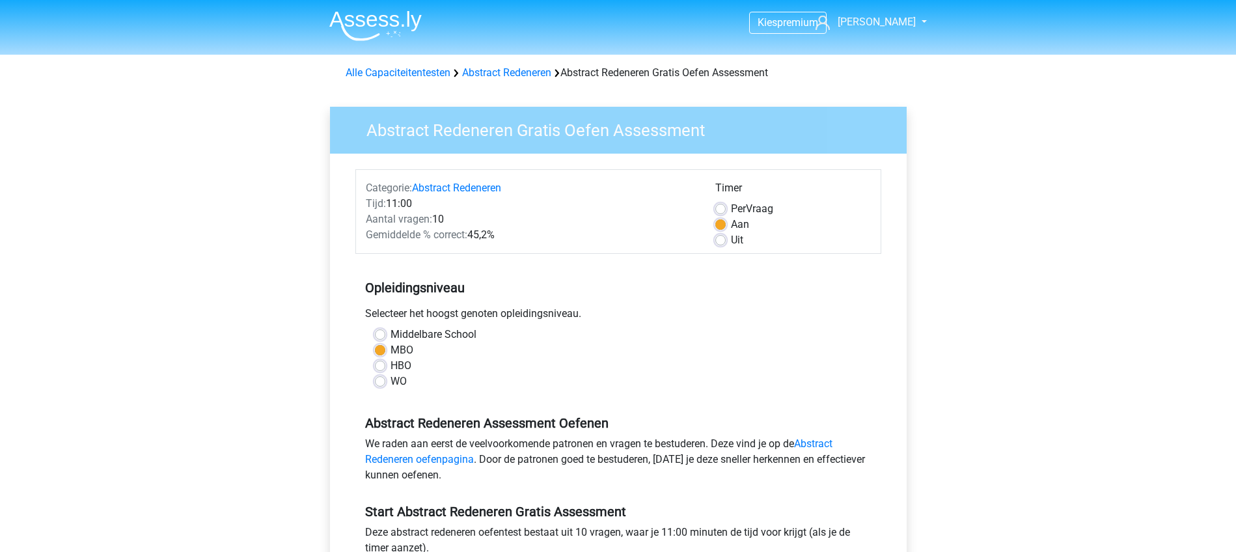
scroll to position [407, 0]
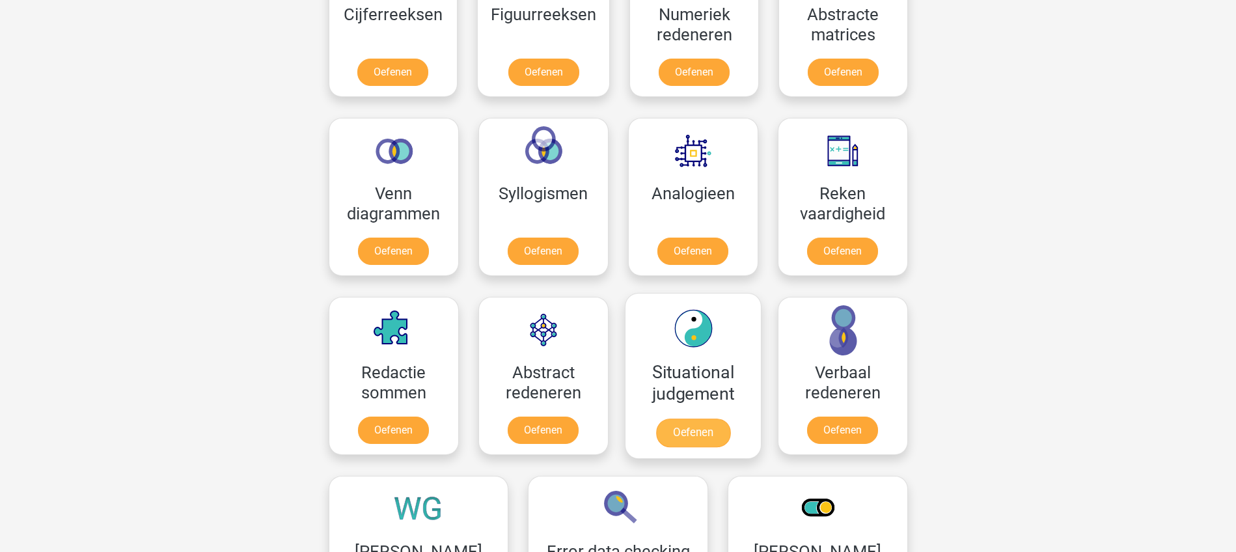
scroll to position [732, 0]
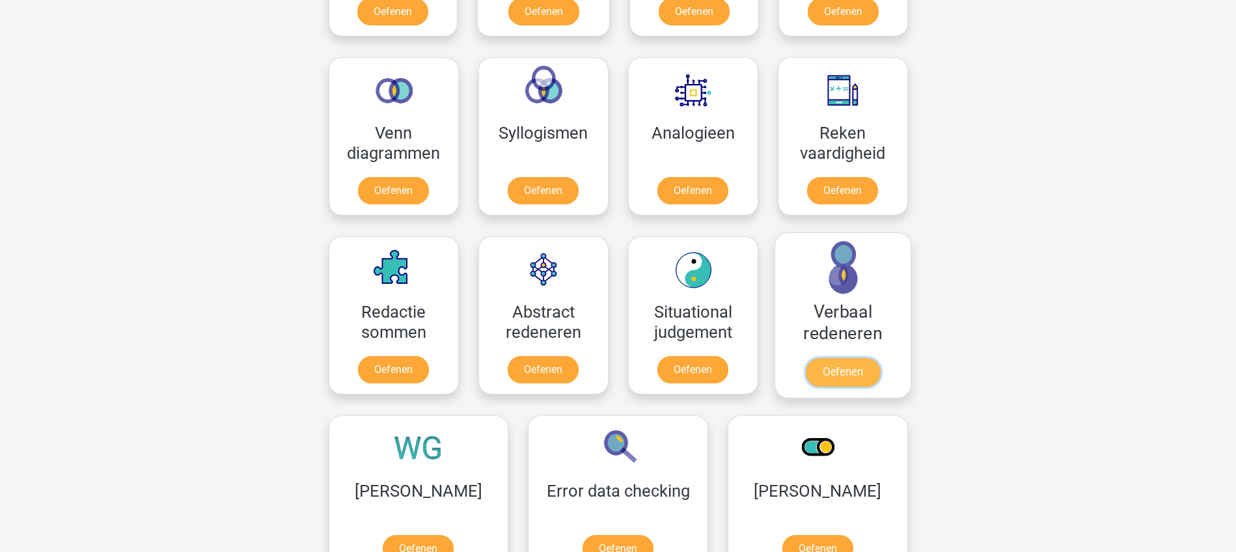
click at [847, 372] on link "Oefenen" at bounding box center [842, 372] width 74 height 29
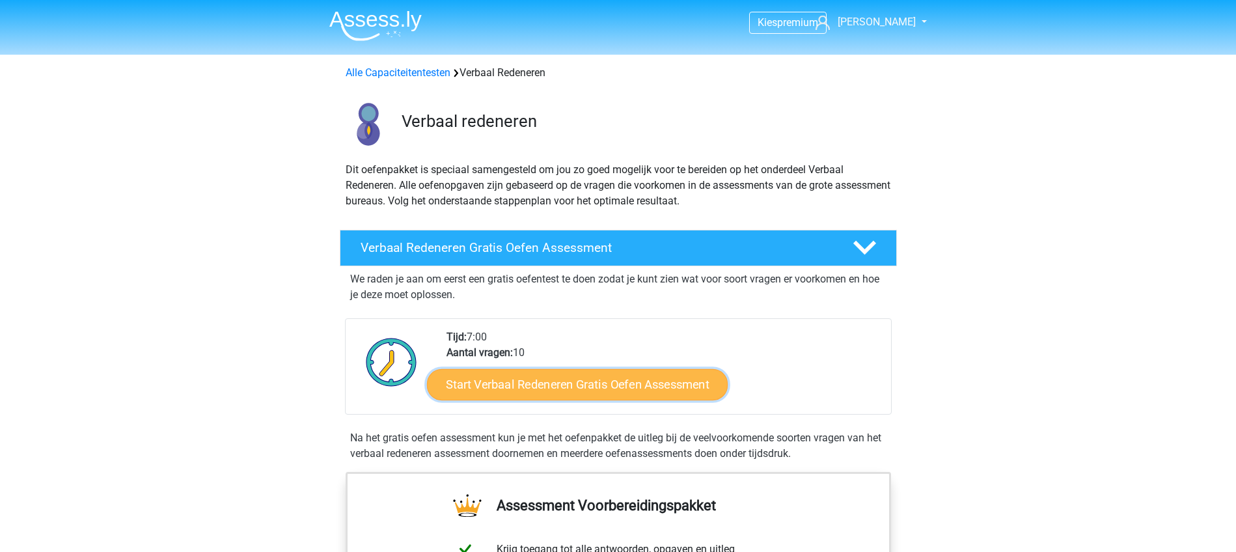
click at [616, 387] on link "Start Verbaal Redeneren Gratis Oefen Assessment" at bounding box center [577, 384] width 301 height 31
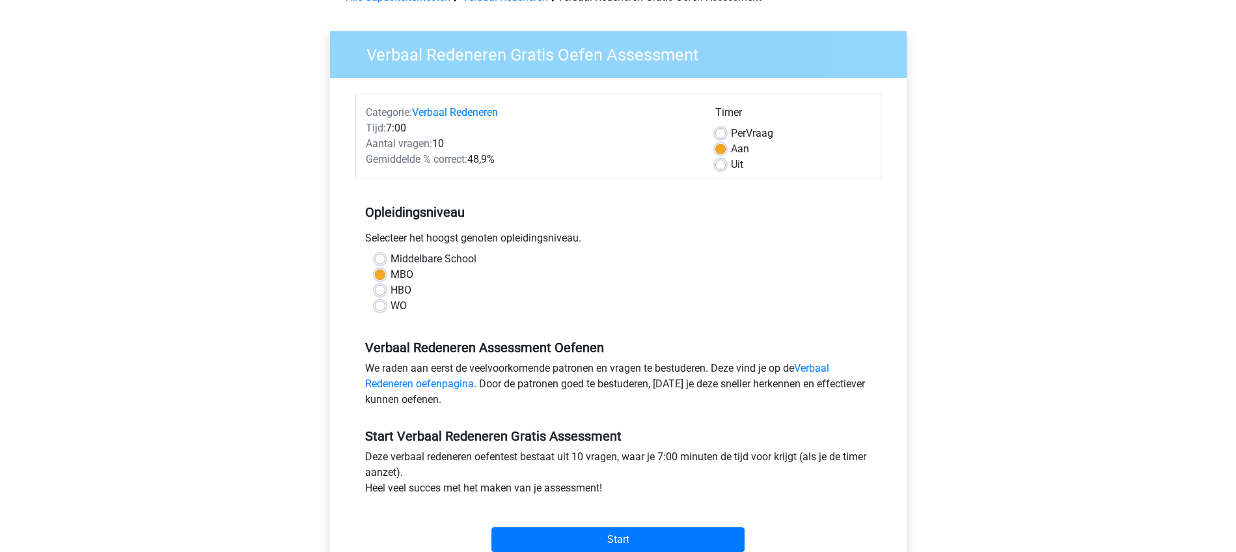
scroll to position [244, 0]
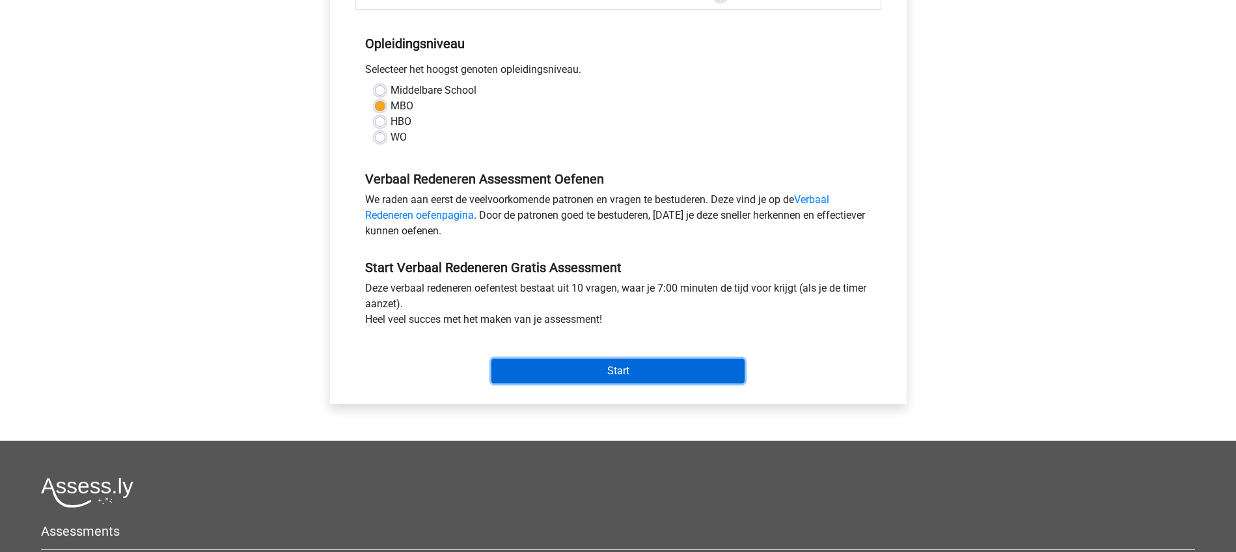
click at [623, 370] on input "Start" at bounding box center [617, 371] width 253 height 25
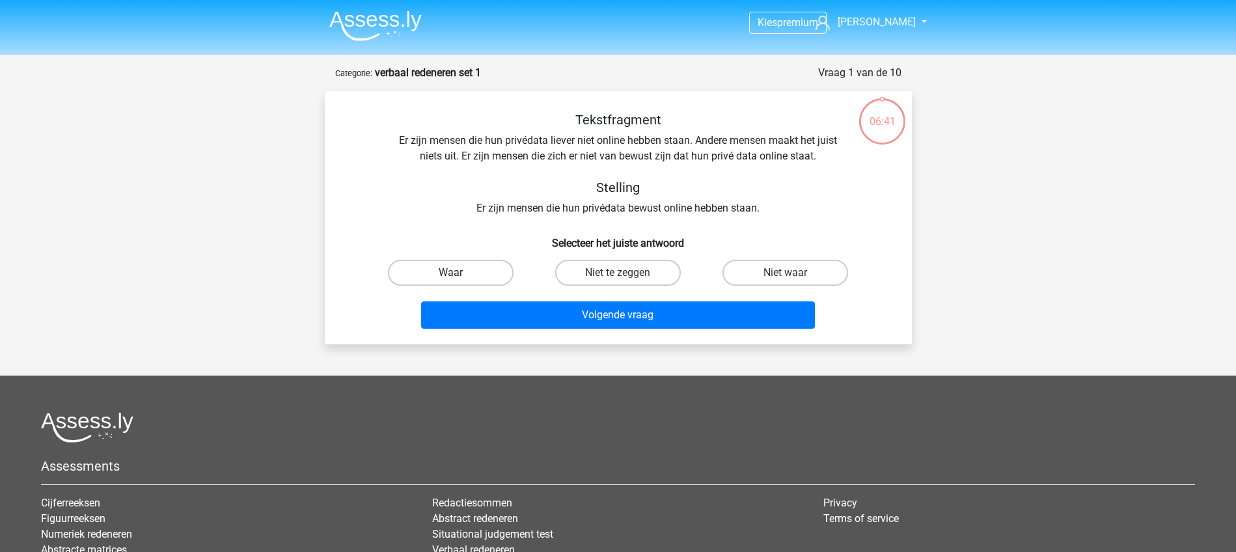
click at [492, 270] on label "Waar" at bounding box center [451, 273] width 126 height 26
click at [459, 273] on input "Waar" at bounding box center [454, 277] width 8 height 8
radio input "true"
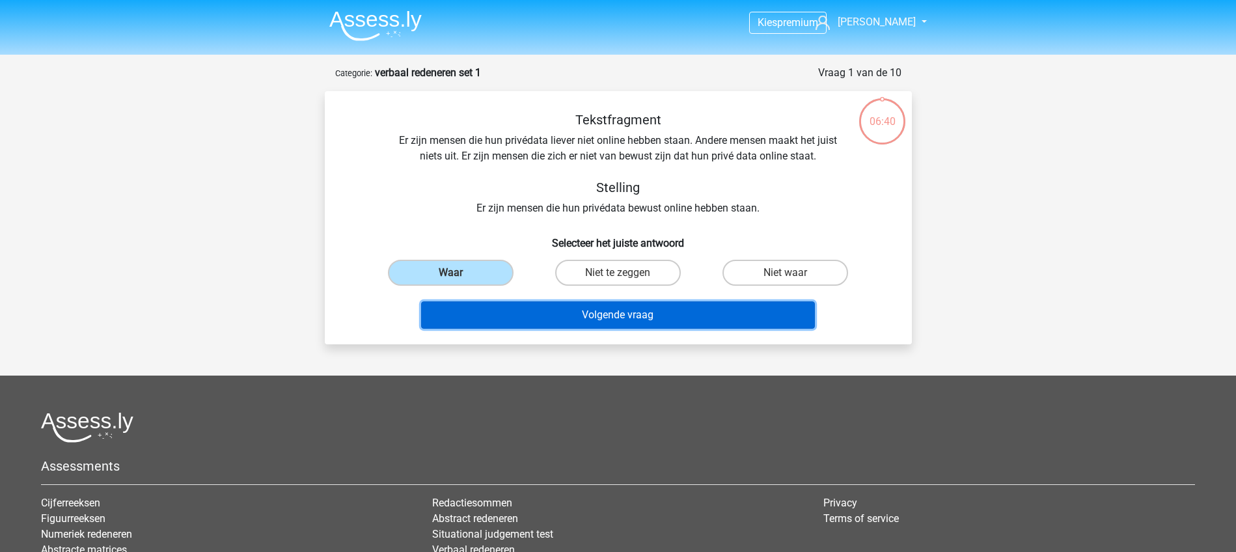
click at [625, 316] on button "Volgende vraag" at bounding box center [618, 314] width 394 height 27
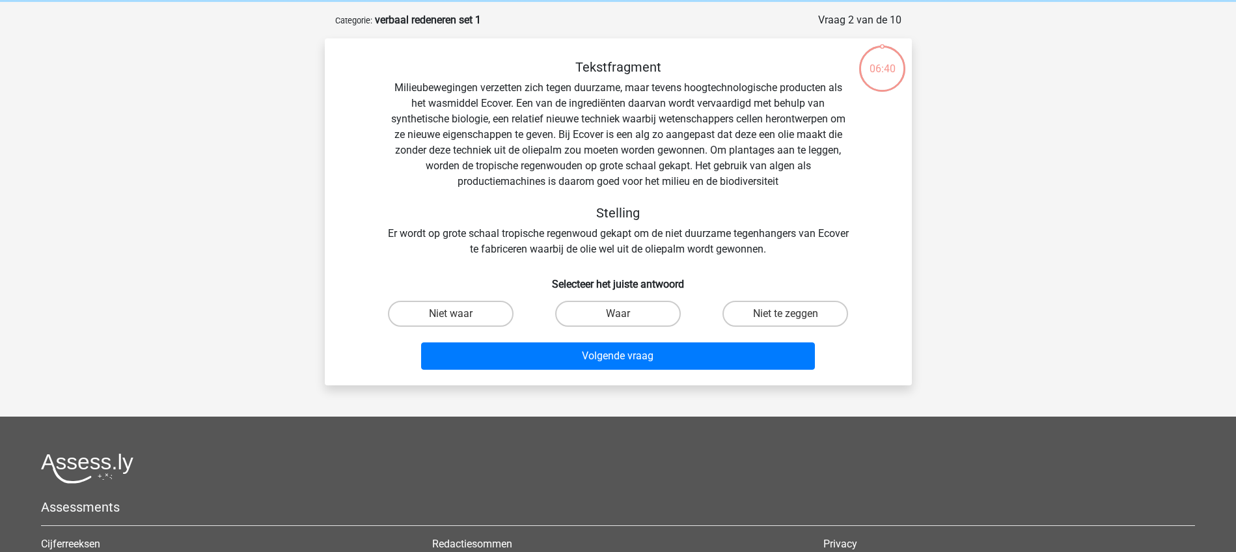
scroll to position [65, 0]
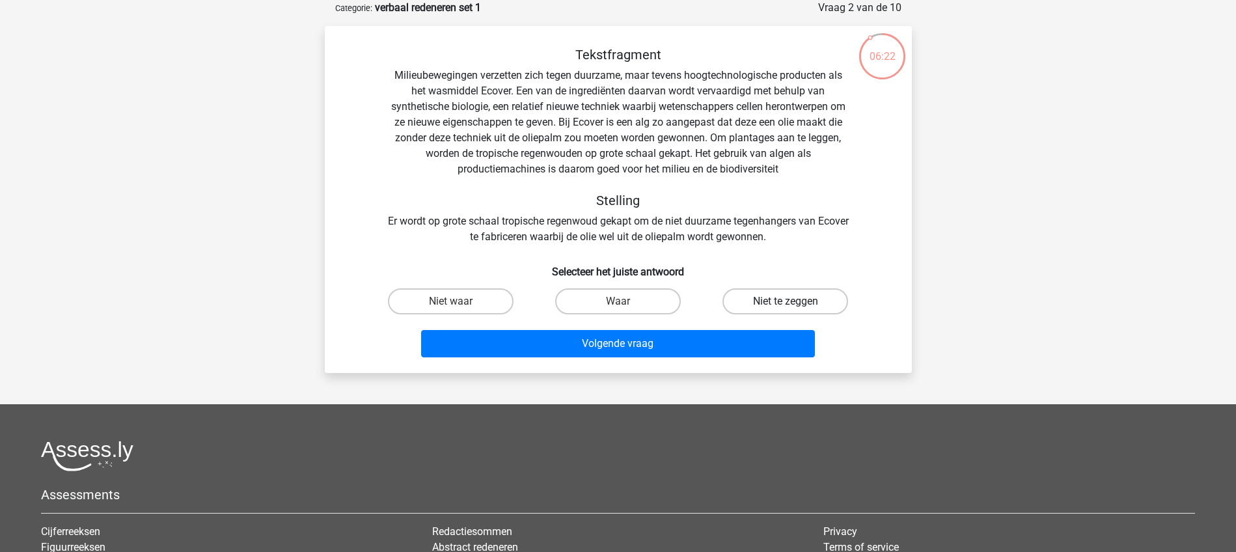
click at [771, 303] on label "Niet te zeggen" at bounding box center [785, 301] width 126 height 26
click at [786, 303] on input "Niet te zeggen" at bounding box center [790, 305] width 8 height 8
radio input "true"
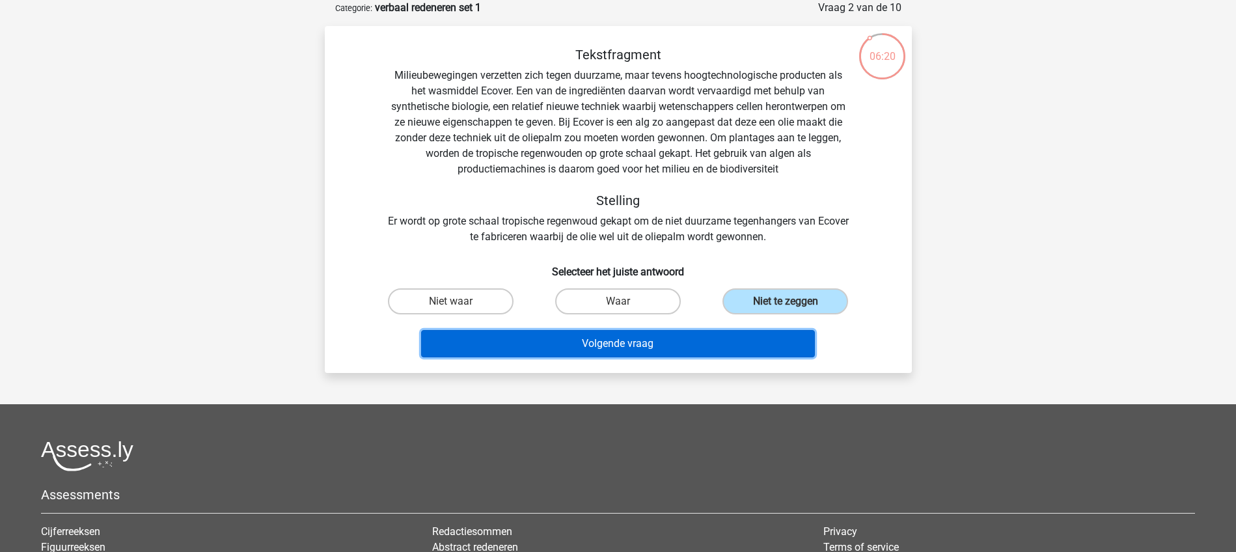
click at [631, 345] on button "Volgende vraag" at bounding box center [618, 343] width 394 height 27
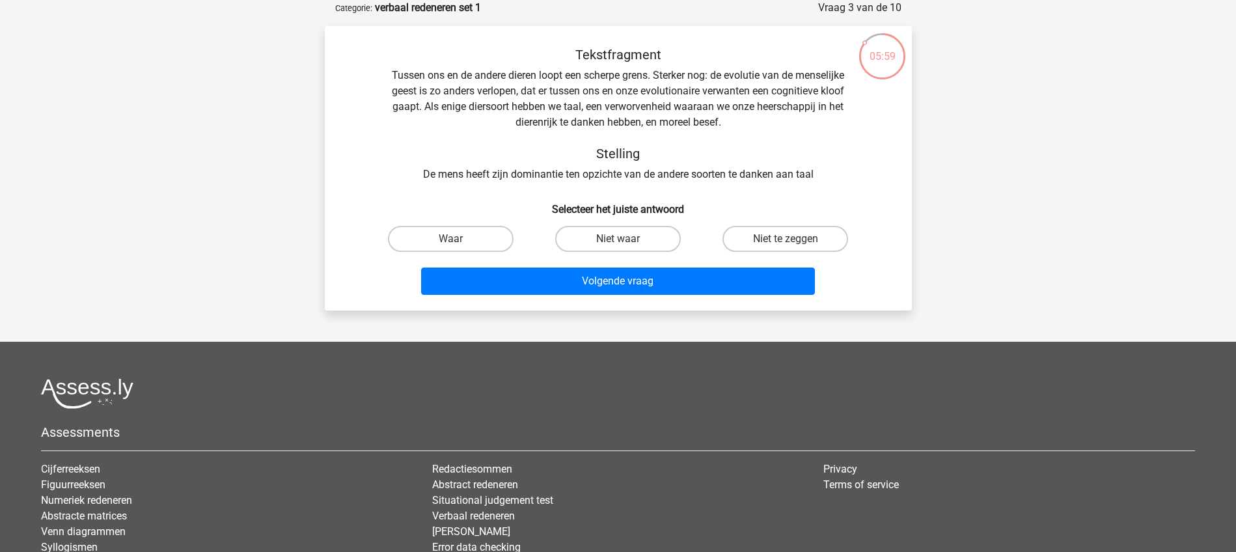
click at [456, 239] on input "Waar" at bounding box center [454, 243] width 8 height 8
radio input "true"
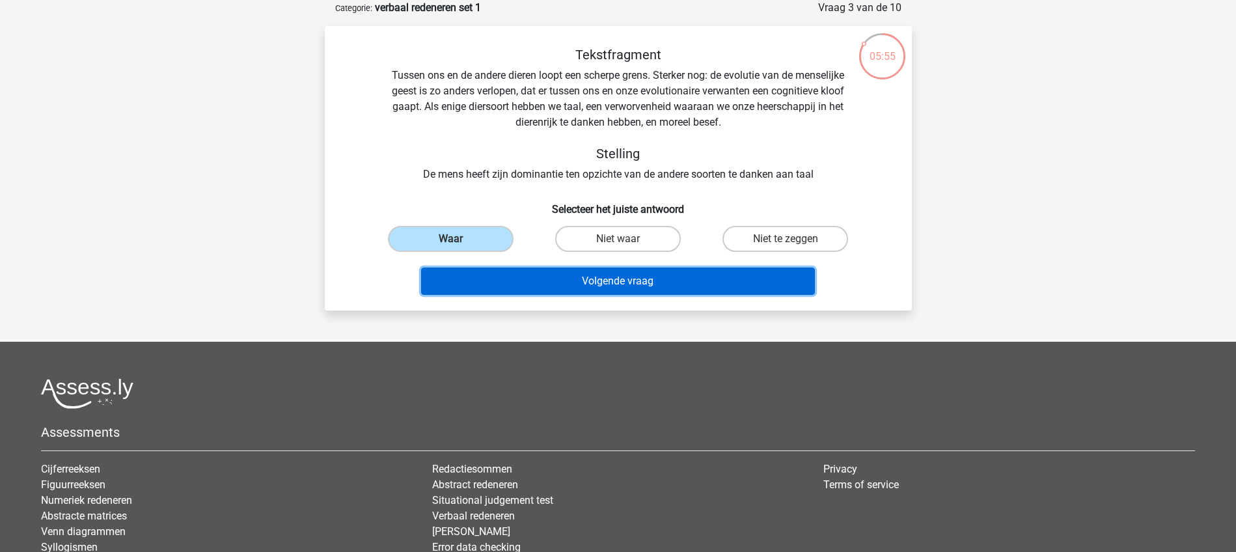
click at [621, 279] on button "Volgende vraag" at bounding box center [618, 280] width 394 height 27
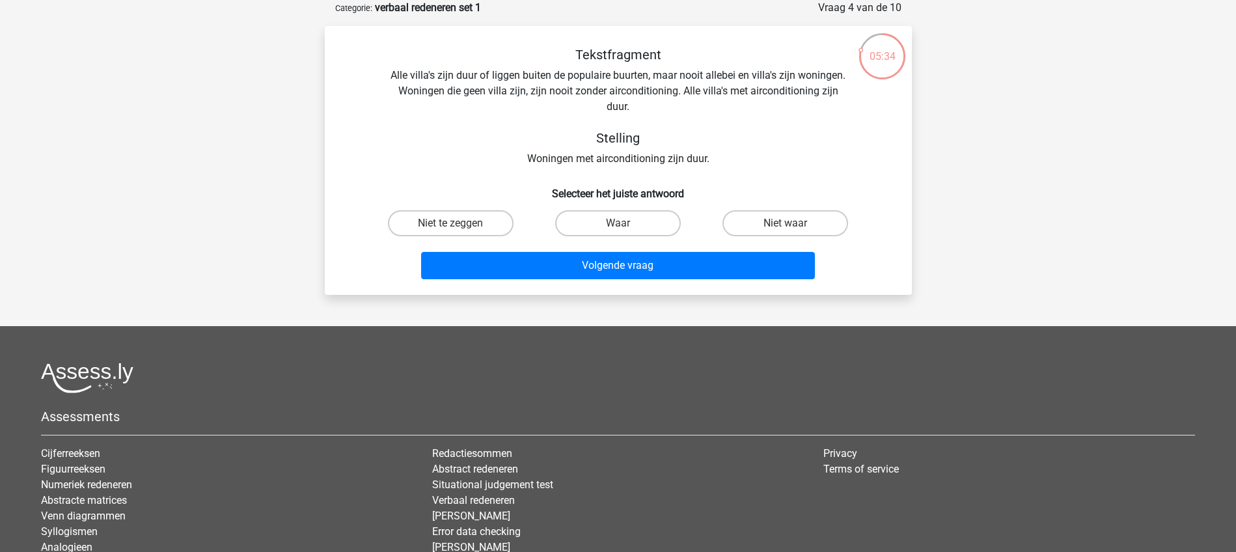
click at [789, 223] on input "Niet waar" at bounding box center [790, 227] width 8 height 8
radio input "true"
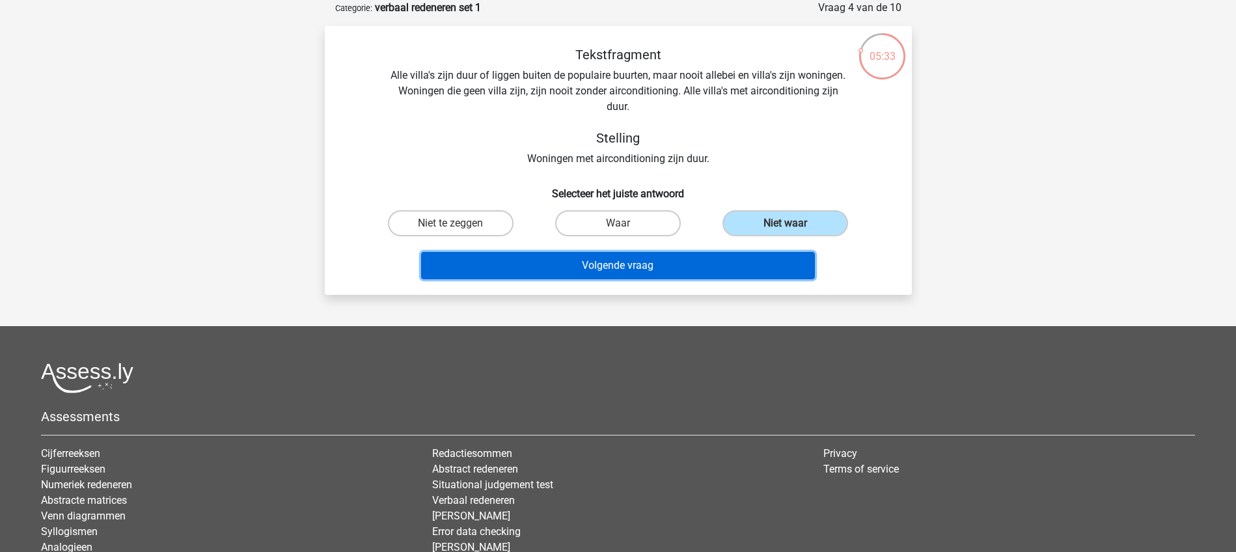
click at [670, 261] on button "Volgende vraag" at bounding box center [618, 265] width 394 height 27
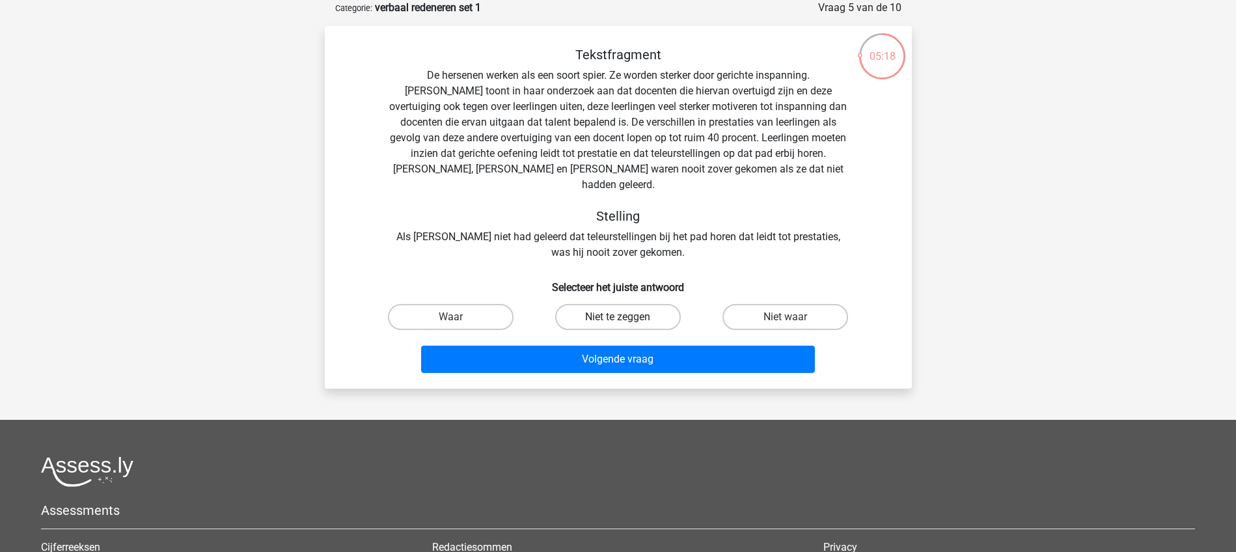
click at [623, 304] on label "Niet te zeggen" at bounding box center [618, 317] width 126 height 26
click at [623, 317] on input "Niet te zeggen" at bounding box center [622, 321] width 8 height 8
radio input "true"
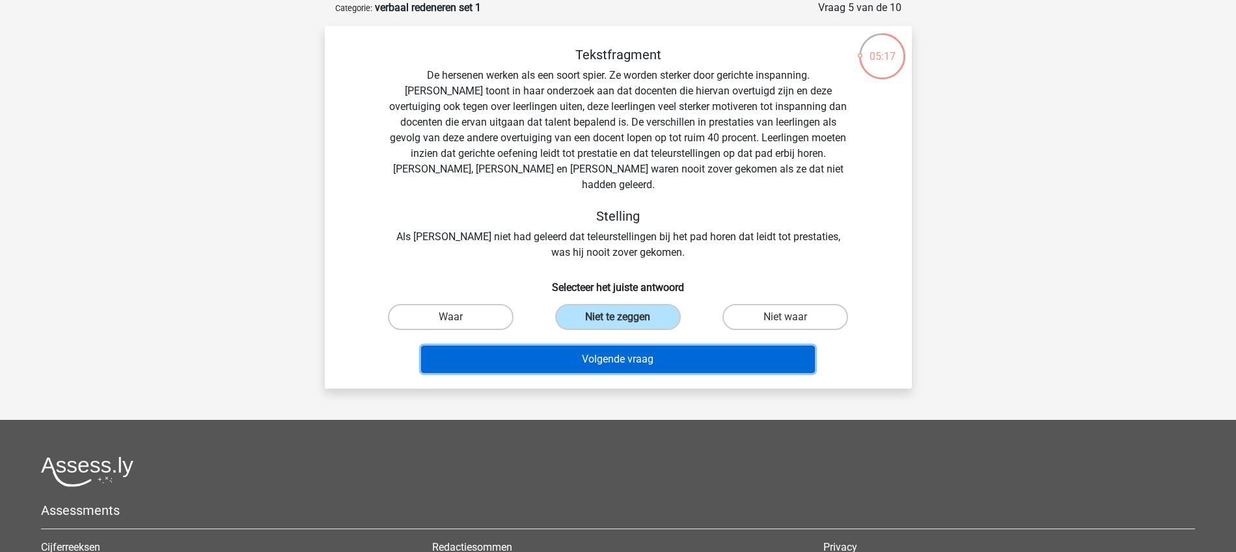
click at [612, 346] on button "Volgende vraag" at bounding box center [618, 359] width 394 height 27
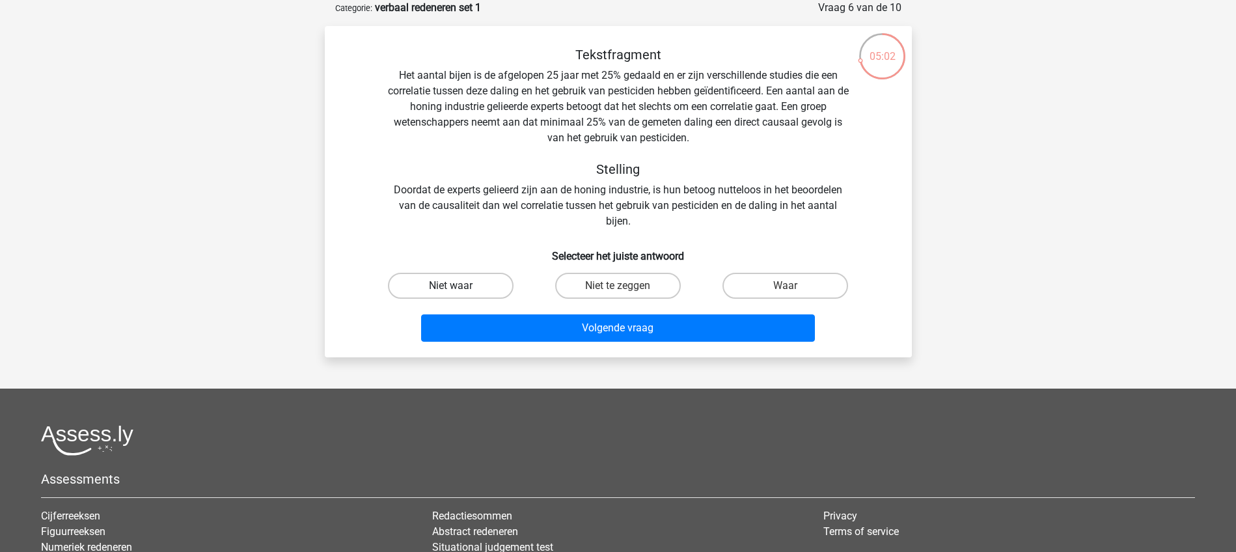
click at [445, 285] on label "Niet waar" at bounding box center [451, 286] width 126 height 26
click at [450, 286] on input "Niet waar" at bounding box center [454, 290] width 8 height 8
radio input "true"
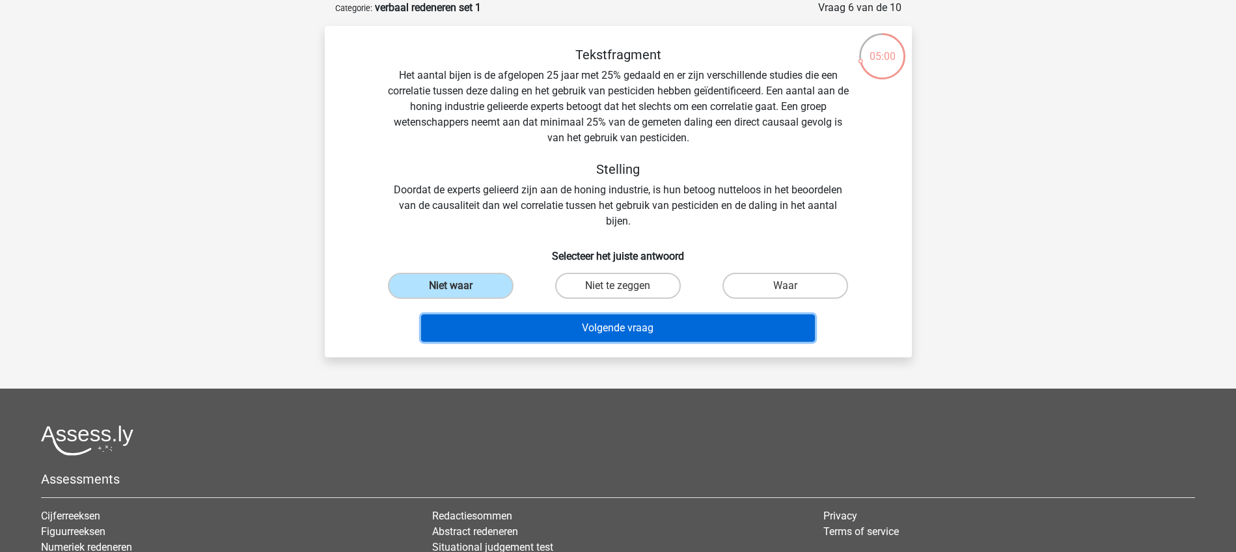
click at [601, 325] on button "Volgende vraag" at bounding box center [618, 327] width 394 height 27
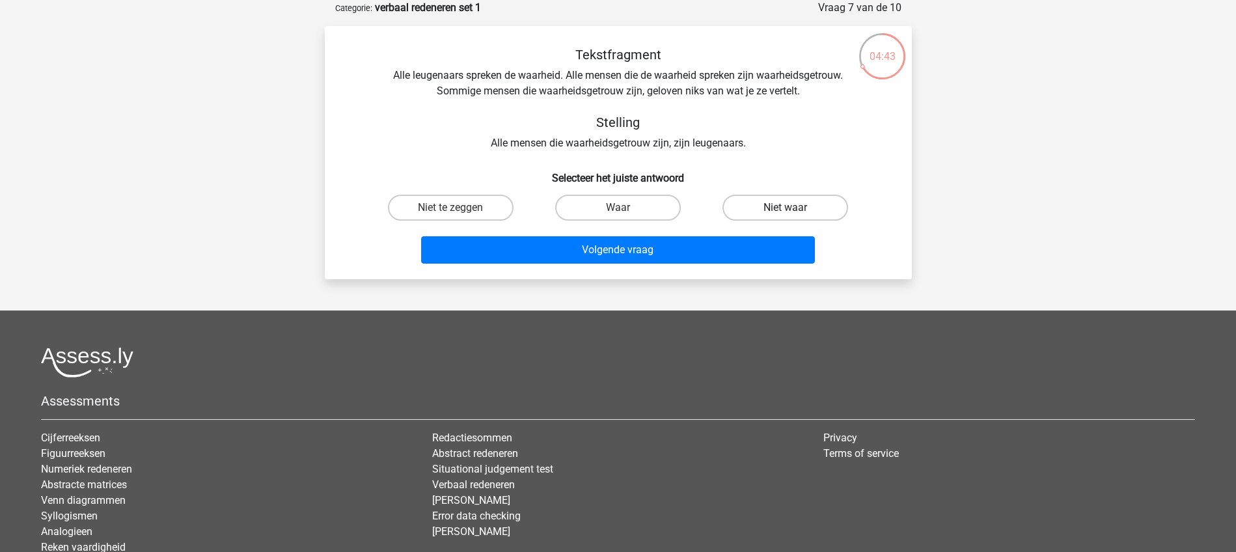
click at [776, 203] on label "Niet waar" at bounding box center [785, 208] width 126 height 26
click at [786, 208] on input "Niet waar" at bounding box center [790, 212] width 8 height 8
radio input "true"
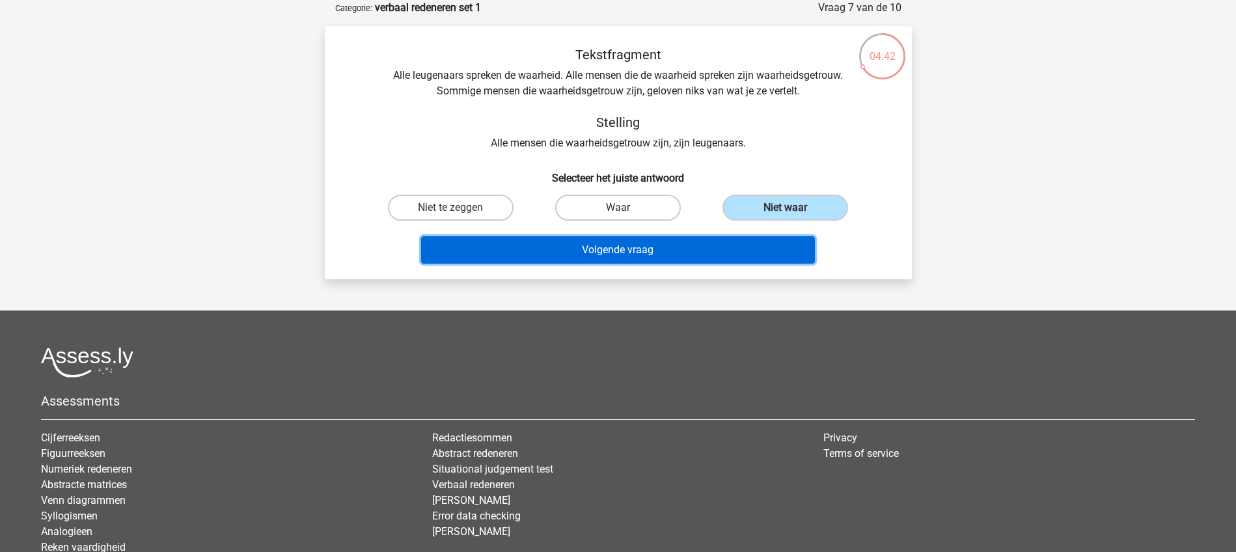
click at [639, 254] on button "Volgende vraag" at bounding box center [618, 249] width 394 height 27
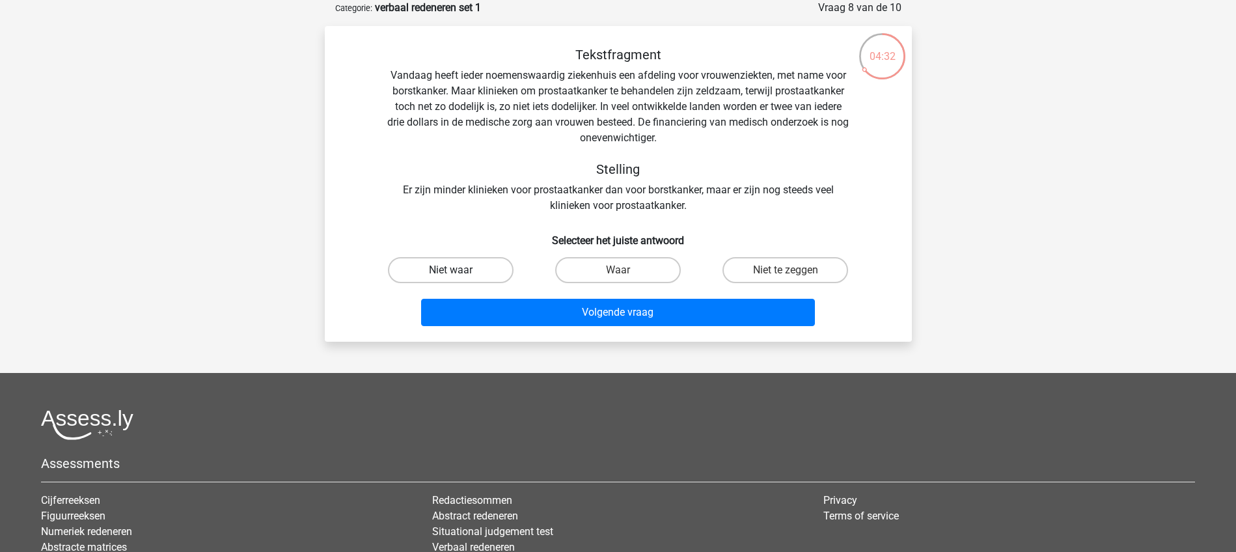
click at [491, 273] on label "Niet waar" at bounding box center [451, 270] width 126 height 26
click at [459, 273] on input "Niet waar" at bounding box center [454, 274] width 8 height 8
radio input "true"
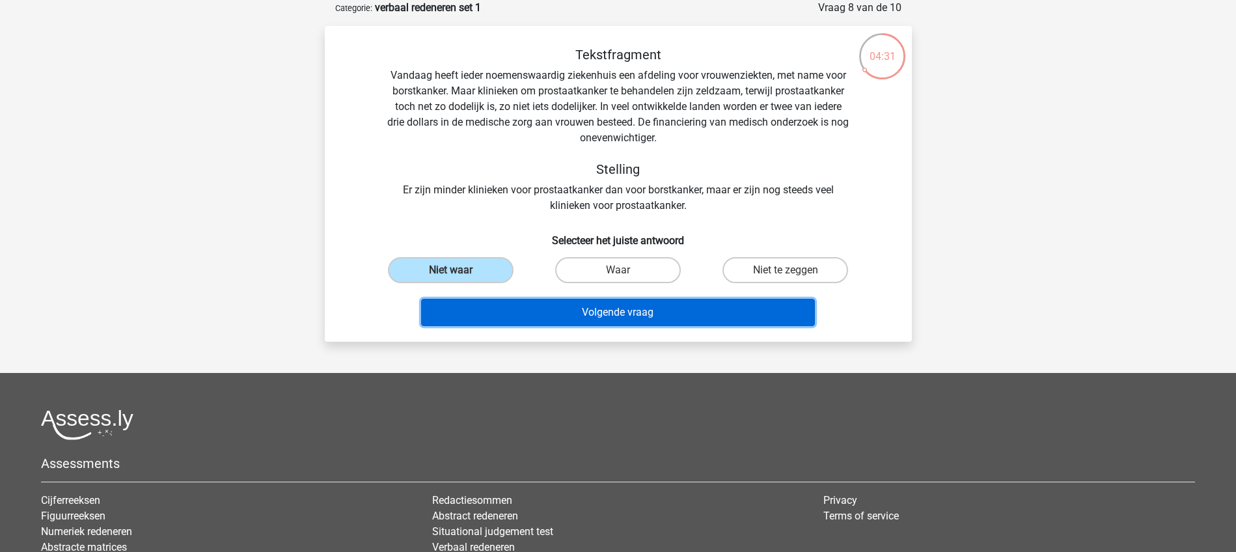
click at [610, 307] on button "Volgende vraag" at bounding box center [618, 312] width 394 height 27
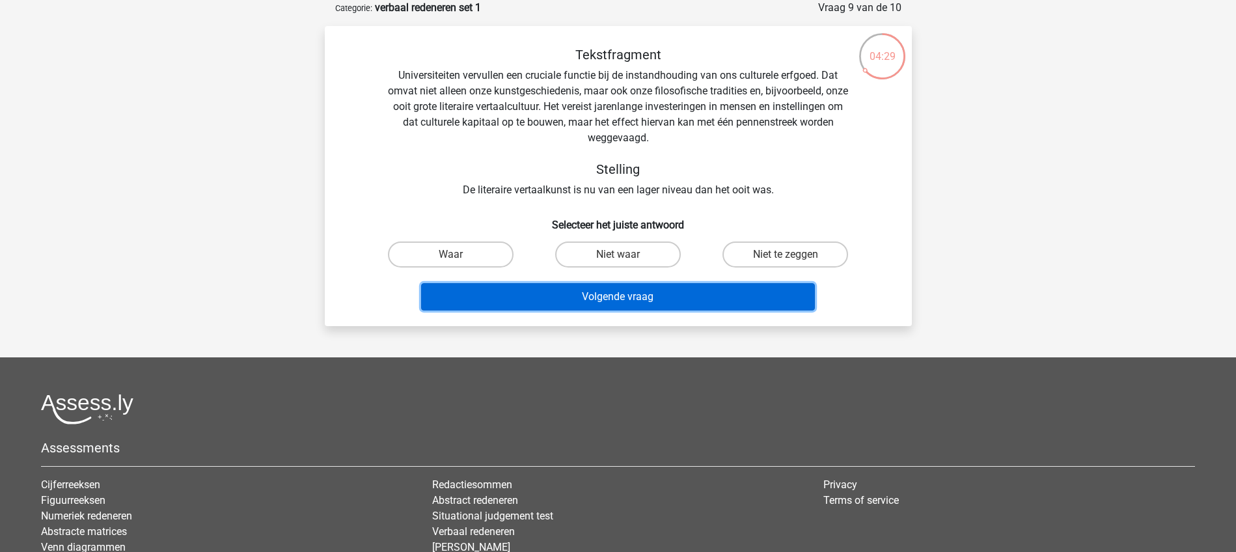
click at [614, 296] on button "Volgende vraag" at bounding box center [618, 296] width 394 height 27
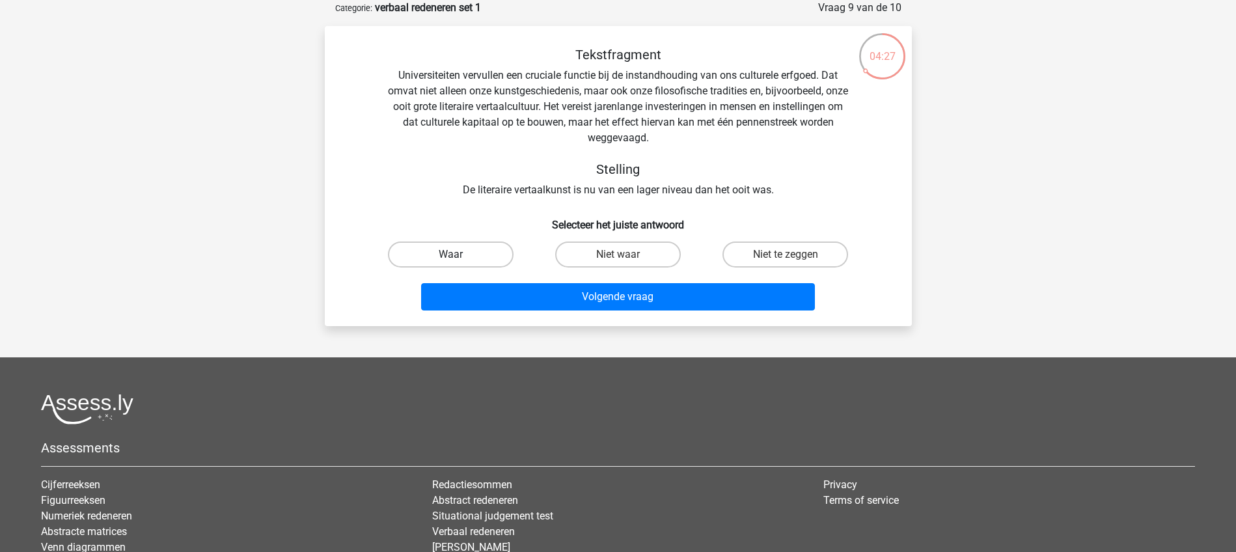
click at [461, 255] on label "Waar" at bounding box center [451, 254] width 126 height 26
click at [459, 255] on input "Waar" at bounding box center [454, 258] width 8 height 8
radio input "true"
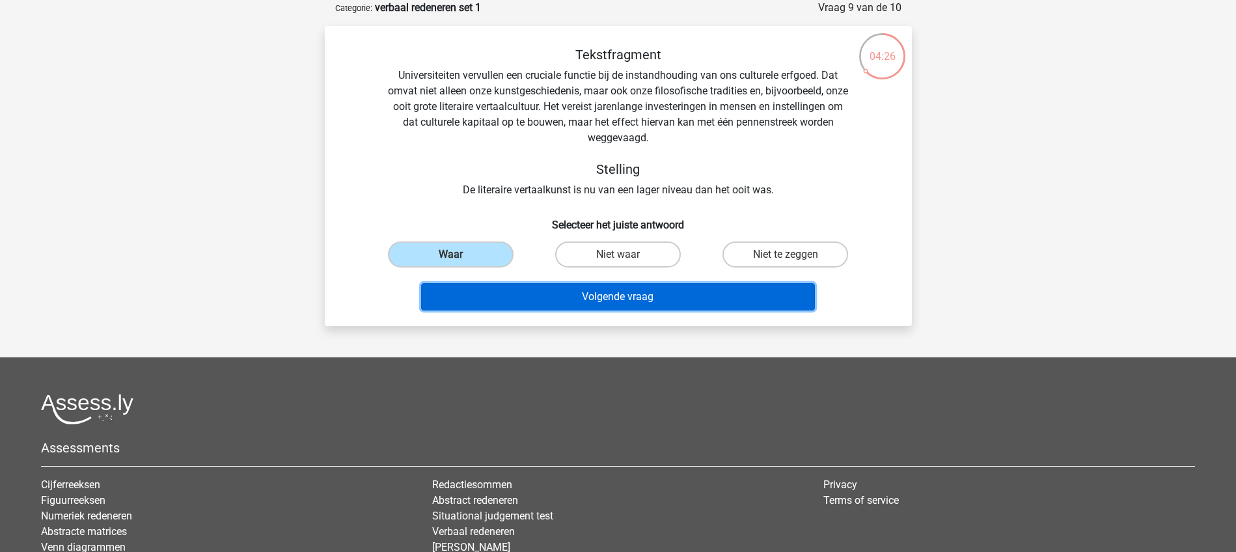
click at [607, 294] on button "Volgende vraag" at bounding box center [618, 296] width 394 height 27
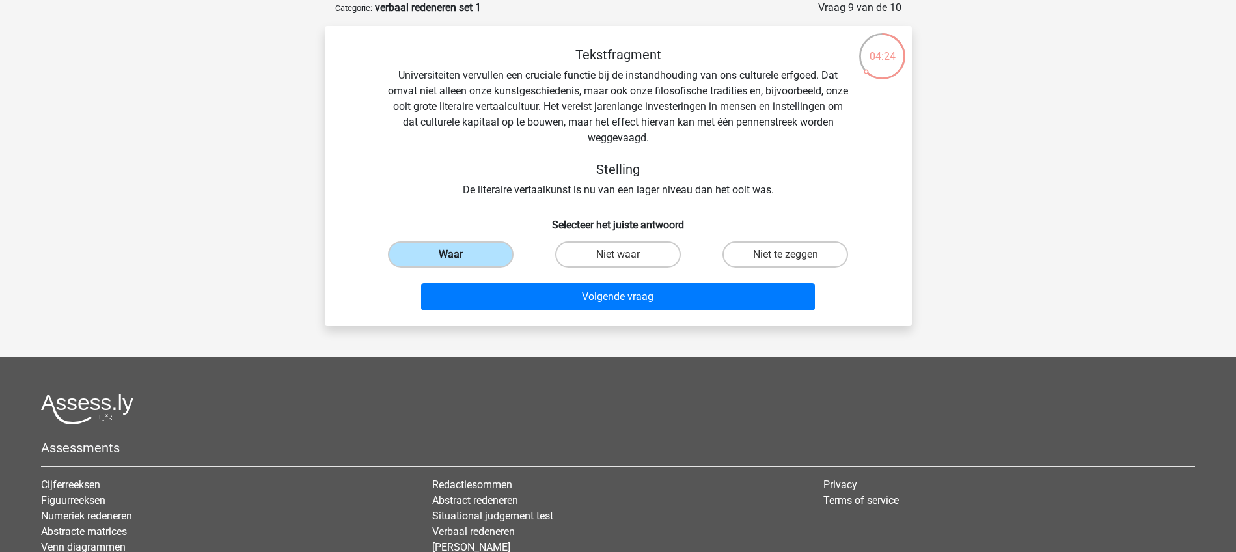
click at [456, 253] on label "Waar" at bounding box center [451, 254] width 126 height 26
click at [456, 254] on input "Waar" at bounding box center [454, 258] width 8 height 8
click at [618, 250] on label "Niet waar" at bounding box center [618, 254] width 126 height 26
click at [618, 254] on input "Niet waar" at bounding box center [622, 258] width 8 height 8
radio input "true"
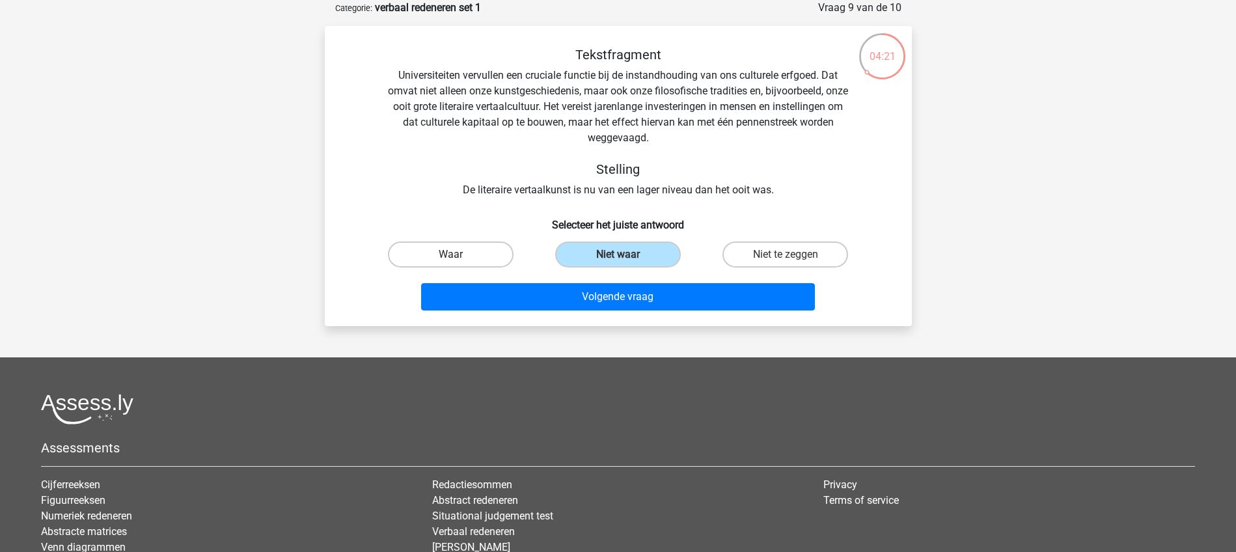
click at [459, 253] on label "Waar" at bounding box center [451, 254] width 126 height 26
click at [459, 254] on input "Waar" at bounding box center [454, 258] width 8 height 8
radio input "true"
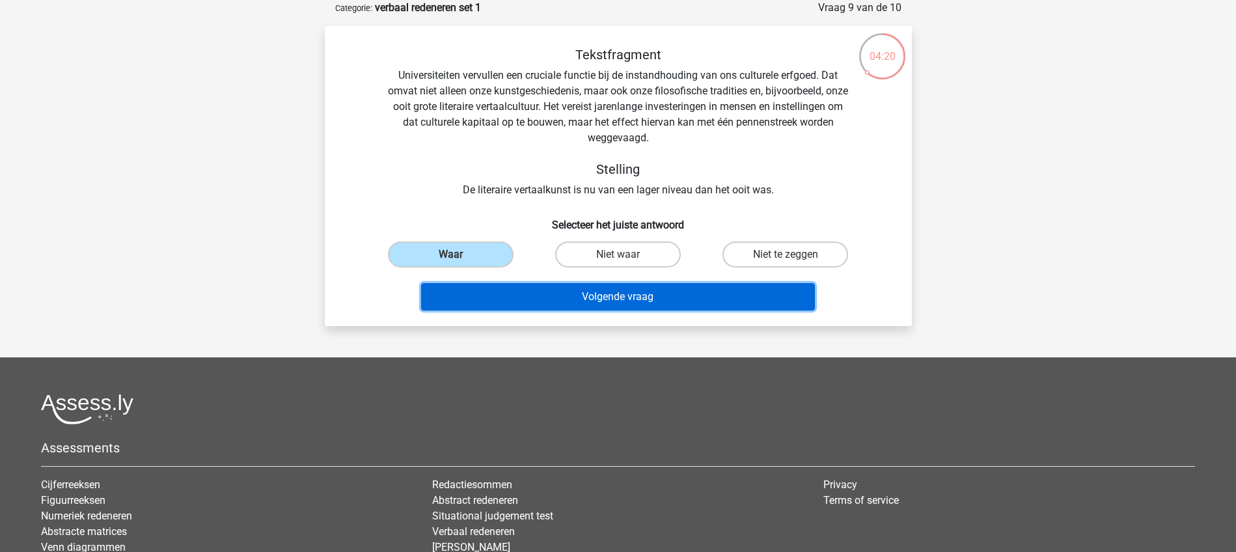
click at [592, 297] on button "Volgende vraag" at bounding box center [618, 296] width 394 height 27
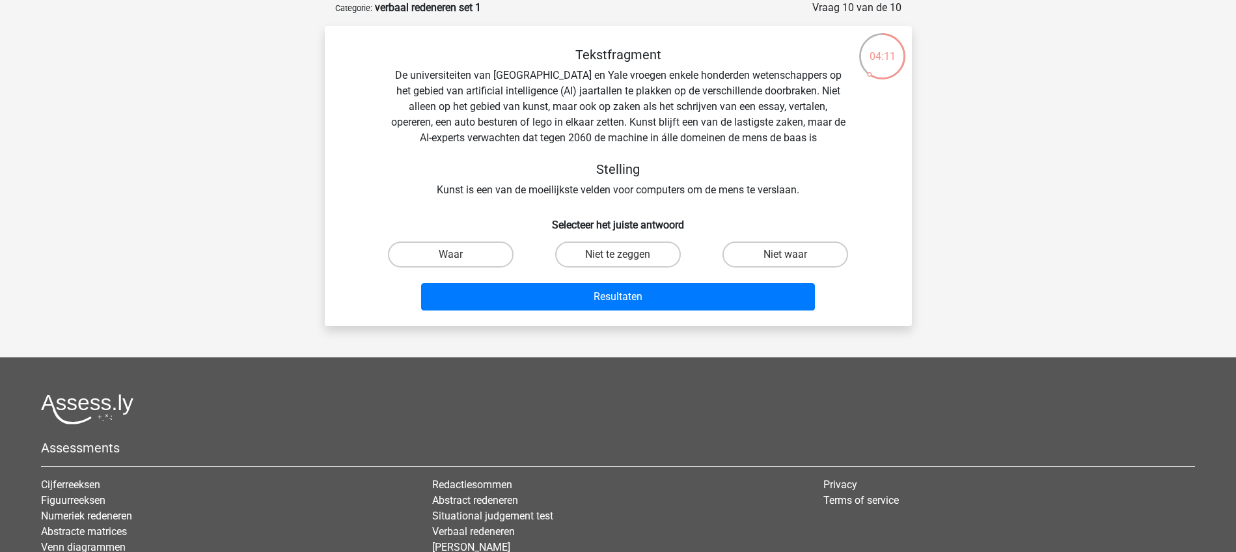
click at [787, 254] on input "Niet waar" at bounding box center [790, 258] width 8 height 8
radio input "true"
click at [464, 258] on label "Waar" at bounding box center [451, 254] width 126 height 26
click at [459, 258] on input "Waar" at bounding box center [454, 258] width 8 height 8
radio input "true"
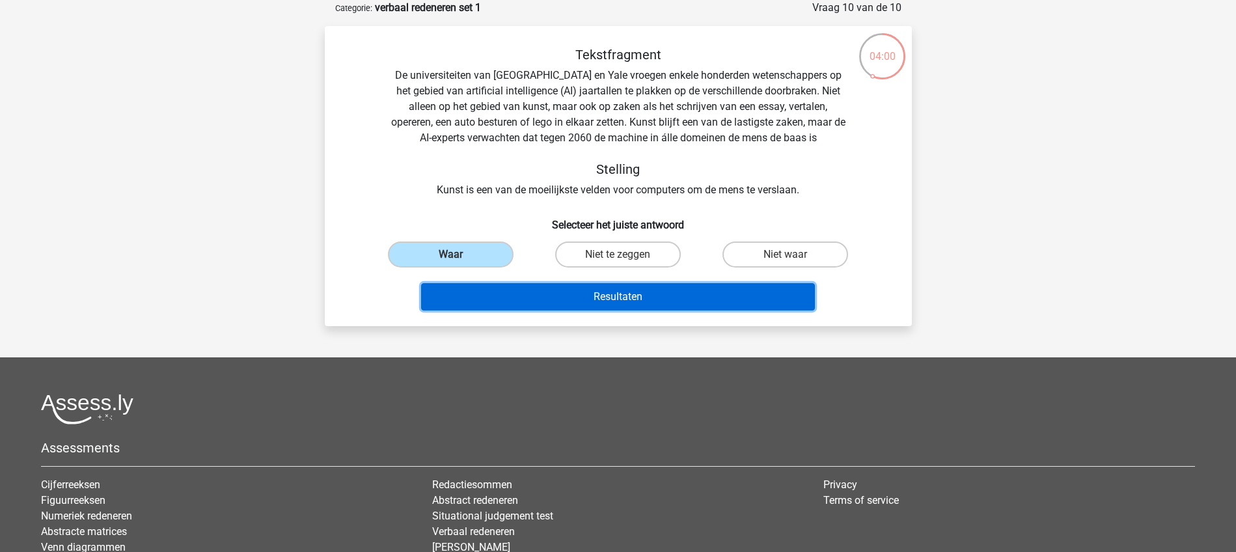
click at [622, 296] on button "Resultaten" at bounding box center [618, 296] width 394 height 27
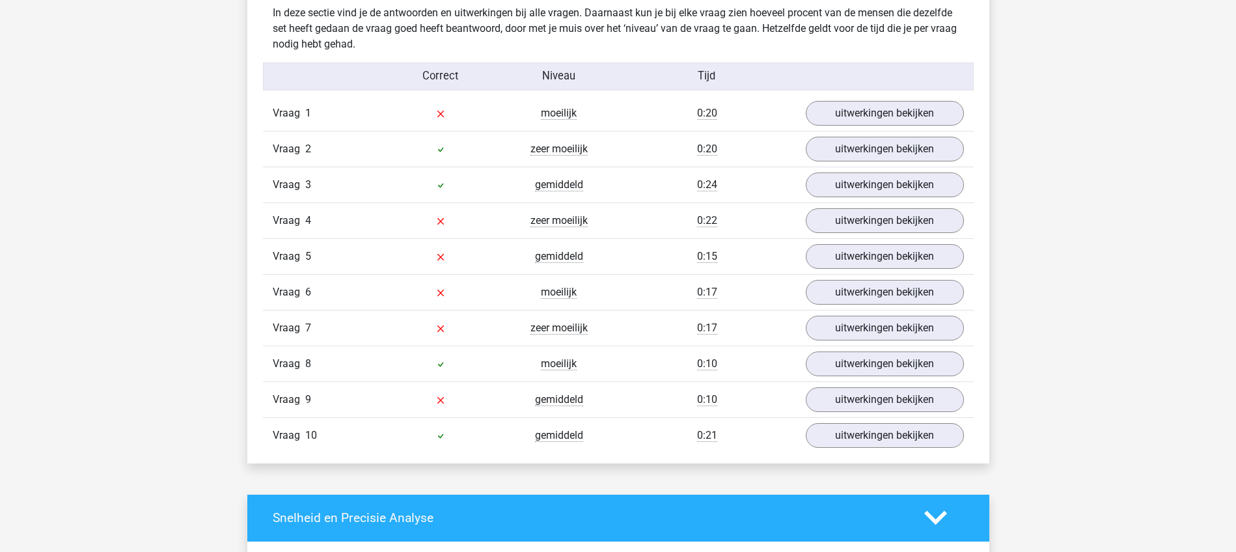
scroll to position [1058, 0]
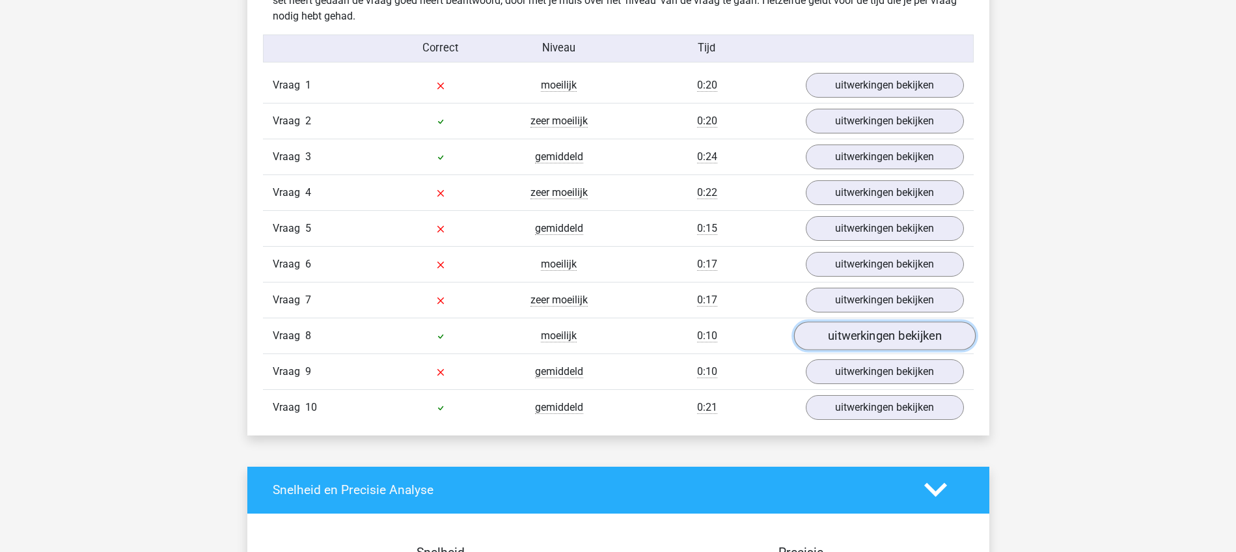
click at [843, 337] on link "uitwerkingen bekijken" at bounding box center [884, 336] width 182 height 29
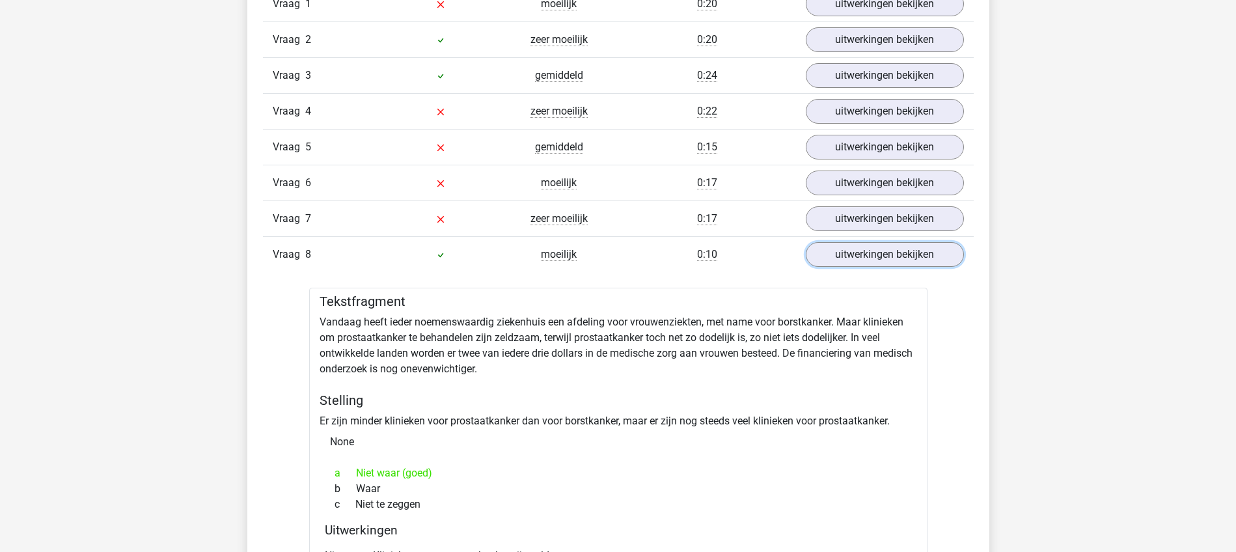
scroll to position [976, 0]
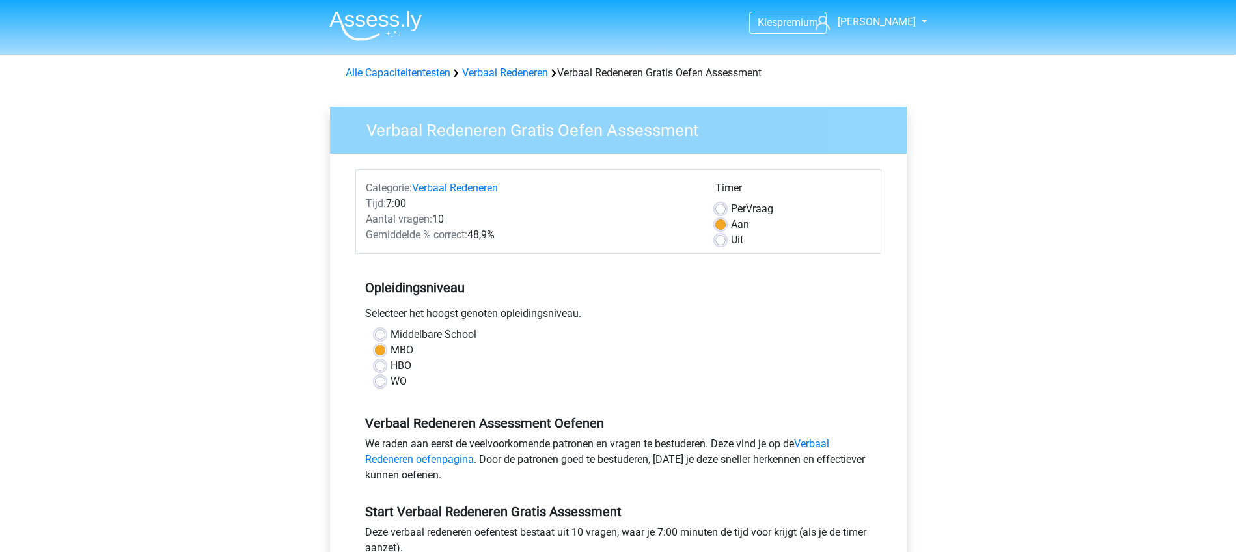
scroll to position [244, 0]
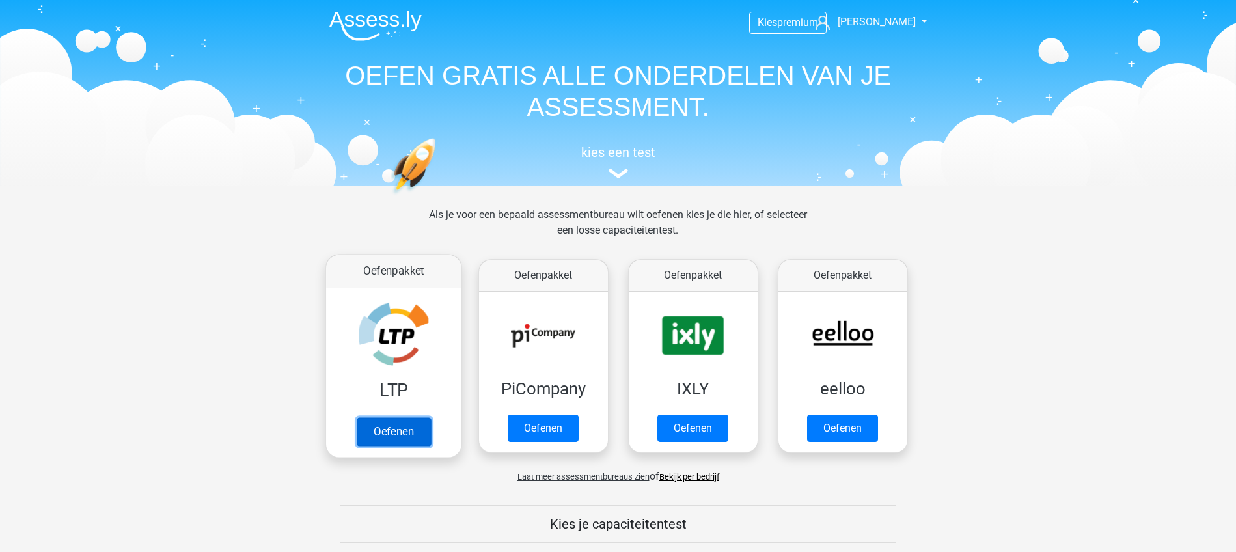
click at [383, 424] on link "Oefenen" at bounding box center [393, 431] width 74 height 29
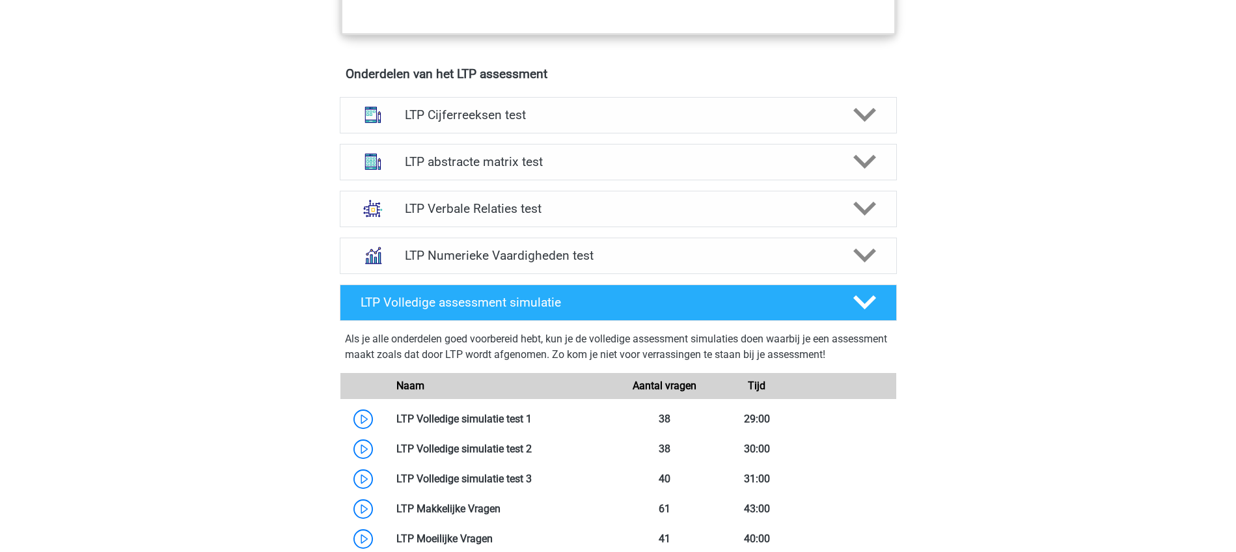
scroll to position [814, 0]
